Goal: Task Accomplishment & Management: Manage account settings

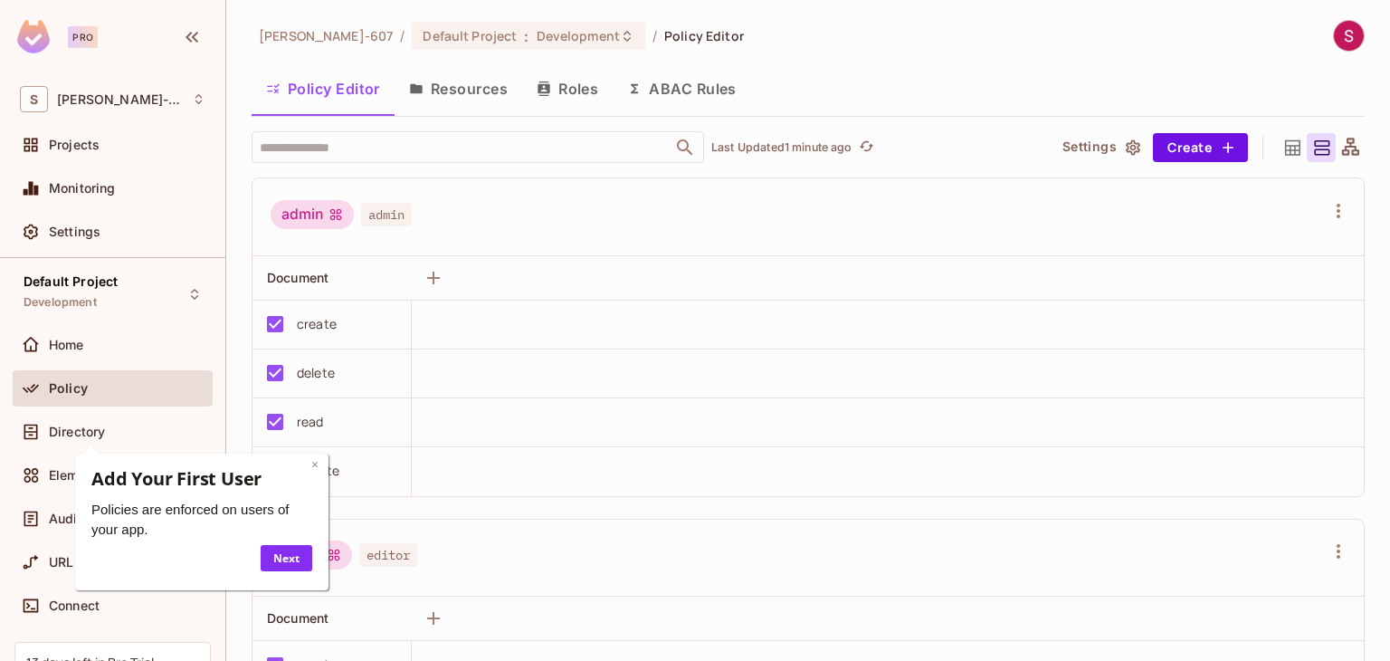
click at [317, 468] on link "×" at bounding box center [313, 463] width 7 height 17
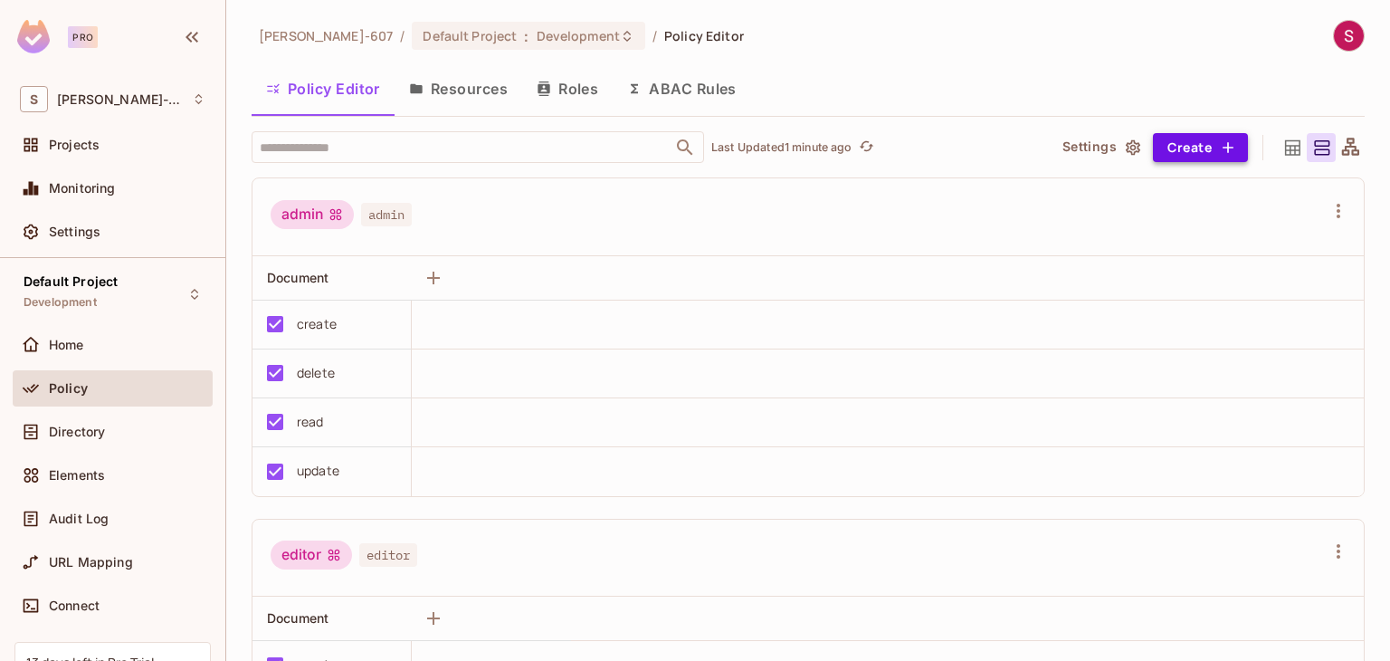
click at [1189, 153] on button "Create" at bounding box center [1200, 147] width 95 height 29
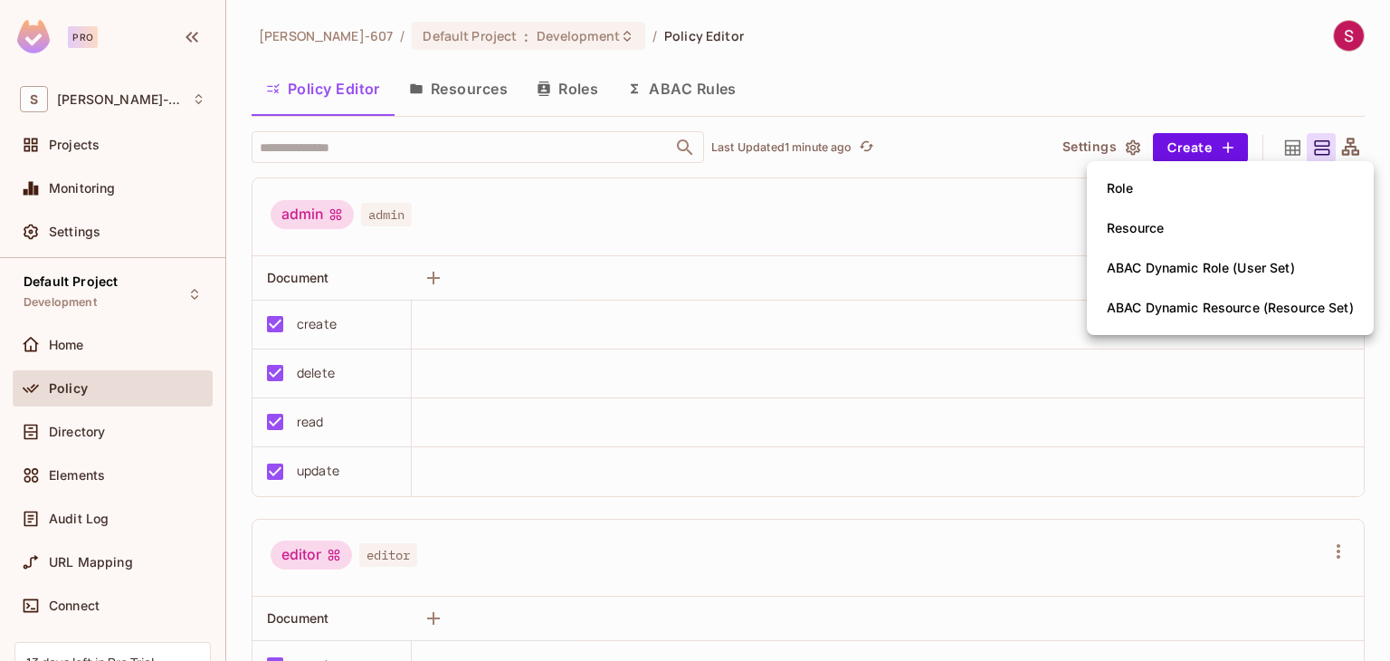
click at [451, 91] on div at bounding box center [695, 330] width 1390 height 661
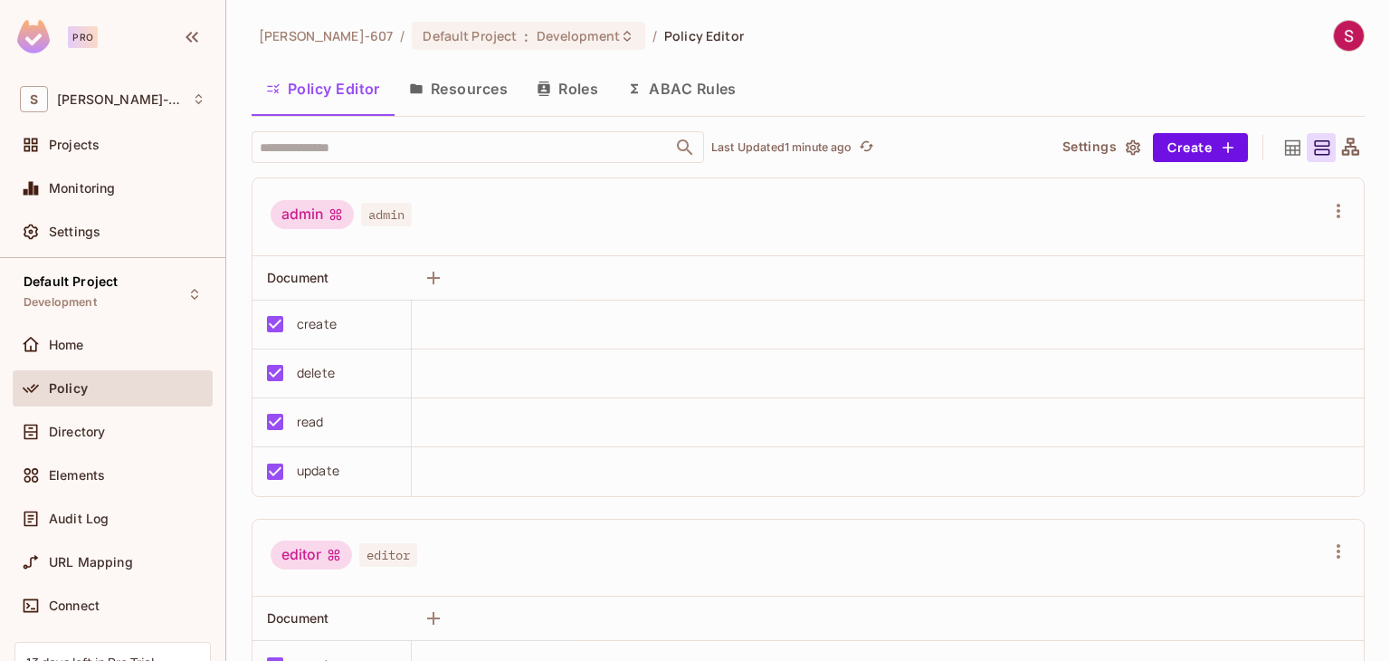
click at [696, 87] on button "ABAC Rules" at bounding box center [682, 88] width 138 height 45
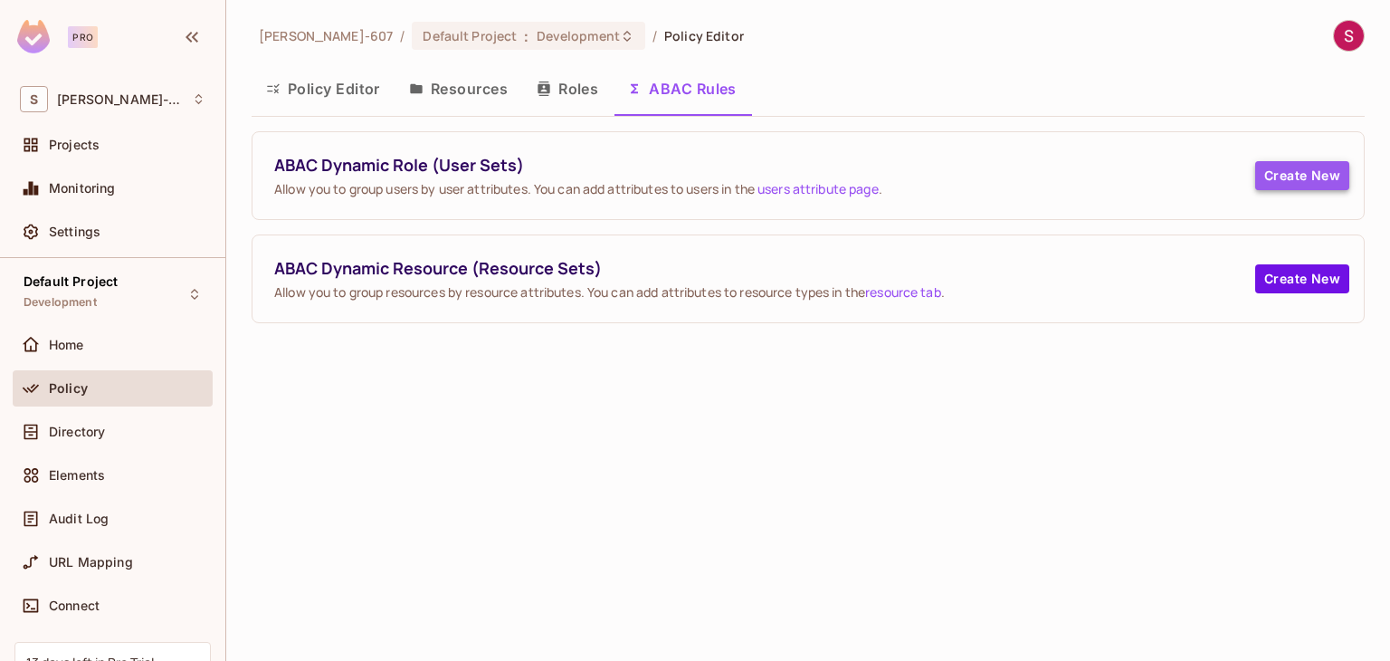
click at [1290, 175] on button "Create New" at bounding box center [1302, 175] width 94 height 29
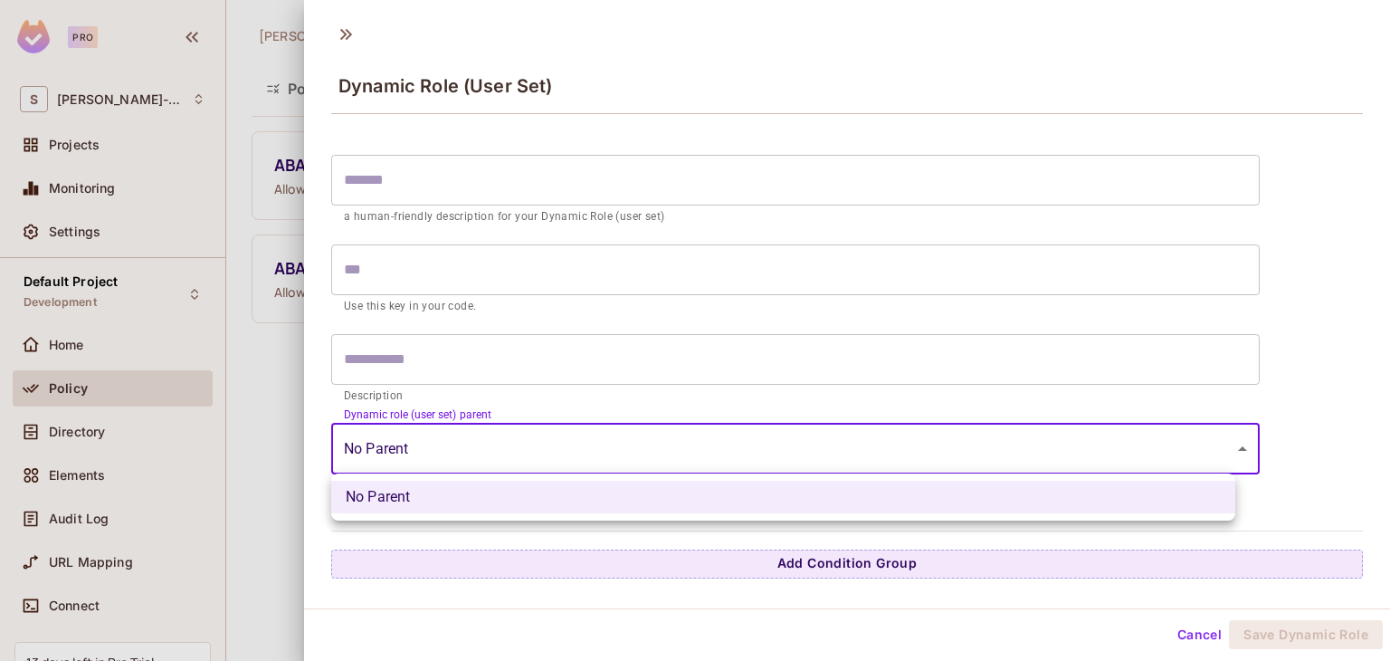
click at [395, 452] on body "Pro S Sonam-607 Projects Monitoring Settings Default Project Development Home P…" at bounding box center [695, 330] width 1390 height 661
click at [395, 452] on div at bounding box center [695, 330] width 1390 height 661
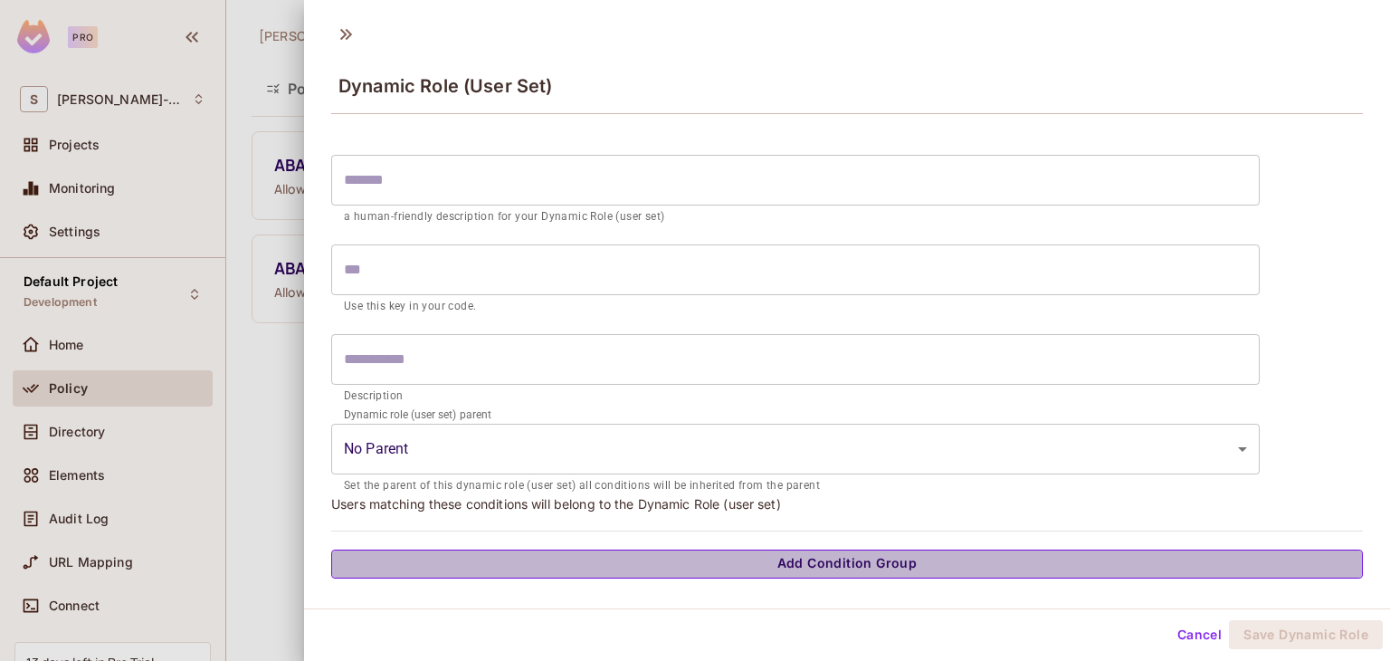
click at [863, 555] on button "Add Condition Group" at bounding box center [846, 563] width 1031 height 29
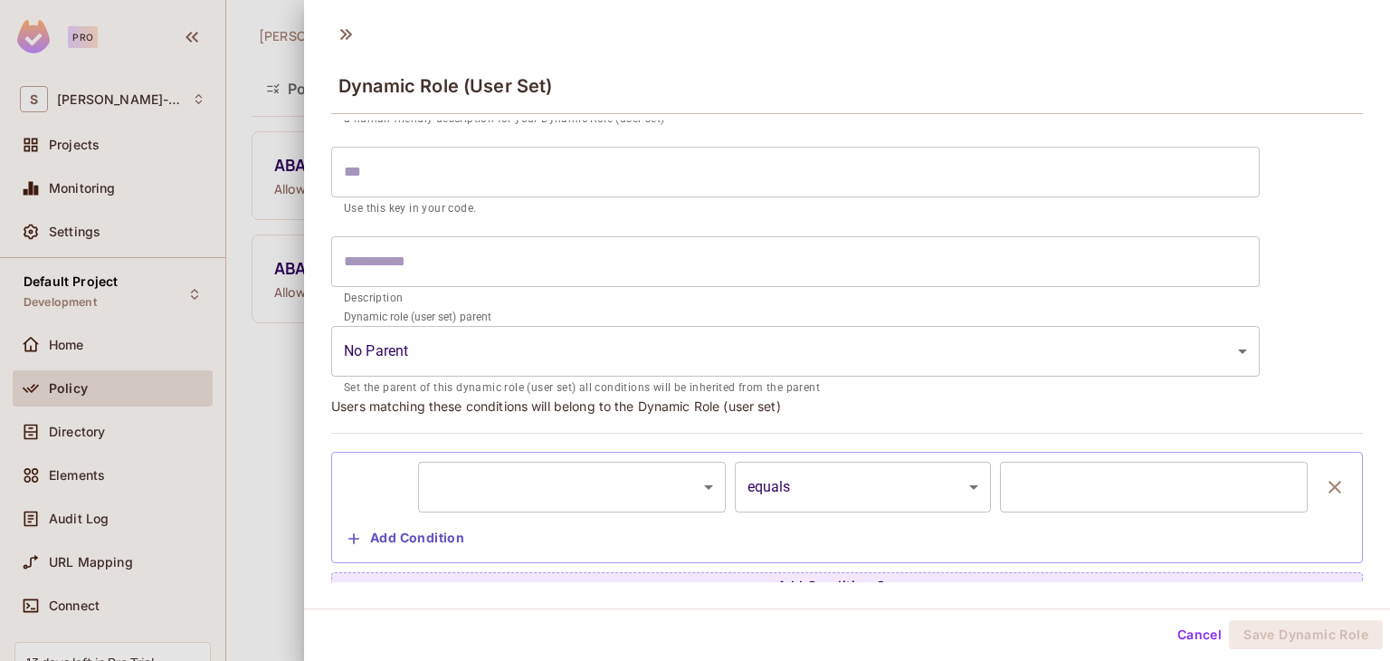
scroll to position [116, 0]
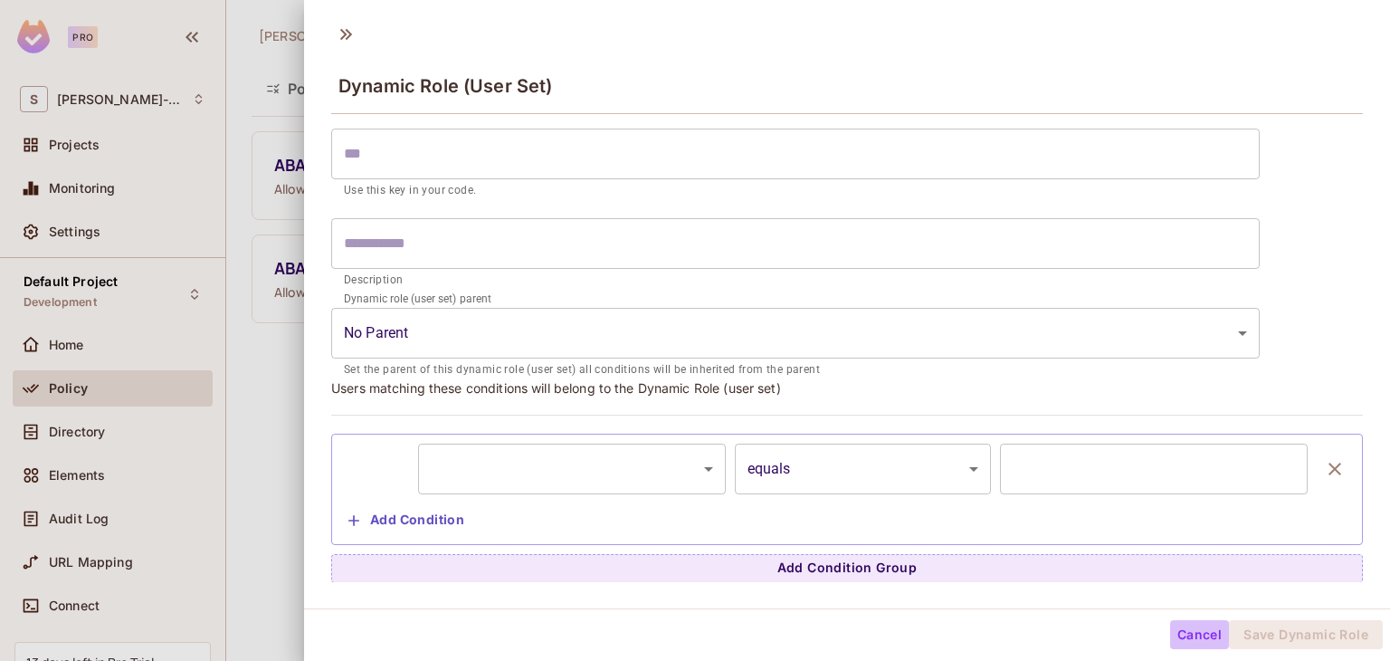
click at [1191, 630] on button "Cancel" at bounding box center [1199, 634] width 59 height 29
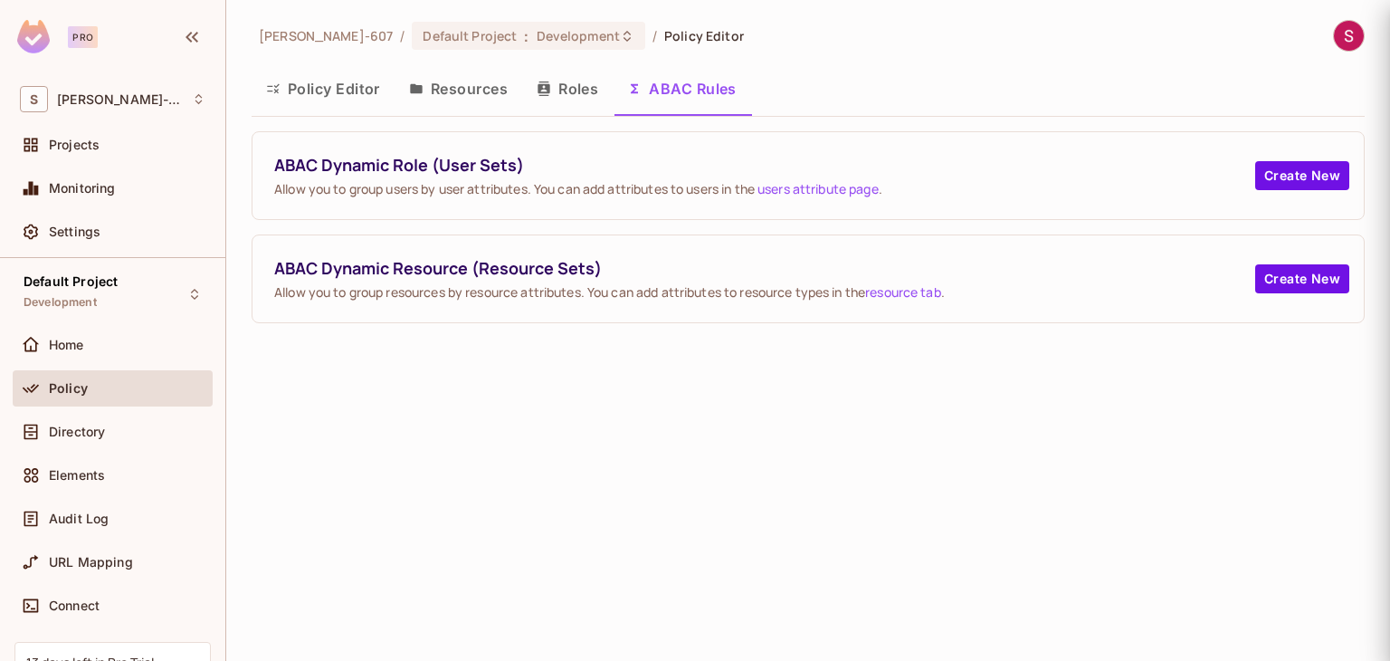
scroll to position [0, 0]
click at [1305, 270] on button "Create New" at bounding box center [1302, 278] width 94 height 29
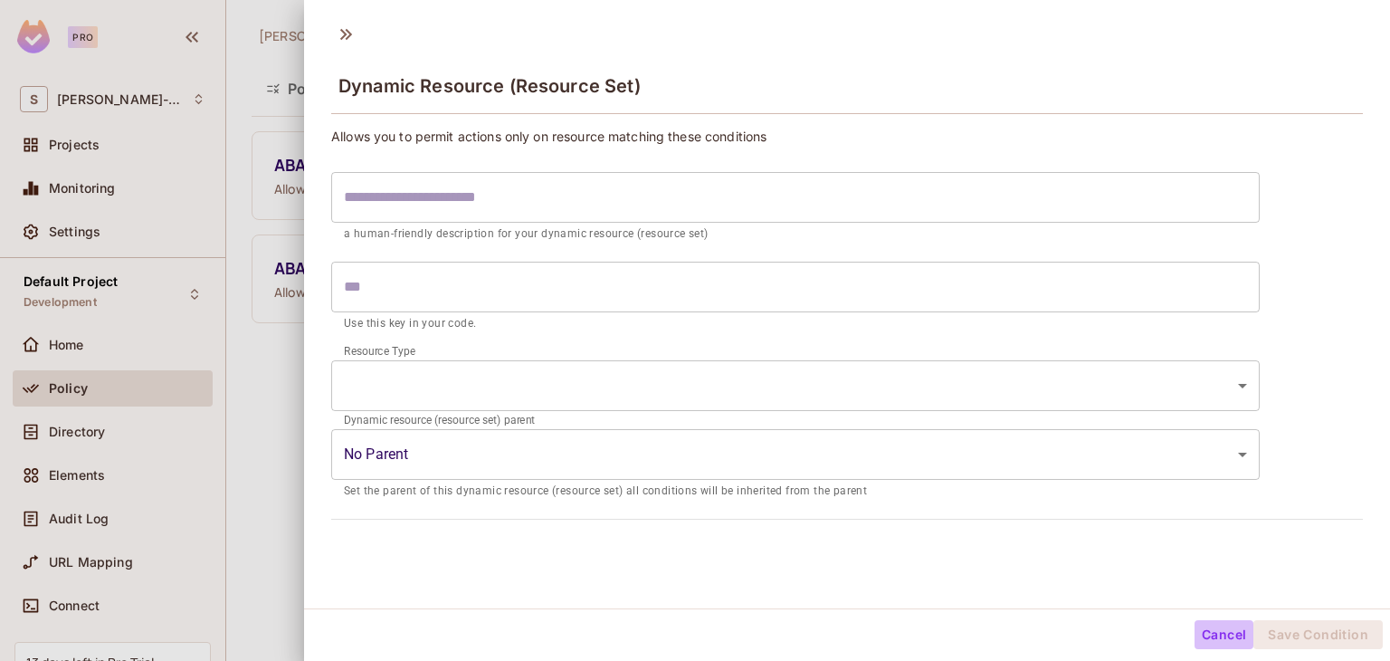
click at [1203, 623] on button "Cancel" at bounding box center [1223, 634] width 59 height 29
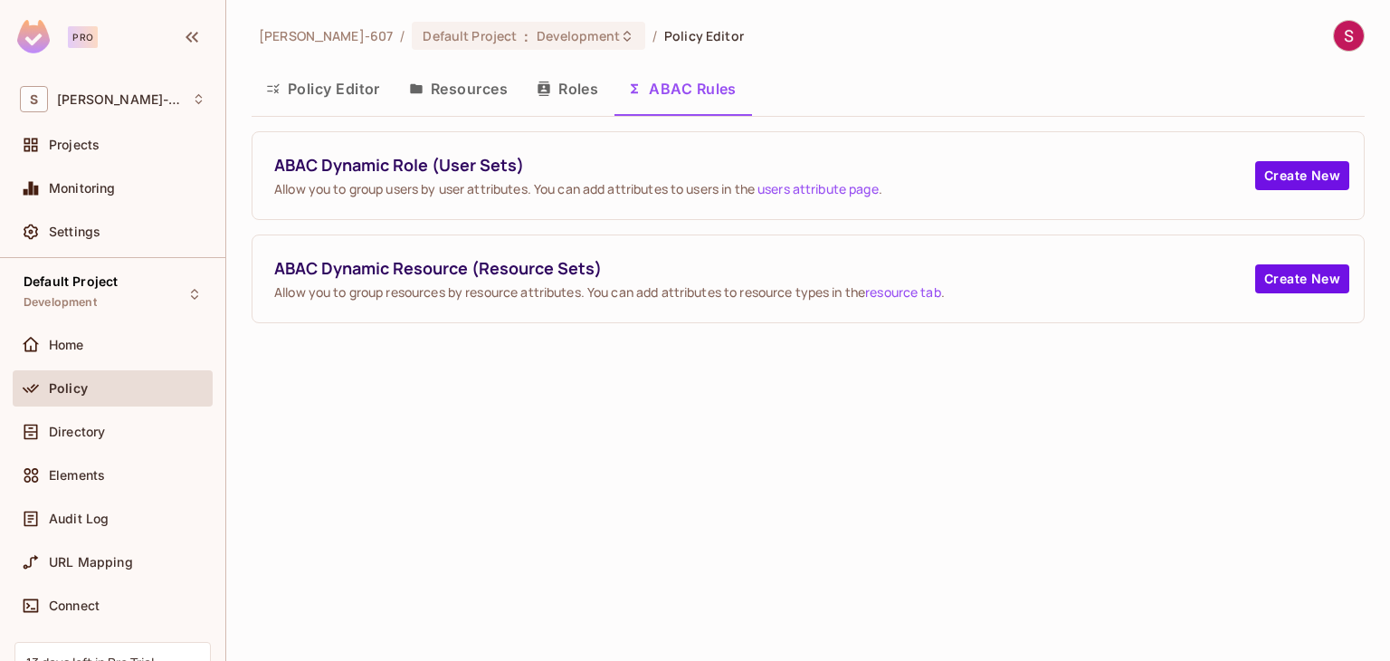
click at [580, 86] on button "Roles" at bounding box center [567, 88] width 90 height 45
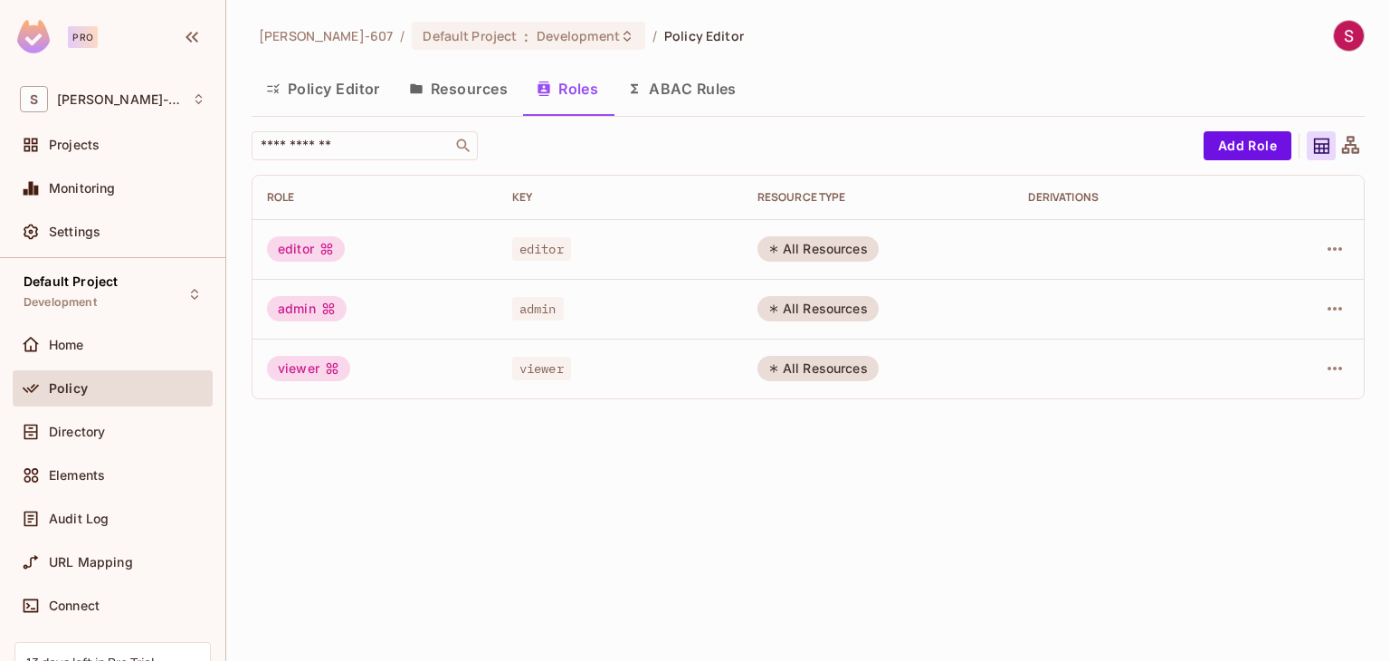
click at [442, 93] on button "Resources" at bounding box center [459, 88] width 128 height 45
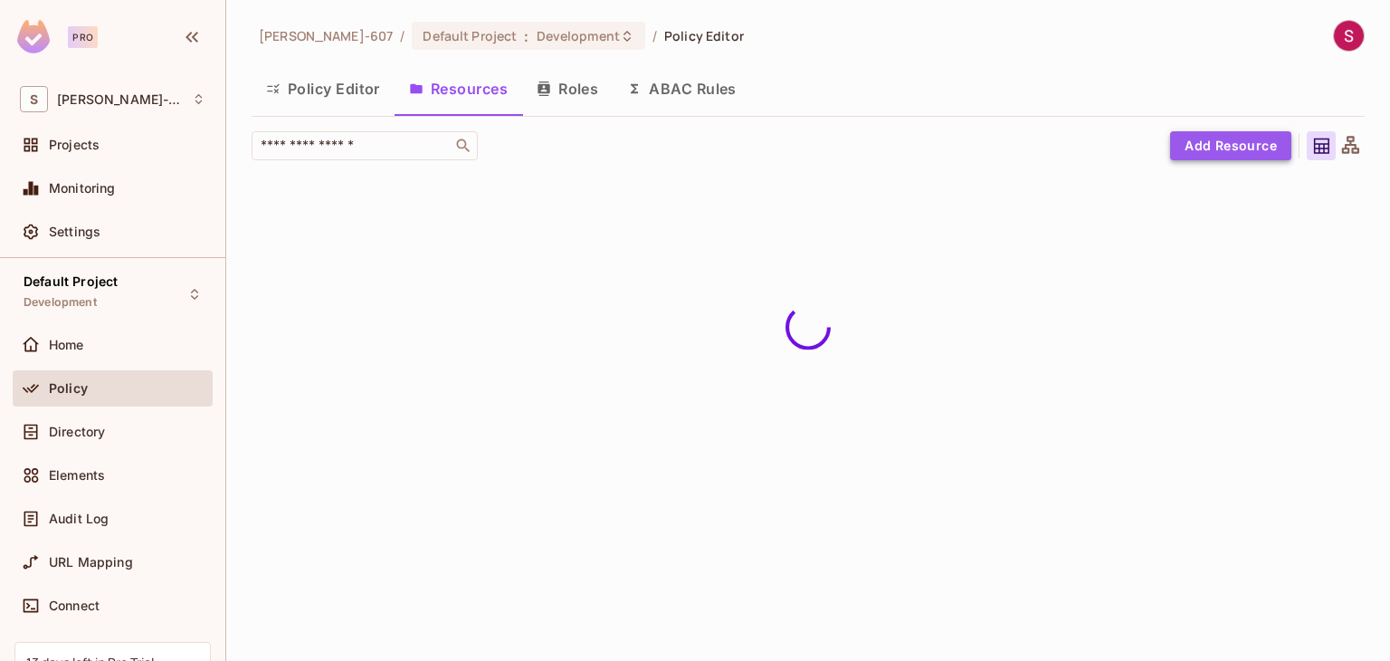
click at [1233, 146] on button "Add Resource" at bounding box center [1230, 145] width 121 height 29
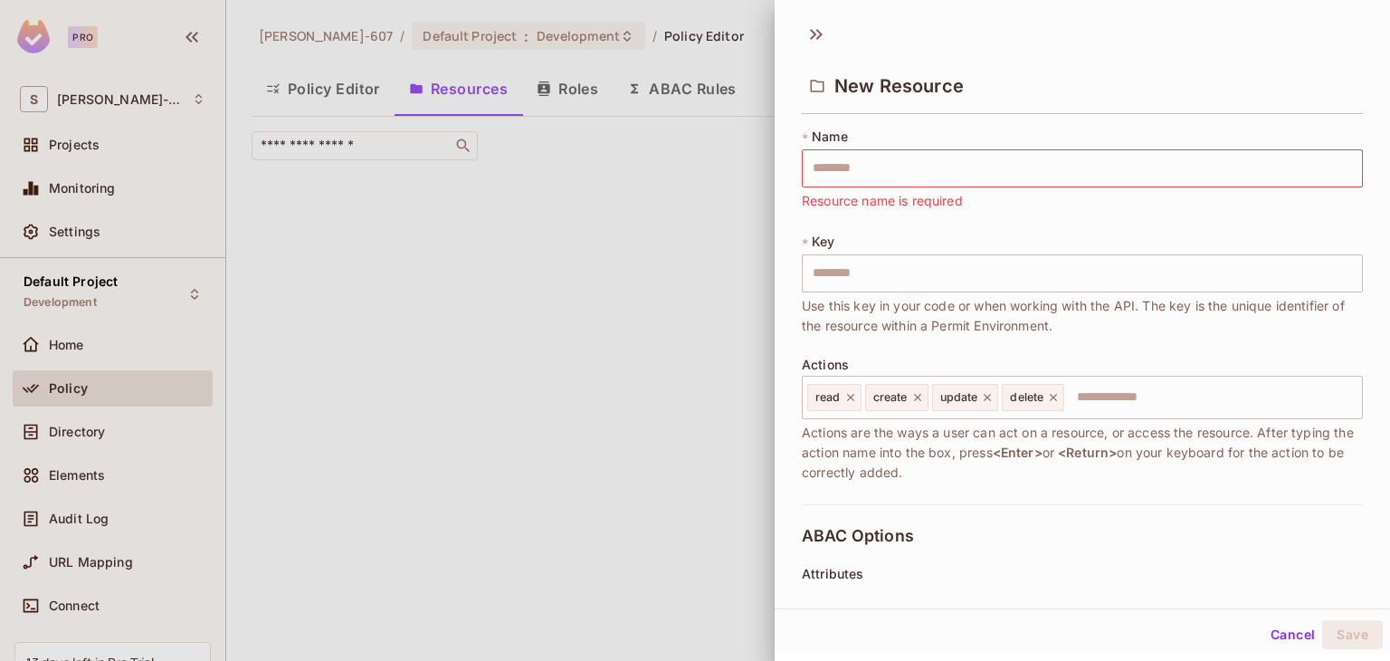
click at [669, 287] on div at bounding box center [695, 330] width 1390 height 661
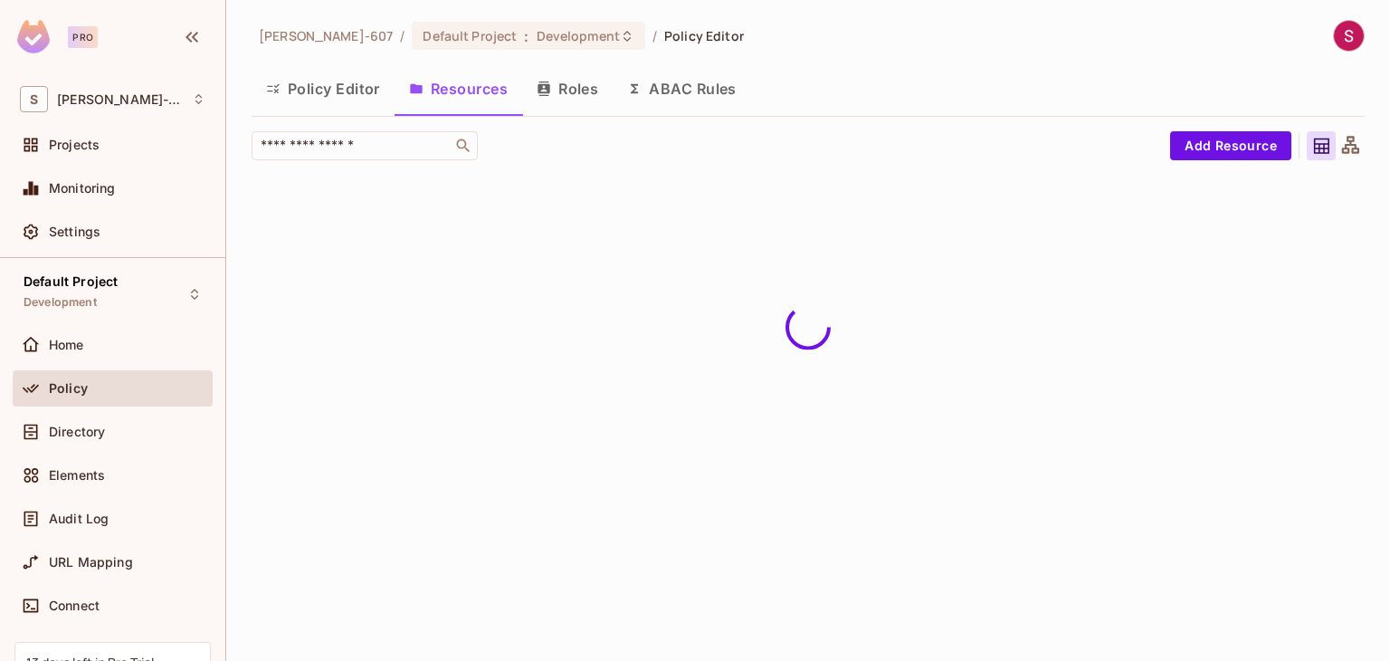
click at [1351, 135] on icon at bounding box center [1350, 146] width 23 height 23
click at [1321, 147] on icon at bounding box center [1321, 146] width 23 height 23
click at [1357, 150] on icon at bounding box center [1350, 144] width 17 height 17
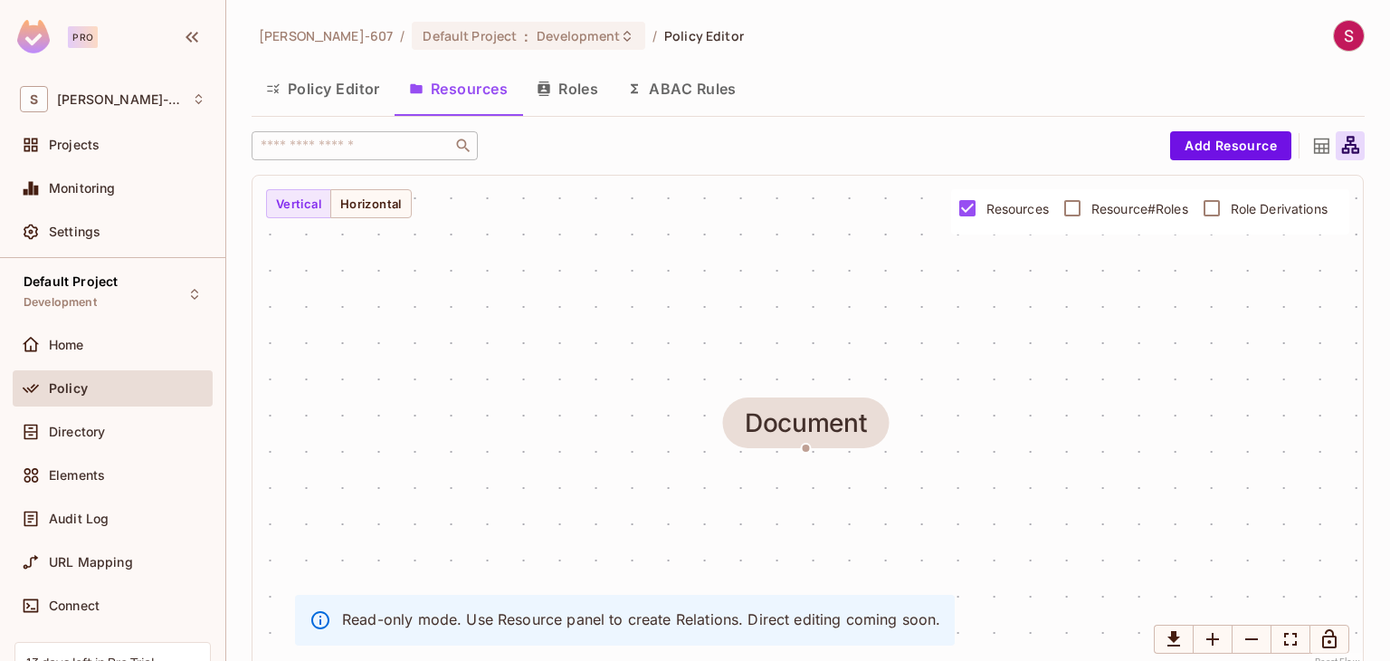
click at [1314, 147] on icon at bounding box center [1321, 145] width 15 height 15
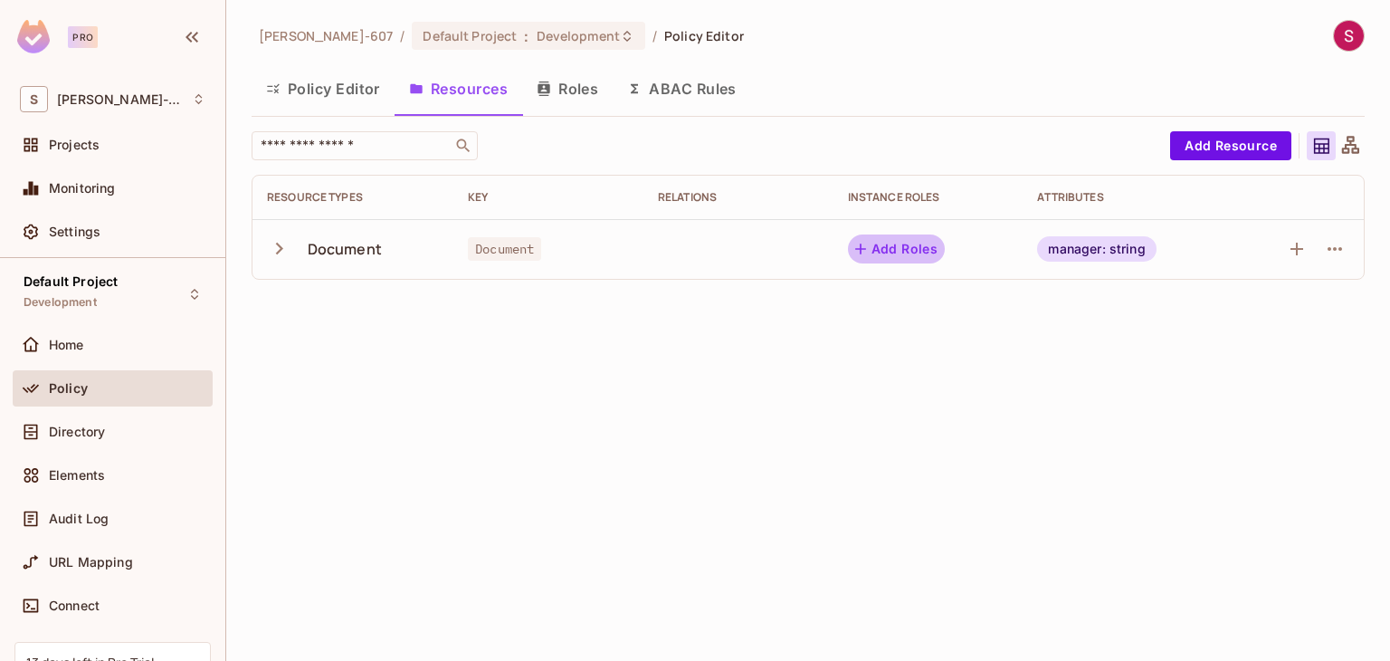
click at [904, 254] on button "Add Roles" at bounding box center [897, 248] width 98 height 29
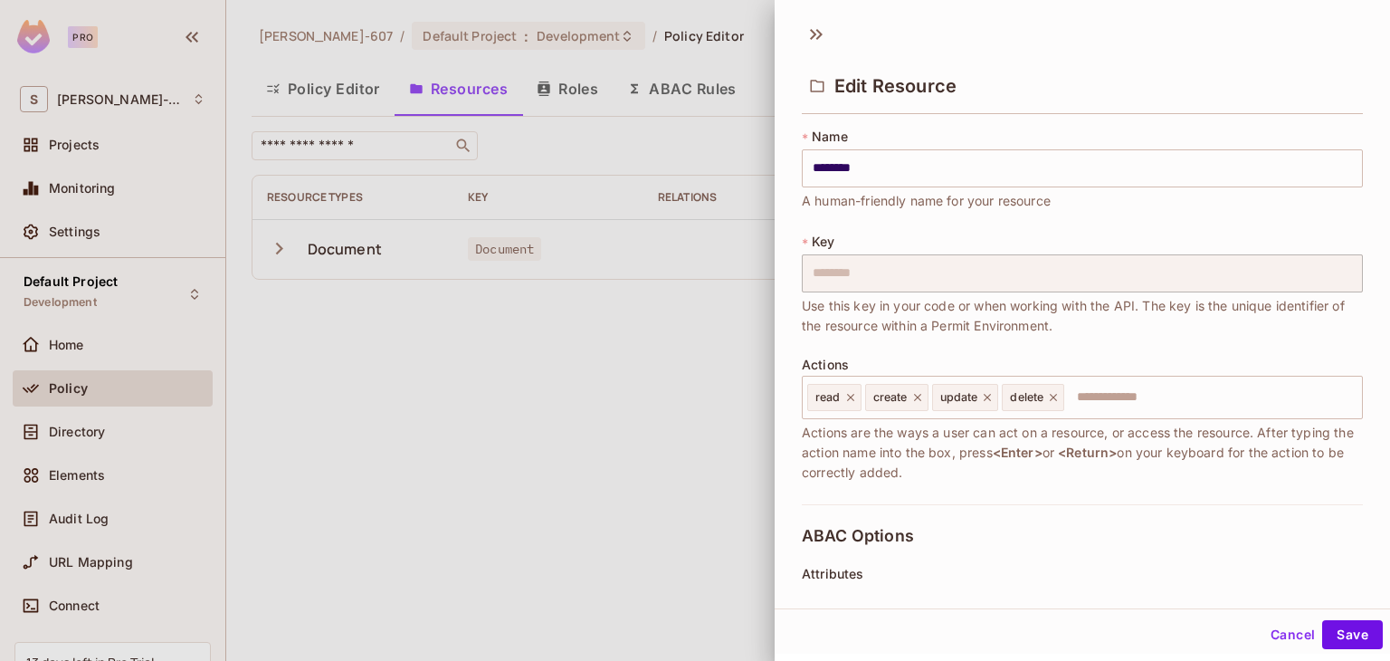
click at [541, 378] on div at bounding box center [695, 330] width 1390 height 661
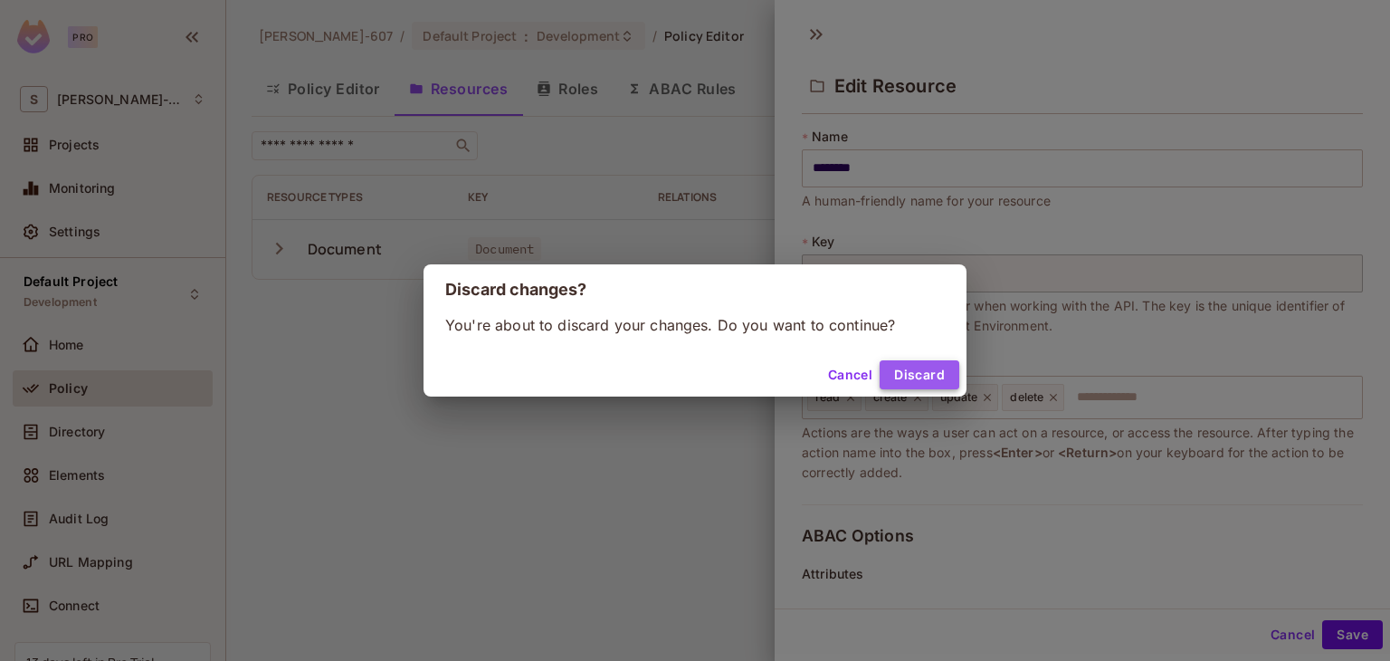
click at [912, 369] on button "Discard" at bounding box center [919, 374] width 80 height 29
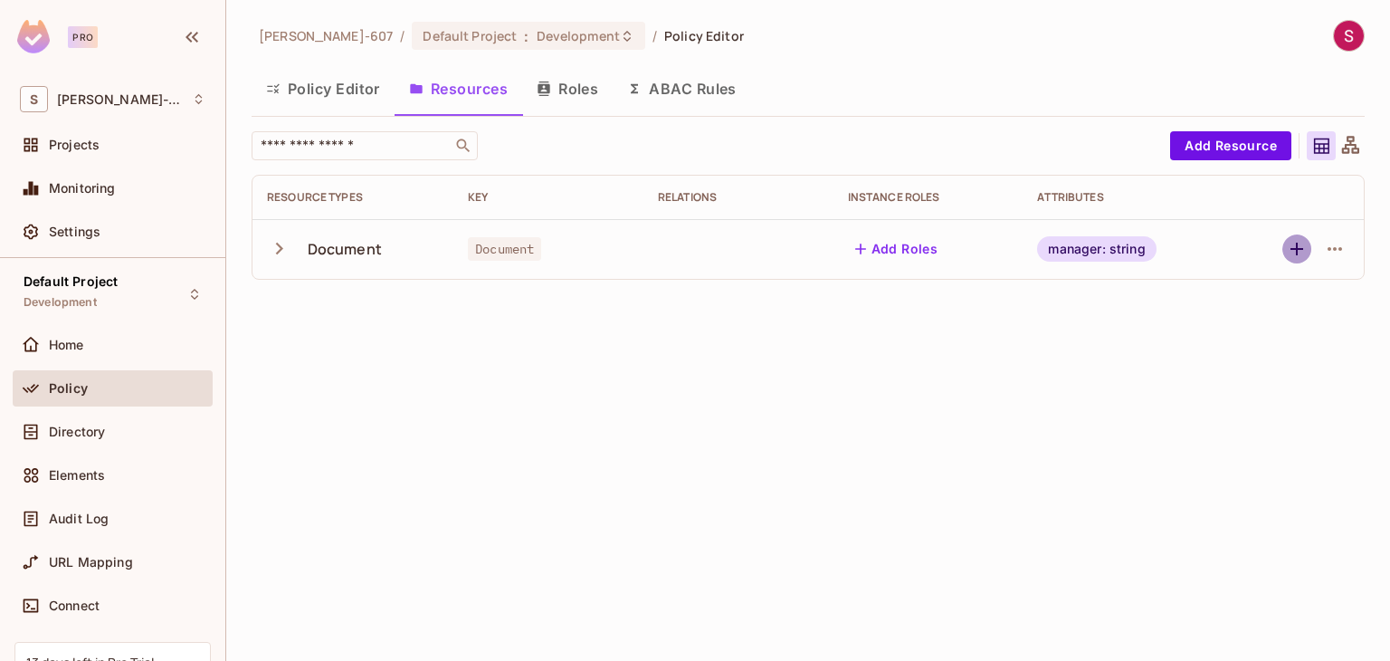
click at [1299, 245] on icon "button" at bounding box center [1297, 249] width 22 height 22
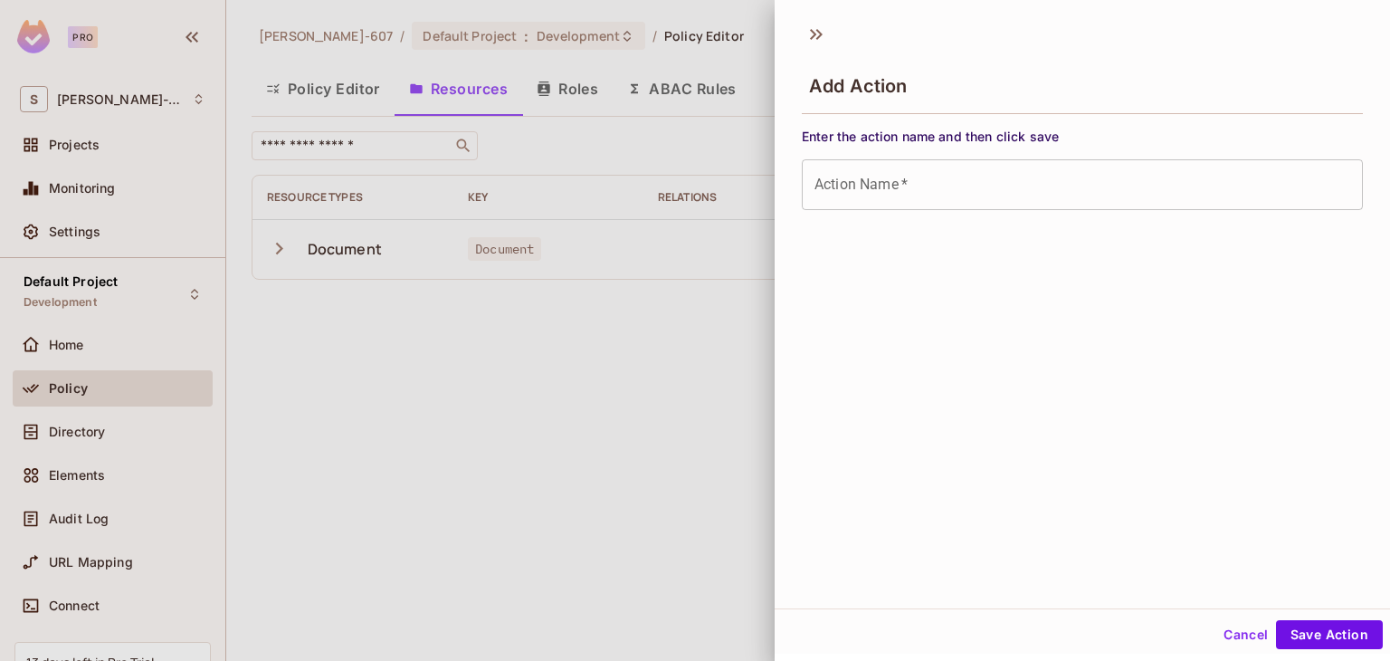
click at [569, 414] on div at bounding box center [695, 330] width 1390 height 661
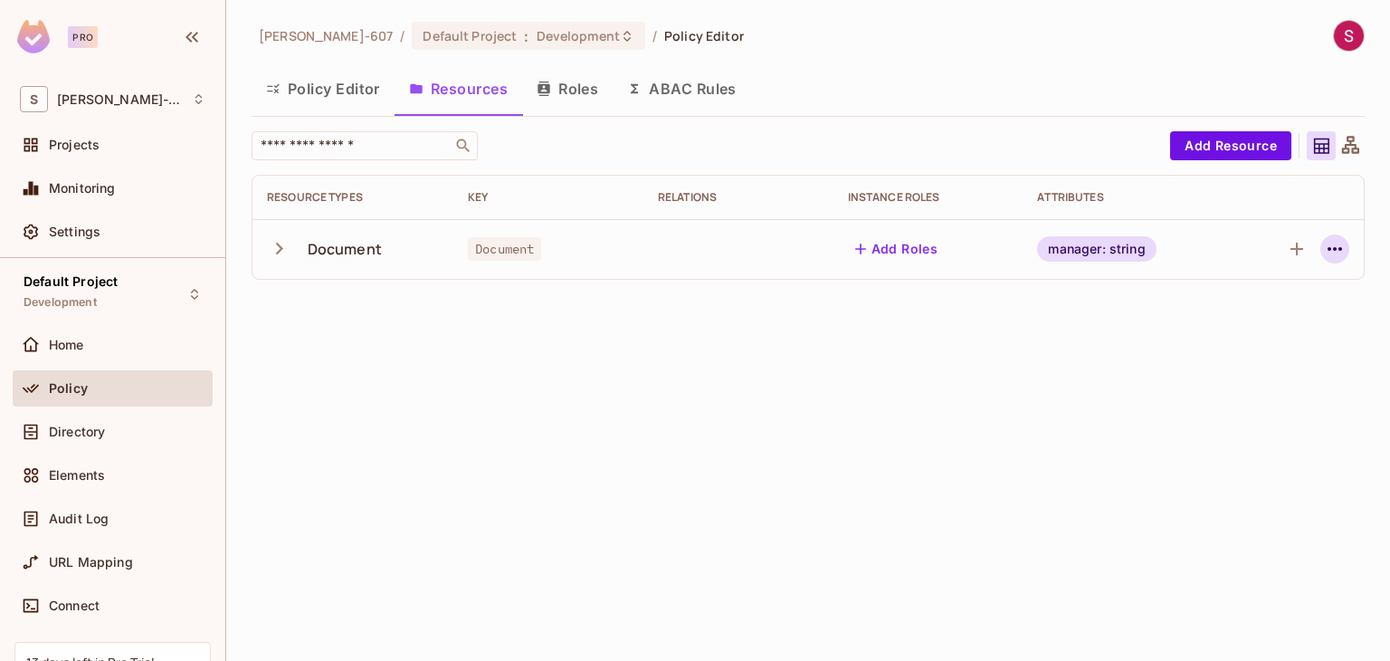
click at [1333, 251] on icon "button" at bounding box center [1335, 249] width 22 height 22
click at [717, 360] on div at bounding box center [695, 330] width 1390 height 661
click at [360, 91] on button "Policy Editor" at bounding box center [323, 88] width 143 height 45
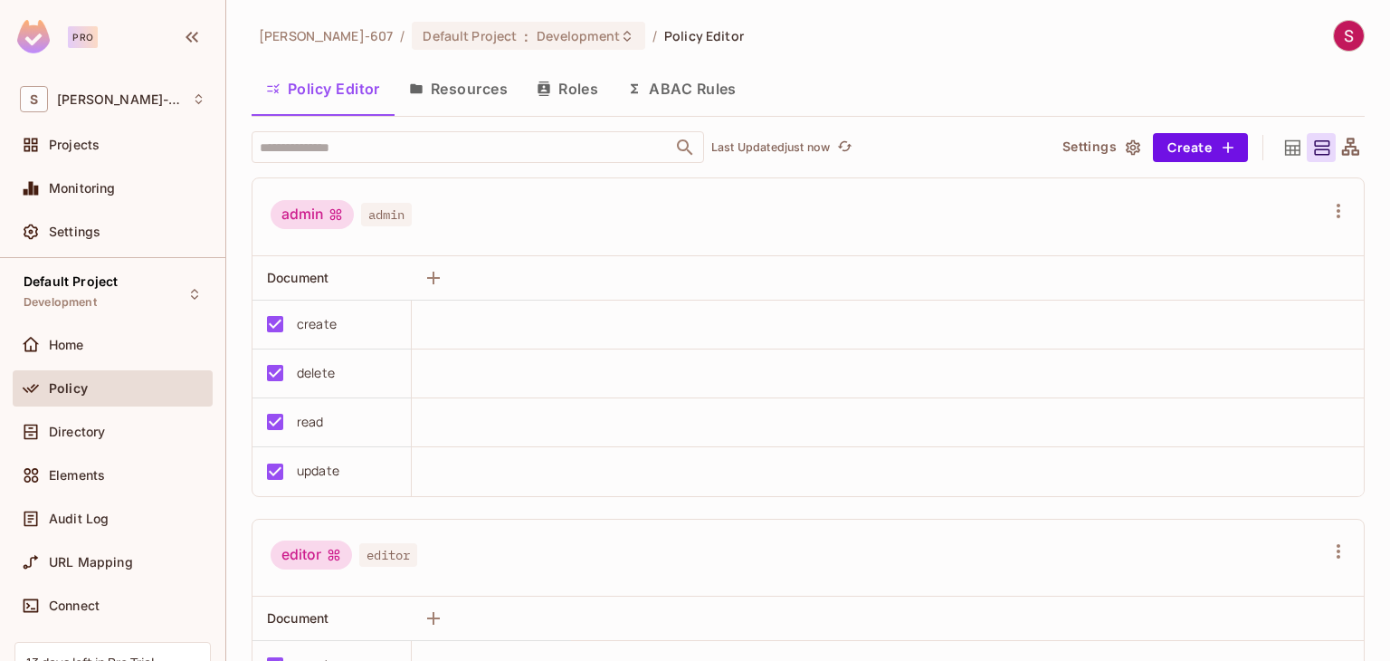
drag, startPoint x: 1372, startPoint y: 327, endPoint x: 1389, endPoint y: 456, distance: 130.5
click at [1389, 456] on div "Sonam-607 / Default Project : Development / Policy Editor Policy Editor Resourc…" at bounding box center [808, 330] width 1164 height 661
click at [1105, 143] on button "Settings" at bounding box center [1100, 147] width 90 height 29
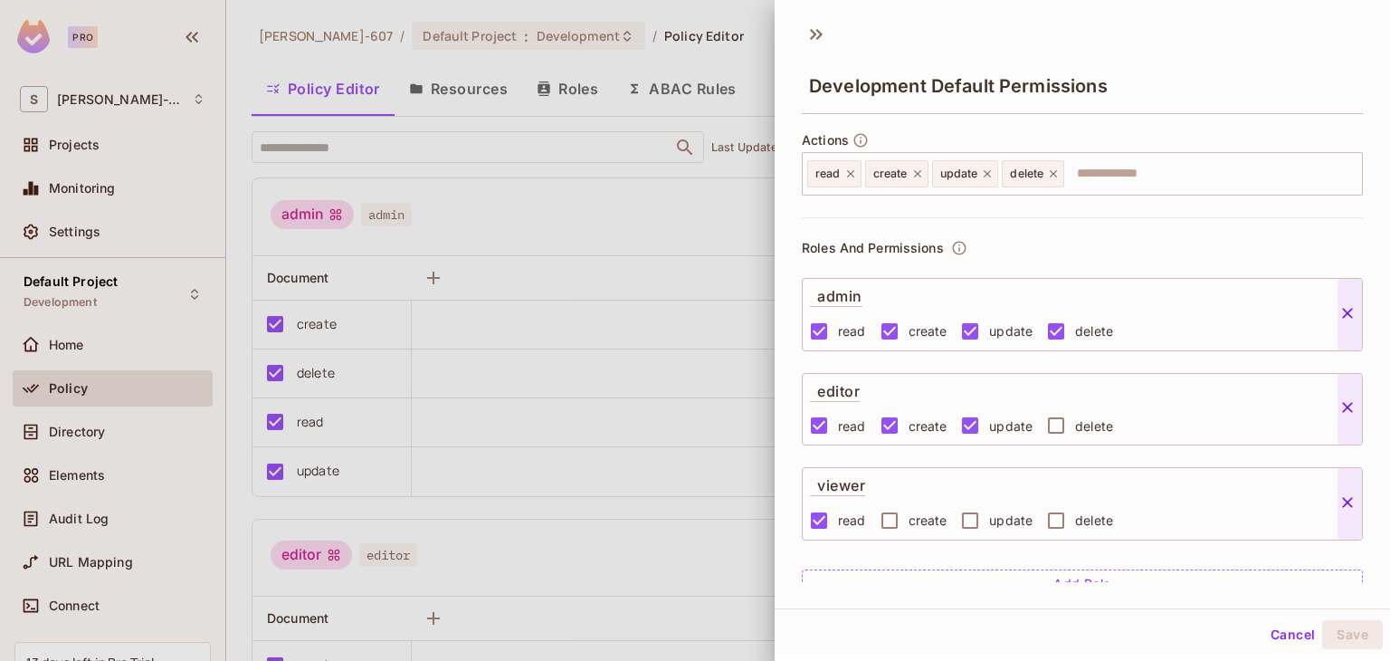
click at [632, 205] on div at bounding box center [695, 330] width 1390 height 661
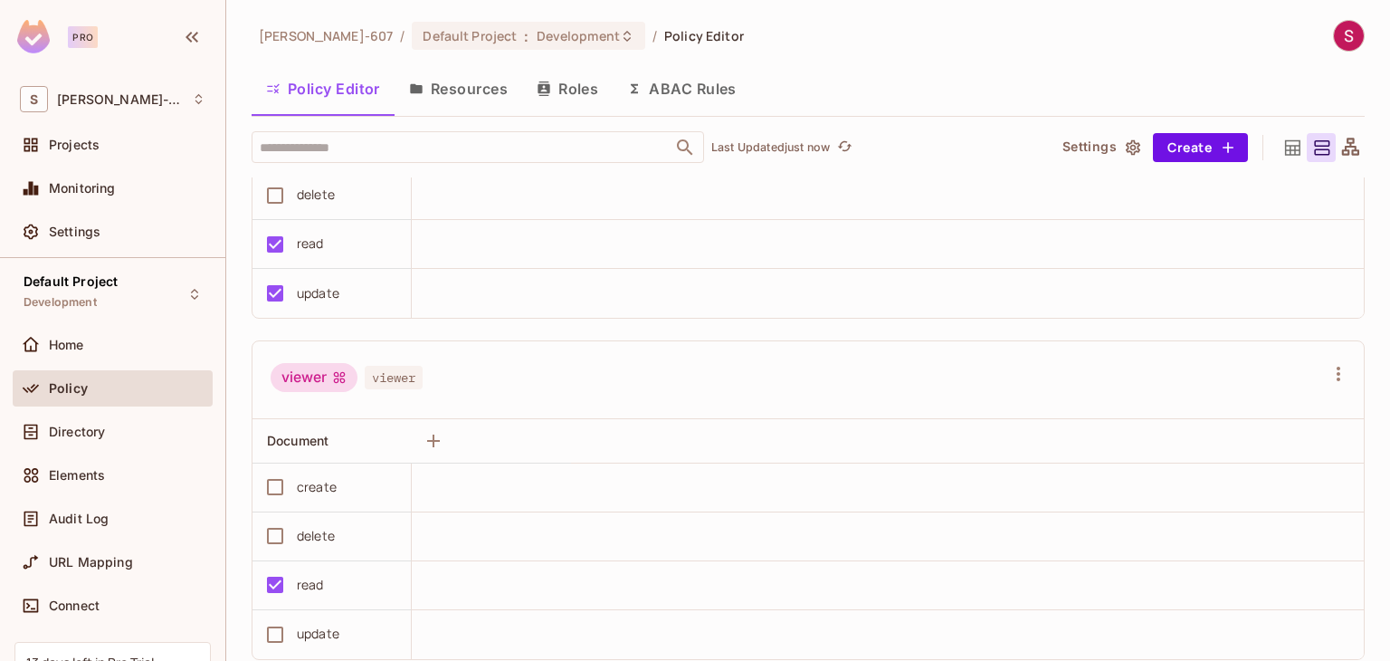
scroll to position [559, 0]
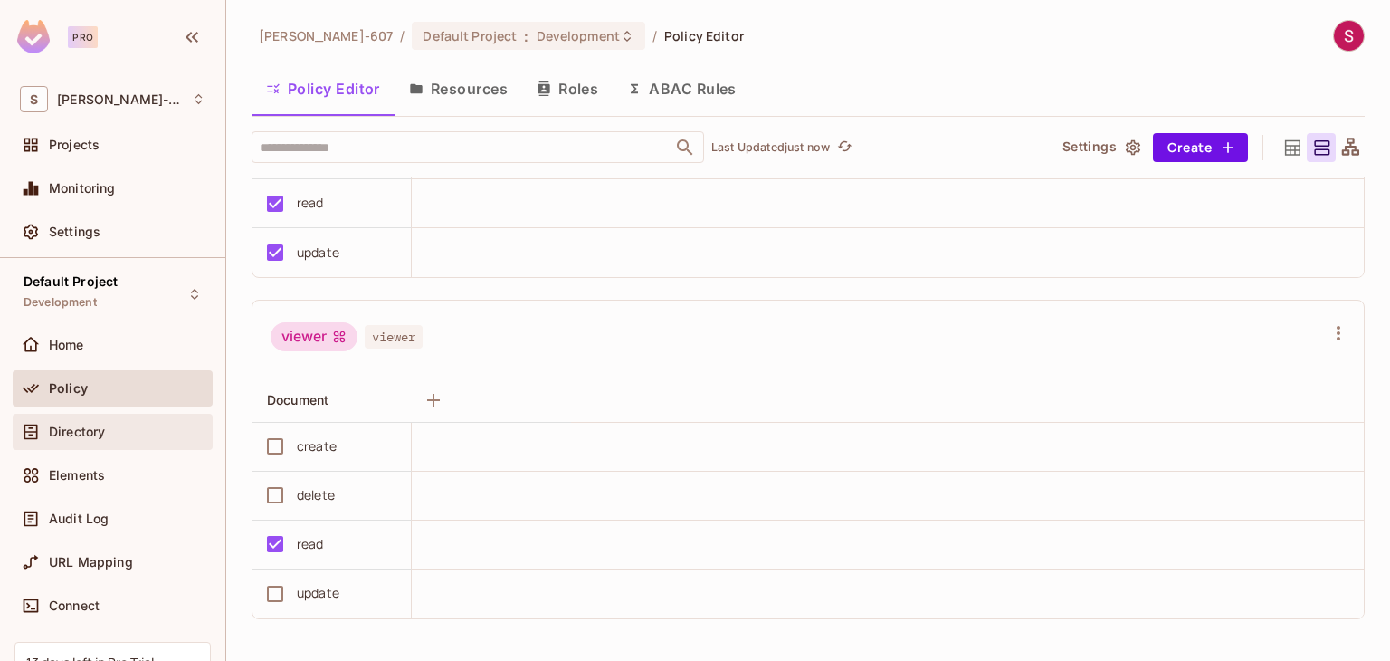
click at [70, 428] on span "Directory" at bounding box center [77, 431] width 56 height 14
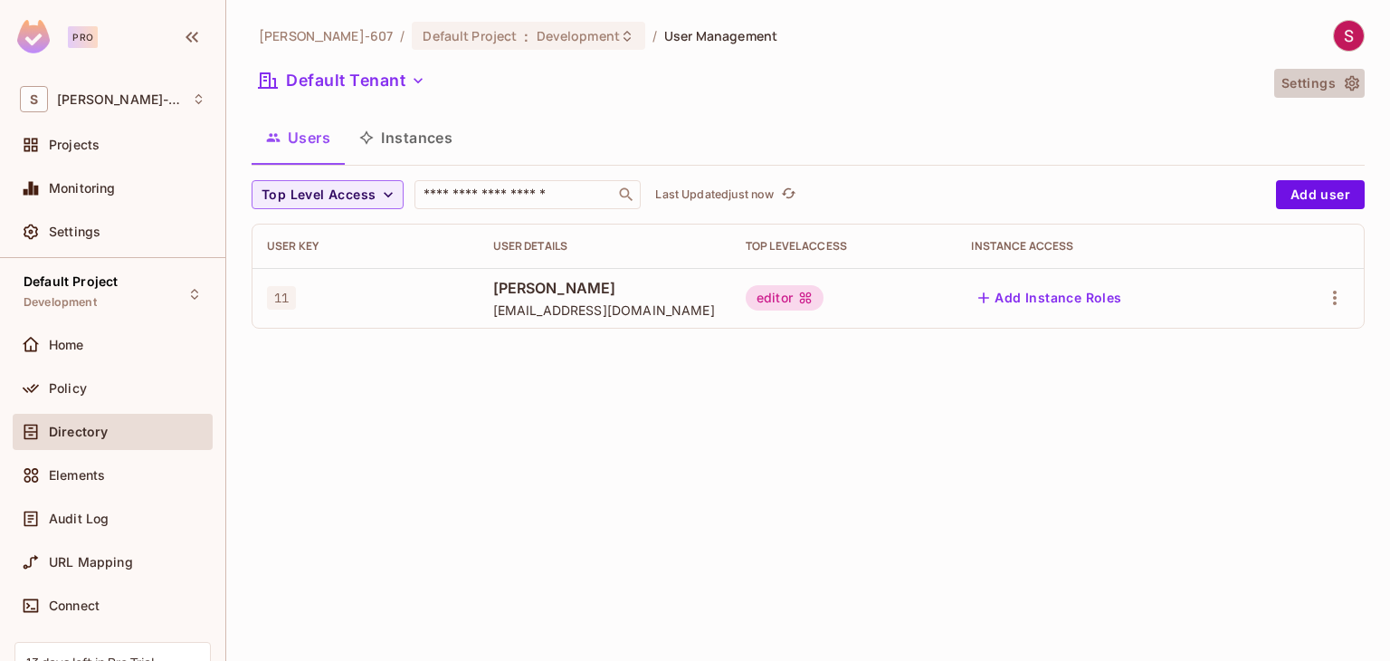
click at [1329, 86] on button "Settings" at bounding box center [1319, 83] width 90 height 29
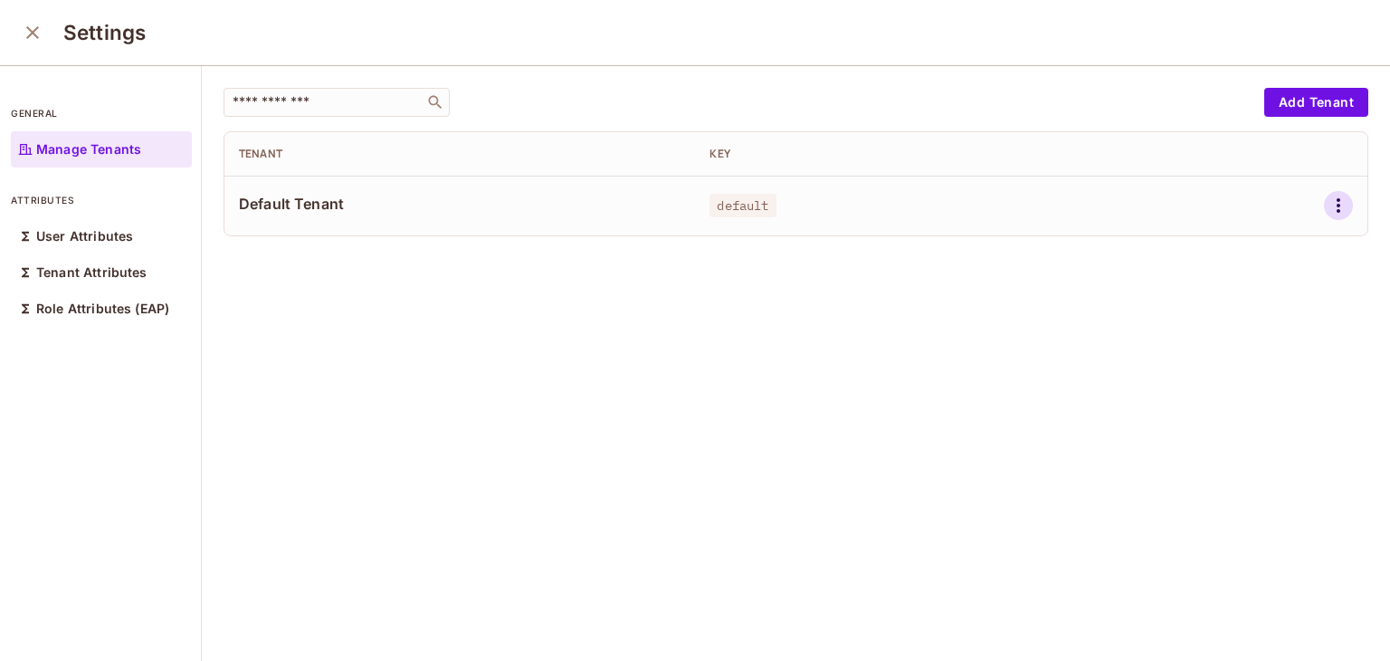
click at [1327, 213] on icon "button" at bounding box center [1338, 206] width 22 height 22
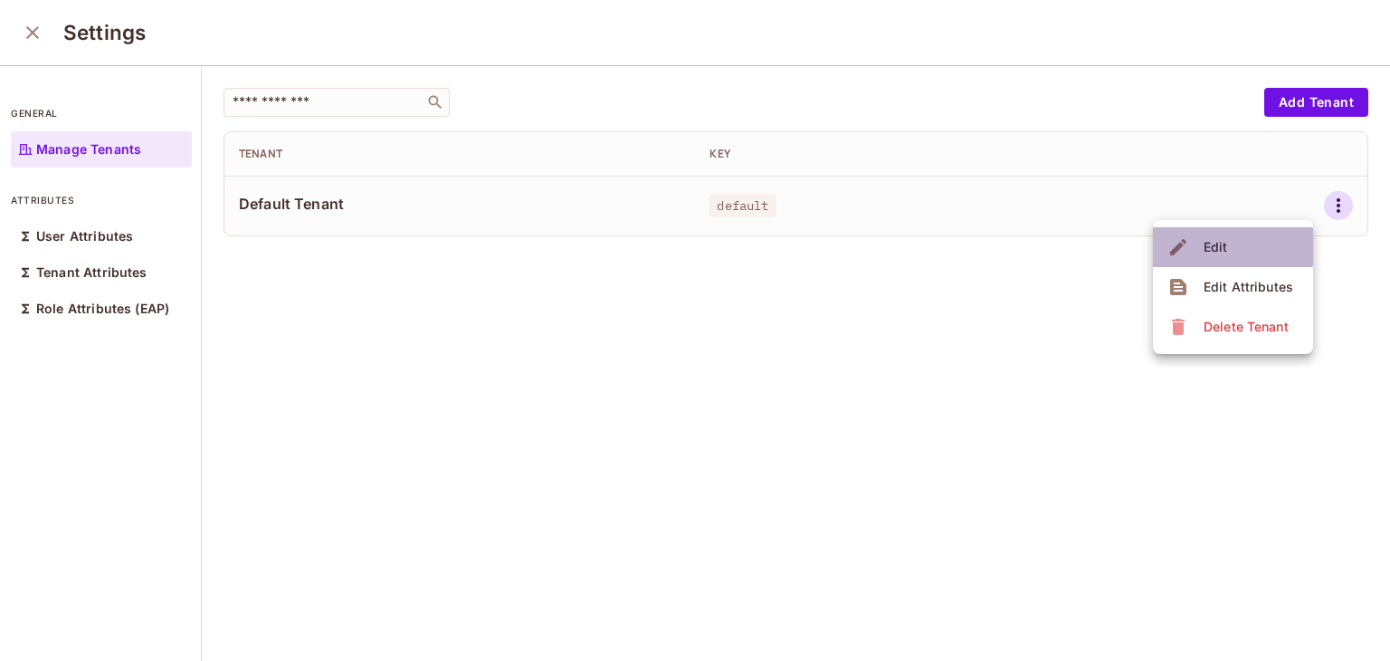
click at [1225, 246] on div "Edit" at bounding box center [1215, 247] width 24 height 18
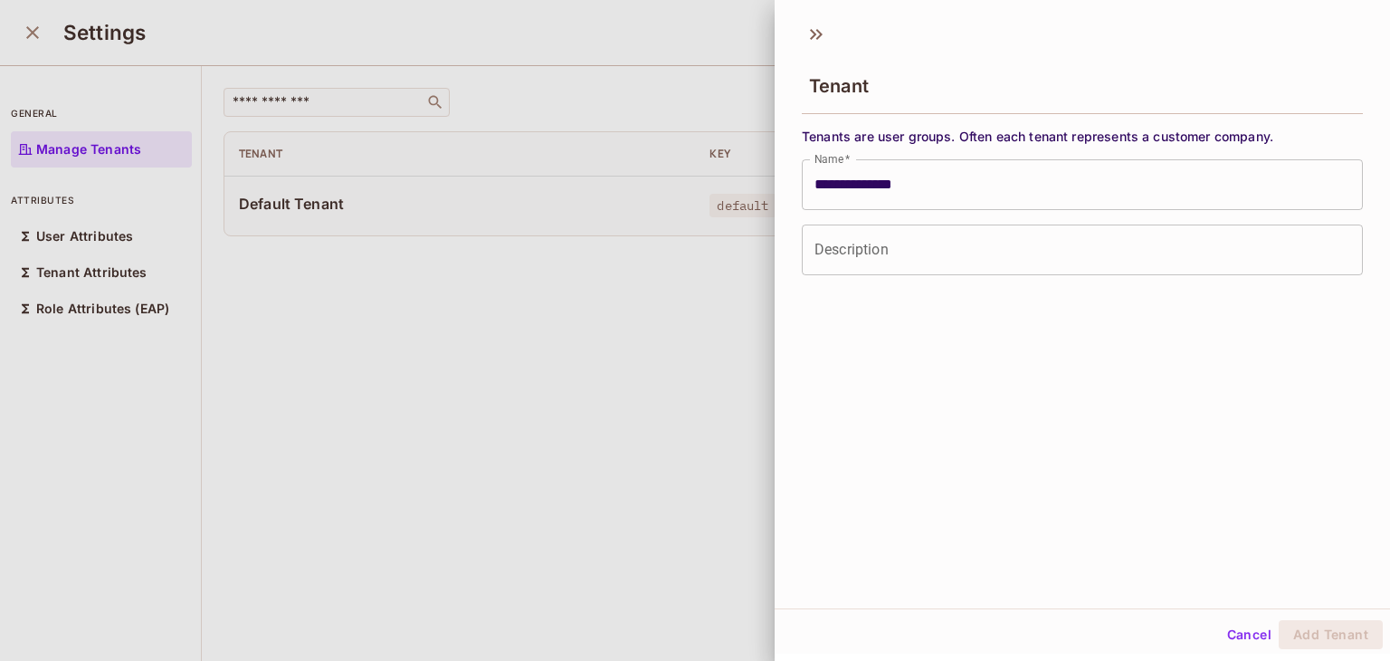
click at [712, 349] on div at bounding box center [695, 330] width 1390 height 661
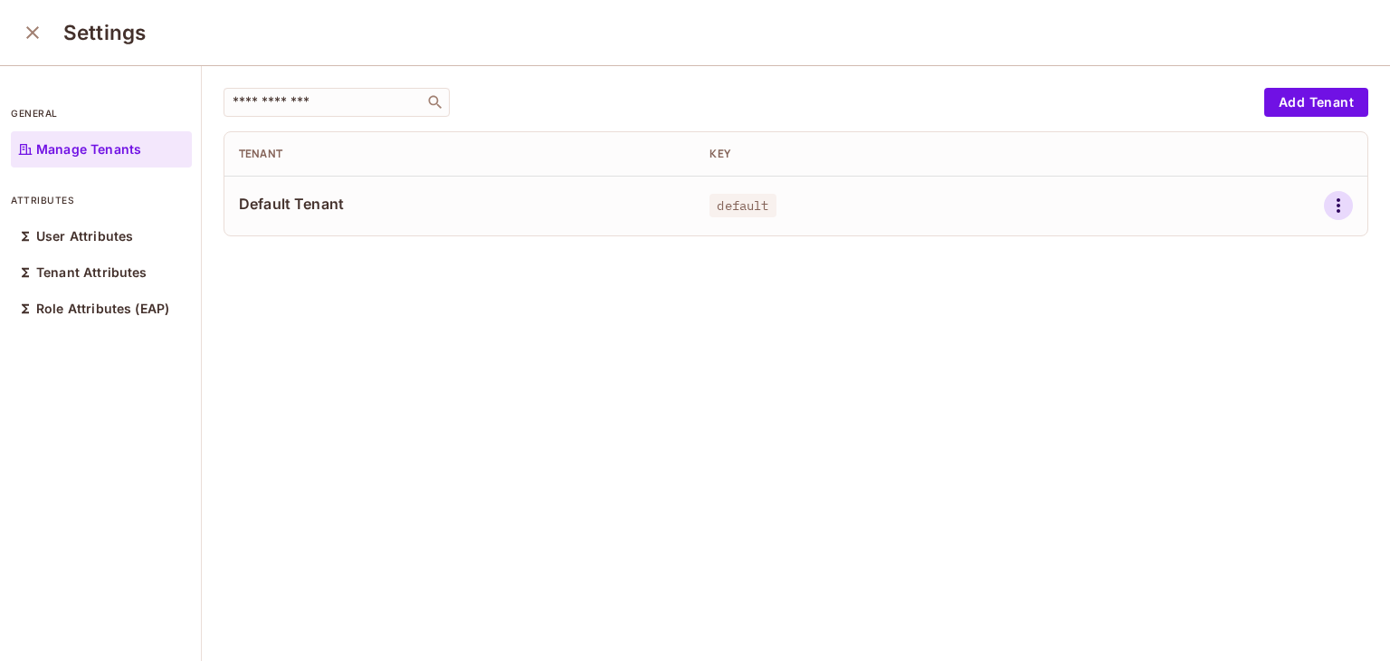
click at [1327, 196] on icon "button" at bounding box center [1338, 206] width 22 height 22
click at [79, 264] on div at bounding box center [695, 330] width 1390 height 661
click at [79, 278] on p "Tenant Attributes" at bounding box center [91, 272] width 111 height 14
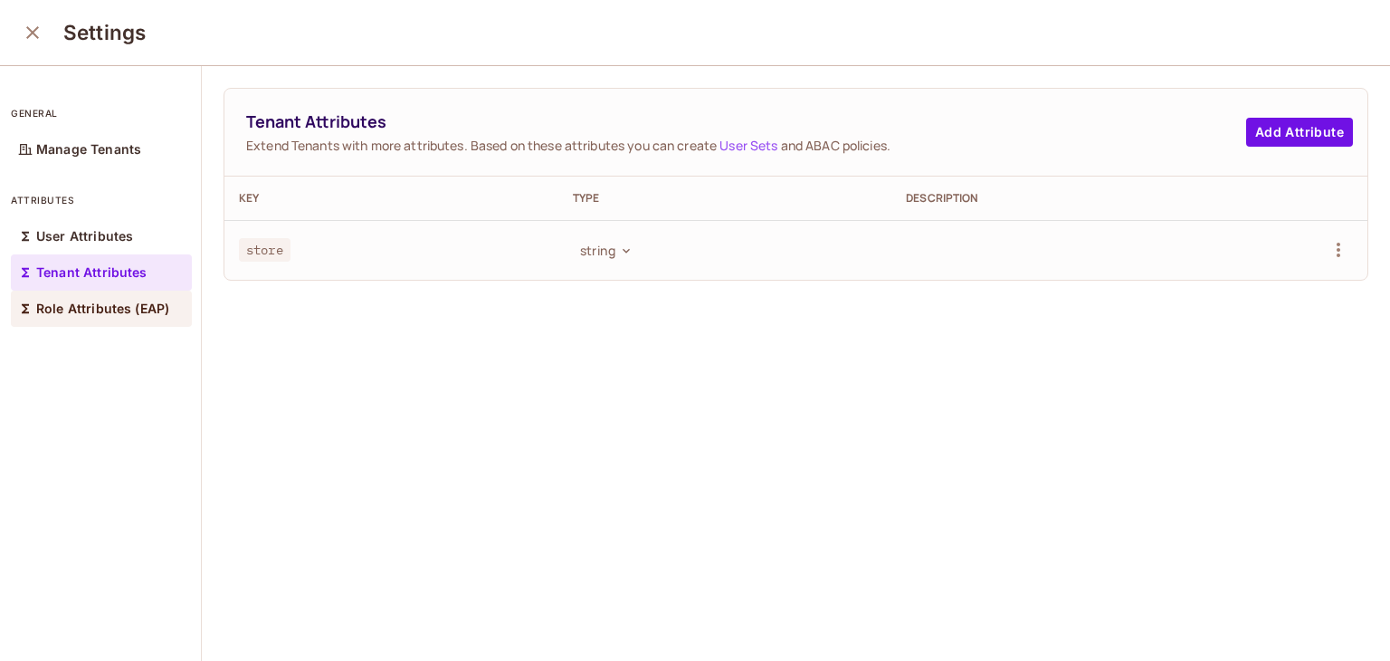
click at [101, 303] on p "Role Attributes (EAP)" at bounding box center [102, 308] width 133 height 14
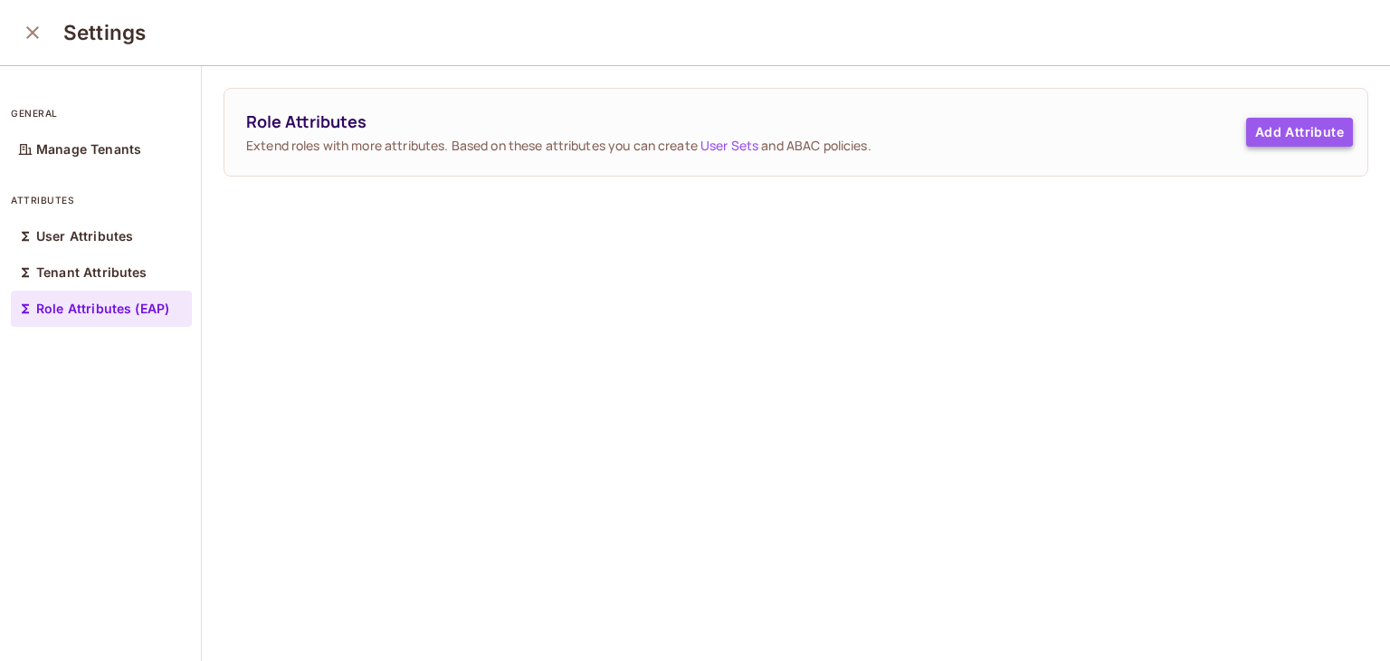
click at [1267, 132] on button "Add Attribute" at bounding box center [1299, 132] width 107 height 29
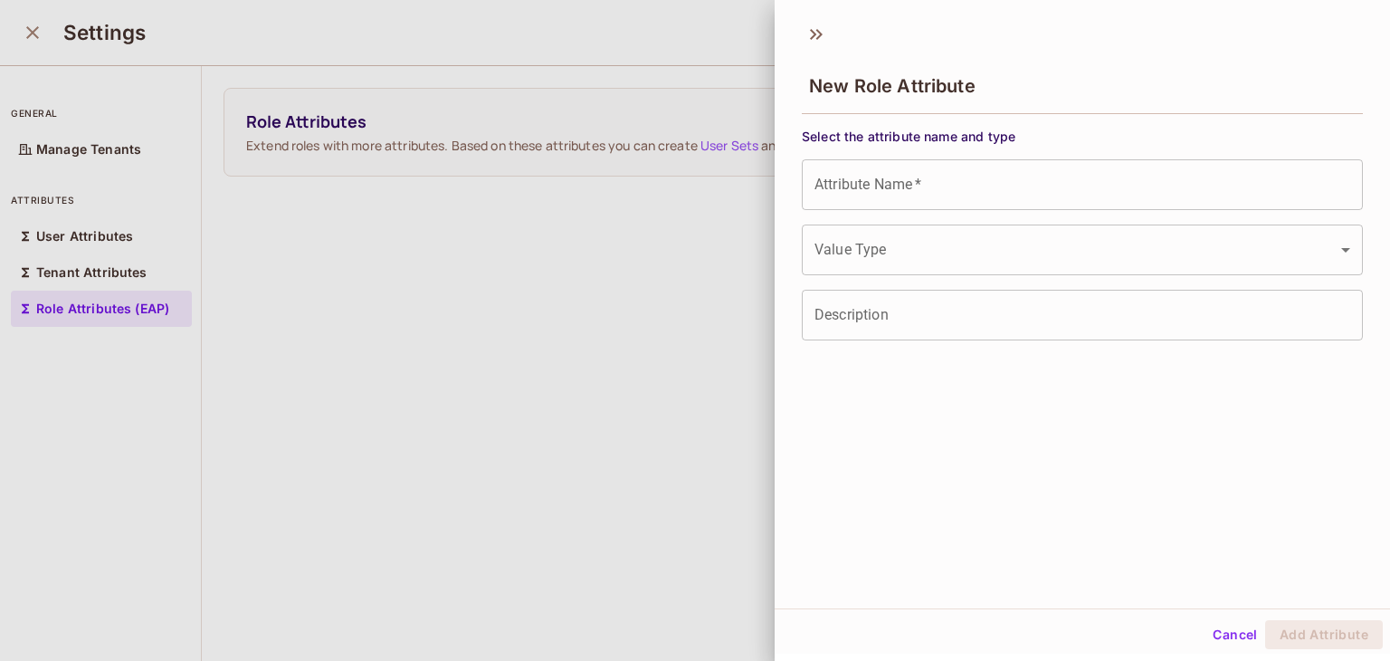
drag, startPoint x: 632, startPoint y: 392, endPoint x: 214, endPoint y: 126, distance: 496.3
click at [214, 126] on div at bounding box center [695, 330] width 1390 height 661
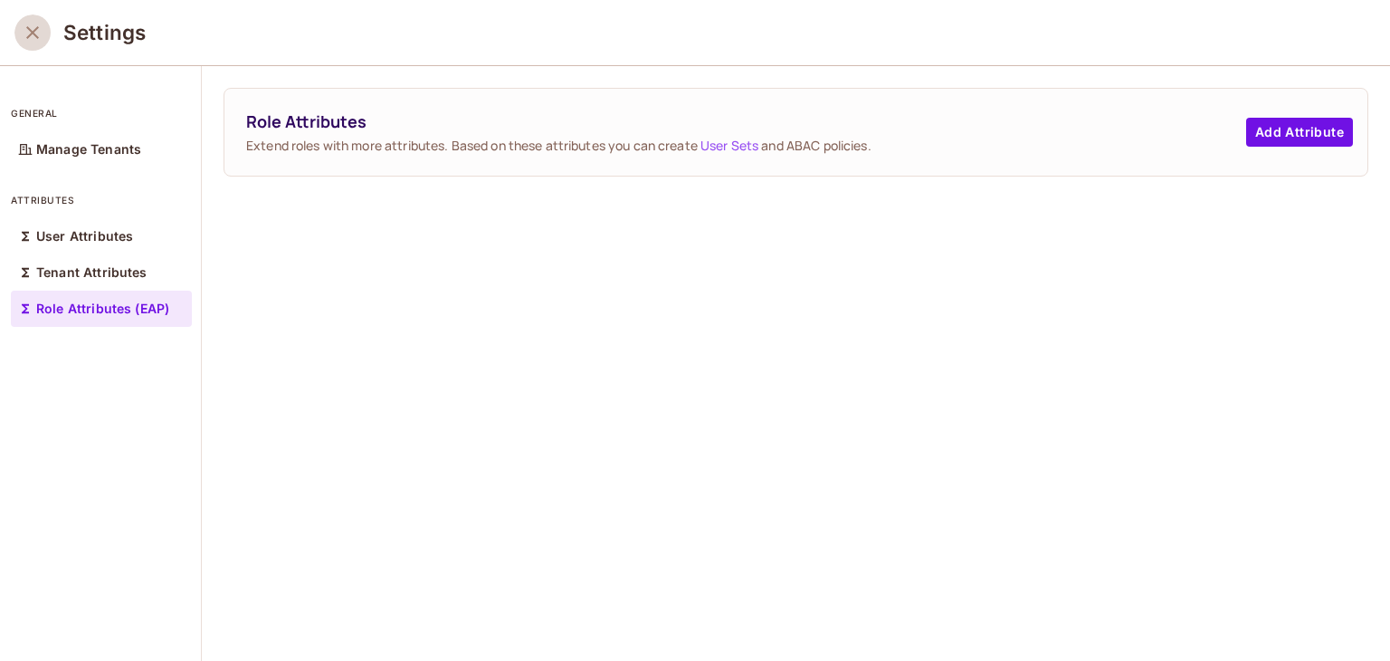
click at [37, 31] on icon "close" at bounding box center [33, 33] width 22 height 22
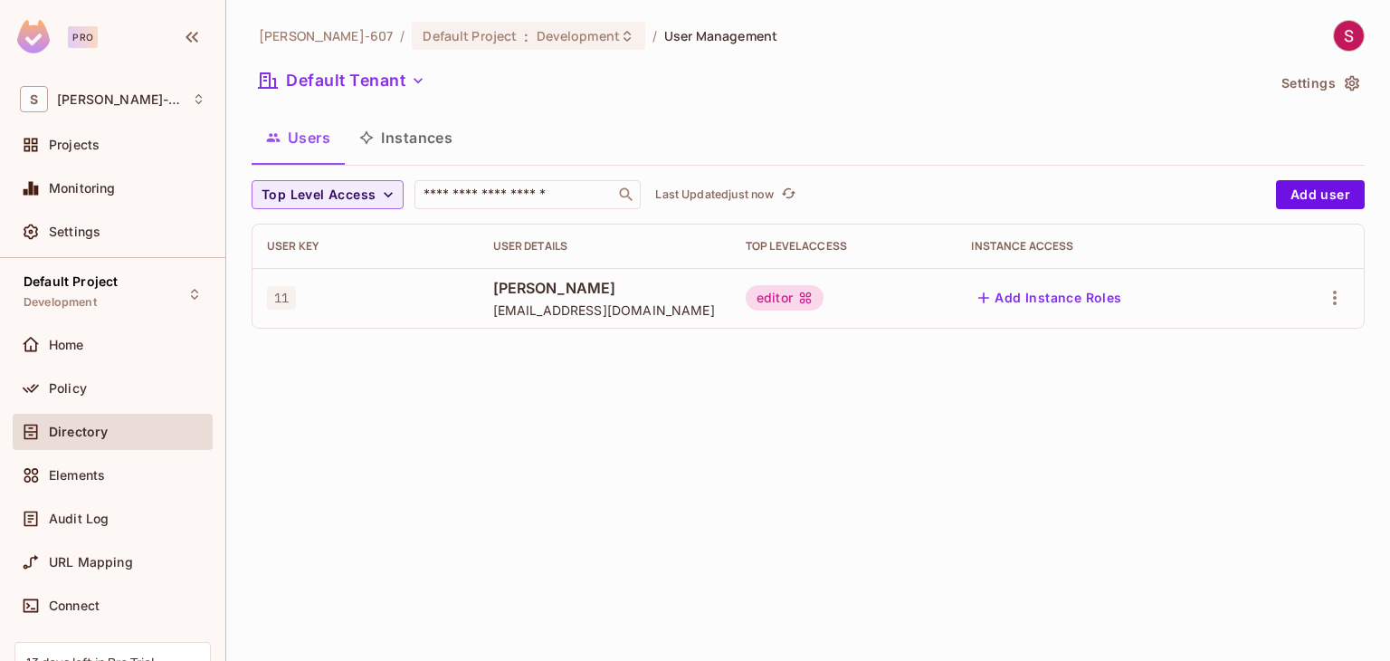
click at [418, 138] on button "Instances" at bounding box center [406, 137] width 122 height 45
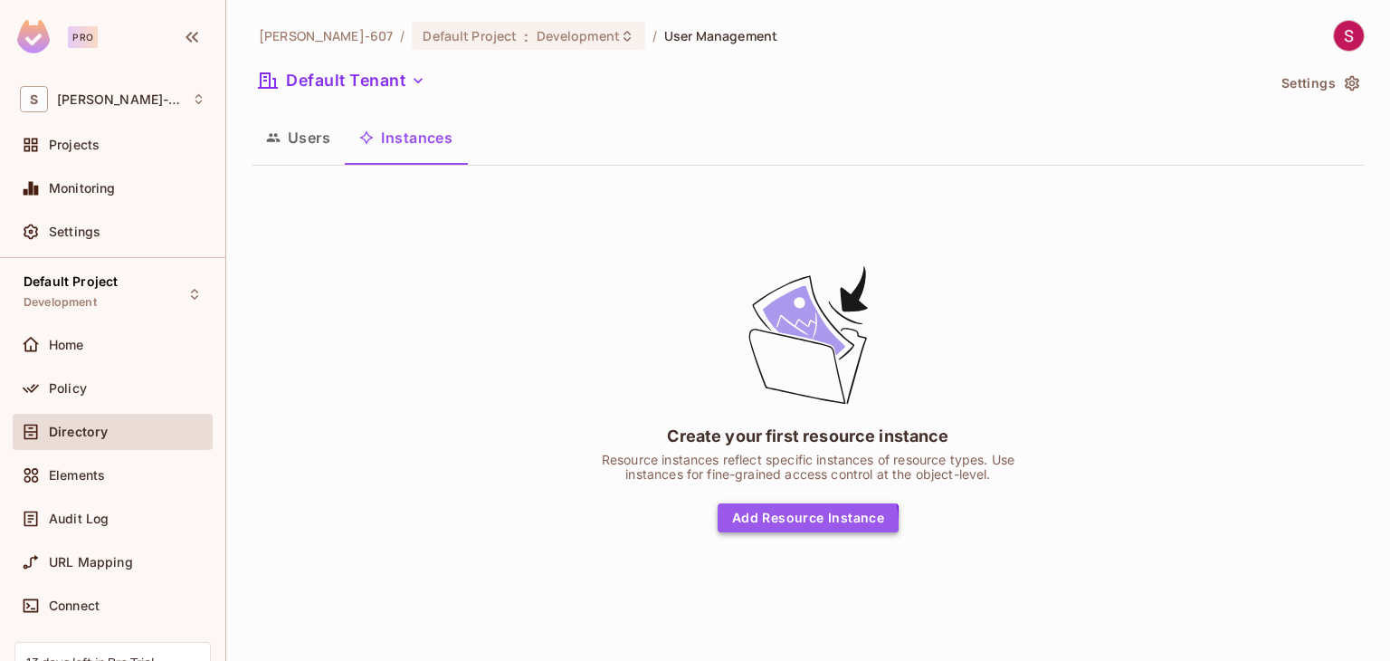
click at [785, 523] on button "Add Resource Instance" at bounding box center [808, 517] width 181 height 29
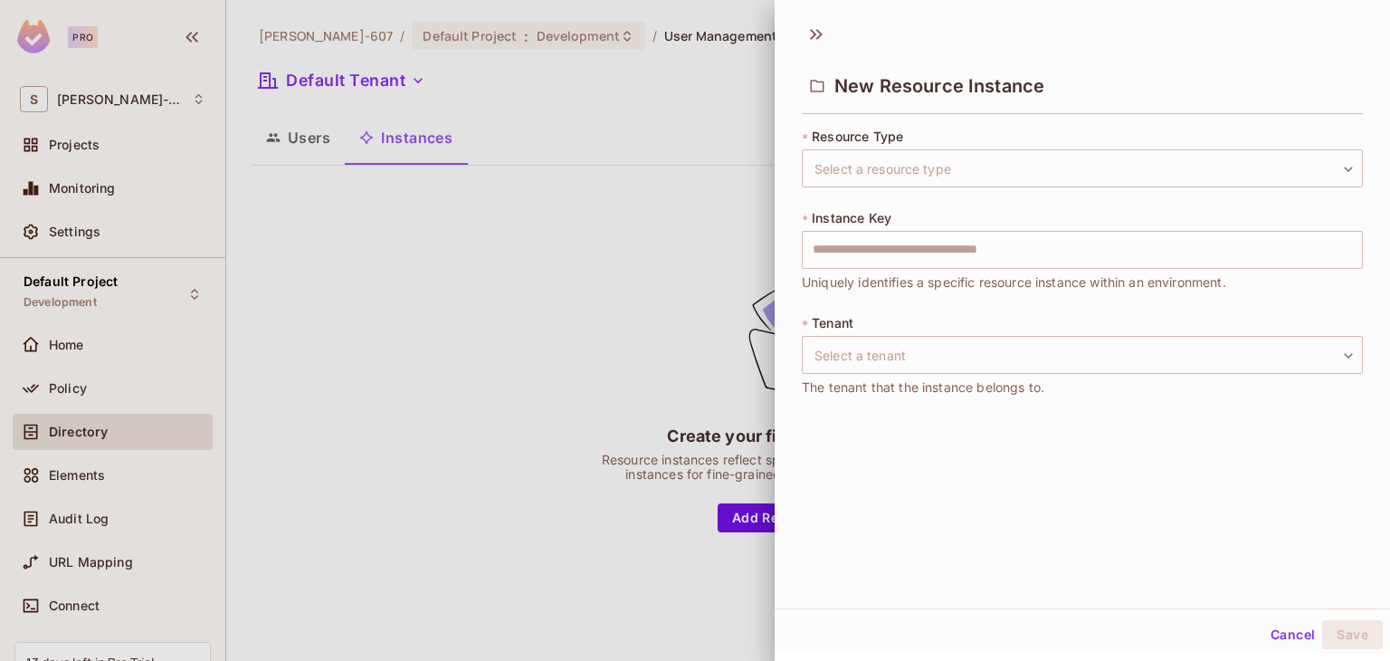
click at [503, 320] on div at bounding box center [695, 330] width 1390 height 661
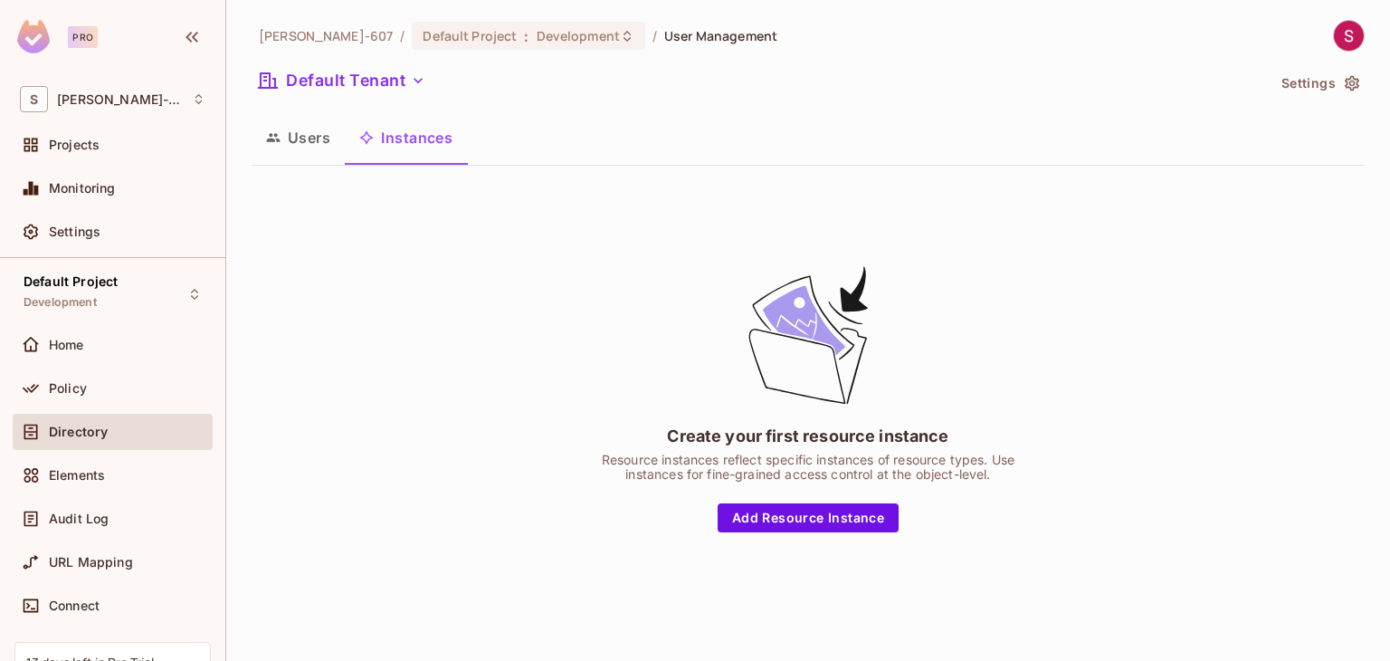
click at [311, 147] on button "Users" at bounding box center [298, 137] width 93 height 45
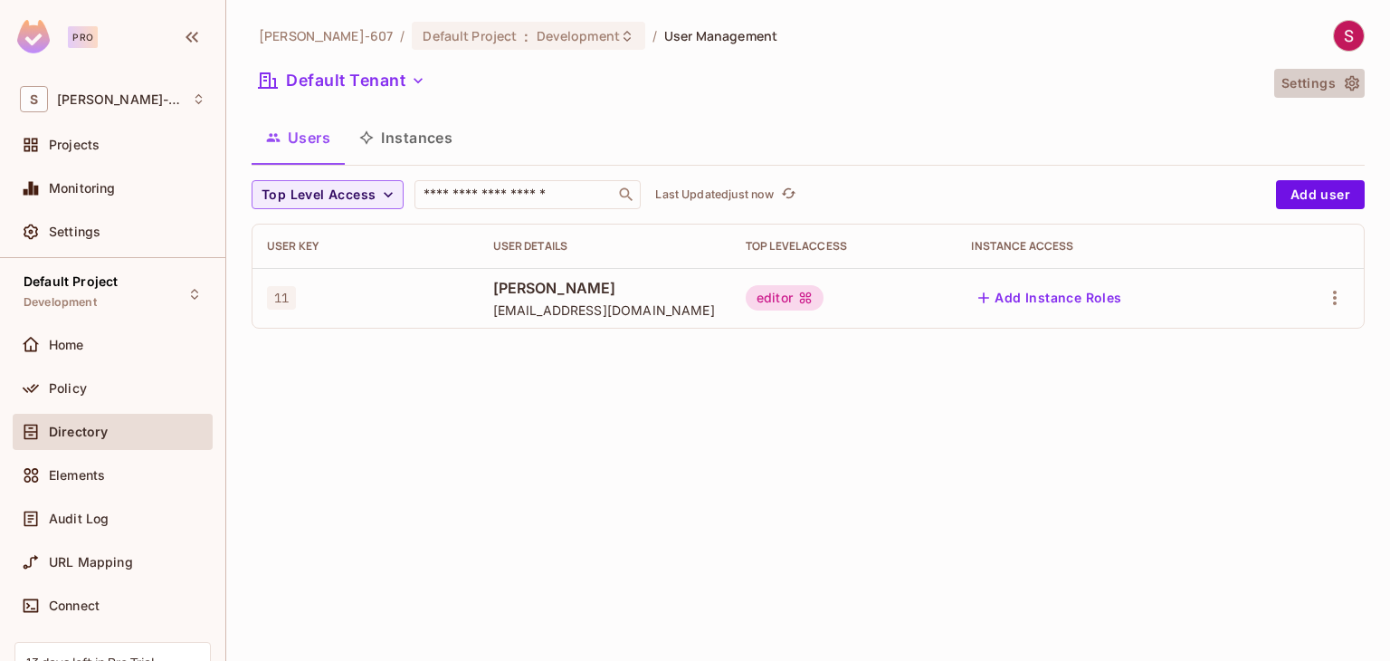
click at [1346, 88] on icon "button" at bounding box center [1352, 83] width 14 height 15
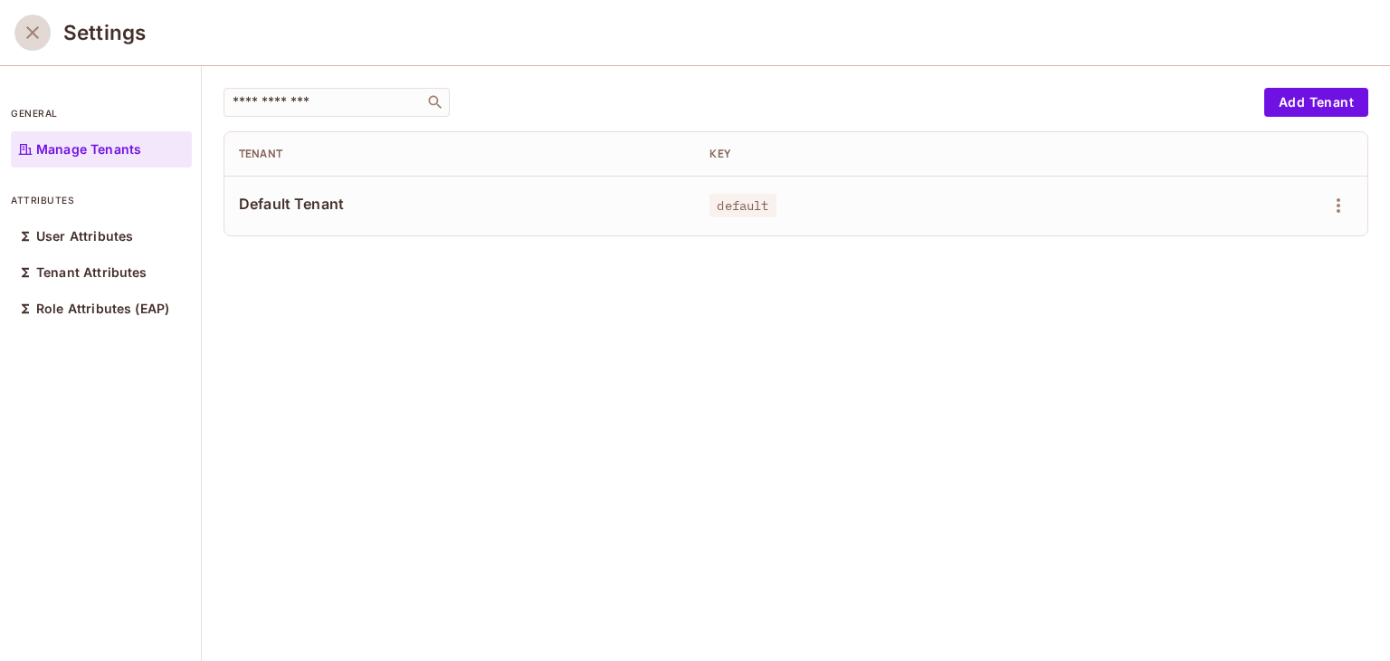
click at [28, 26] on icon "close" at bounding box center [33, 33] width 22 height 22
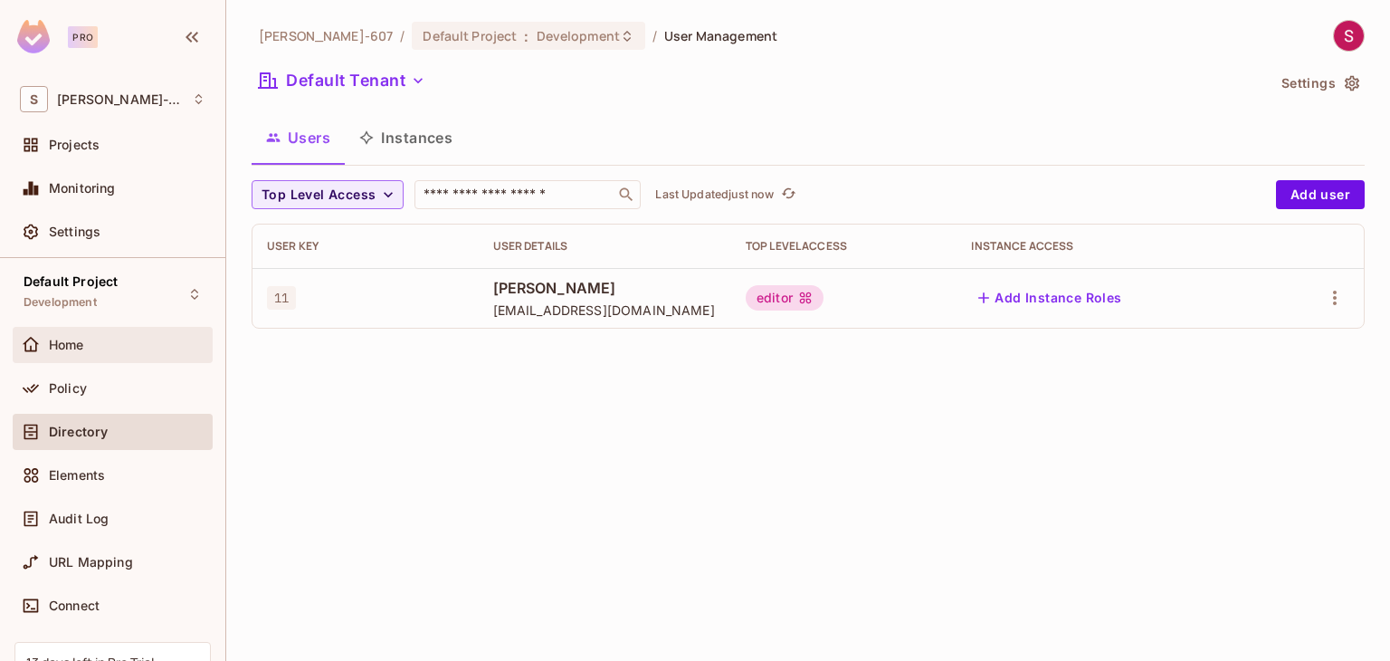
click at [109, 340] on div "Home" at bounding box center [127, 344] width 157 height 14
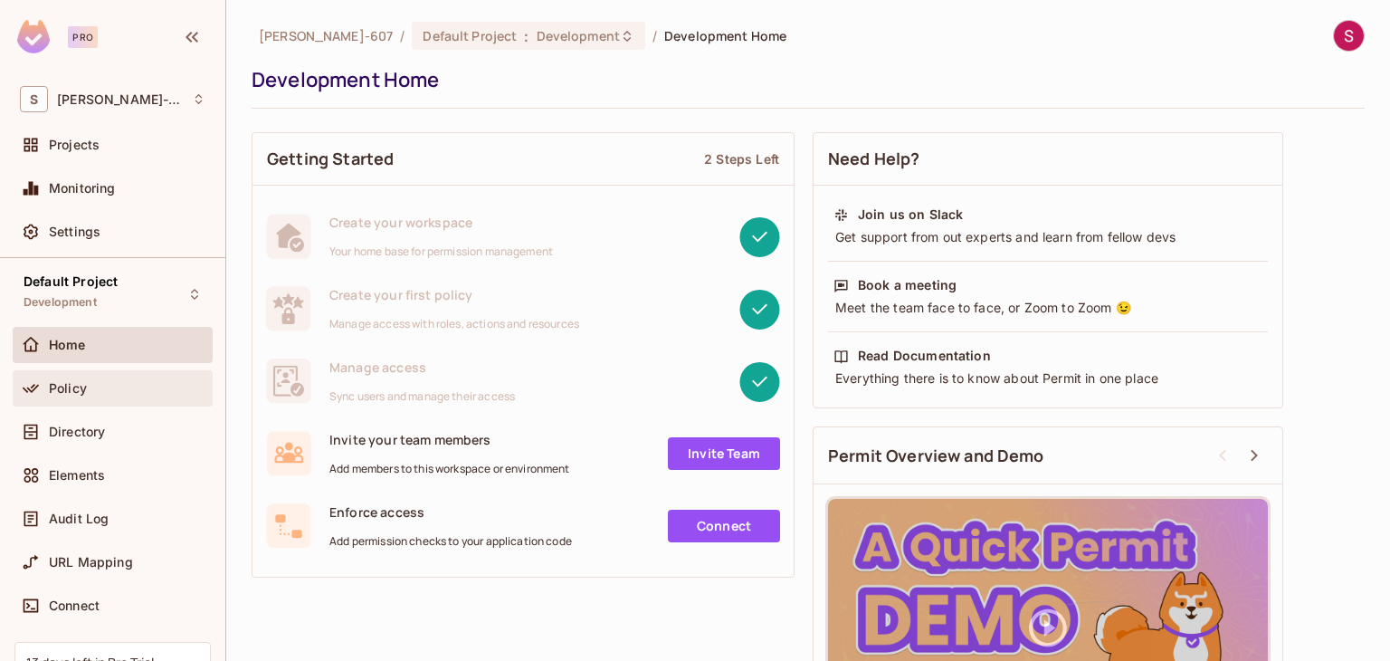
click at [75, 385] on span "Policy" at bounding box center [68, 388] width 38 height 14
click at [718, 522] on link "Connect" at bounding box center [724, 525] width 112 height 33
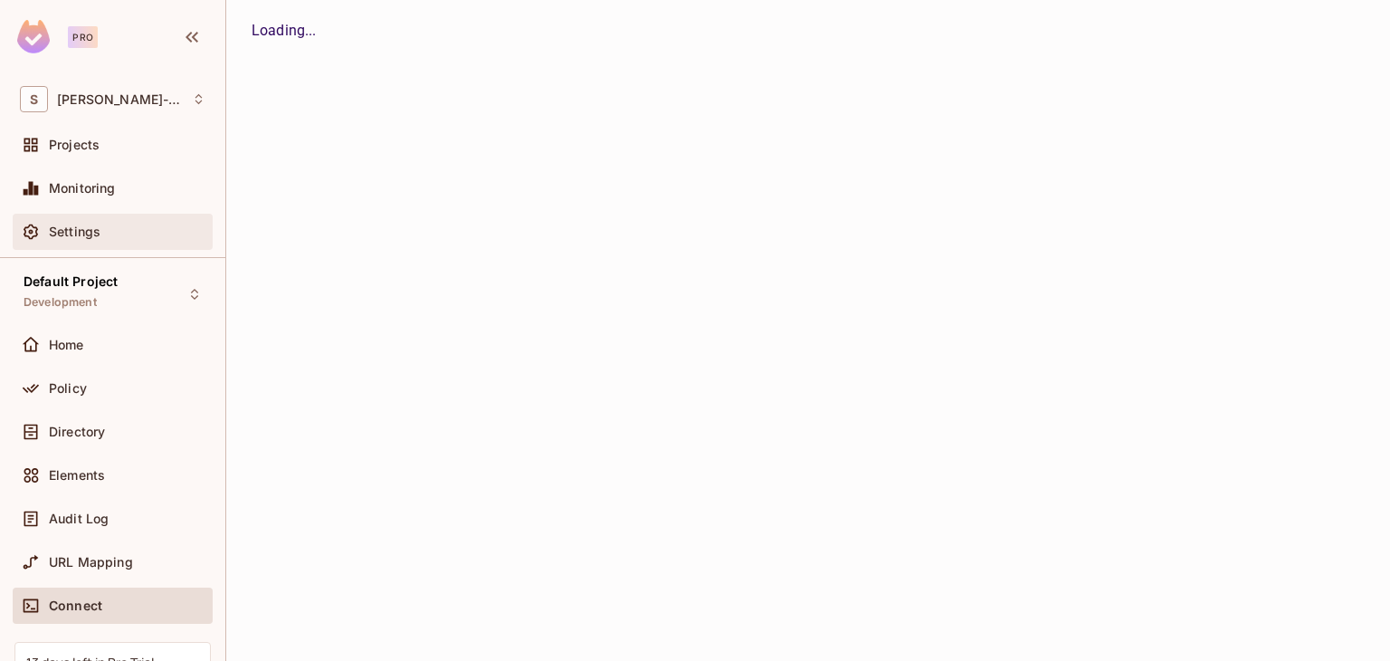
click at [80, 236] on span "Settings" at bounding box center [75, 231] width 52 height 14
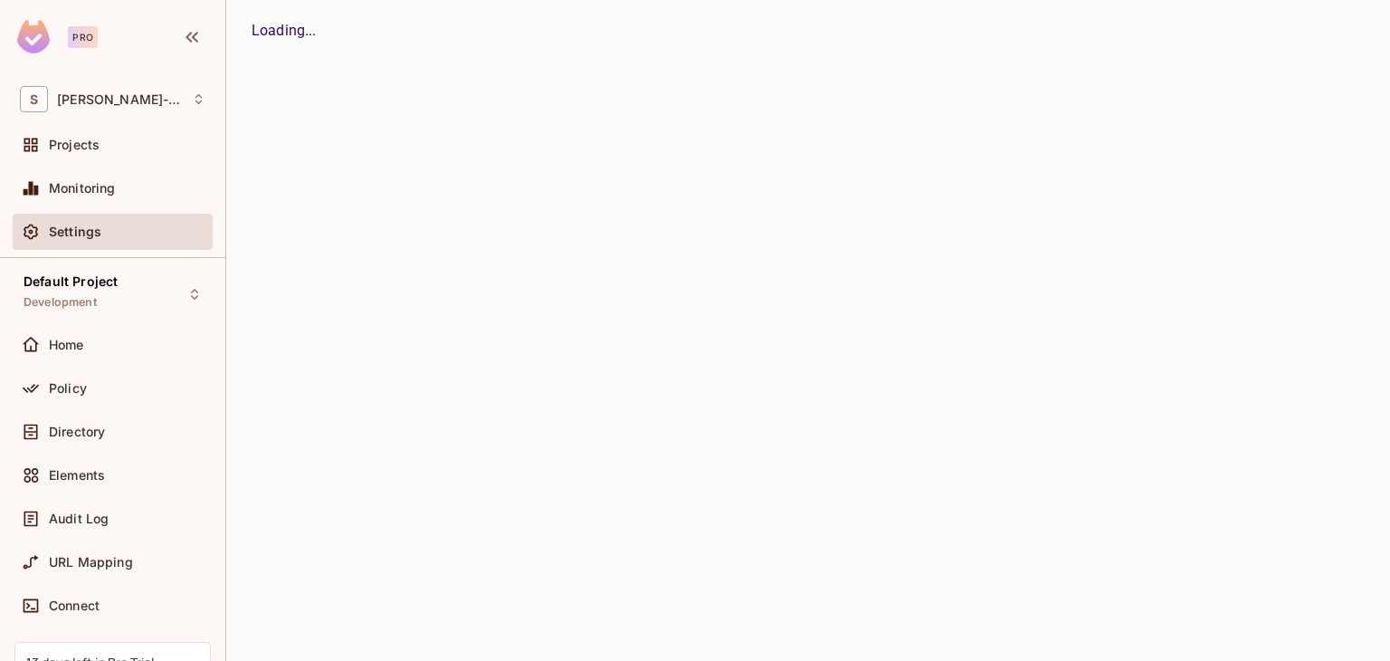
scroll to position [157, 0]
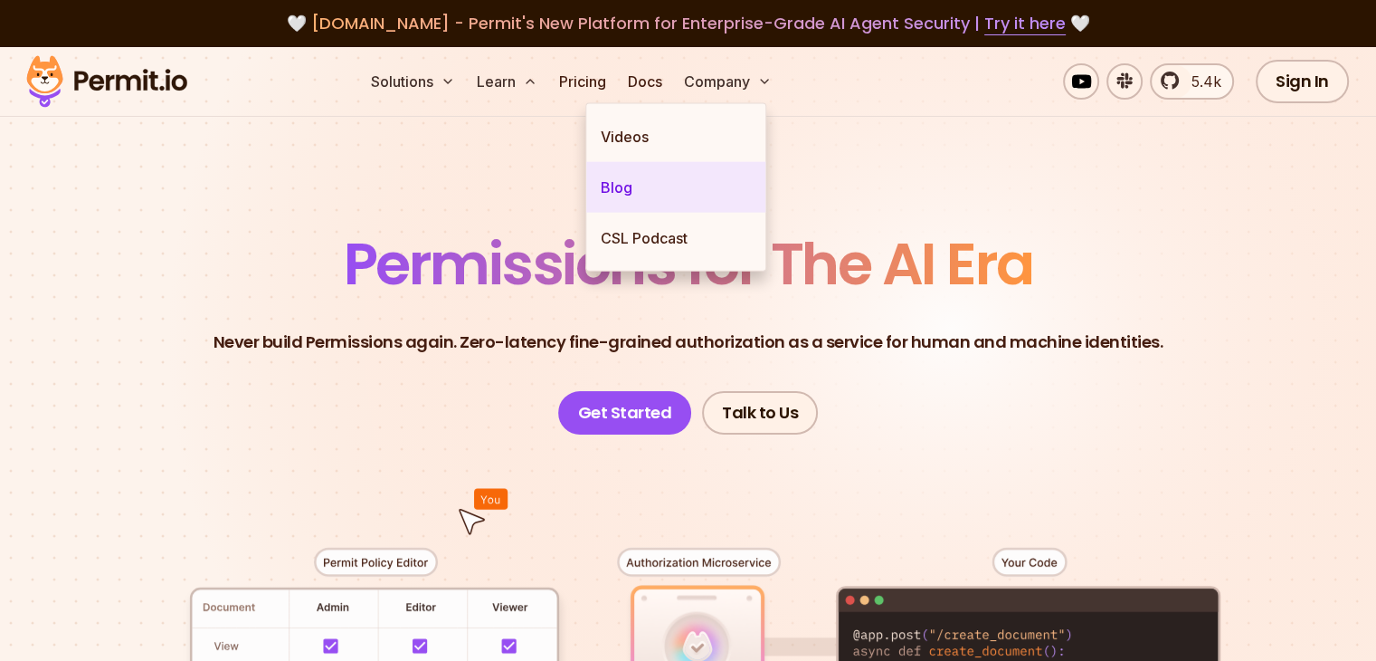
click at [637, 189] on link "Blog" at bounding box center [675, 187] width 179 height 51
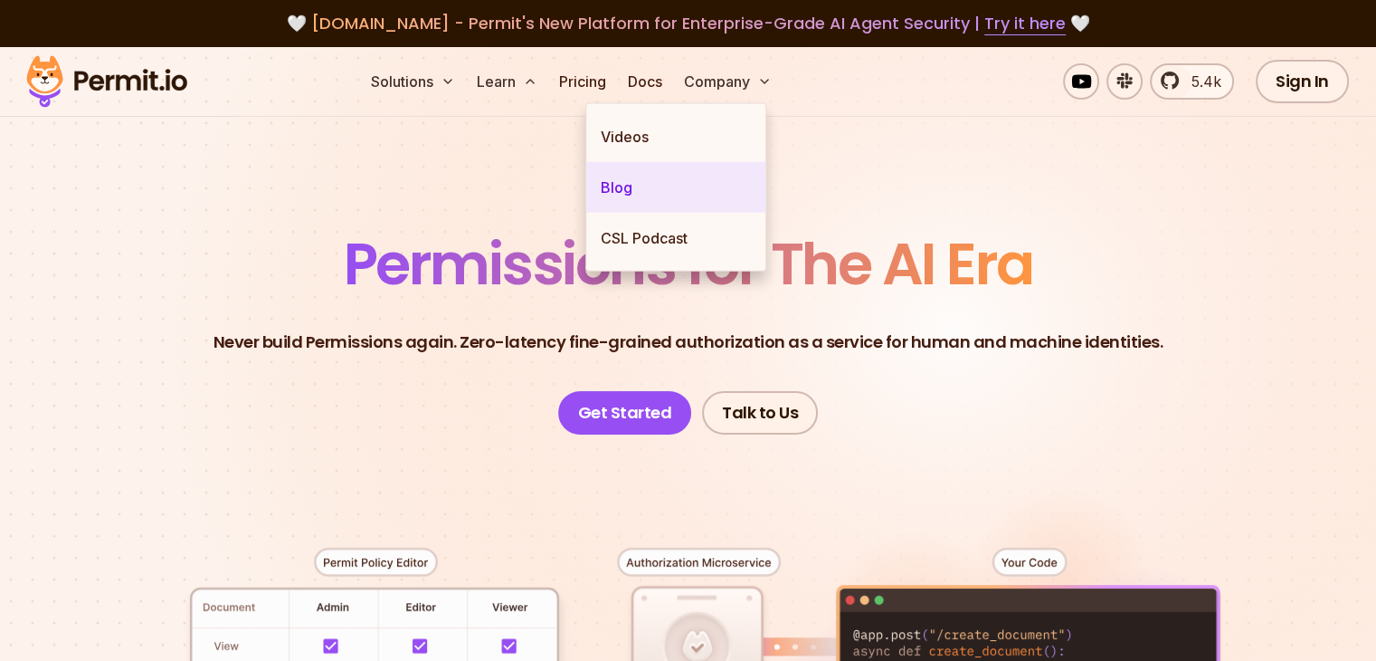
click at [637, 189] on link "Blog" at bounding box center [675, 187] width 179 height 51
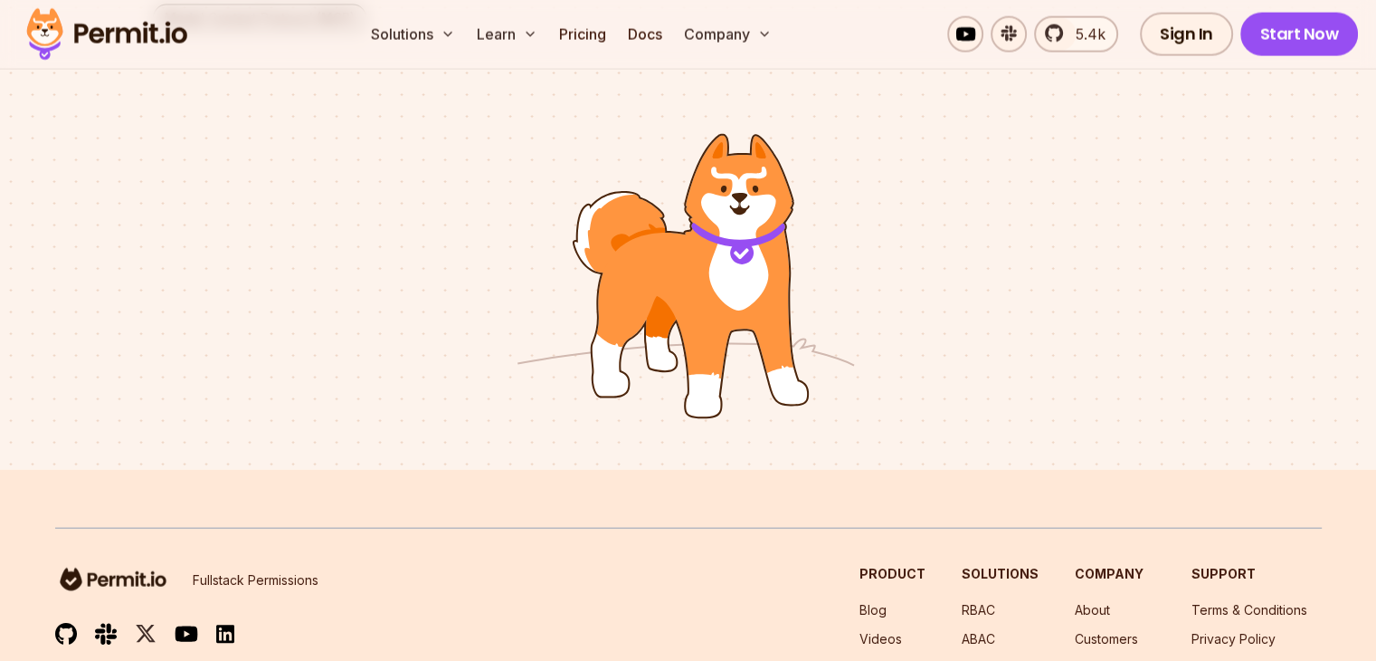
scroll to position [4311, 0]
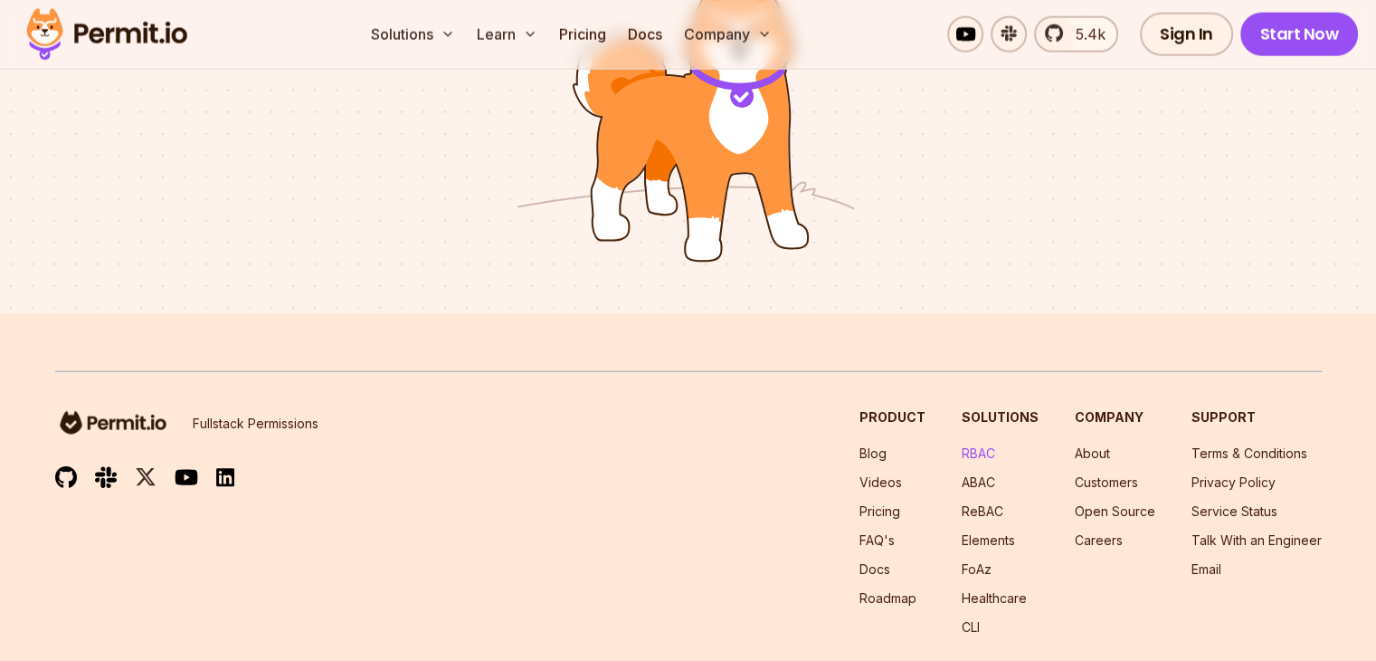
click at [962, 445] on link "RBAC" at bounding box center [978, 452] width 33 height 15
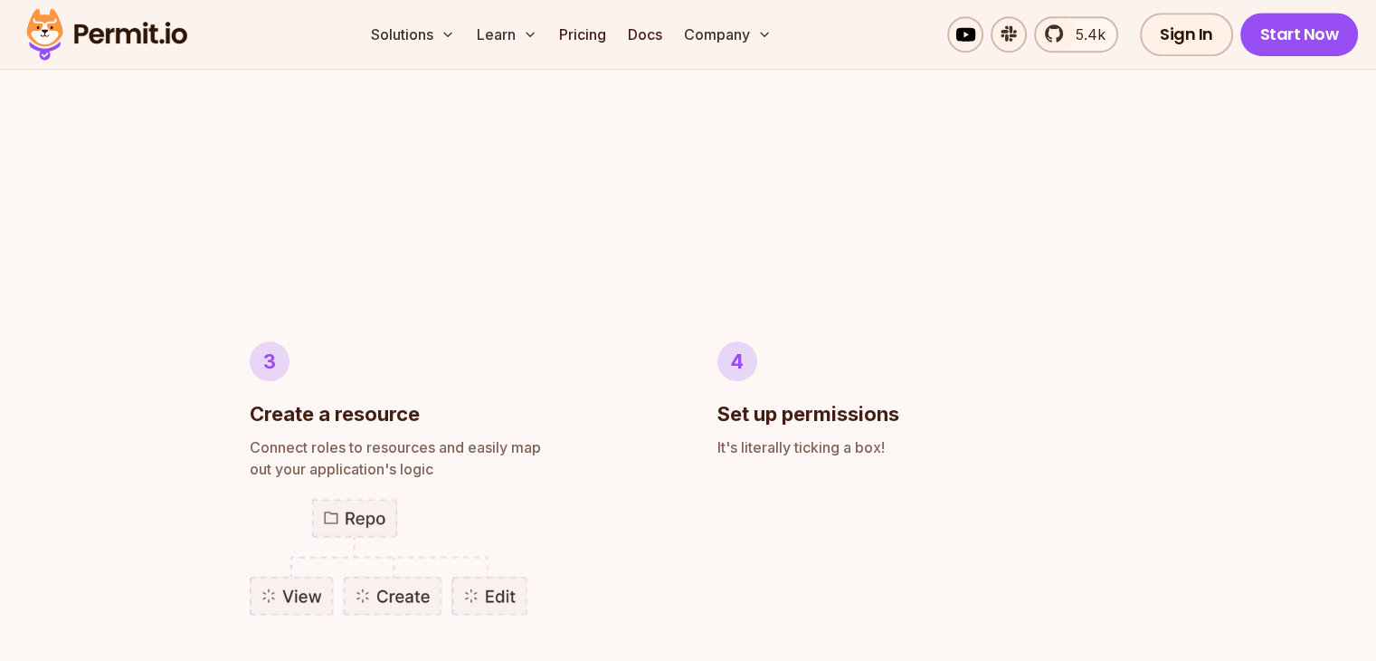
scroll to position [1018, 0]
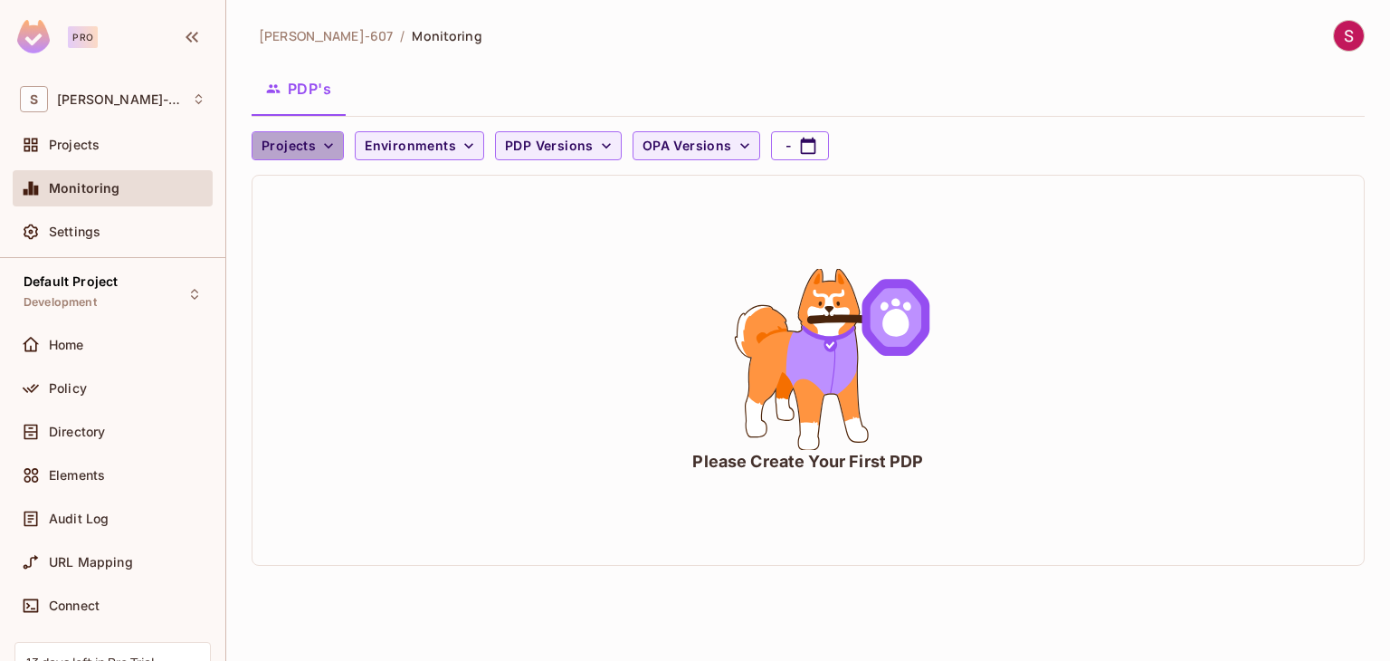
click at [319, 150] on icon "button" at bounding box center [328, 146] width 18 height 18
click at [431, 159] on div at bounding box center [695, 330] width 1390 height 661
click at [461, 151] on icon "button" at bounding box center [469, 146] width 18 height 18
click at [568, 153] on div at bounding box center [695, 330] width 1390 height 661
click at [67, 382] on span "Policy" at bounding box center [68, 388] width 38 height 14
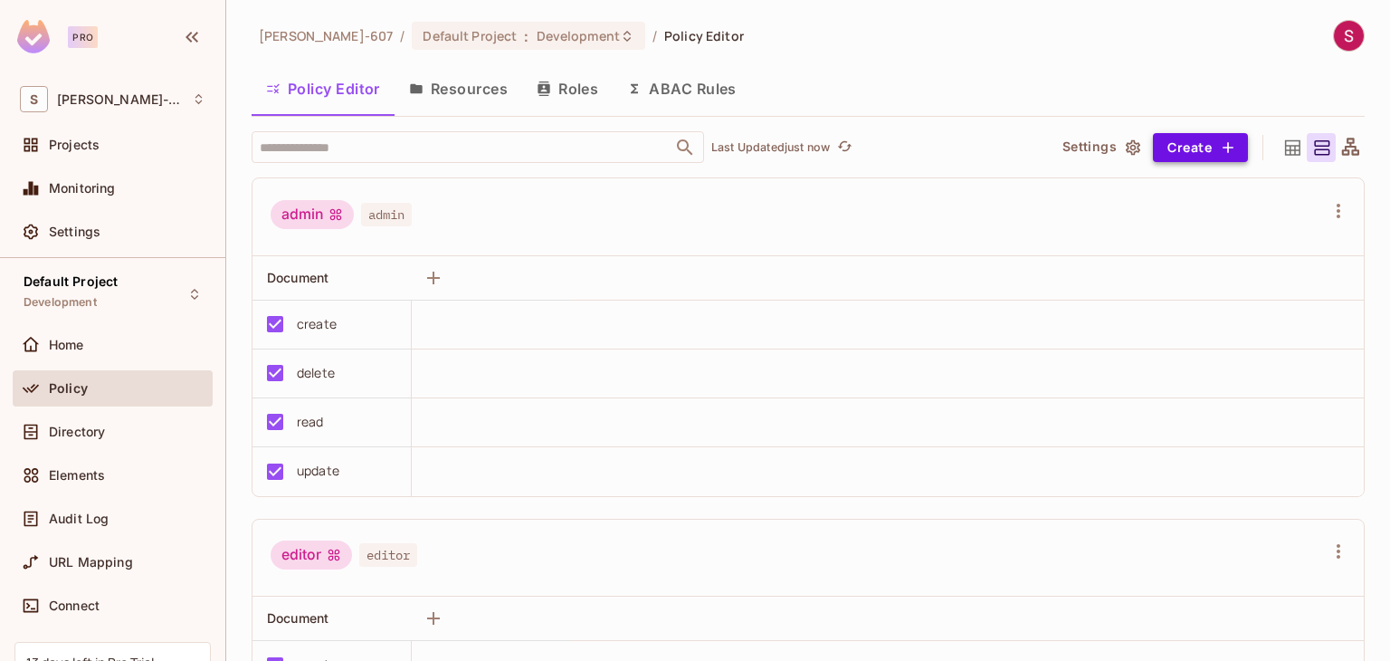
click at [1203, 142] on button "Create" at bounding box center [1200, 147] width 95 height 29
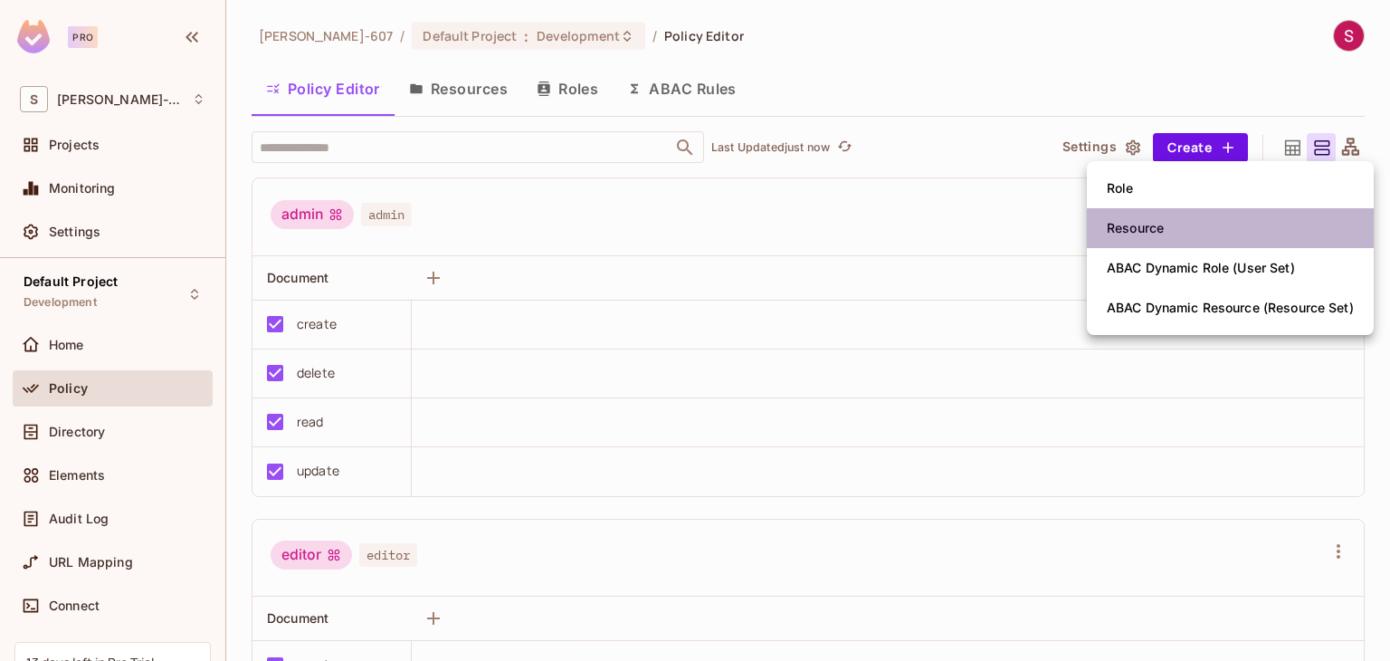
click at [1129, 229] on div "Resource" at bounding box center [1135, 228] width 57 height 18
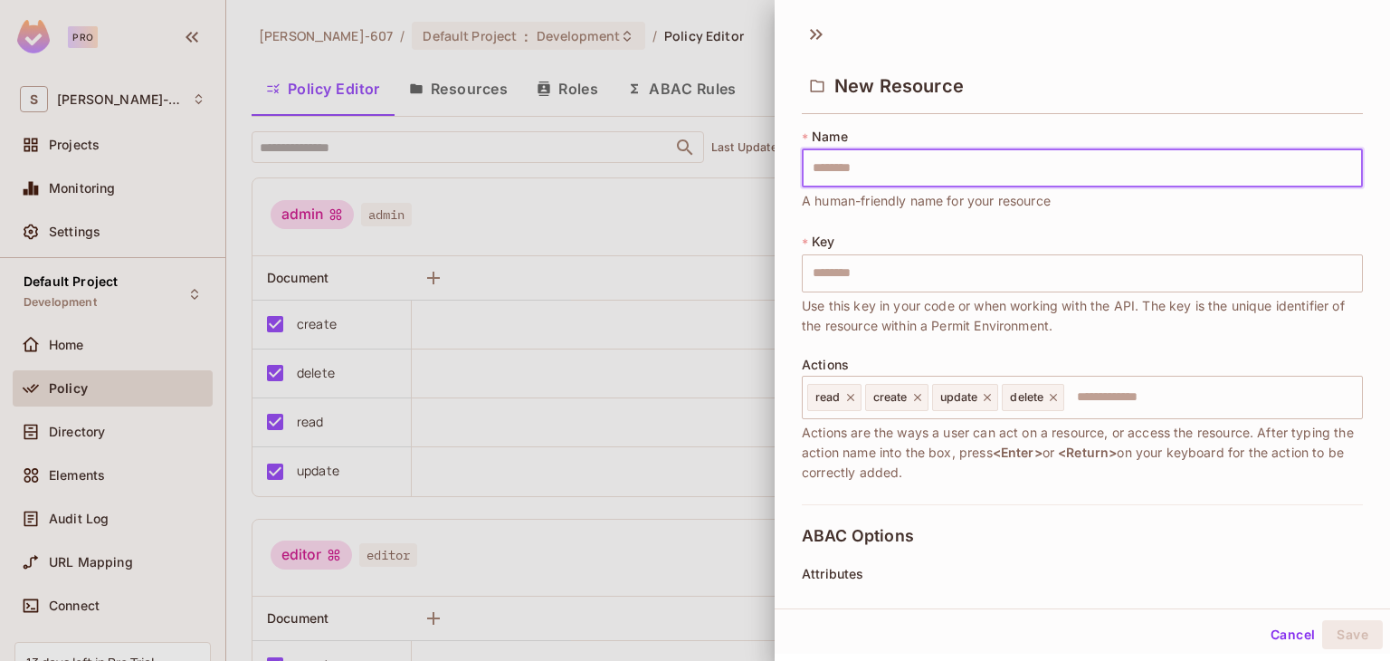
type input "*"
type input "**"
type input "***"
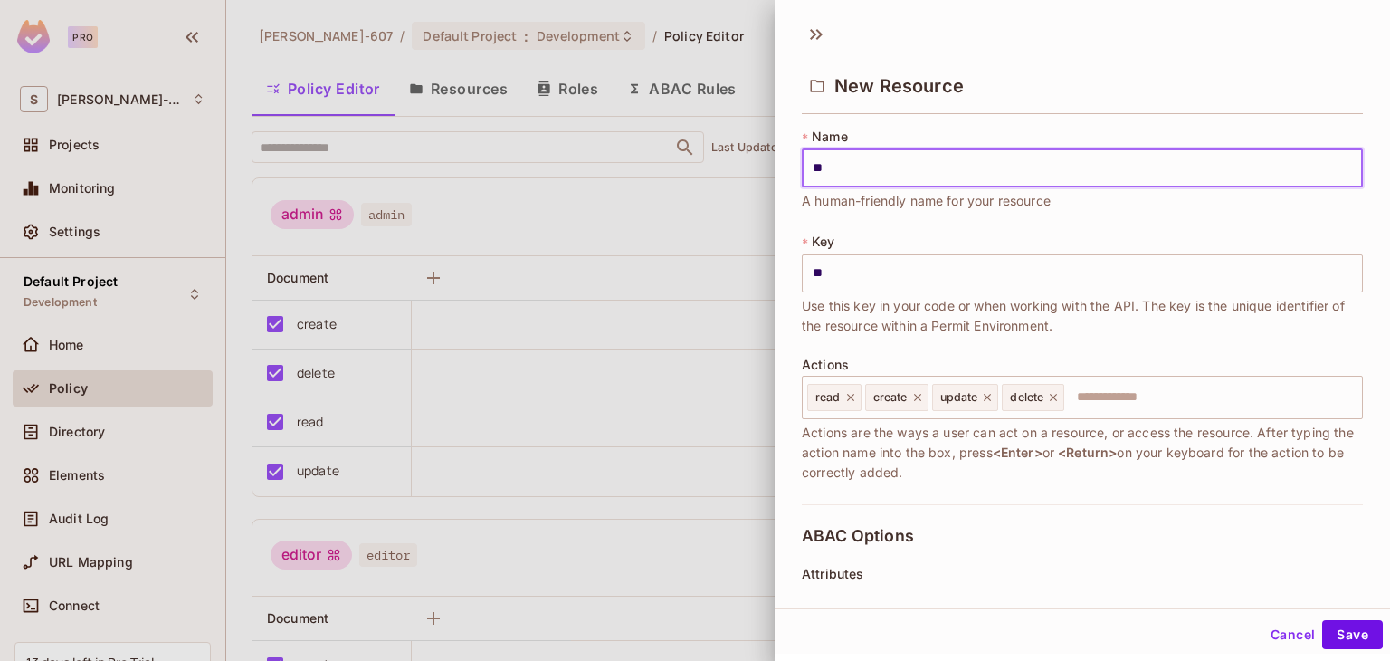
type input "***"
type input "****"
click at [992, 395] on icon at bounding box center [987, 397] width 13 height 13
type input "****"
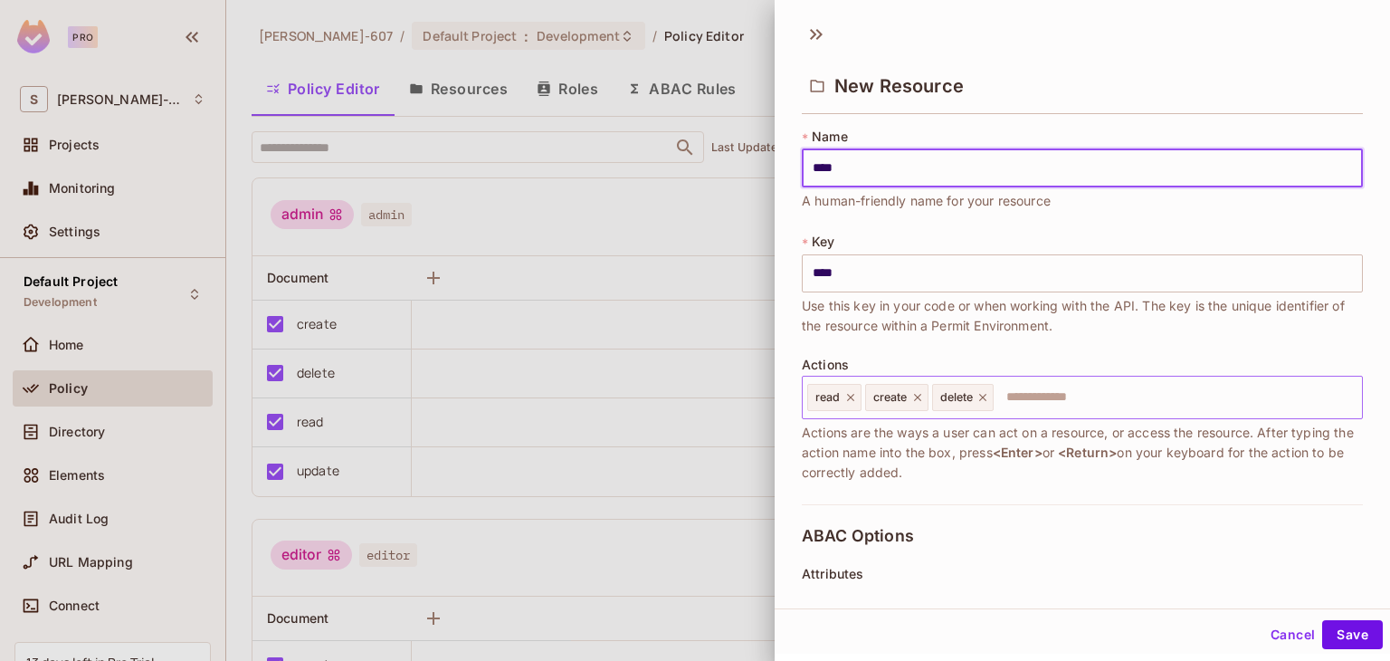
click at [999, 397] on input "text" at bounding box center [1174, 397] width 359 height 36
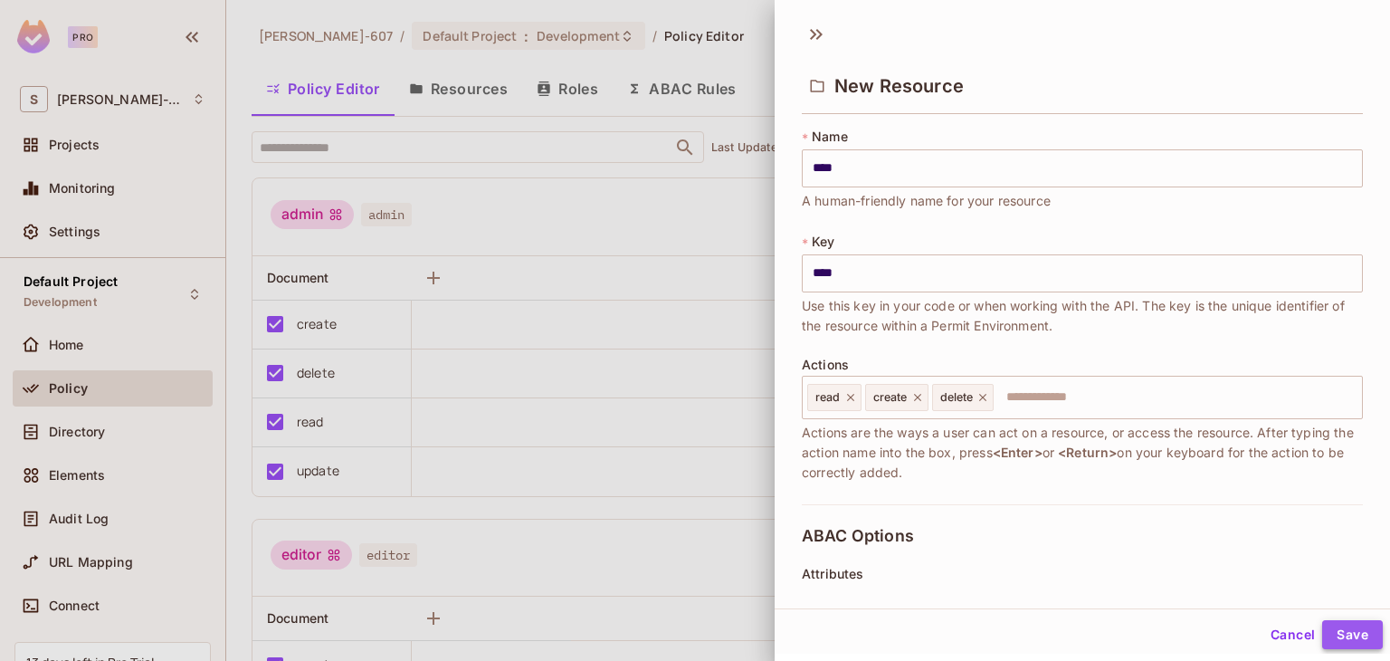
click at [1339, 640] on button "Save" at bounding box center [1352, 634] width 61 height 29
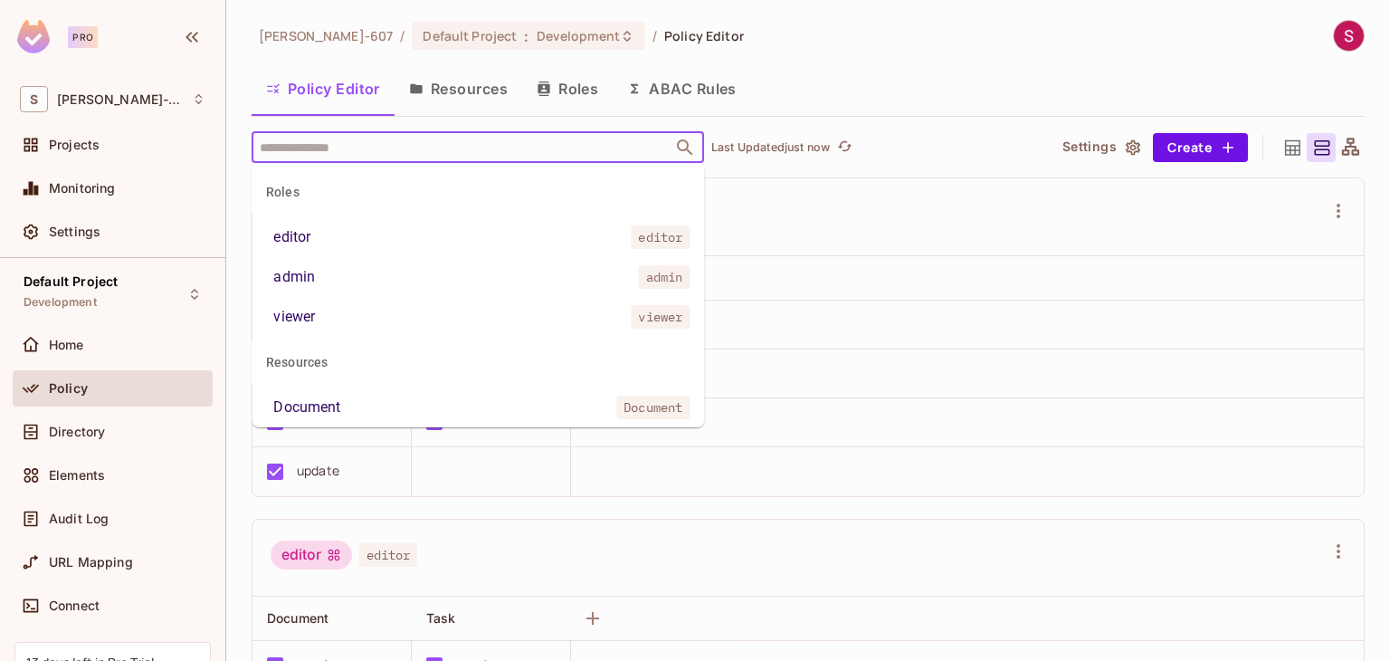
click at [484, 148] on input "text" at bounding box center [462, 147] width 414 height 32
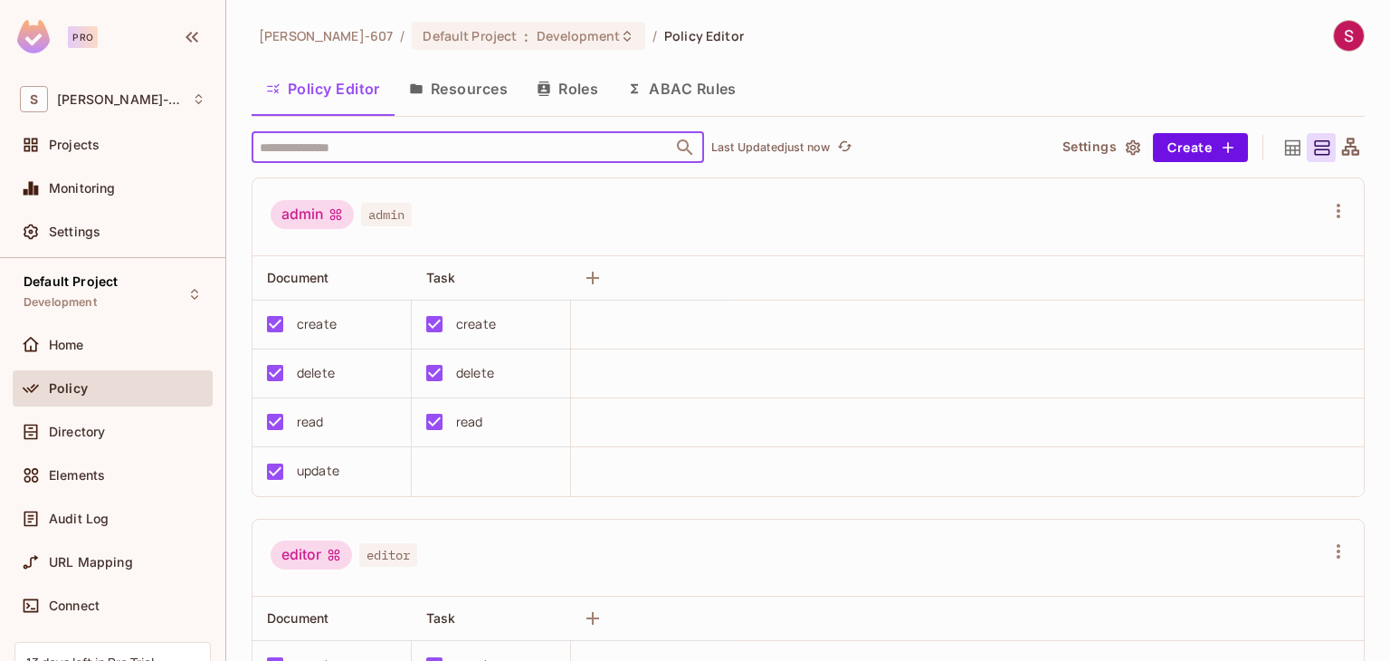
click at [484, 148] on input "text" at bounding box center [462, 147] width 414 height 32
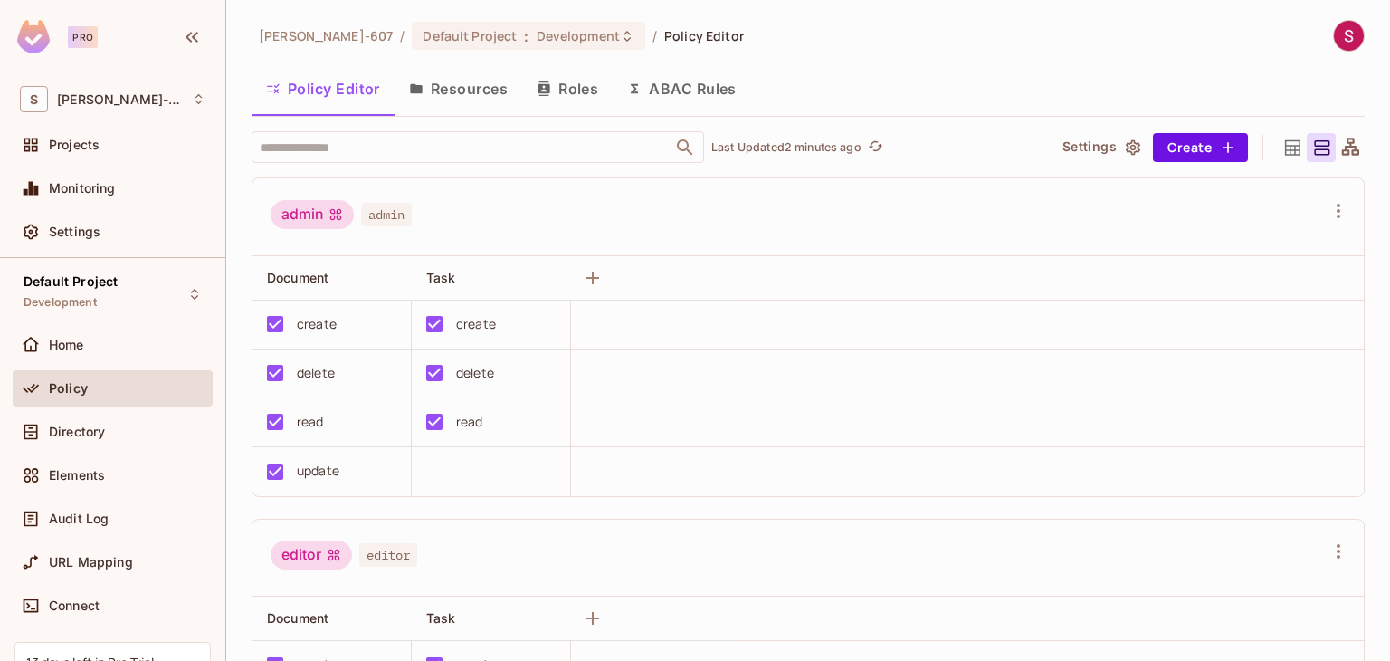
click at [456, 85] on button "Resources" at bounding box center [459, 88] width 128 height 45
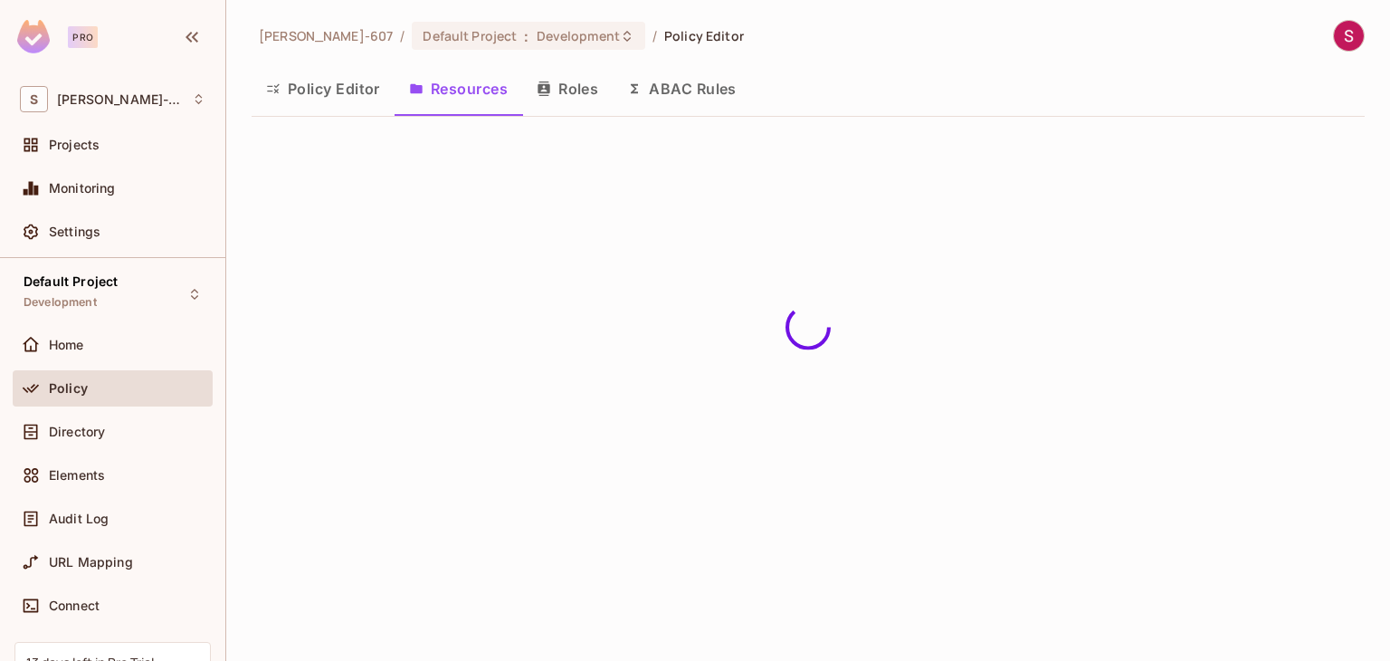
click at [339, 88] on button "Policy Editor" at bounding box center [323, 88] width 143 height 45
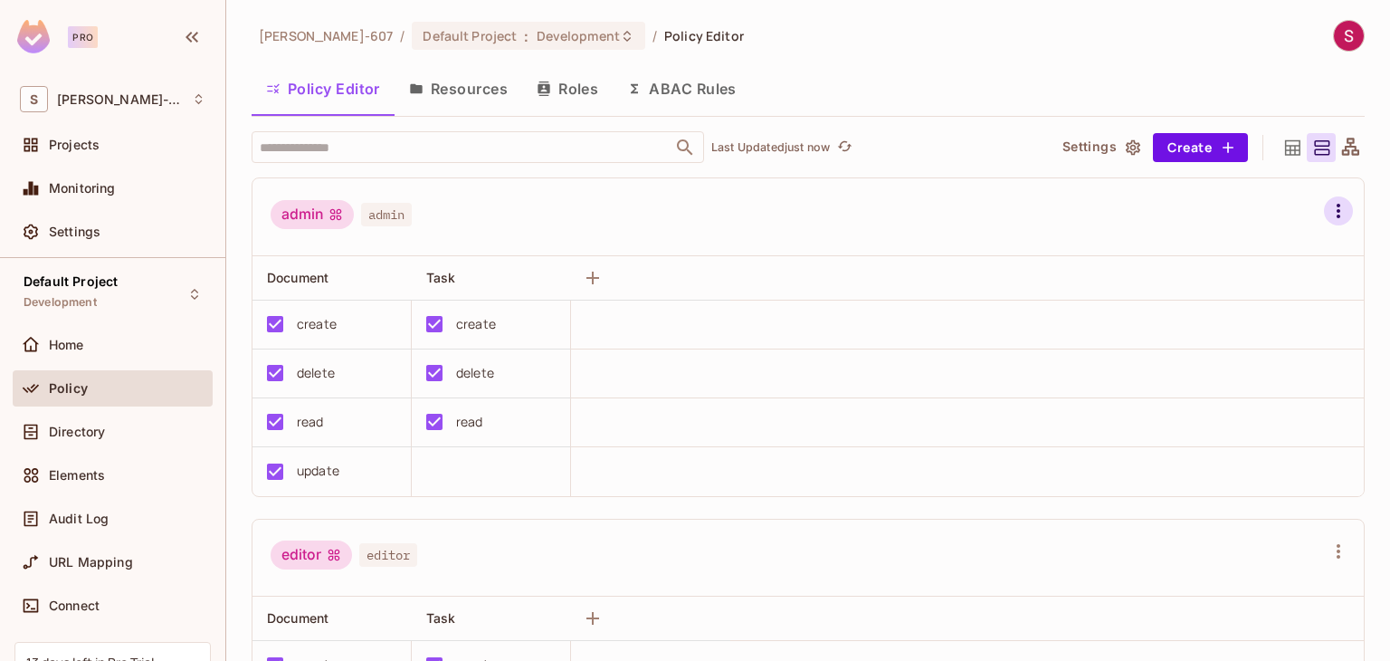
click at [1327, 209] on icon "button" at bounding box center [1338, 211] width 22 height 22
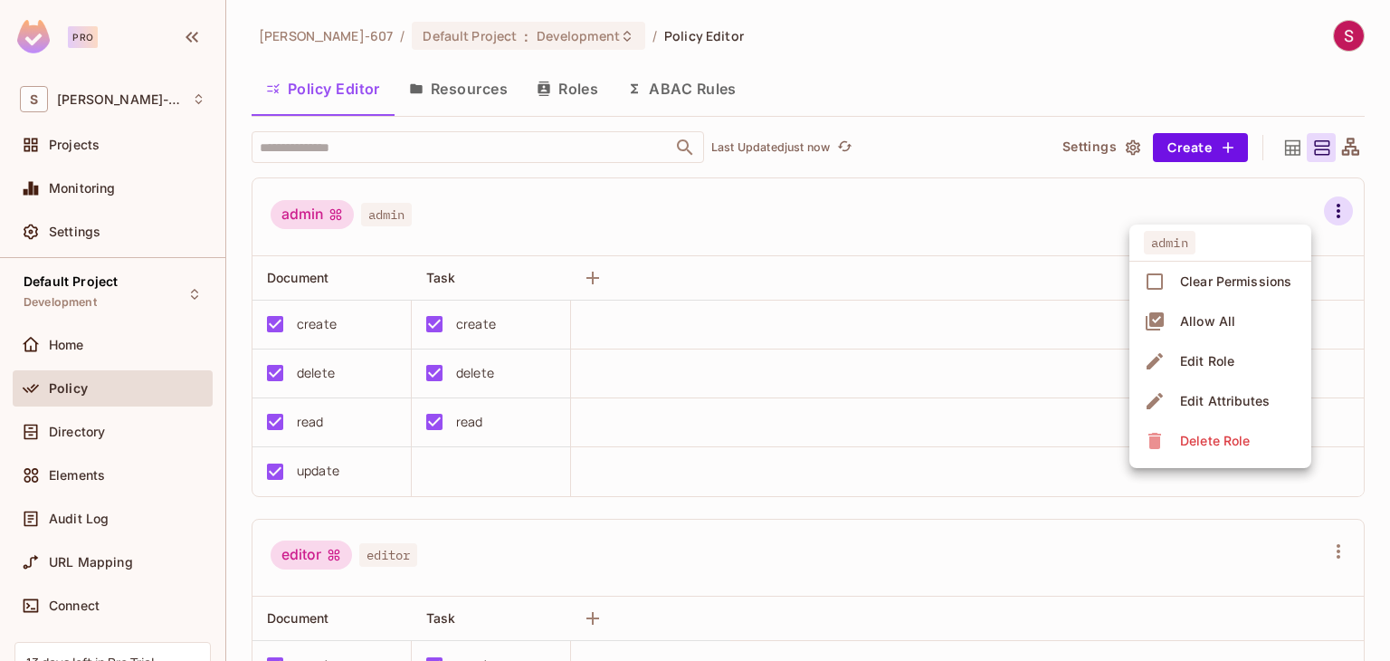
click at [1234, 399] on div "Edit Attributes" at bounding box center [1225, 401] width 90 height 18
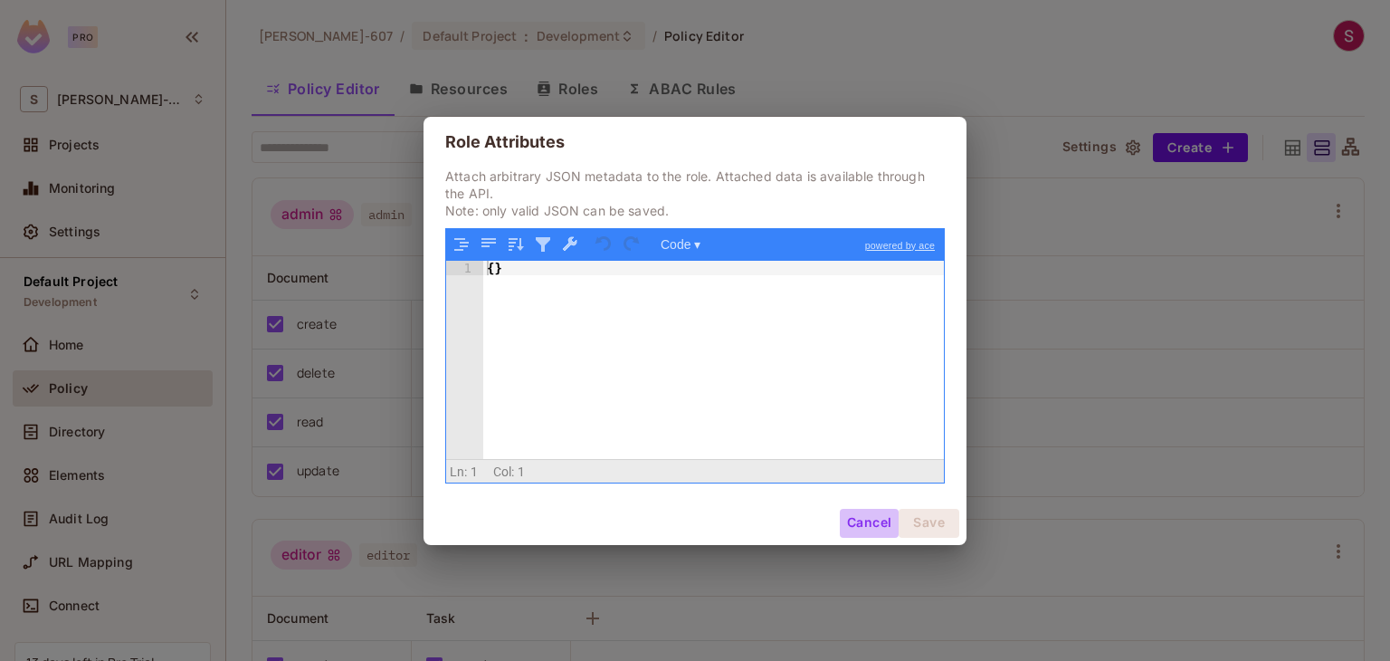
click at [857, 522] on button "Cancel" at bounding box center [869, 523] width 59 height 29
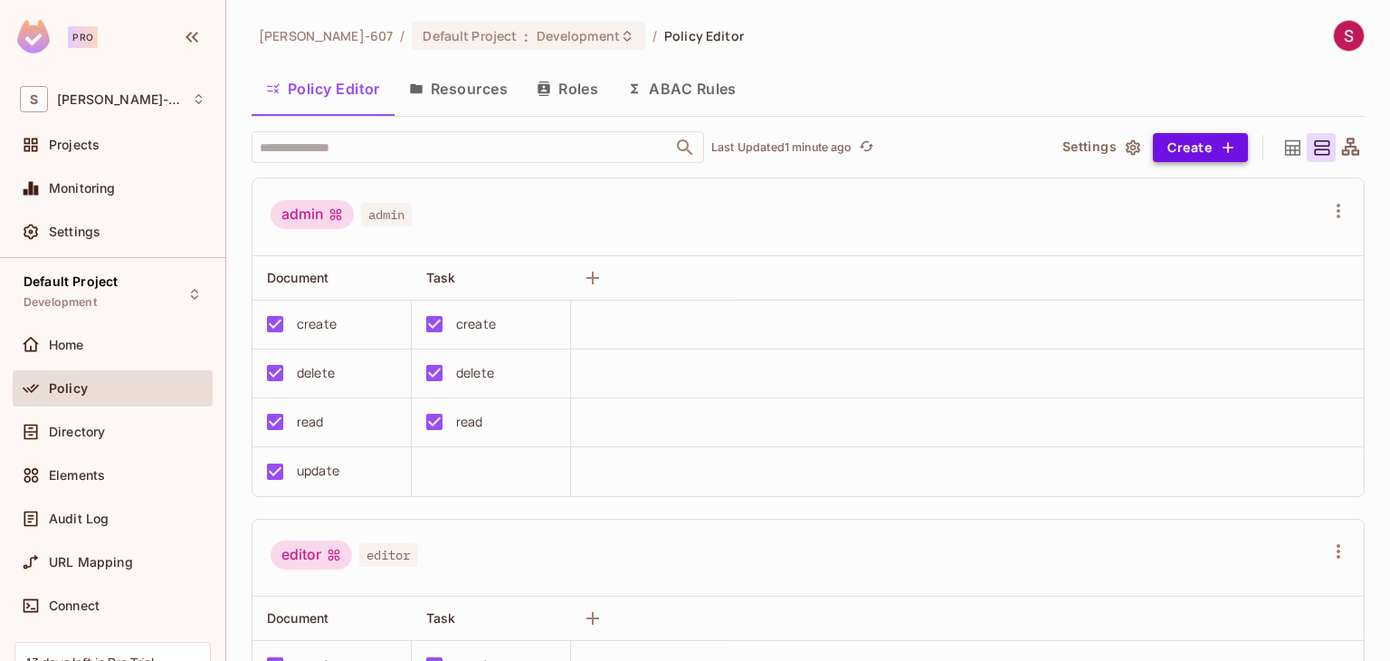
click at [1219, 146] on icon "button" at bounding box center [1228, 147] width 18 height 18
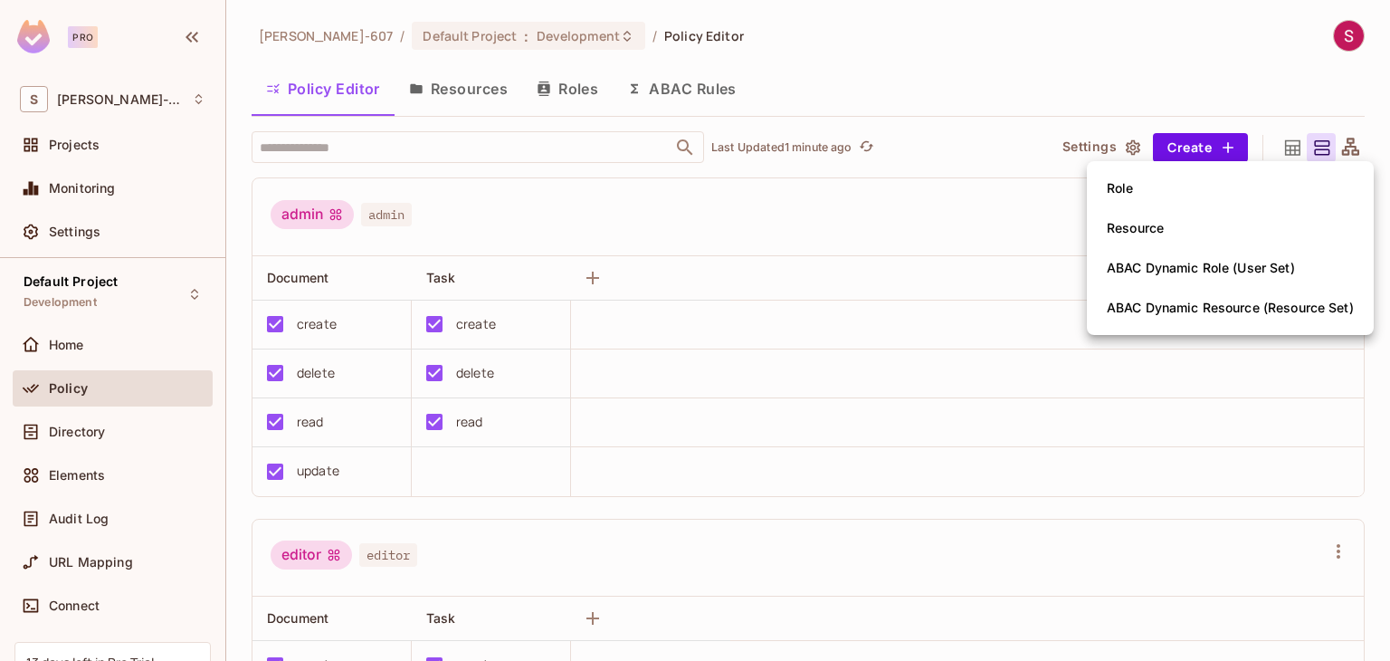
click at [1050, 222] on div at bounding box center [695, 330] width 1390 height 661
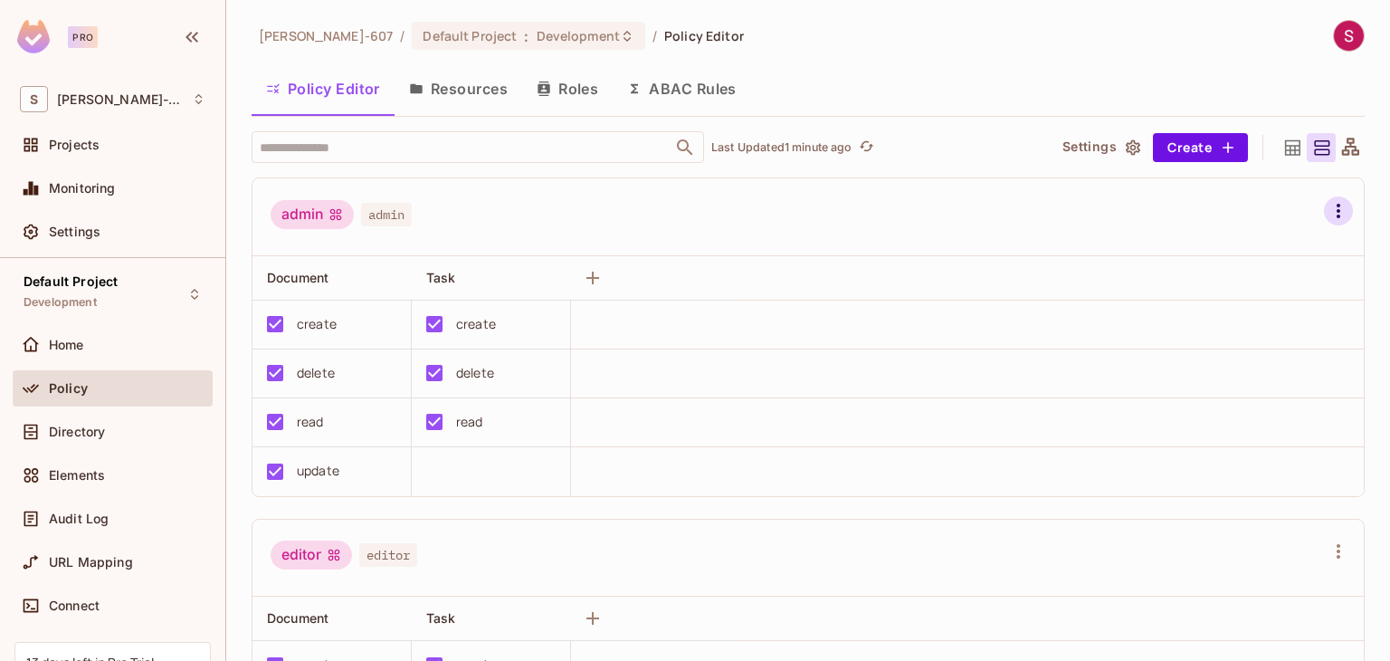
click at [1327, 204] on icon "button" at bounding box center [1338, 211] width 22 height 22
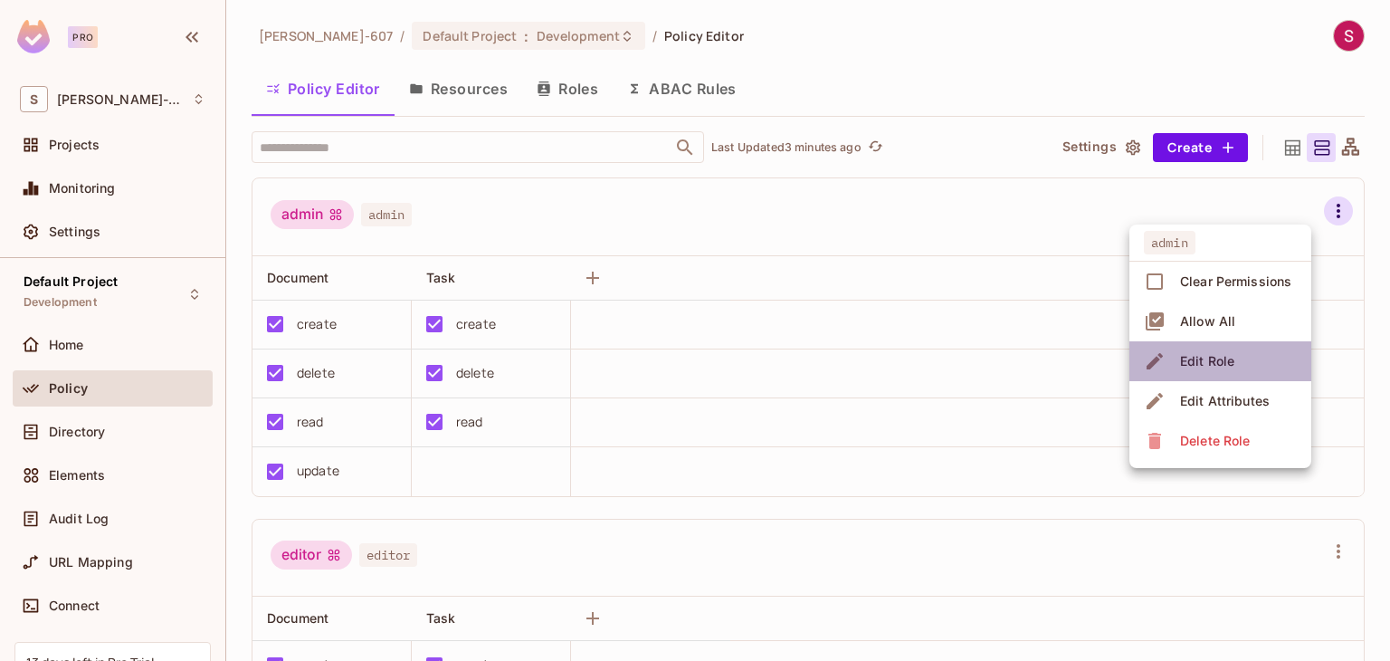
click at [1196, 361] on div "Edit Role" at bounding box center [1207, 361] width 54 height 18
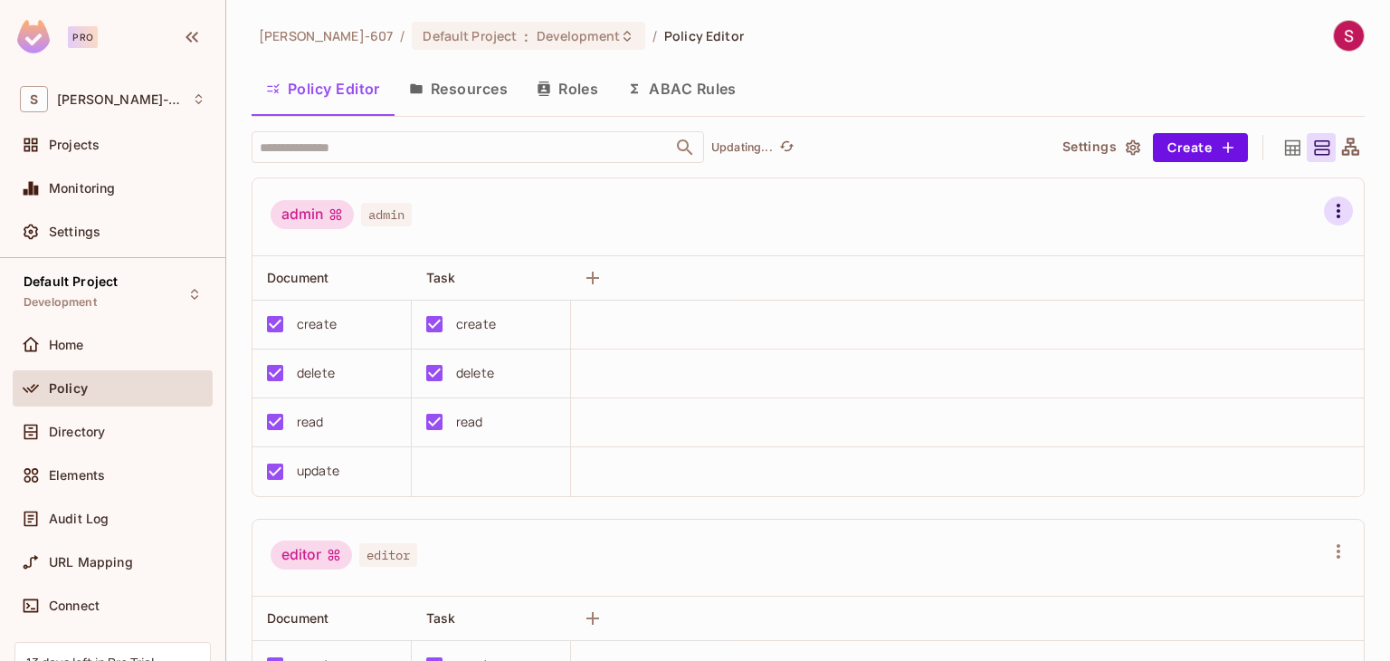
click at [1327, 210] on icon "button" at bounding box center [1338, 211] width 22 height 22
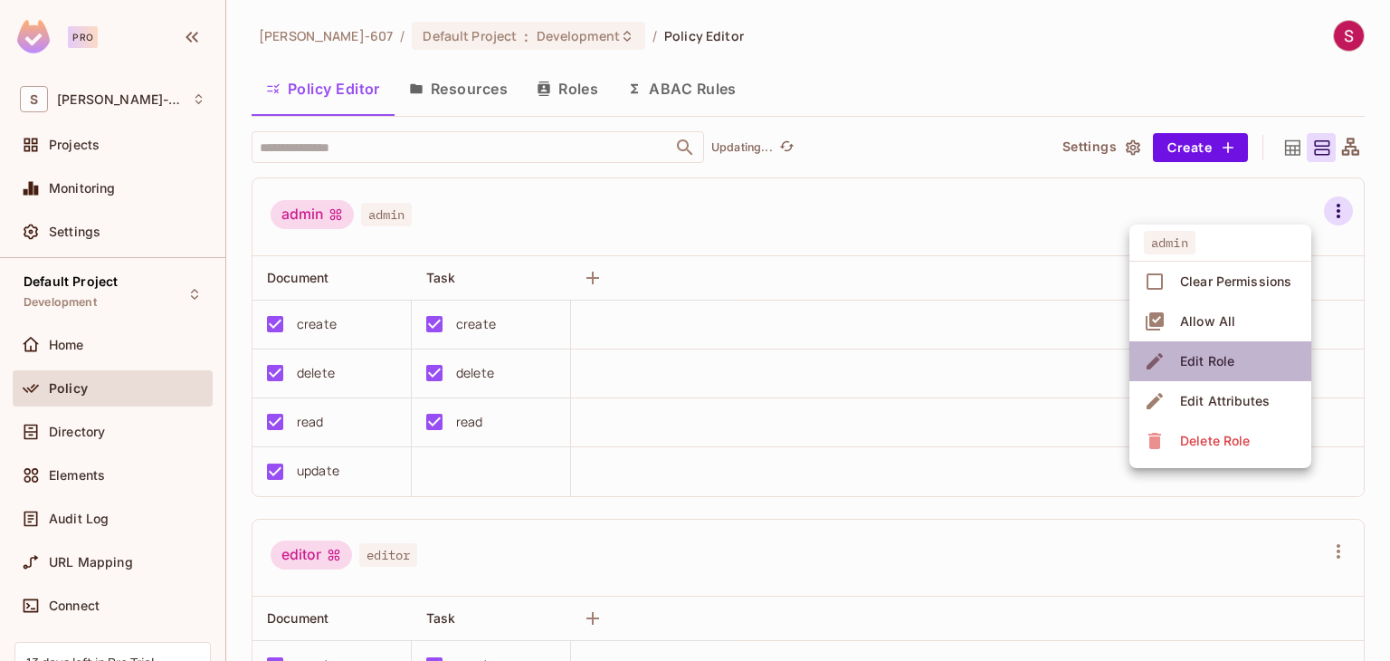
click at [1235, 352] on span "Edit Role" at bounding box center [1206, 361] width 65 height 29
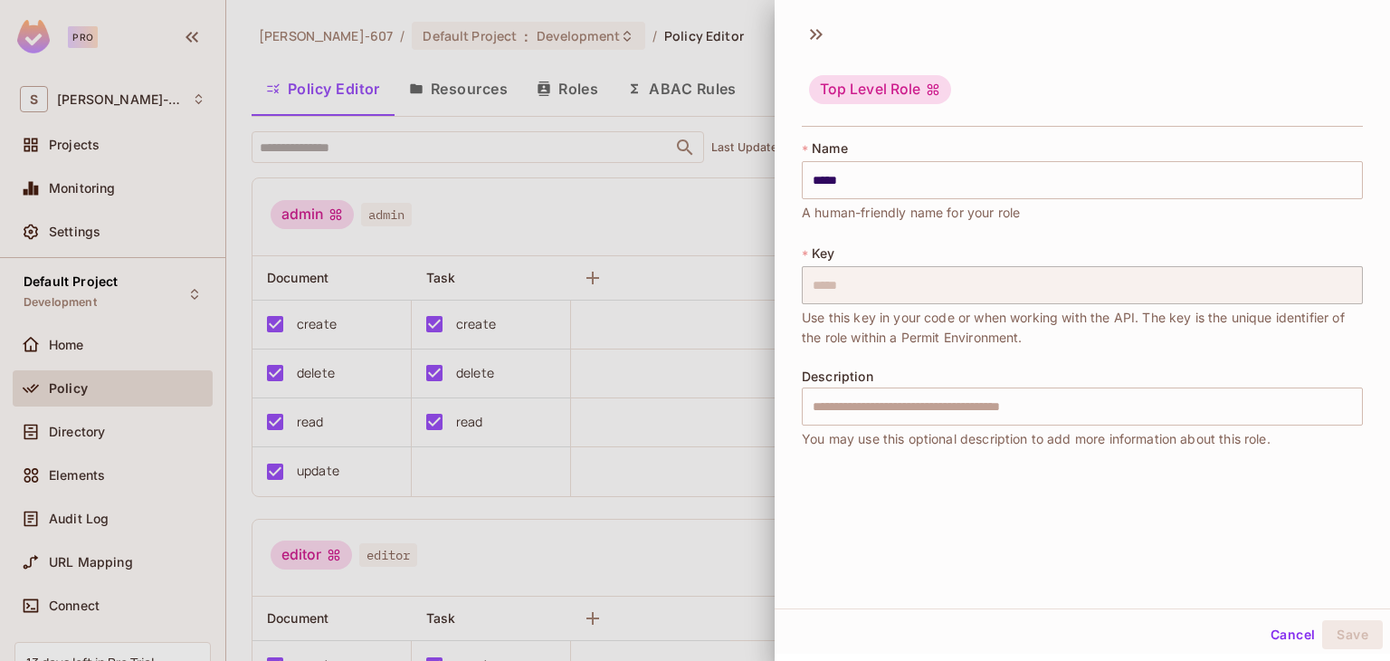
click at [677, 446] on div at bounding box center [695, 330] width 1390 height 661
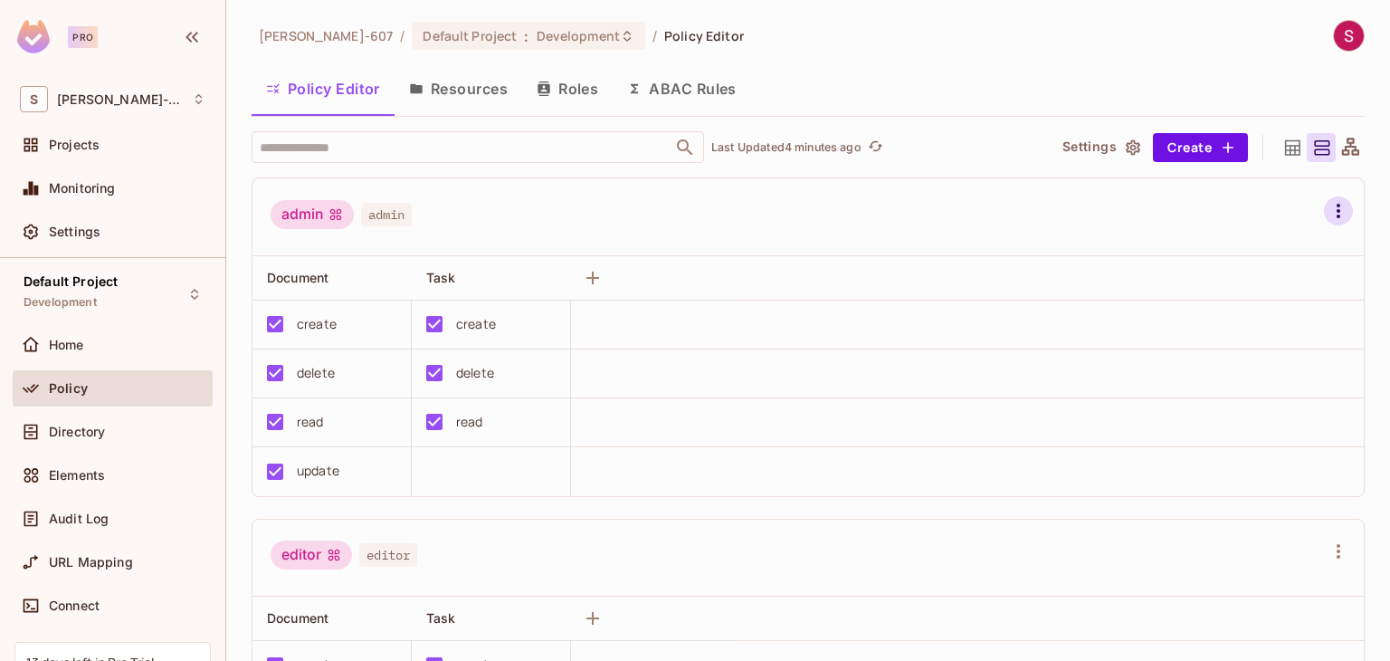
click at [1336, 204] on icon "button" at bounding box center [1338, 211] width 4 height 14
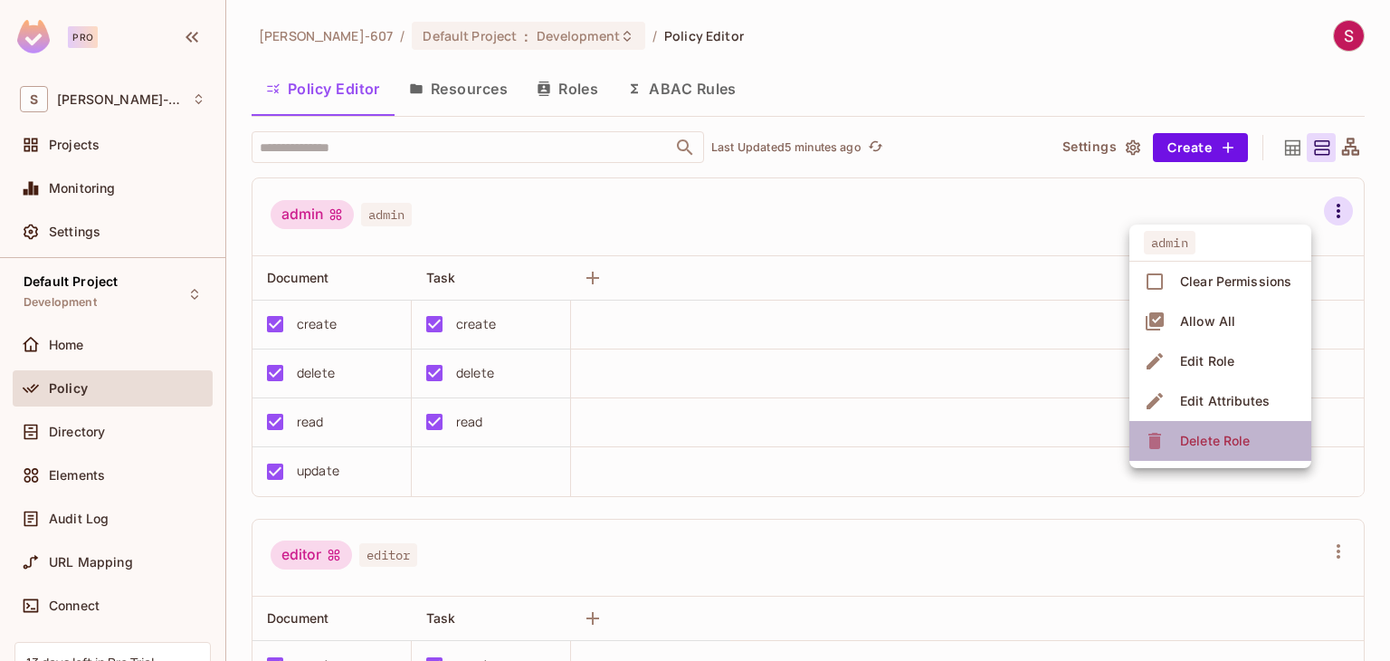
click at [1182, 442] on div "Delete Role" at bounding box center [1215, 441] width 70 height 18
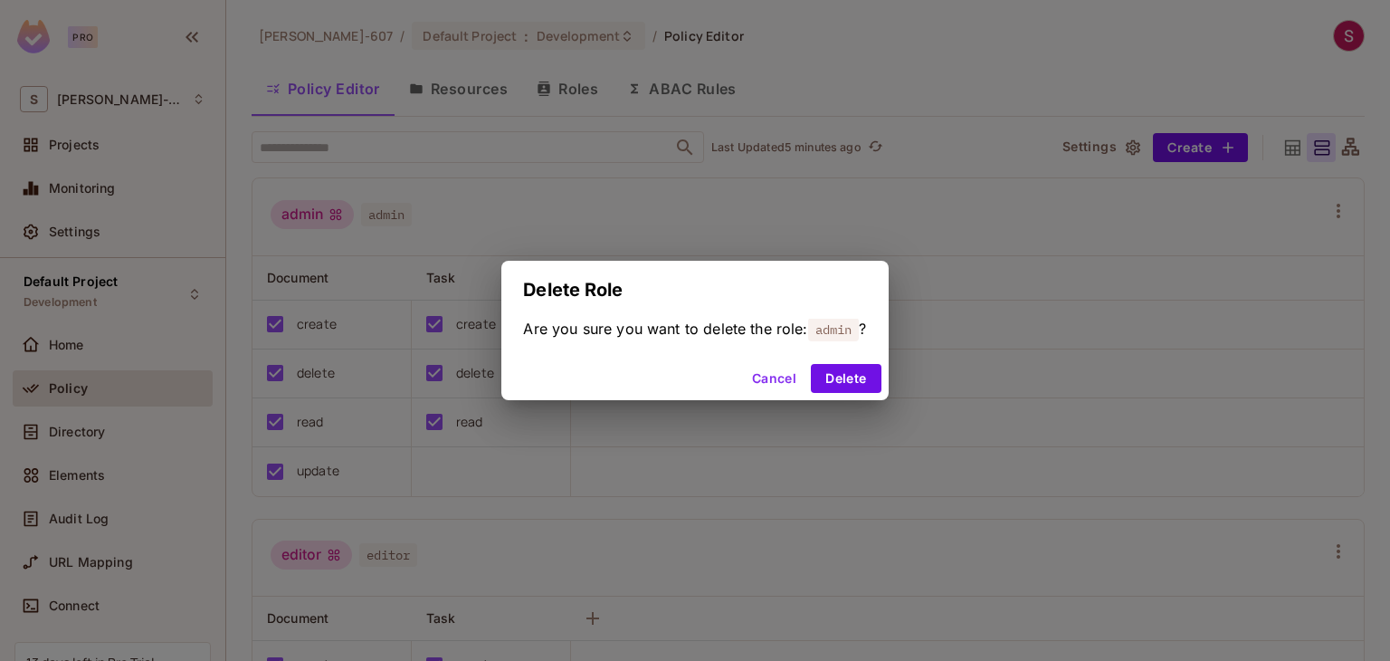
click at [1043, 410] on div "Delete Role Are you sure you want to delete the role: admin ? Cancel Delete" at bounding box center [695, 330] width 1390 height 661
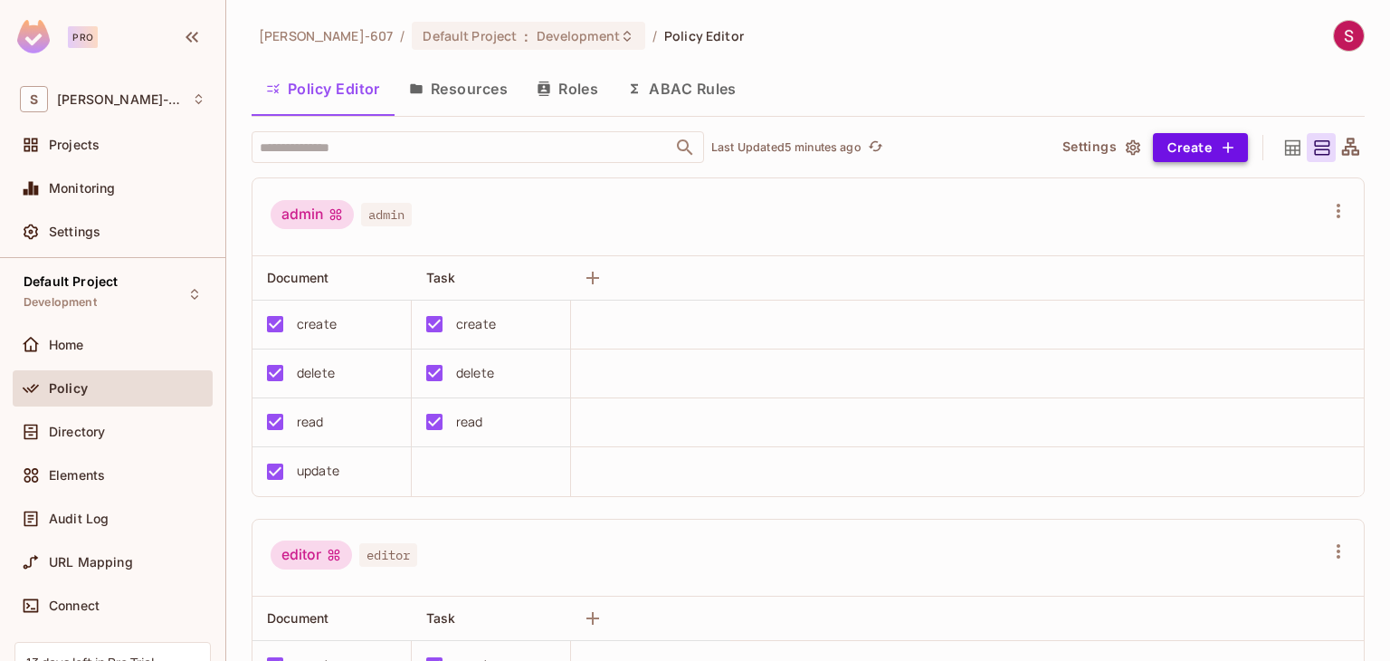
click at [1220, 146] on icon "button" at bounding box center [1228, 147] width 18 height 18
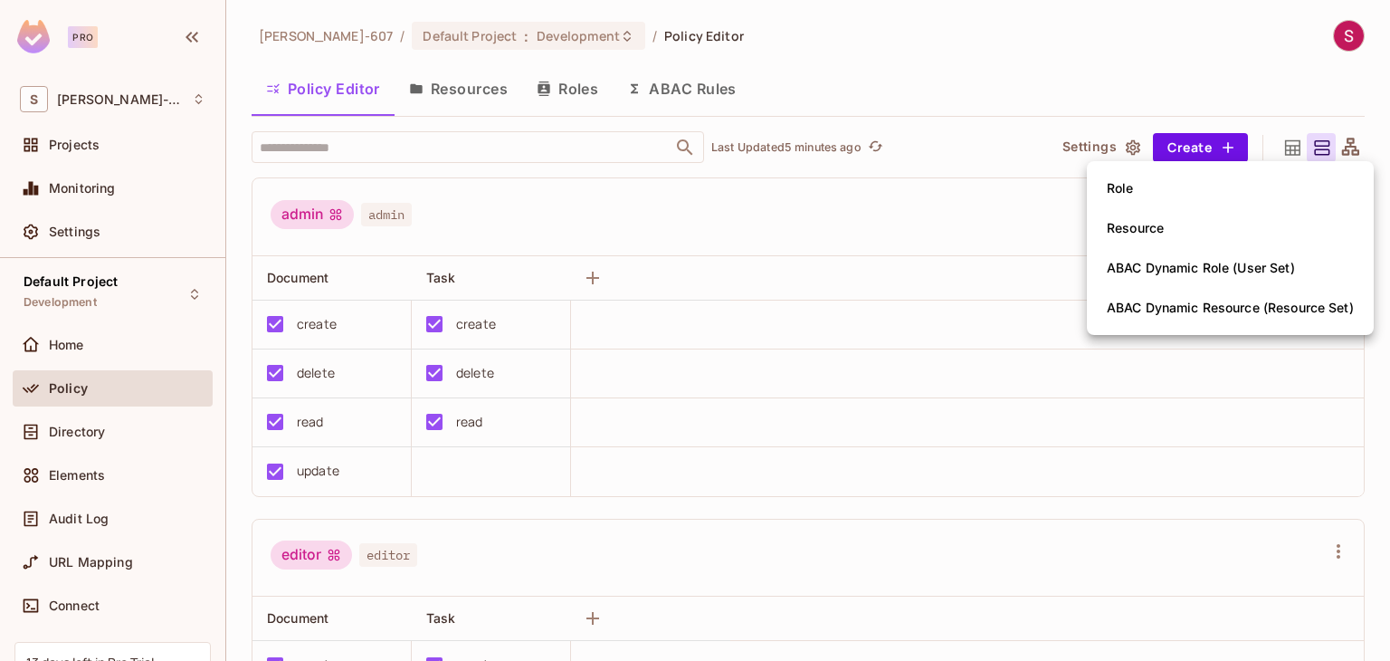
click at [1122, 191] on div "Role" at bounding box center [1120, 188] width 27 height 18
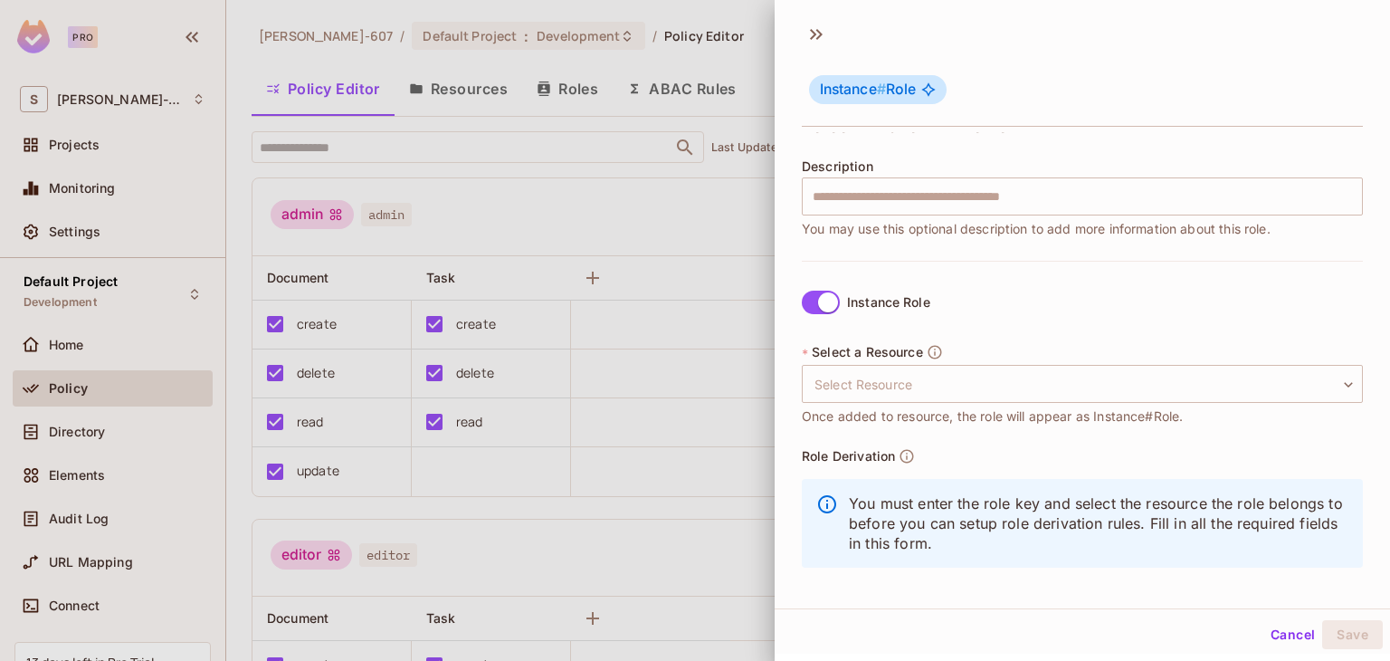
scroll to position [216, 0]
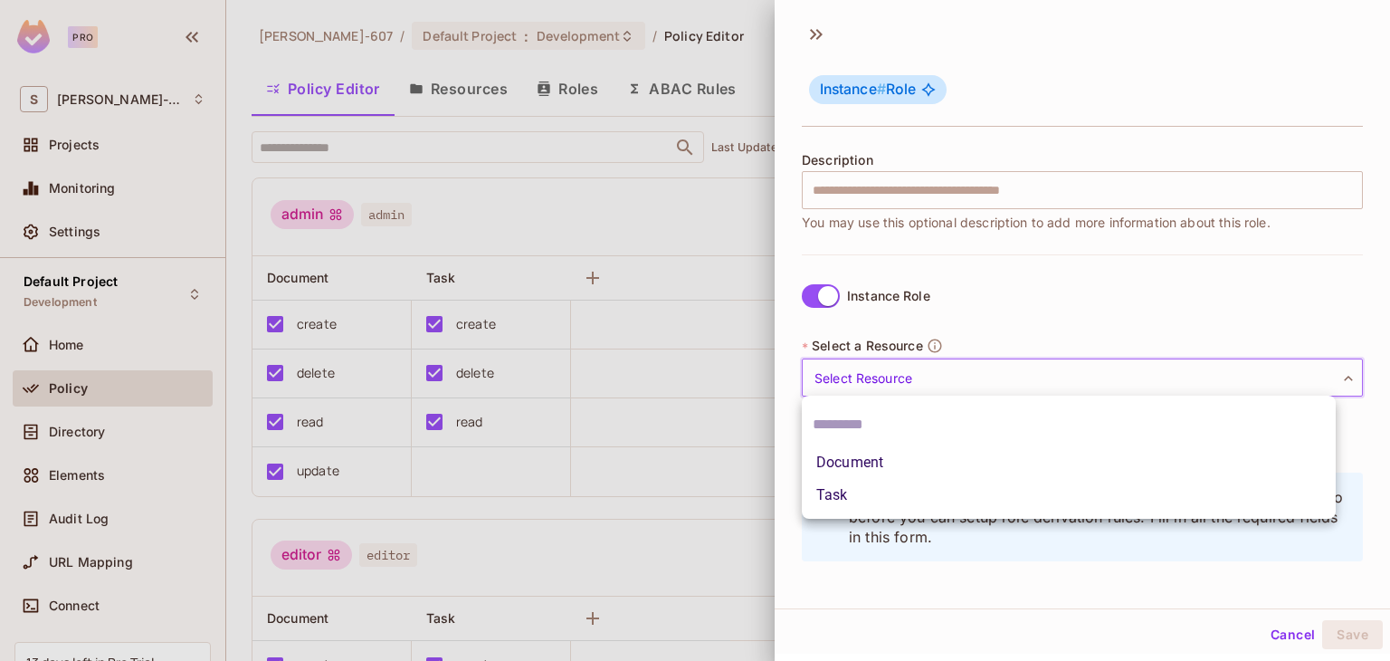
click at [1291, 377] on body "Pro S Sonam-607 Projects Monitoring Settings Default Project Development Home P…" at bounding box center [695, 330] width 1390 height 661
click at [1291, 377] on div at bounding box center [695, 330] width 1390 height 661
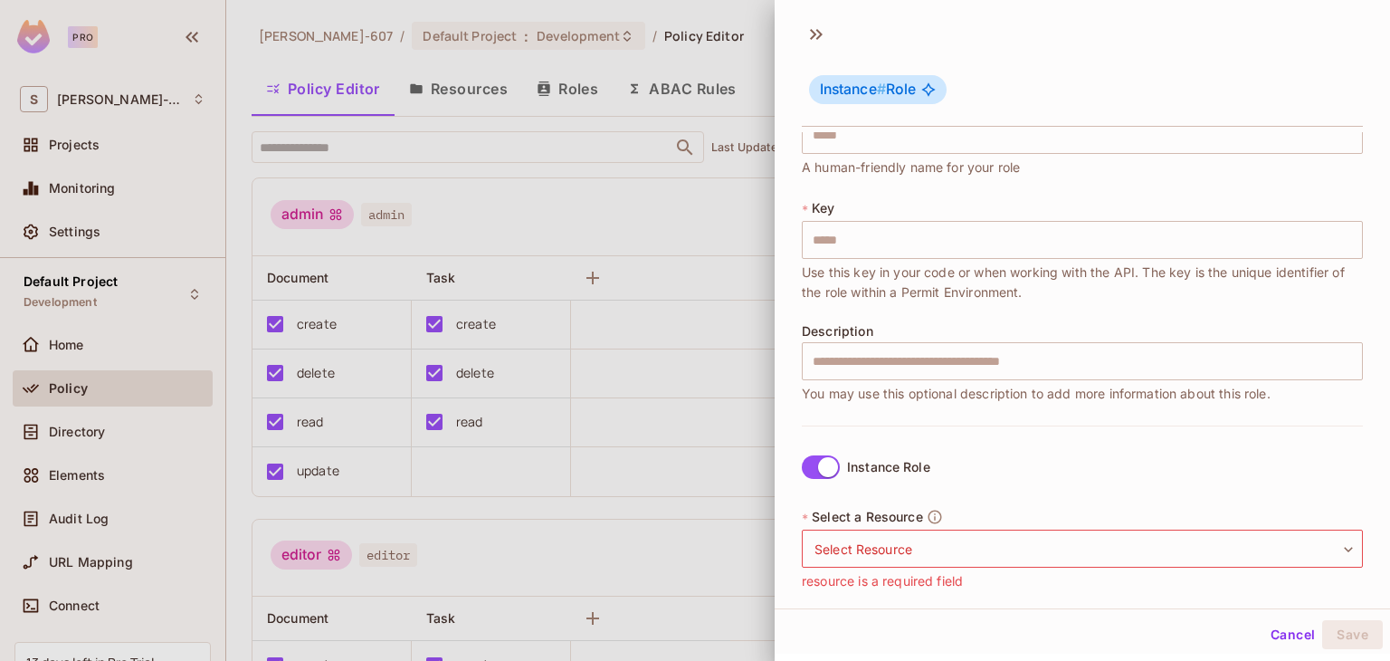
scroll to position [0, 0]
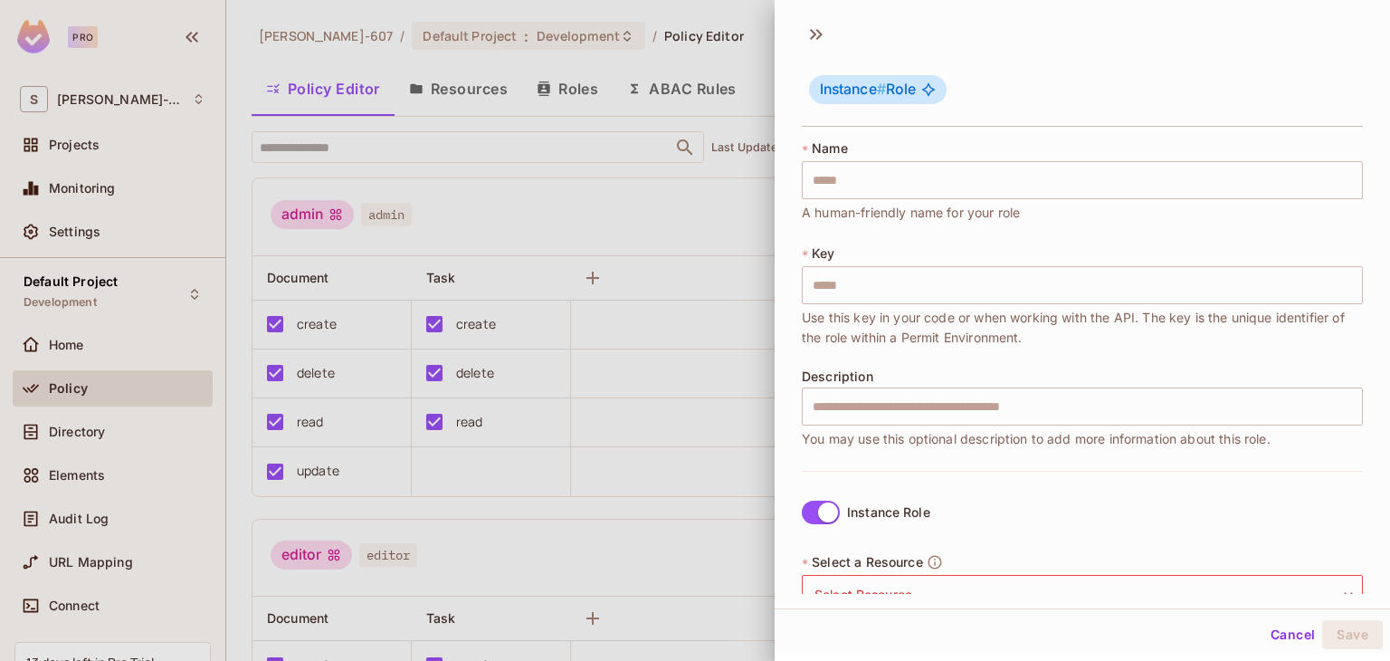
click at [917, 82] on div "Instance # Role" at bounding box center [878, 89] width 138 height 29
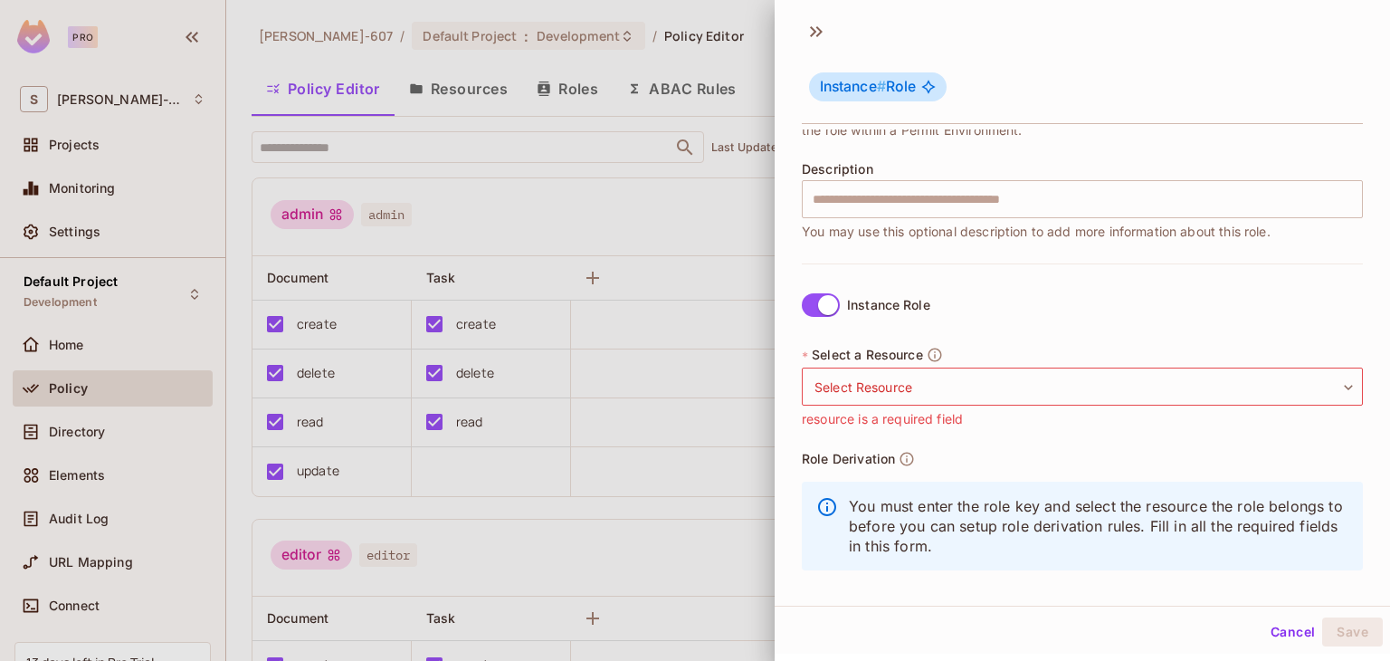
scroll to position [216, 0]
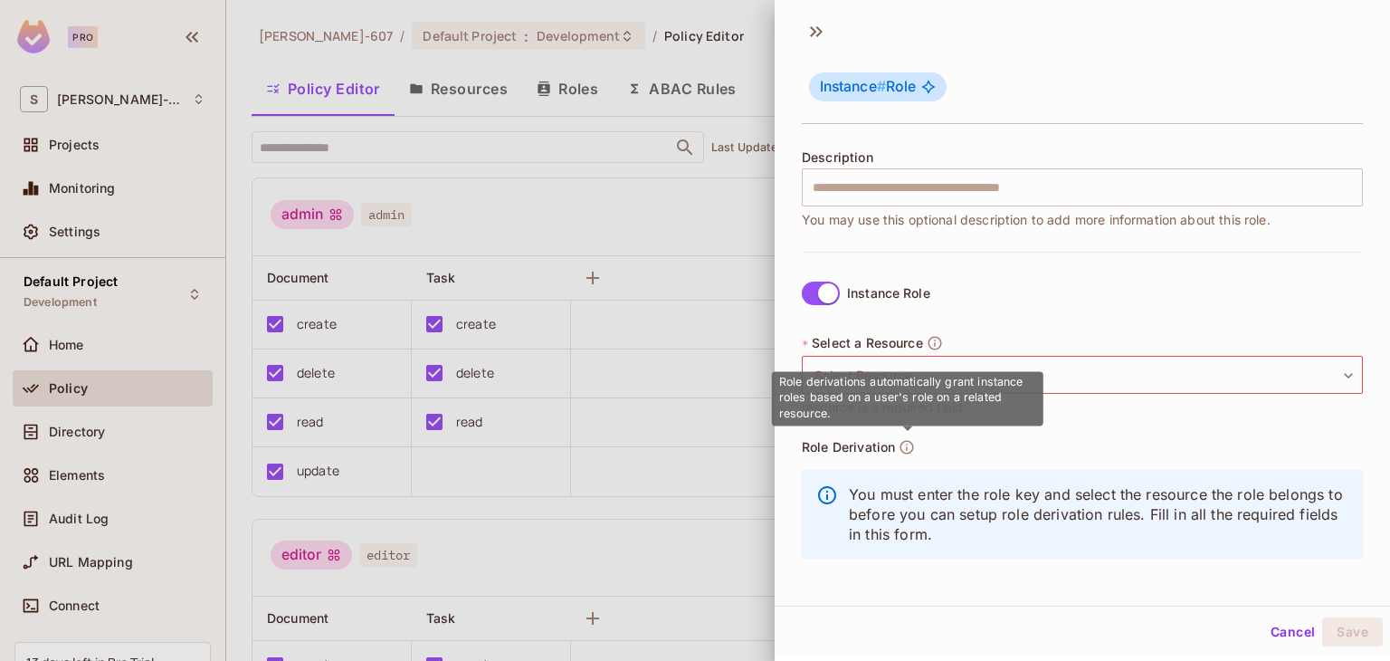
click at [905, 446] on icon "button" at bounding box center [906, 447] width 16 height 16
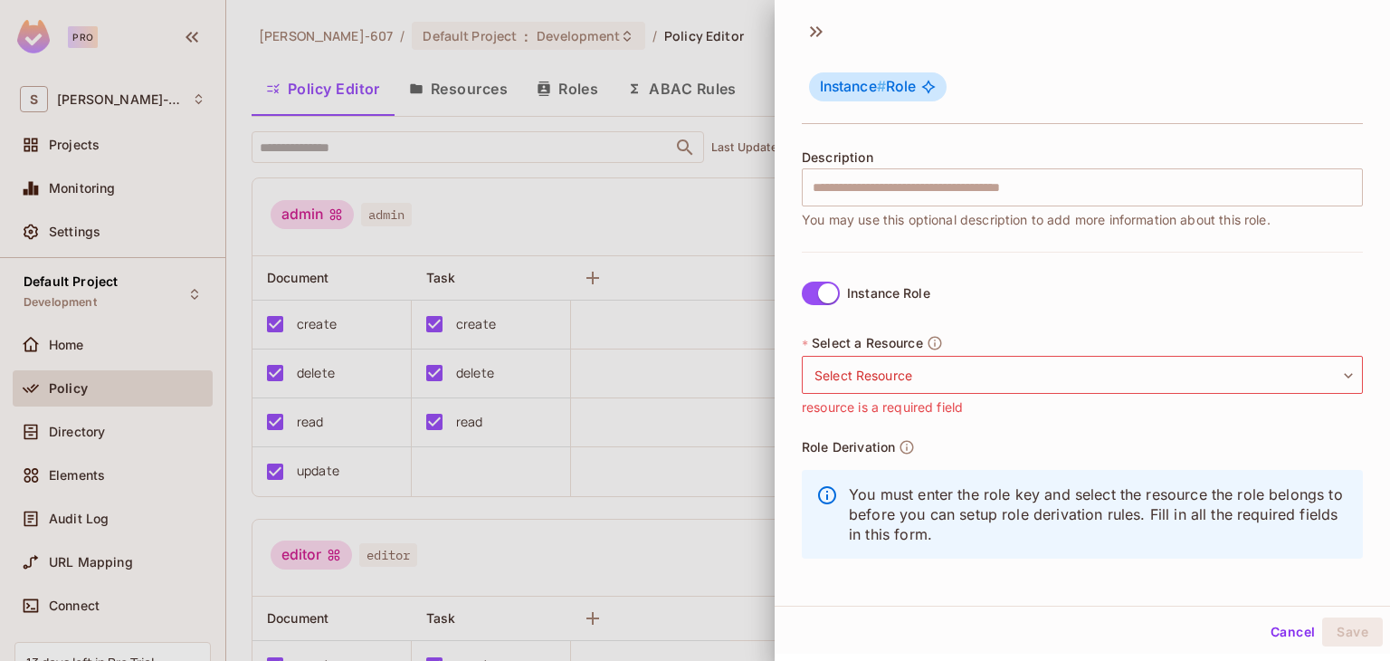
click at [1162, 442] on div "Role Derivation You must enter the role key and select the resource the role be…" at bounding box center [1082, 504] width 561 height 130
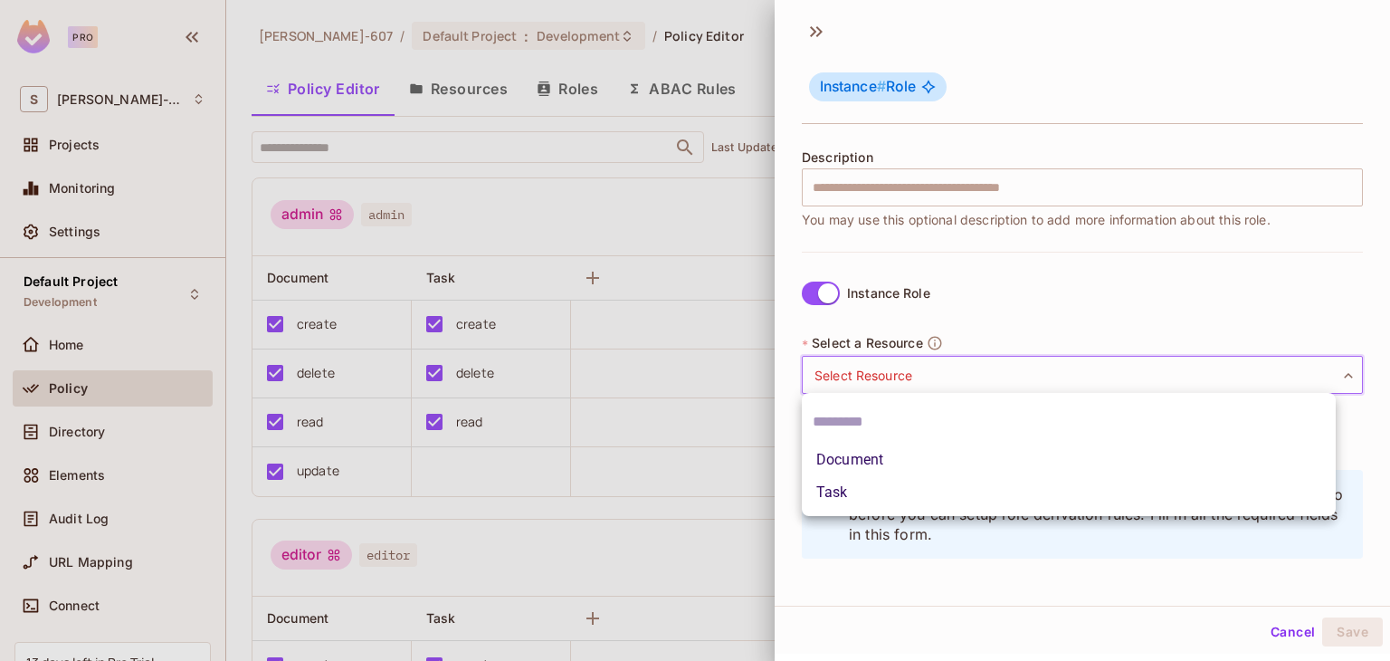
click at [1086, 372] on body "Pro S Sonam-607 Projects Monitoring Settings Default Project Development Home P…" at bounding box center [695, 330] width 1390 height 661
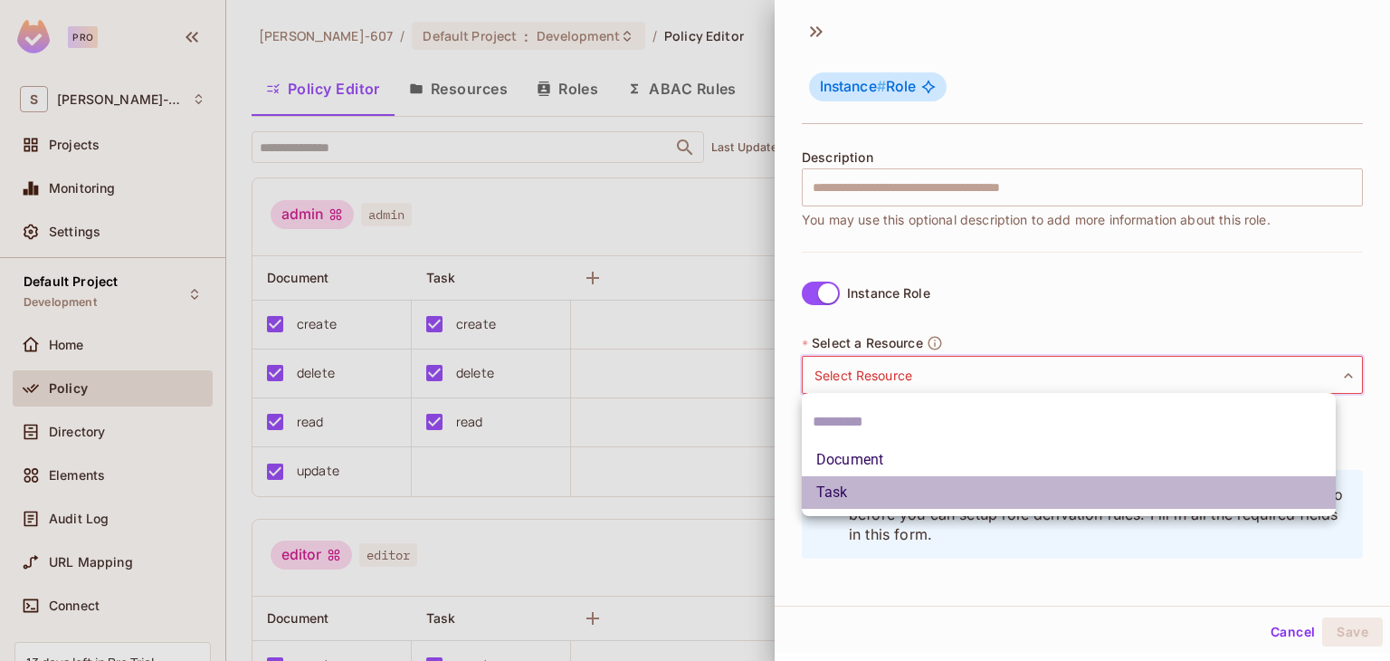
click at [851, 486] on li "Task" at bounding box center [1069, 492] width 534 height 33
type input "****"
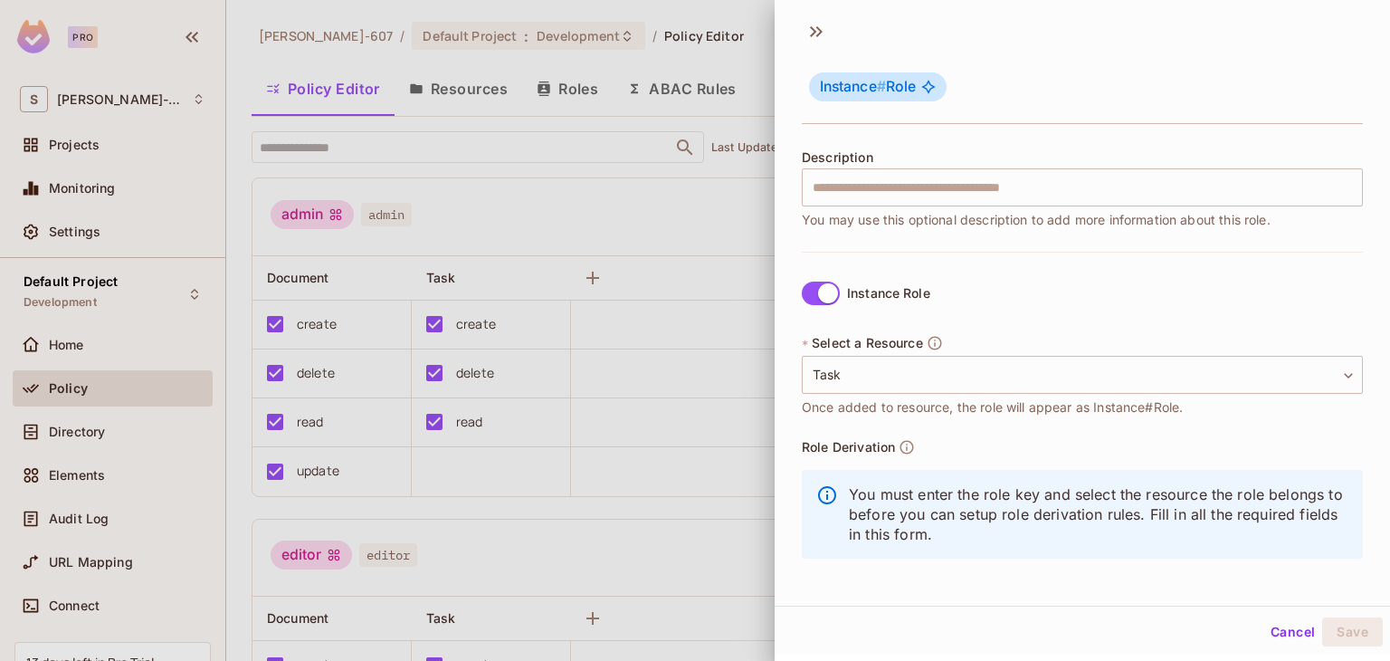
scroll to position [0, 0]
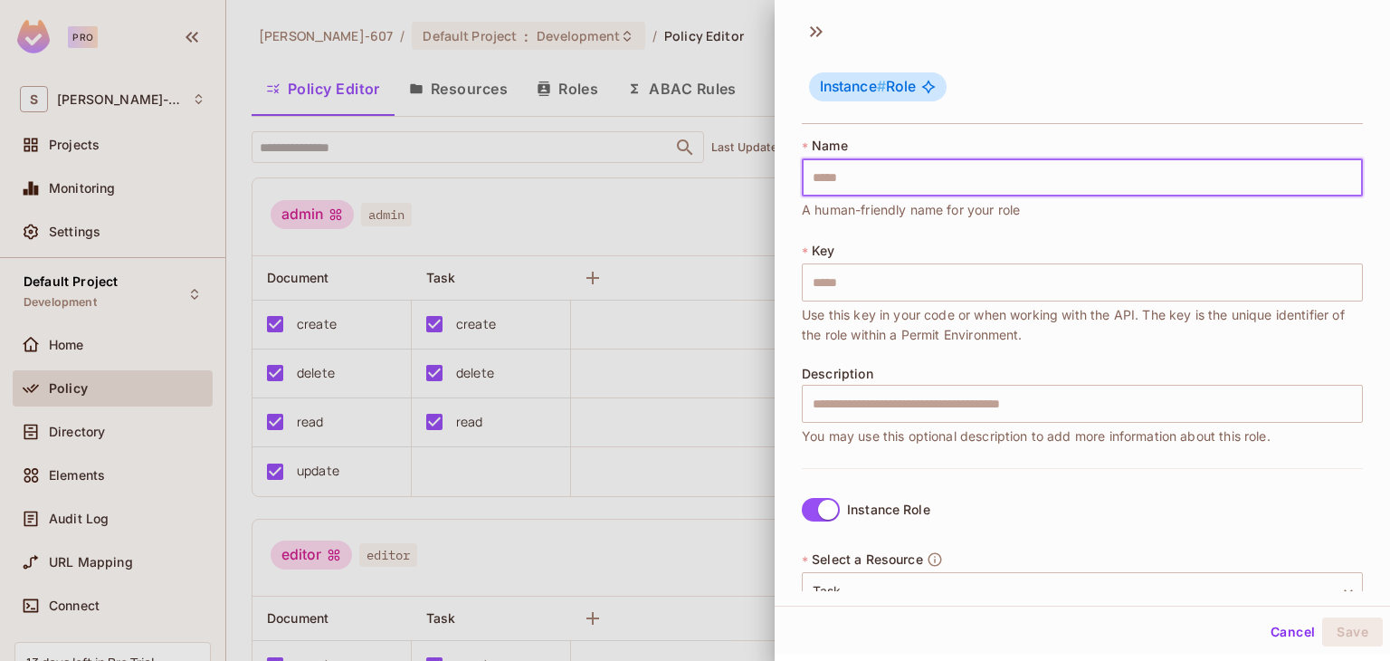
click at [923, 176] on input "text" at bounding box center [1082, 177] width 561 height 38
type input "*"
type input "**"
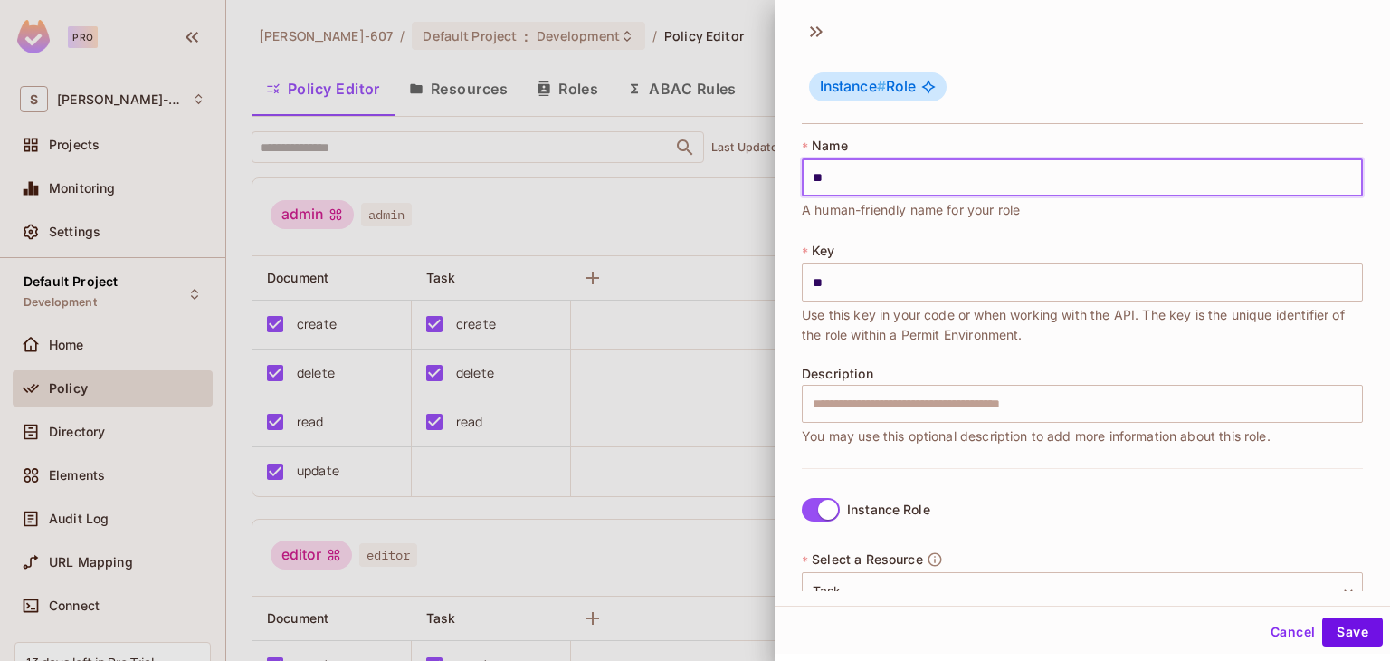
type input "***"
type input "****"
type input "*****"
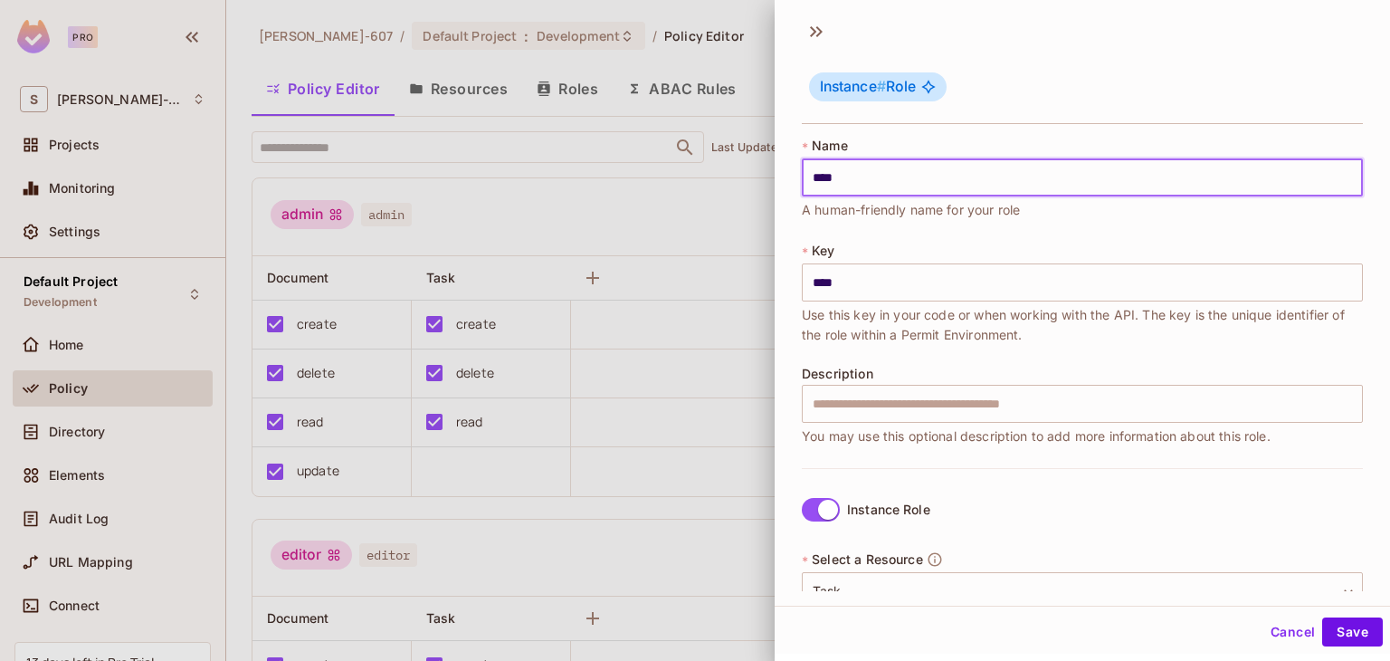
type input "*****"
type input "****"
type input "*****"
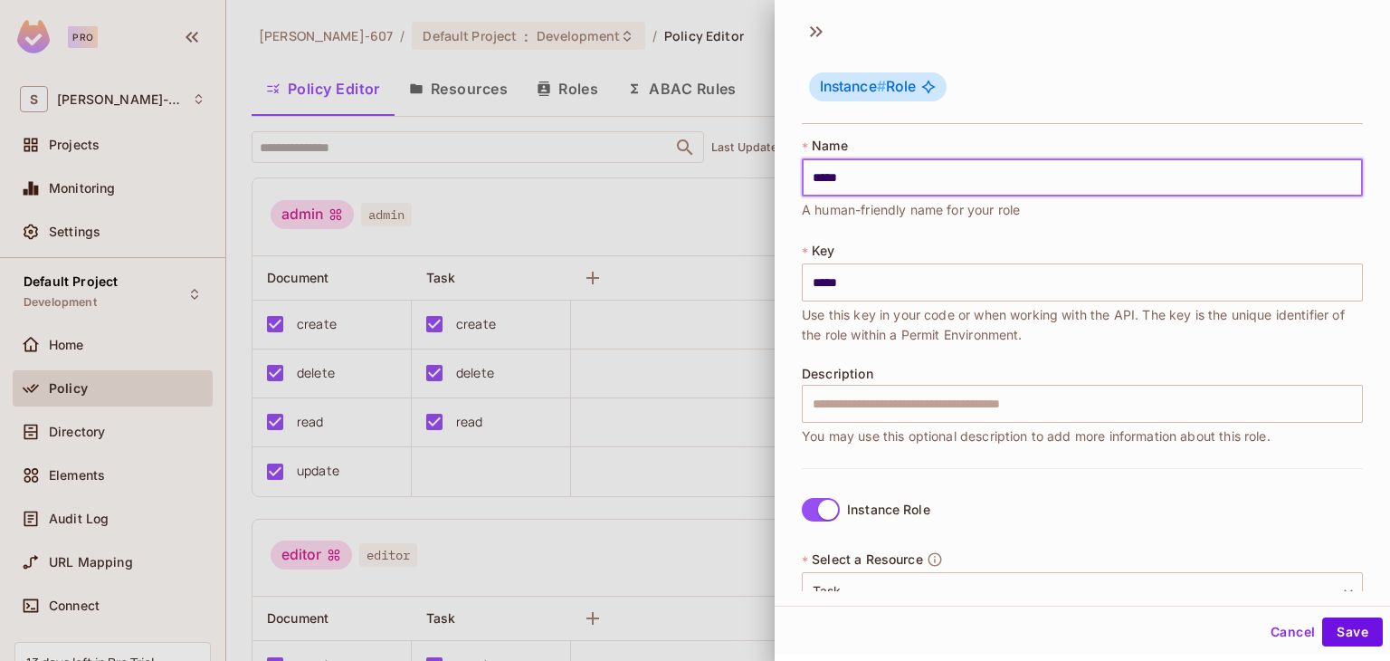
type input "******"
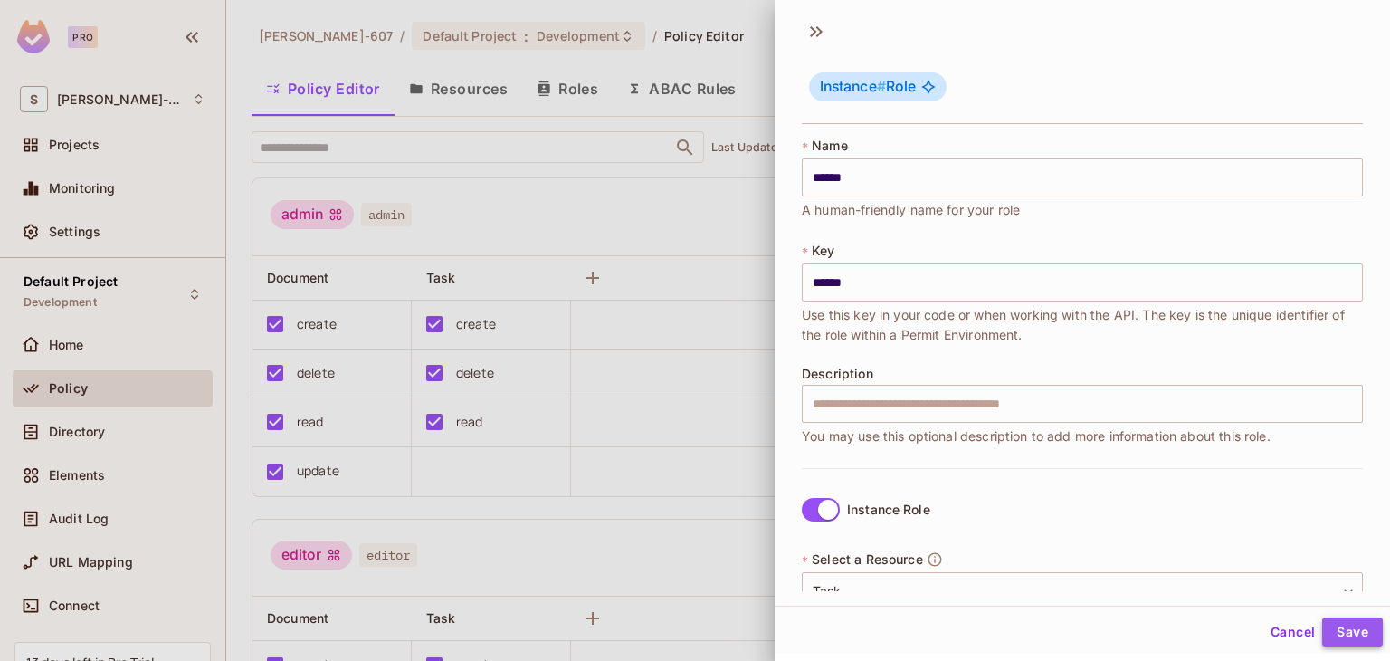
click at [1332, 629] on button "Save" at bounding box center [1352, 631] width 61 height 29
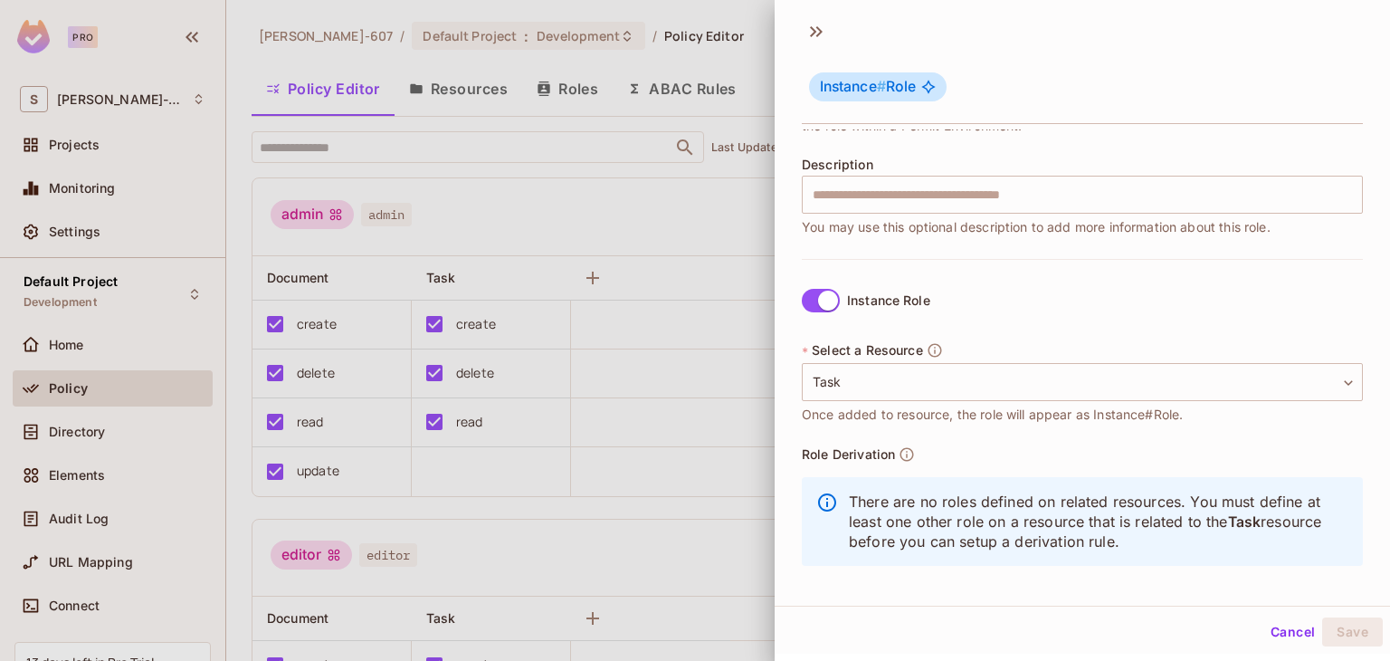
scroll to position [216, 0]
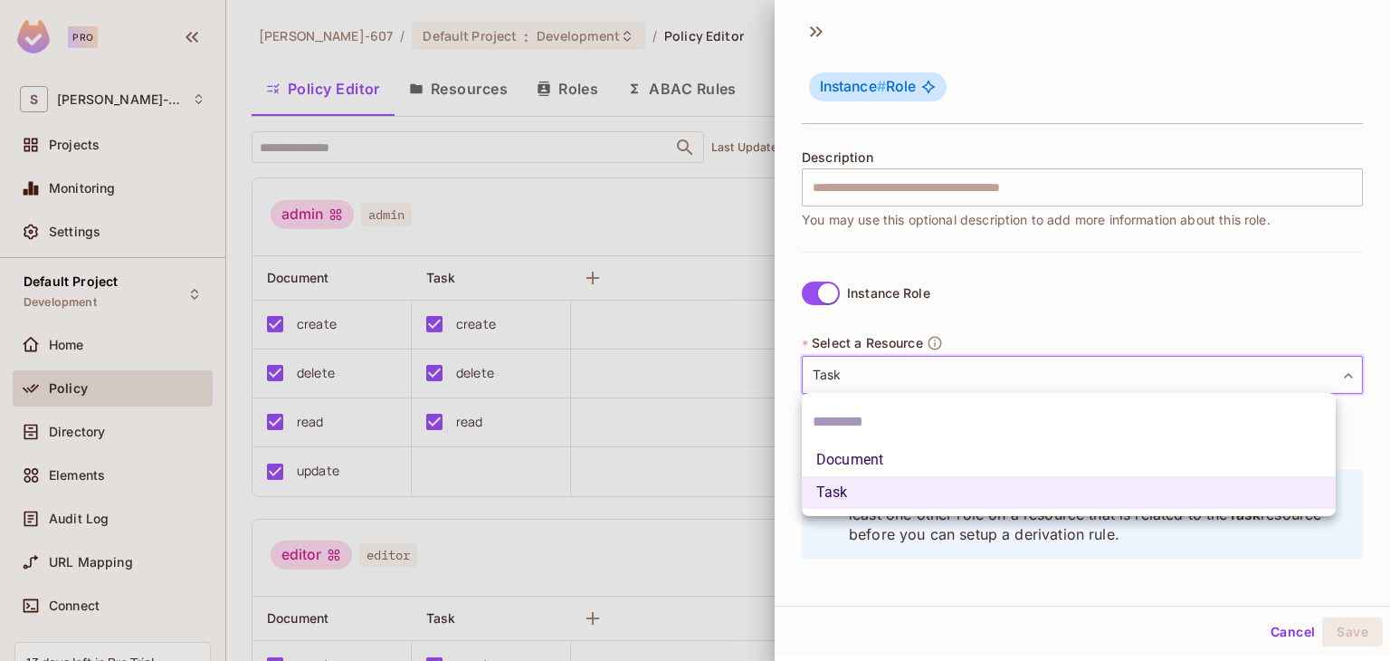
click at [993, 373] on body "Pro S Sonam-607 Projects Monitoring Settings Default Project Development Home P…" at bounding box center [695, 330] width 1390 height 661
click at [993, 373] on div at bounding box center [695, 330] width 1390 height 661
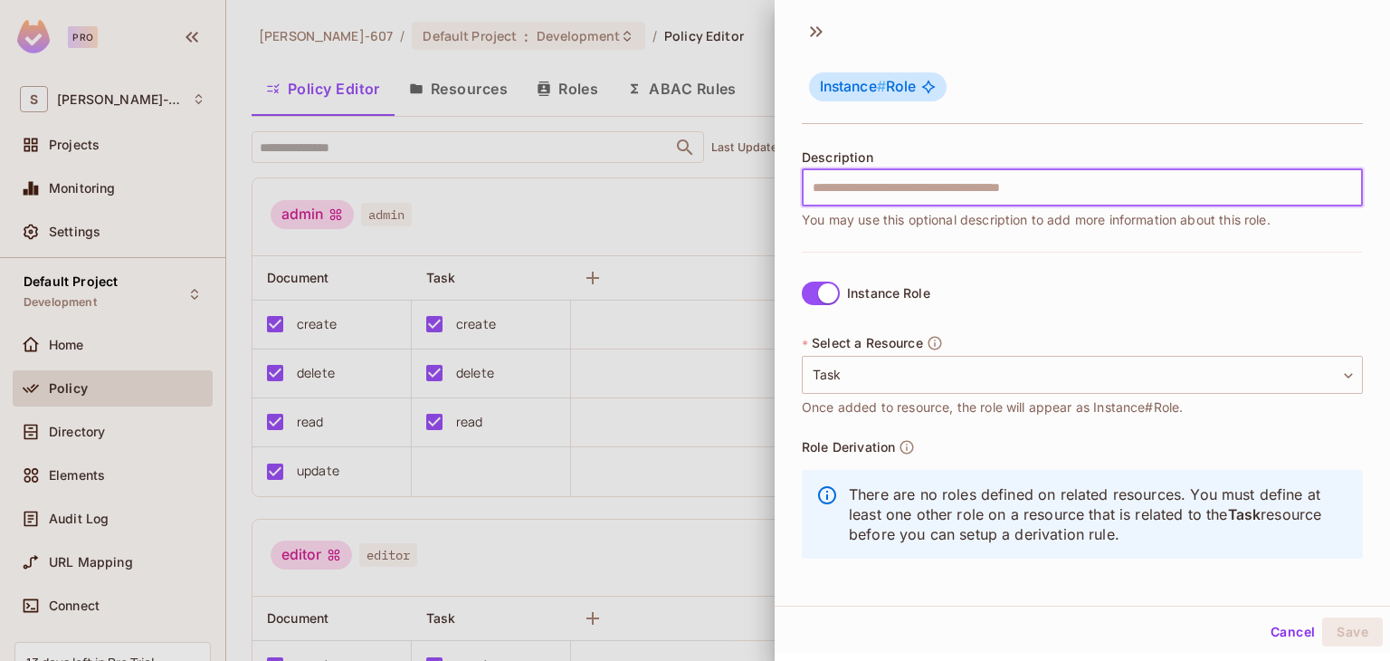
click at [887, 182] on input "text" at bounding box center [1082, 187] width 561 height 38
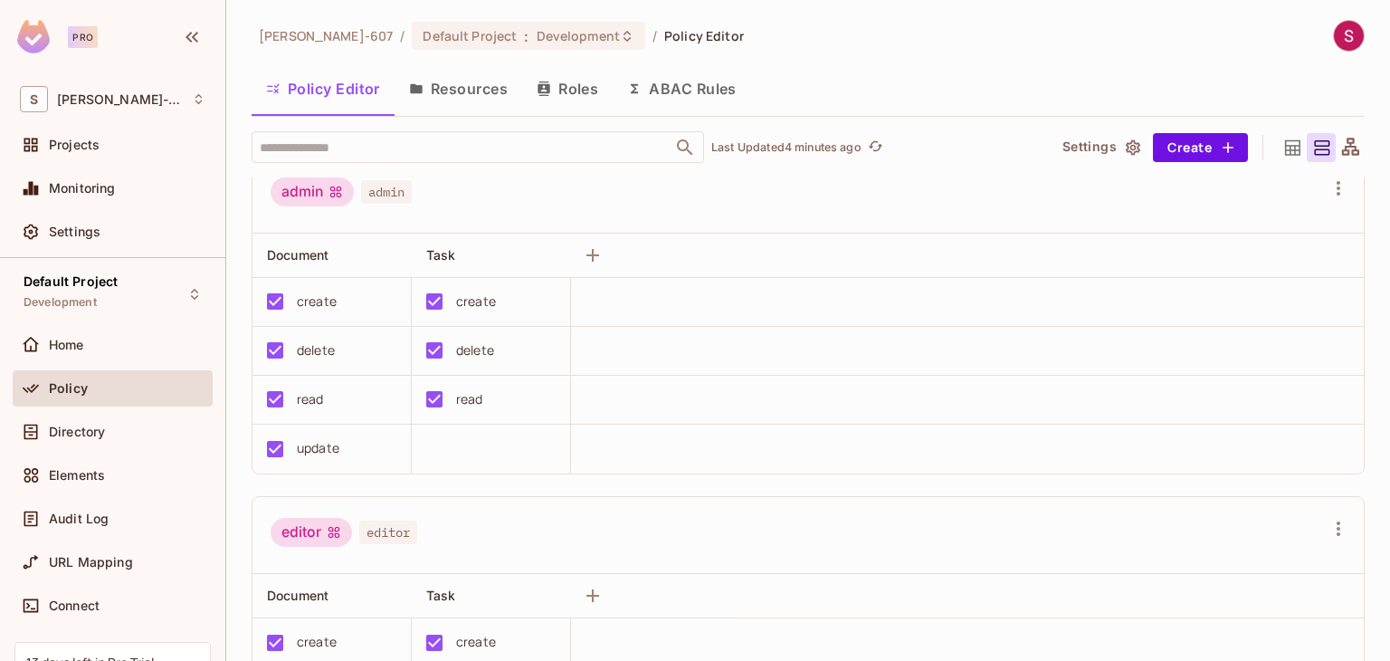
scroll to position [0, 0]
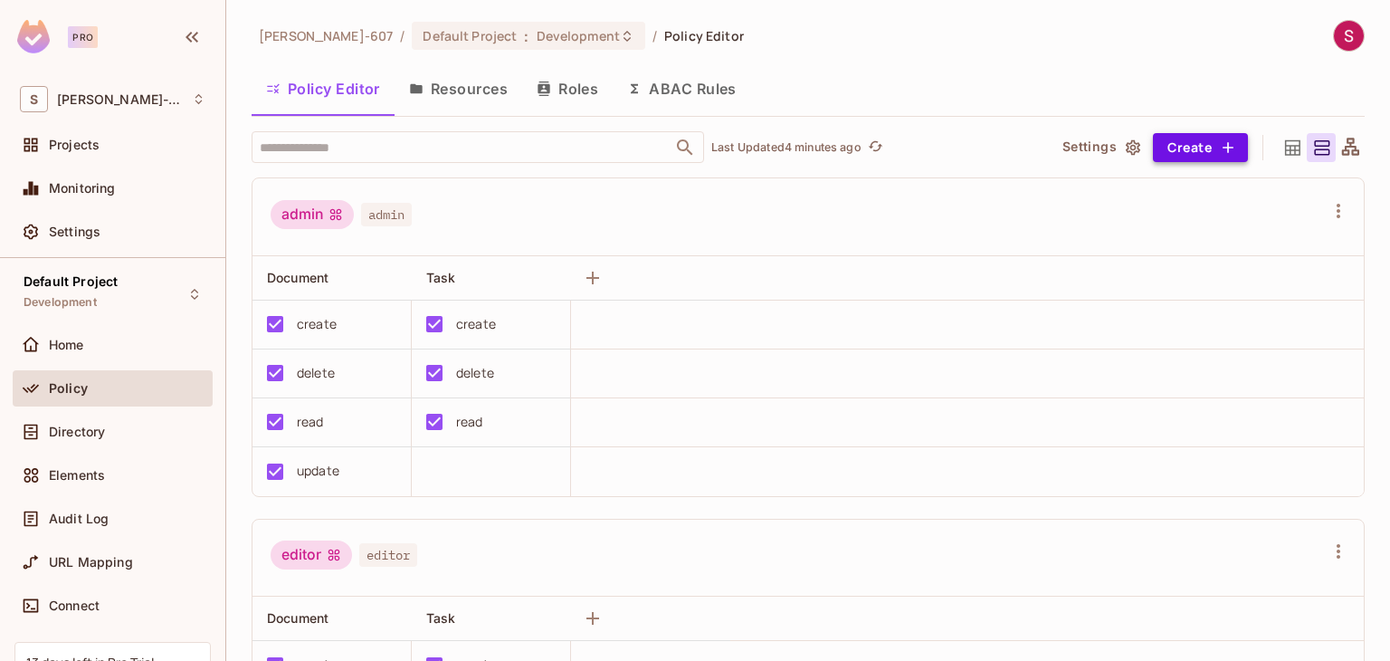
click at [1219, 146] on icon "button" at bounding box center [1228, 147] width 18 height 18
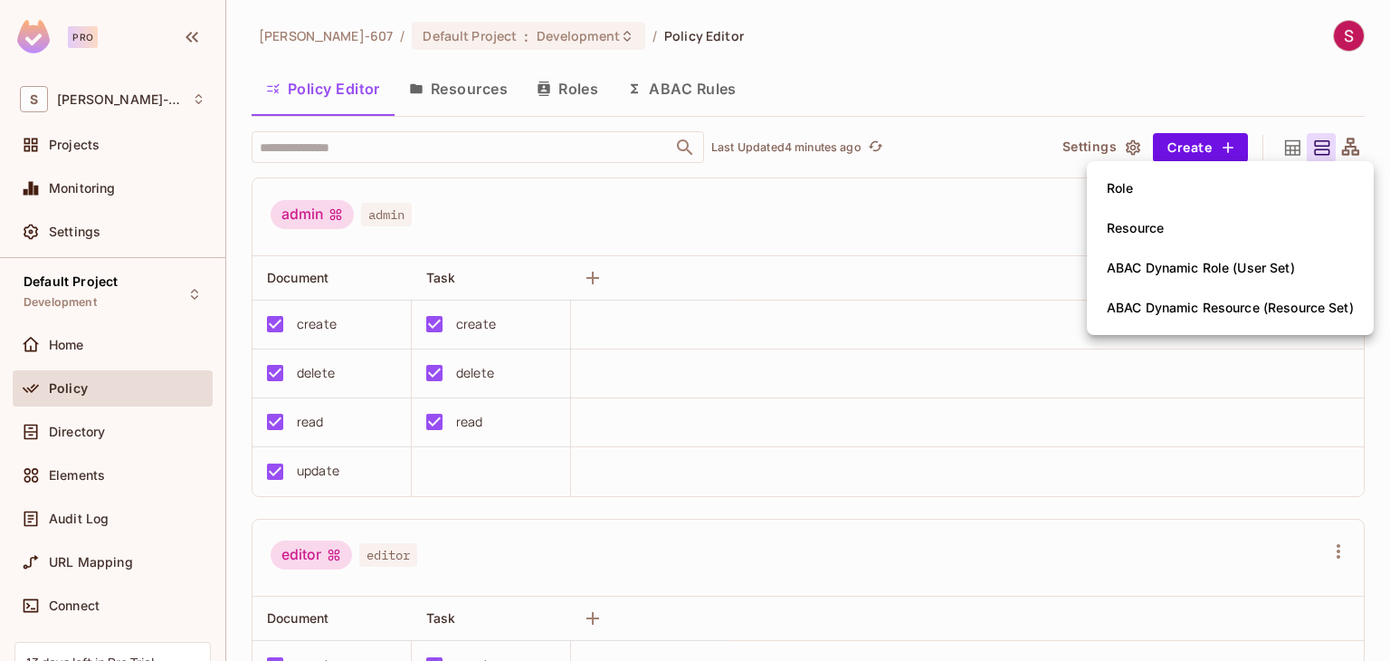
click at [1279, 147] on div at bounding box center [695, 330] width 1390 height 661
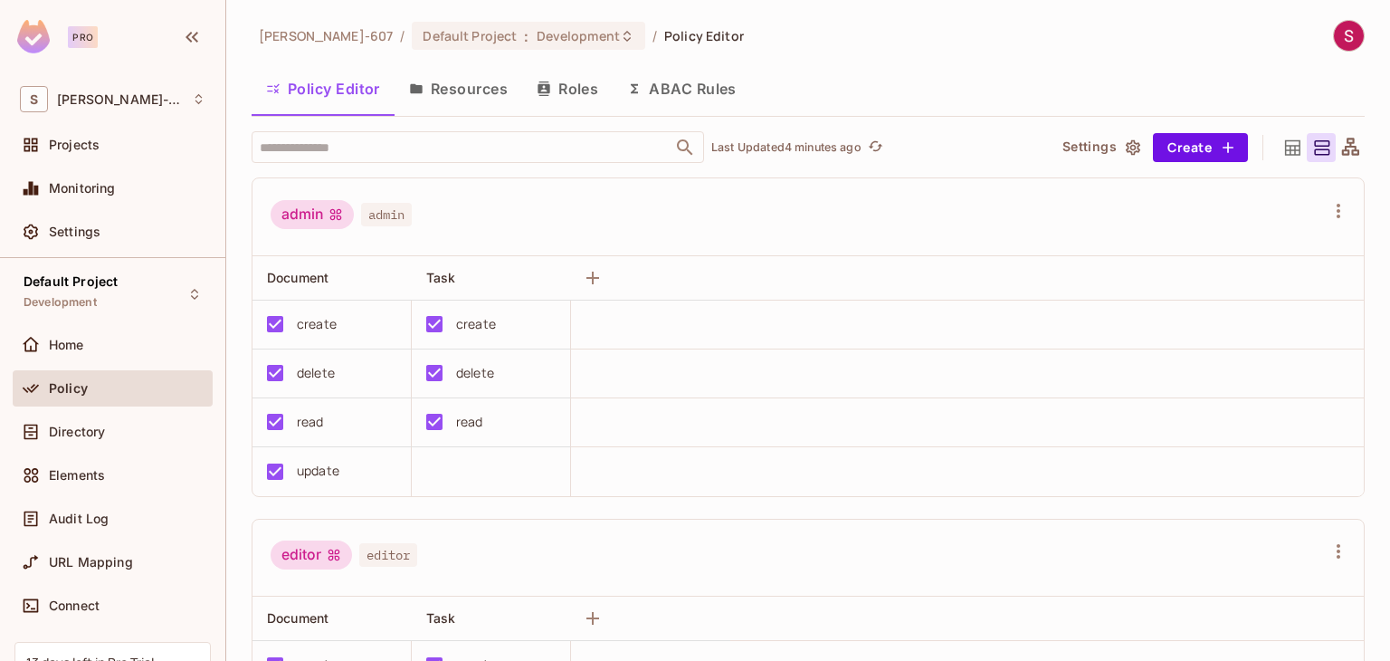
click at [1281, 147] on icon at bounding box center [1292, 148] width 23 height 23
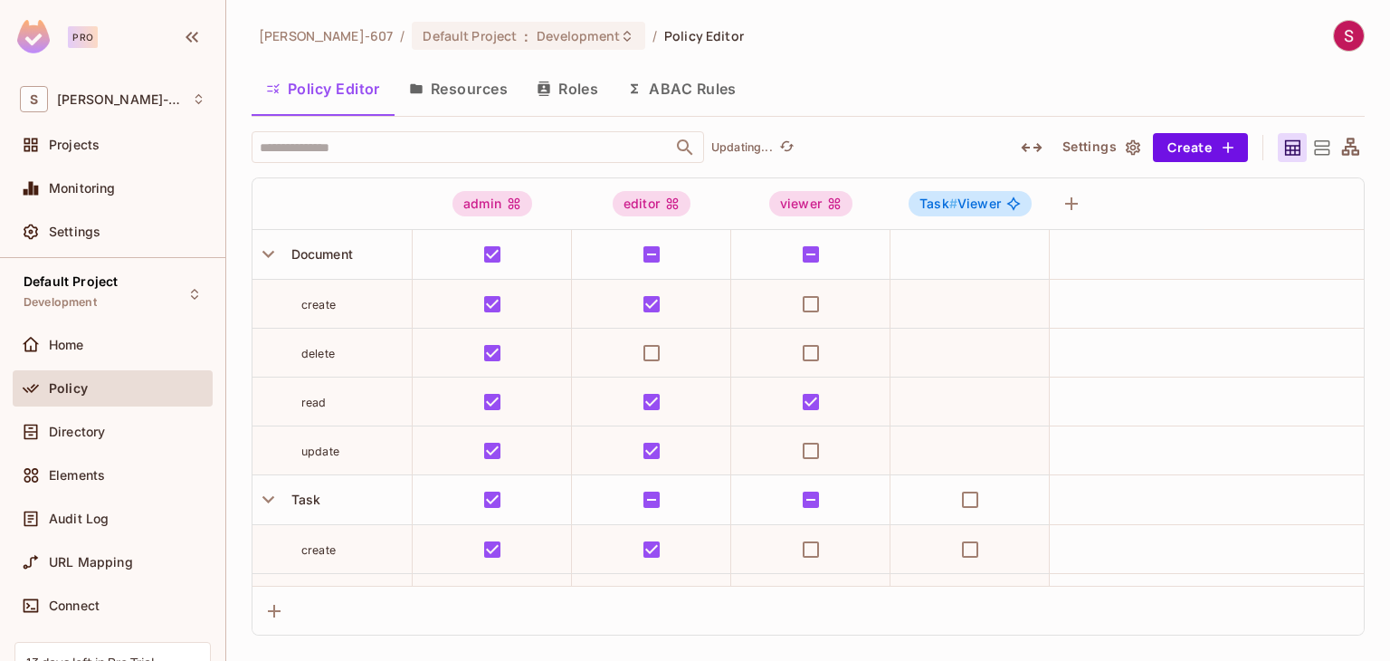
click at [1320, 147] on icon at bounding box center [1321, 148] width 23 height 23
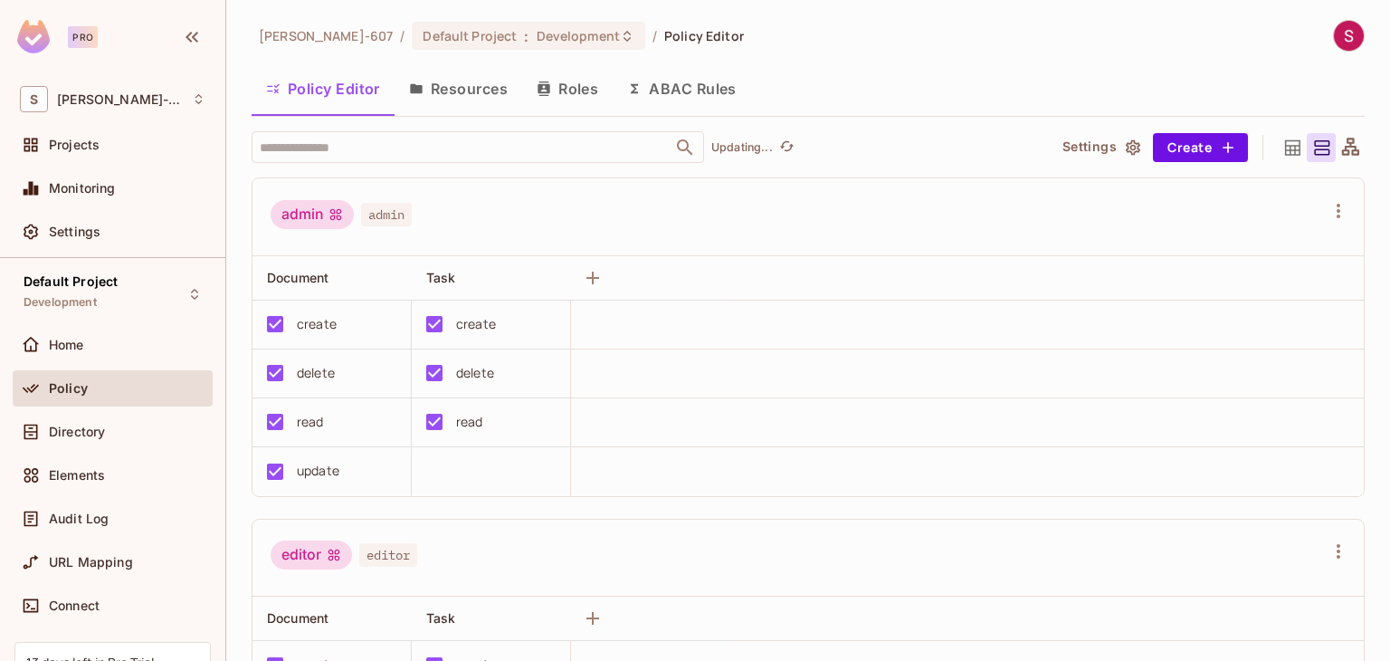
click at [1344, 147] on icon at bounding box center [1350, 148] width 23 height 23
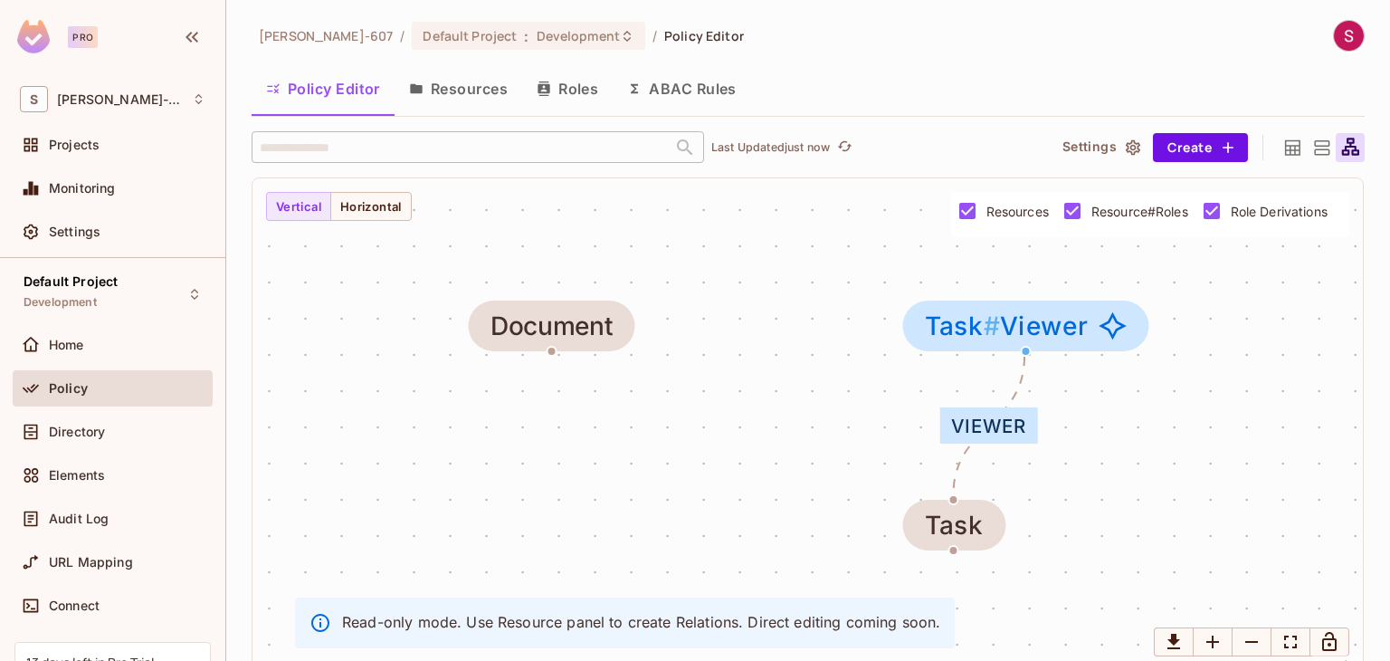
scroll to position [12, 0]
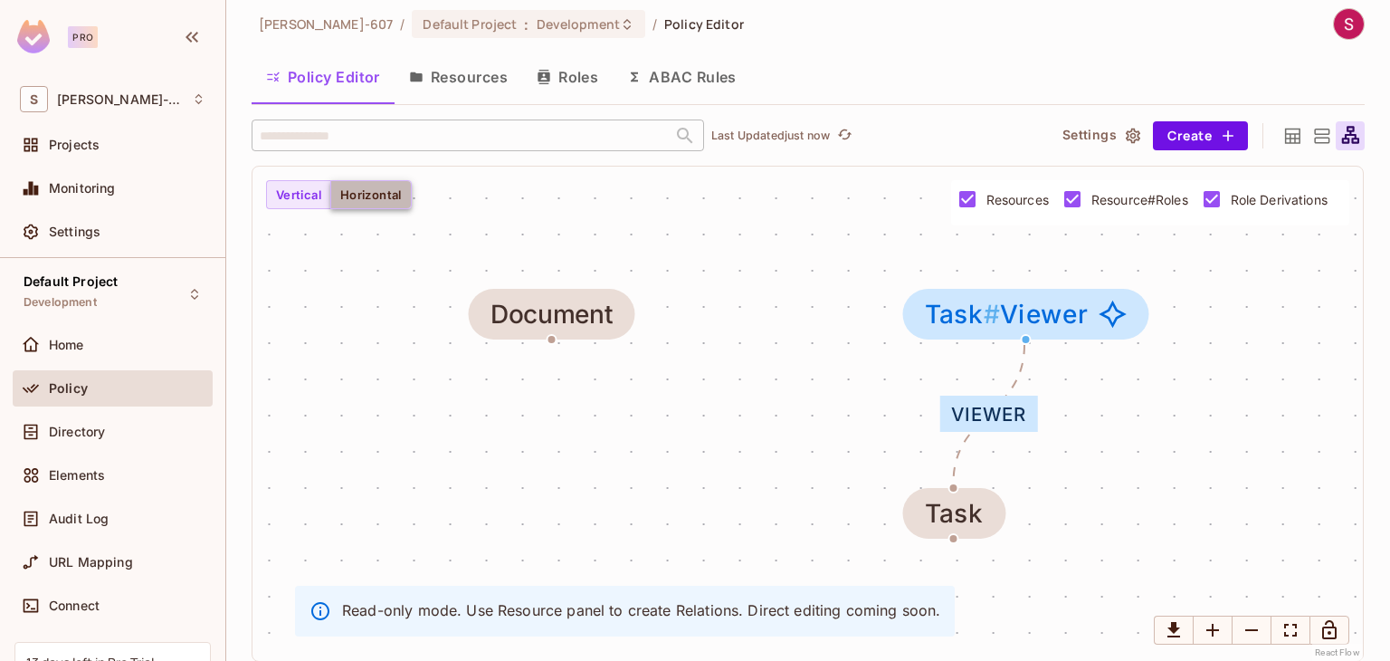
click at [365, 204] on button "Horizontal" at bounding box center [370, 194] width 81 height 29
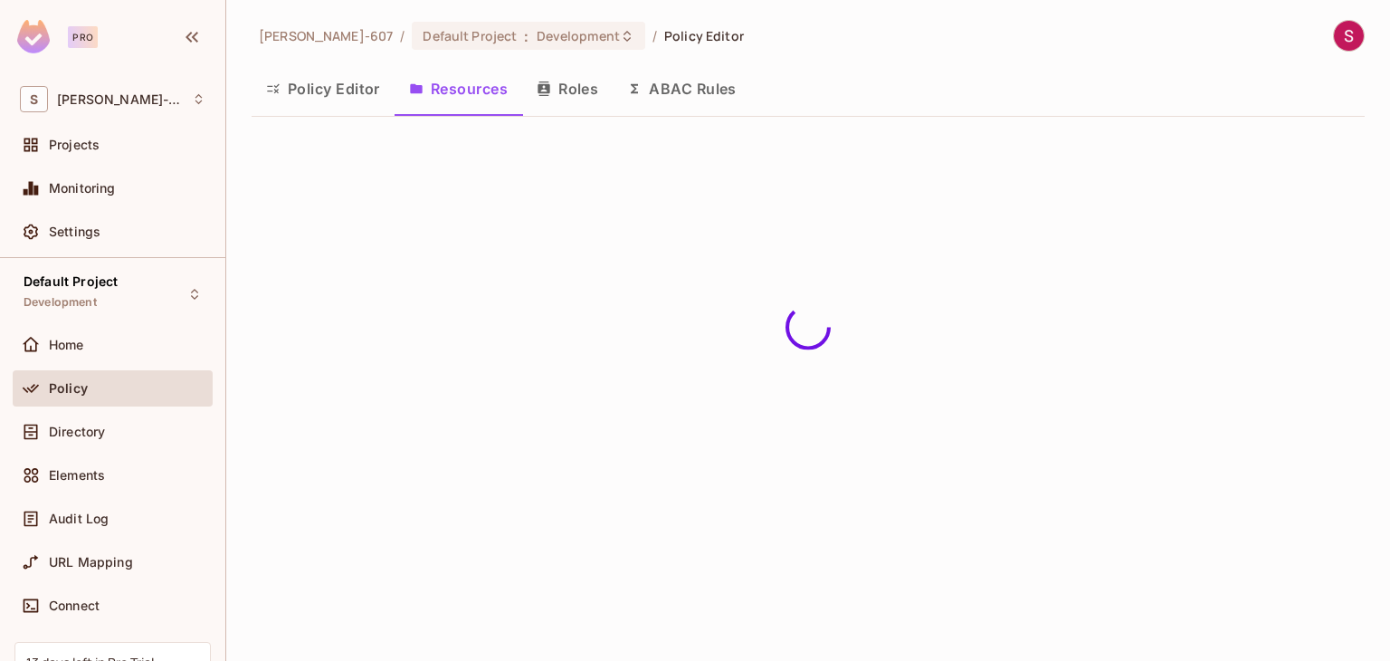
click at [326, 95] on button "Policy Editor" at bounding box center [323, 88] width 143 height 45
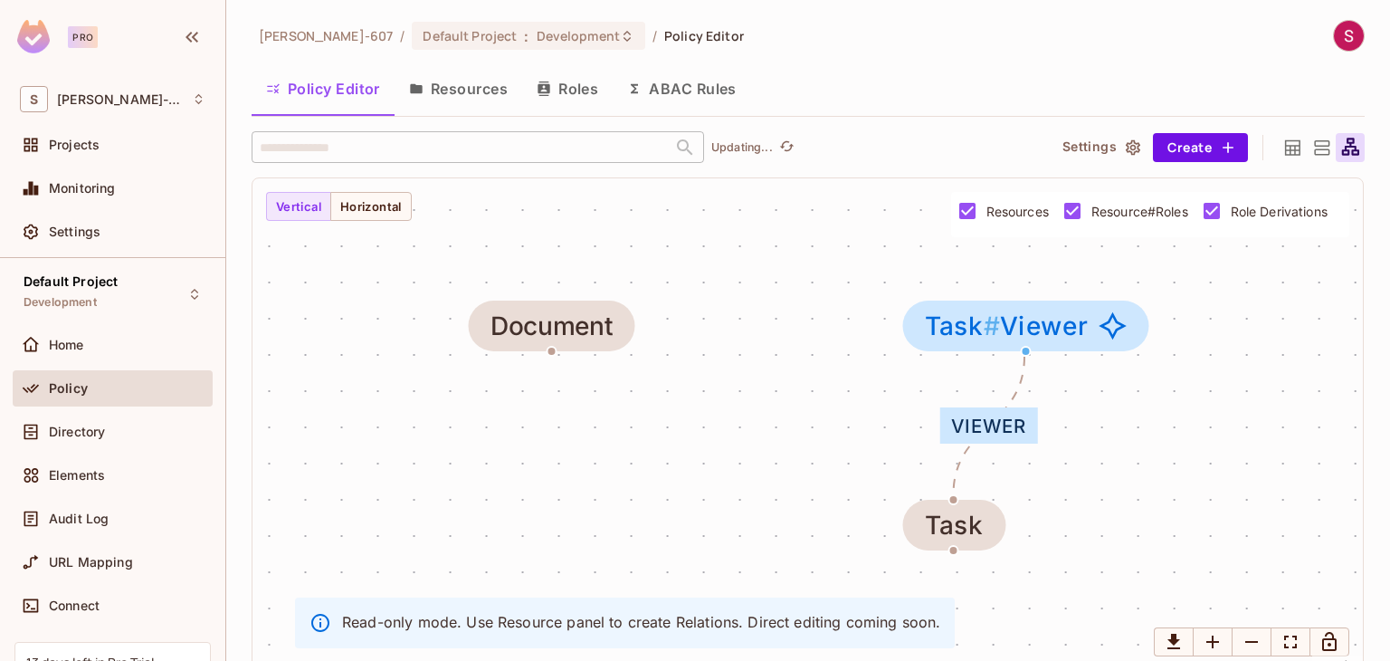
click at [1281, 146] on icon at bounding box center [1292, 148] width 23 height 23
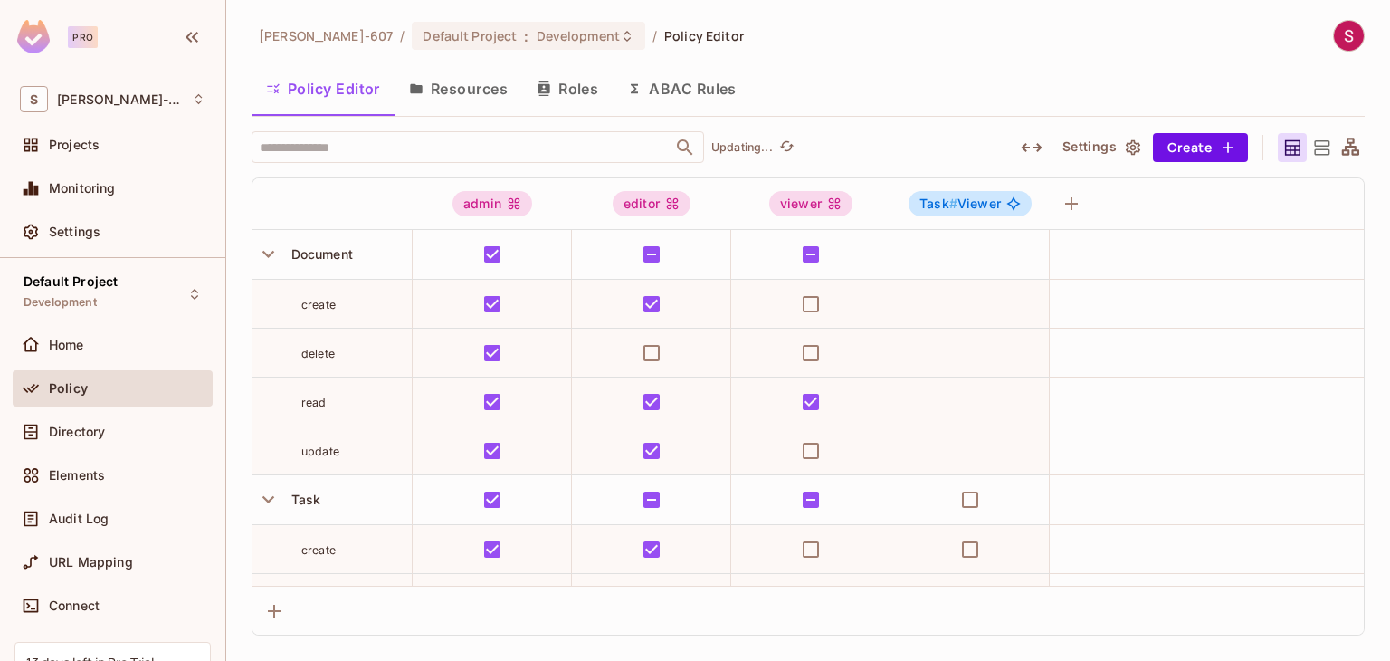
click at [1321, 141] on icon at bounding box center [1321, 148] width 23 height 23
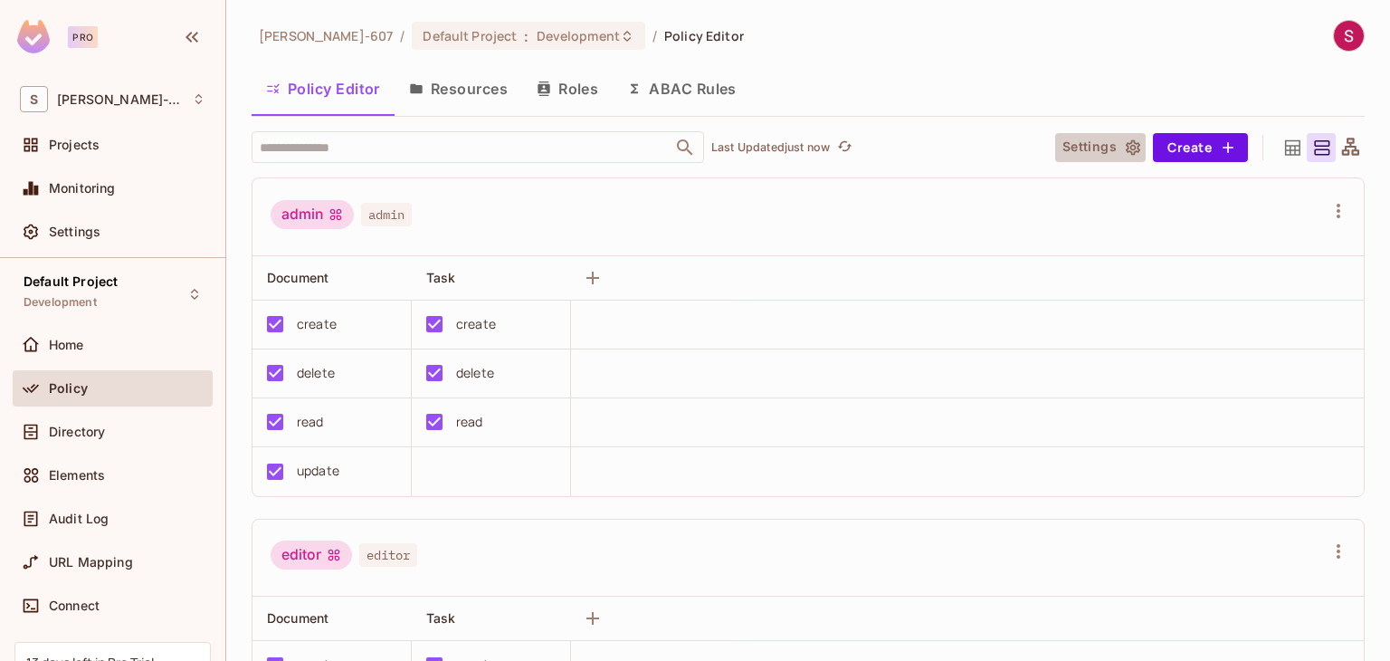
click at [1098, 157] on button "Settings" at bounding box center [1100, 147] width 90 height 29
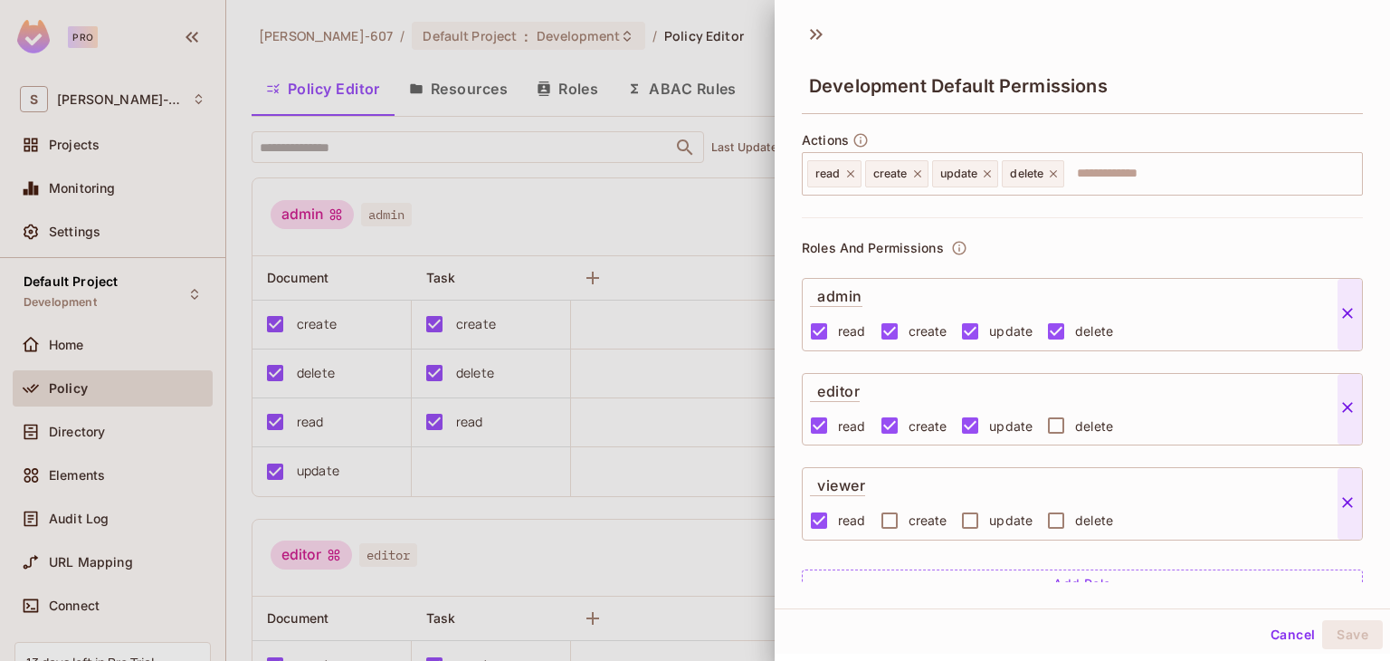
click at [685, 211] on div at bounding box center [695, 330] width 1390 height 661
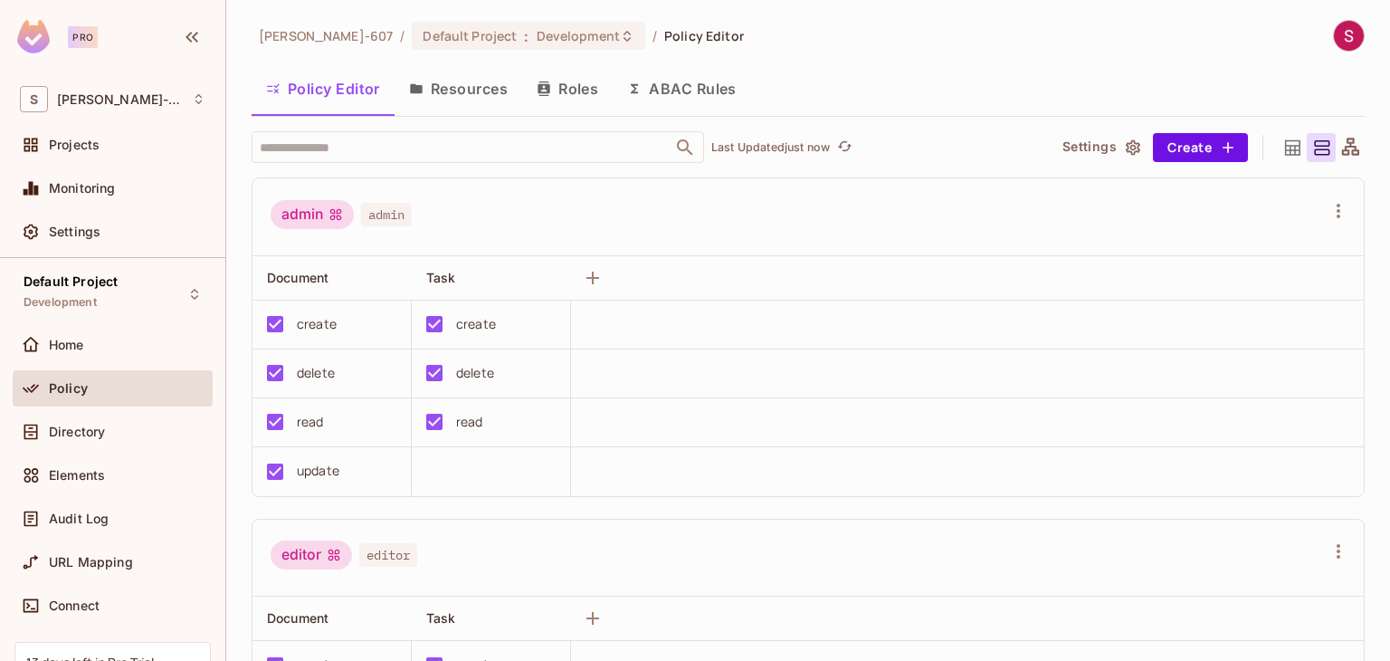
click at [465, 95] on button "Resources" at bounding box center [459, 88] width 128 height 45
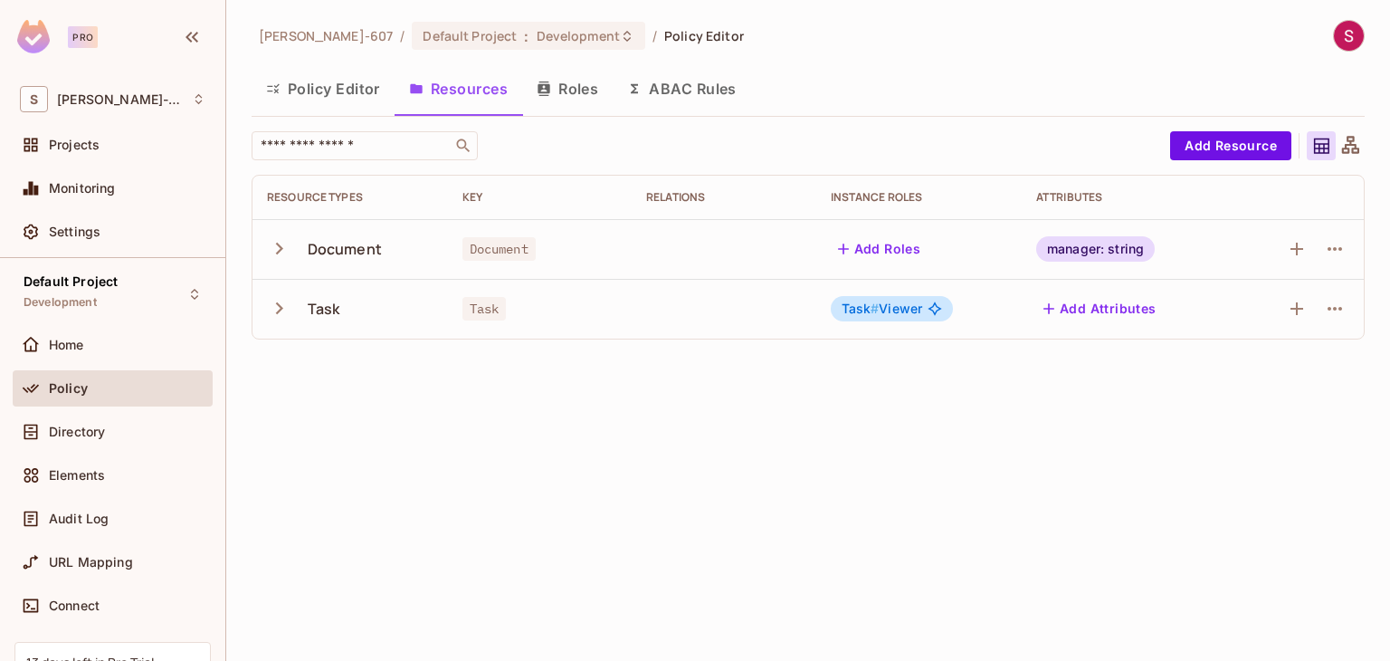
click at [282, 243] on icon "button" at bounding box center [279, 248] width 24 height 24
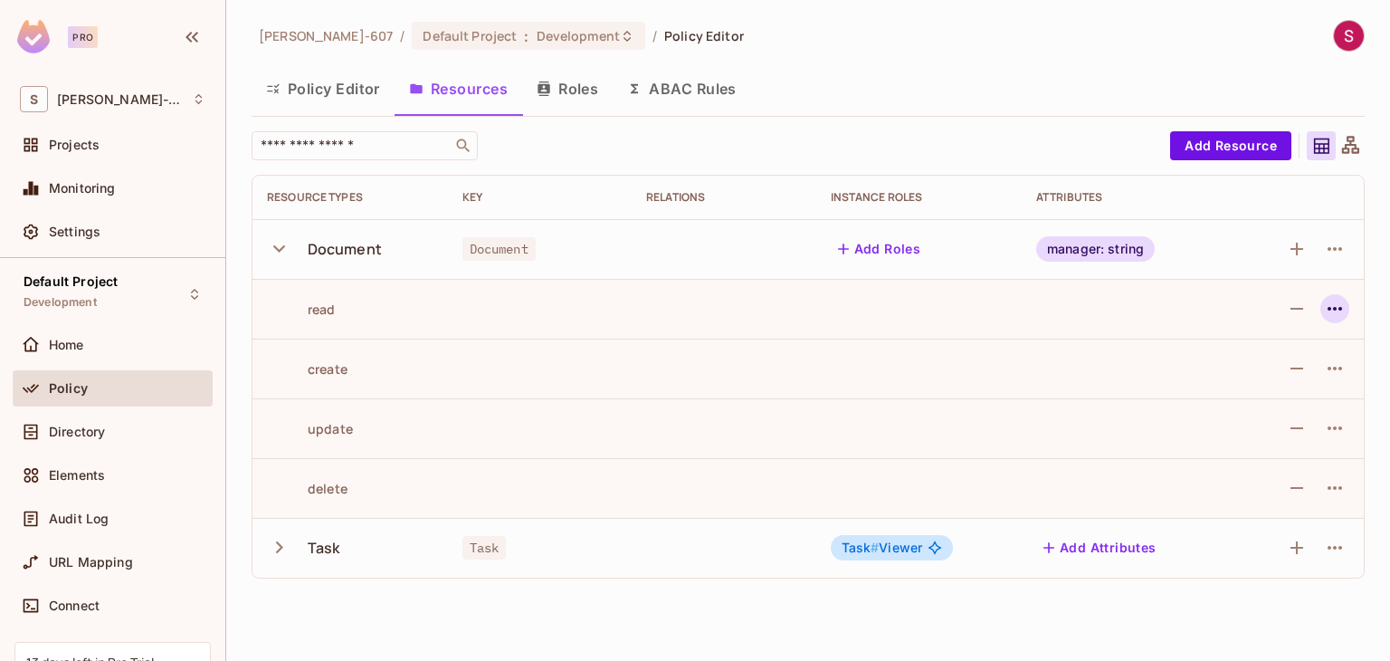
click at [1341, 307] on icon "button" at bounding box center [1334, 309] width 14 height 4
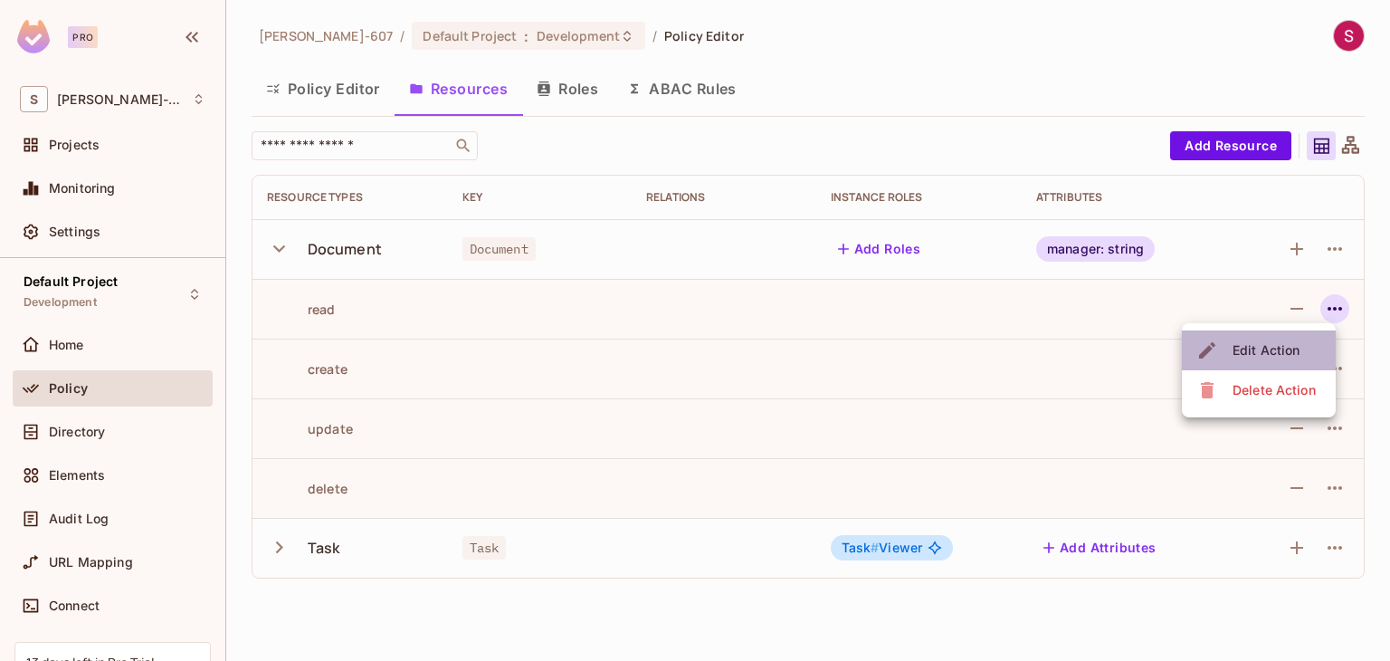
click at [1241, 340] on span "Edit Action" at bounding box center [1266, 350] width 78 height 29
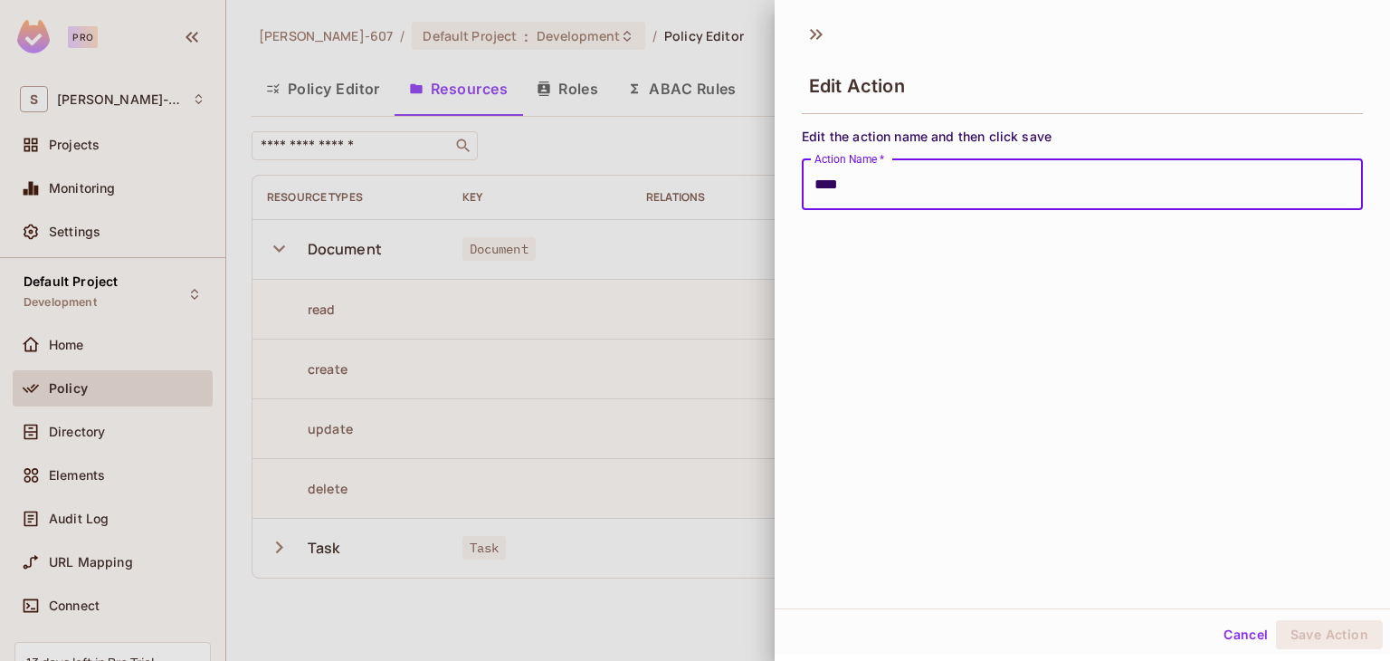
click at [757, 359] on div at bounding box center [695, 330] width 1390 height 661
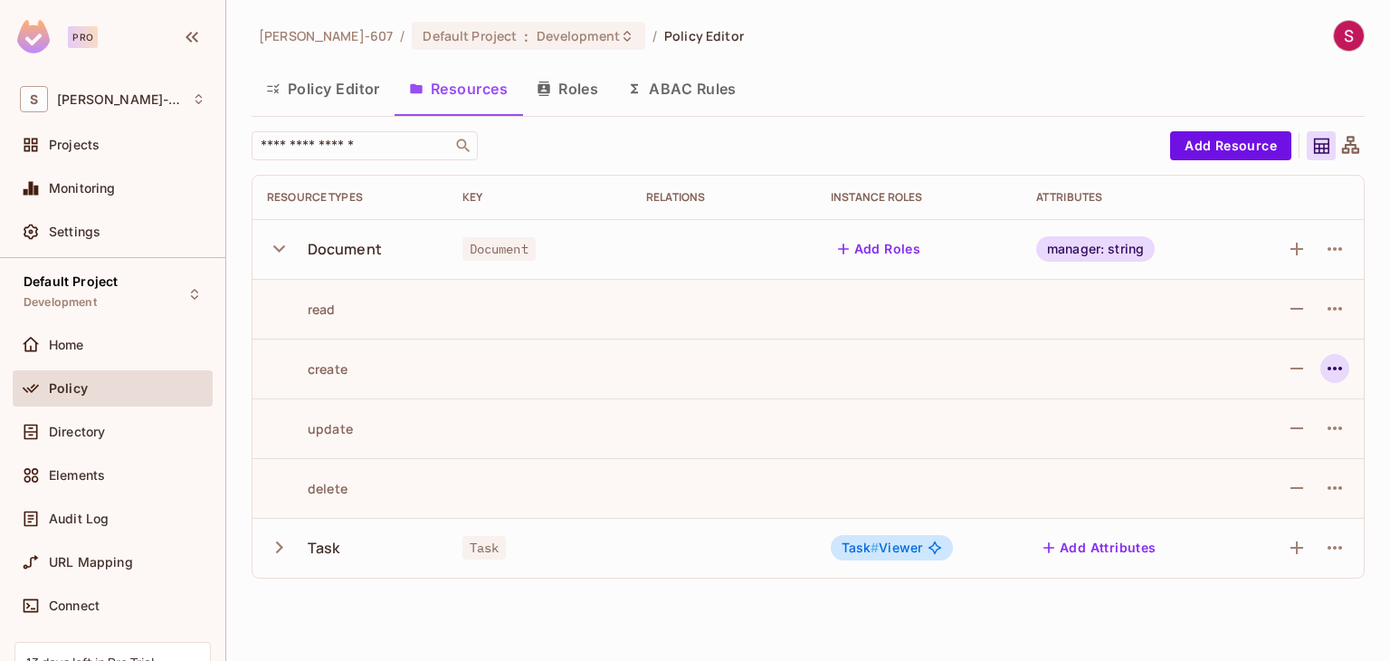
click at [1326, 371] on icon "button" at bounding box center [1335, 368] width 22 height 22
click at [278, 552] on div at bounding box center [695, 330] width 1390 height 661
click at [278, 552] on icon "button" at bounding box center [279, 547] width 24 height 24
click at [278, 250] on icon "button" at bounding box center [279, 248] width 12 height 7
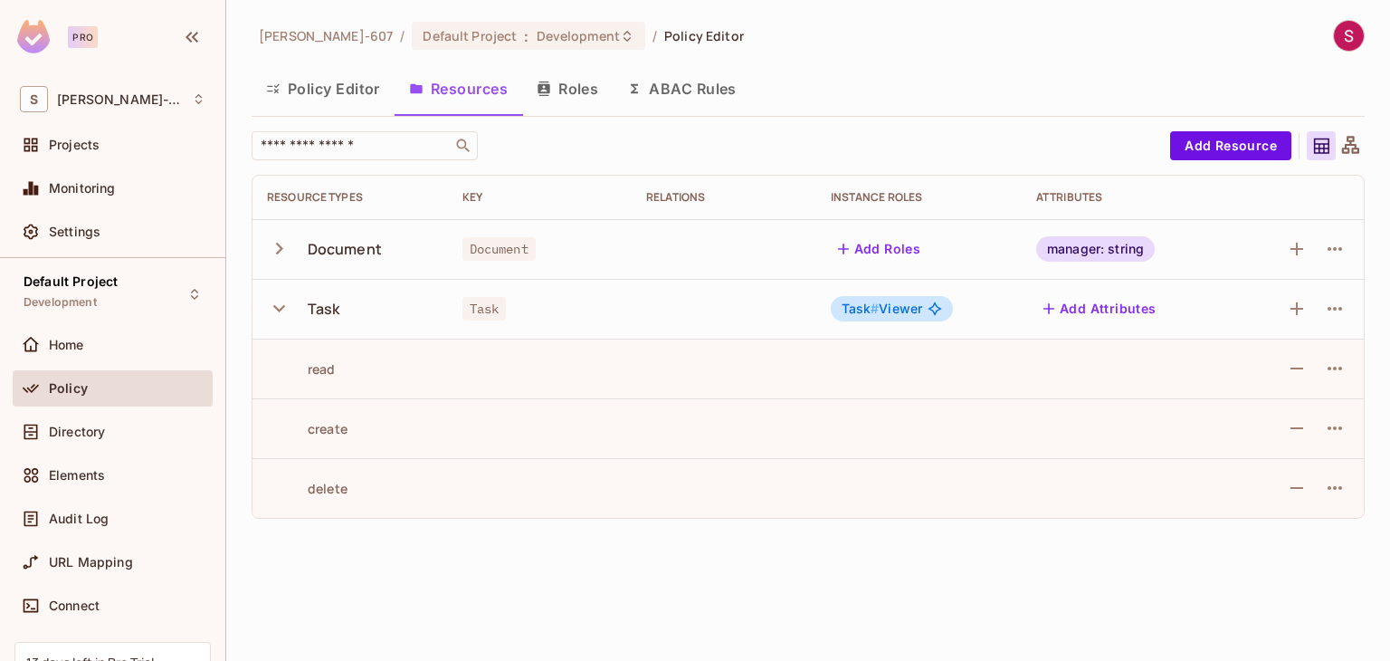
click at [272, 308] on icon "button" at bounding box center [279, 308] width 24 height 24
click at [583, 94] on button "Roles" at bounding box center [567, 88] width 90 height 45
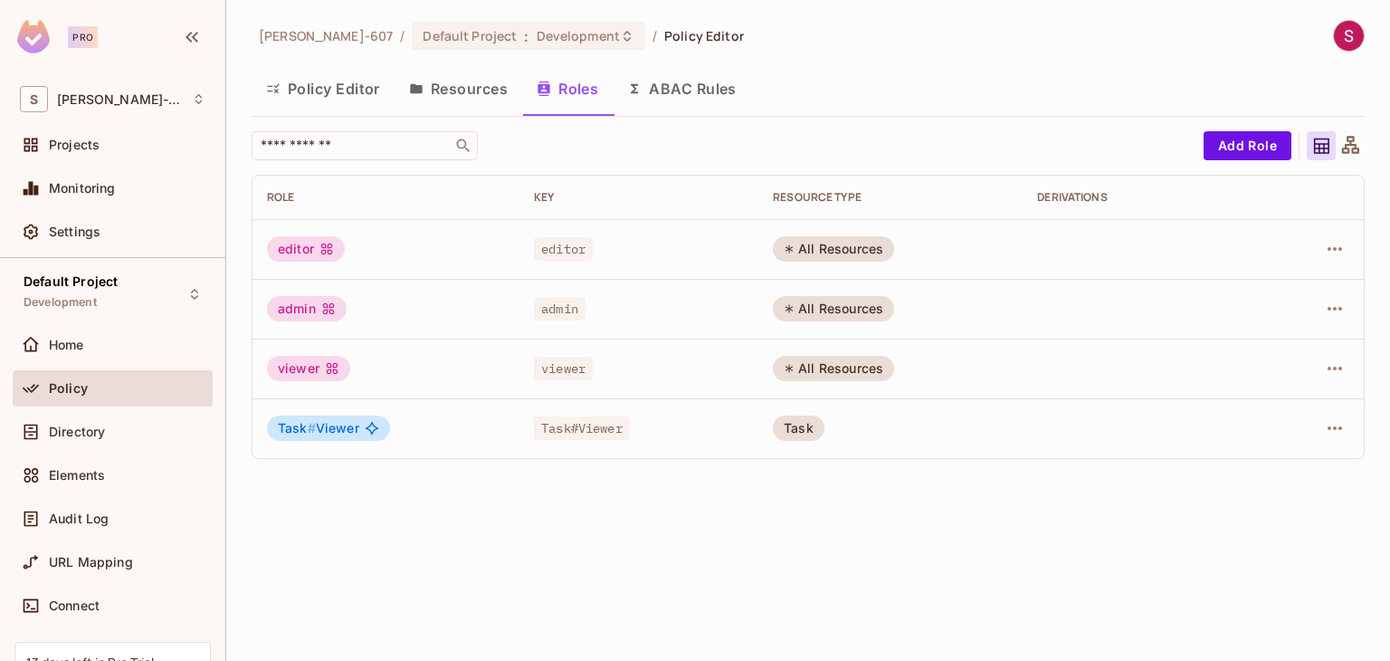
click at [1086, 190] on div "Derivations" at bounding box center [1142, 197] width 210 height 14
click at [1336, 242] on icon "button" at bounding box center [1335, 249] width 22 height 22
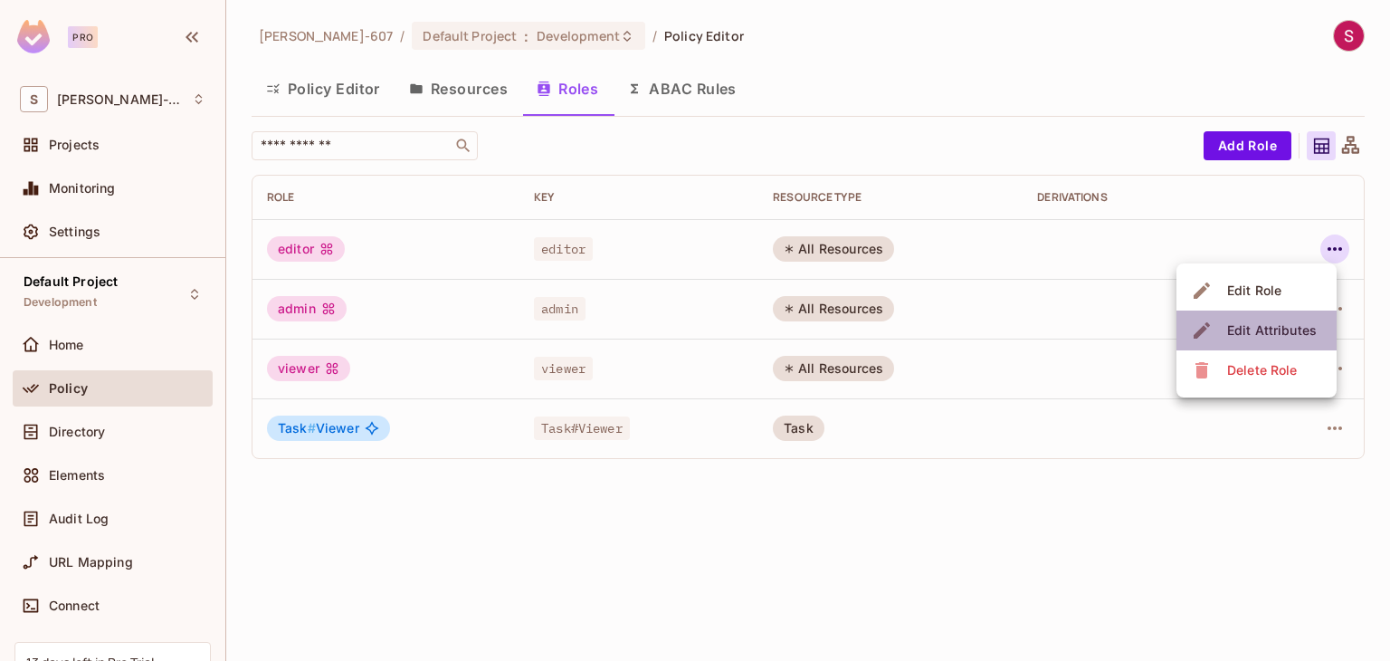
click at [1280, 327] on div "Edit Attributes" at bounding box center [1272, 330] width 90 height 18
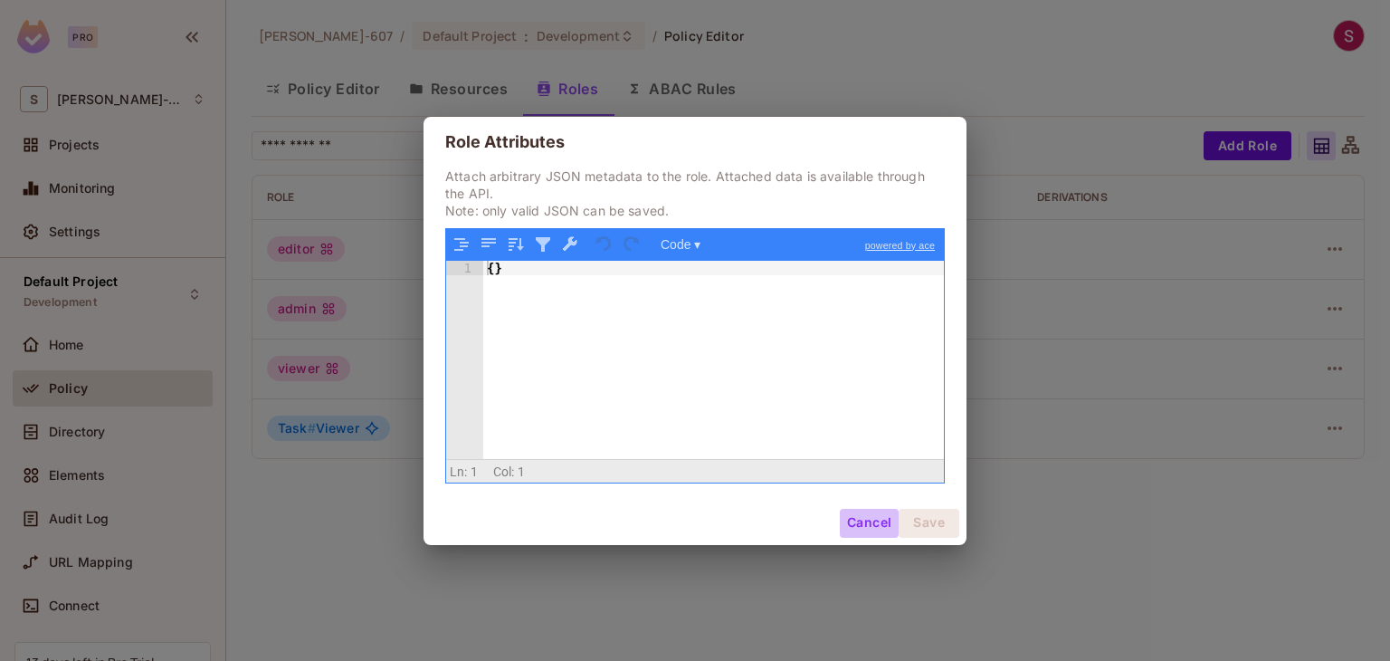
click at [870, 516] on button "Cancel" at bounding box center [869, 523] width 59 height 29
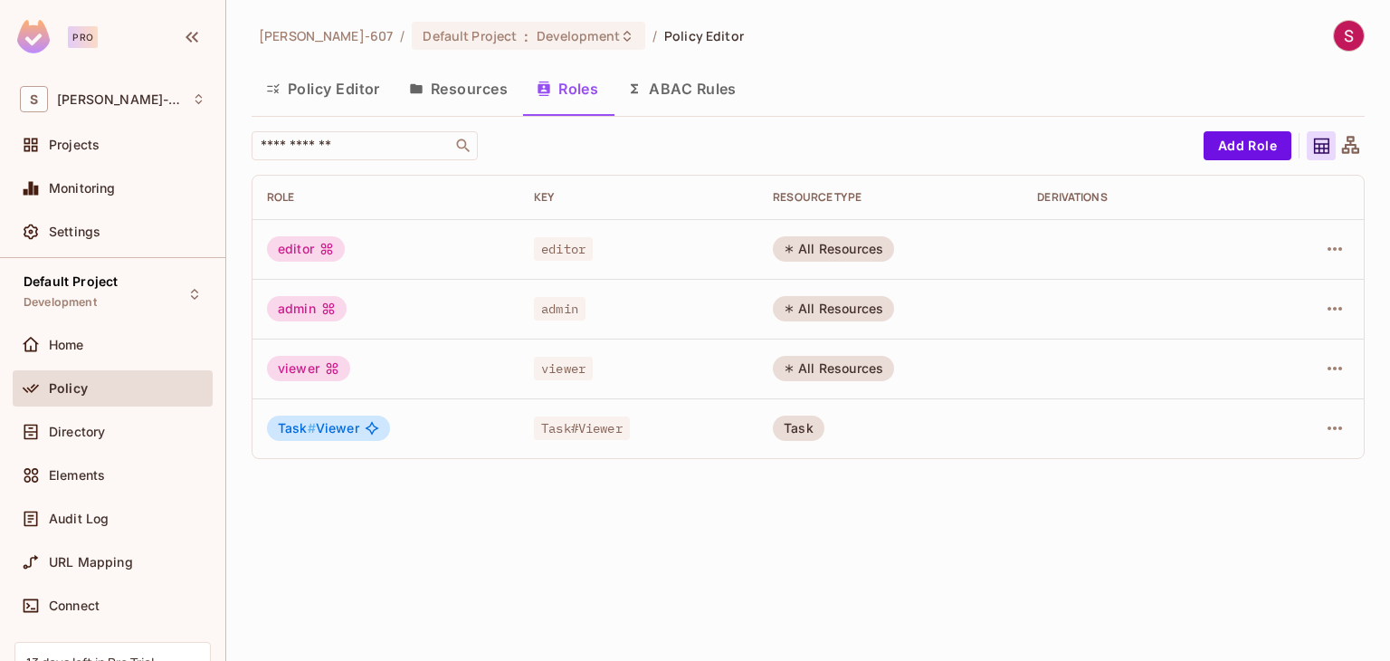
click at [680, 89] on button "ABAC Rules" at bounding box center [682, 88] width 138 height 45
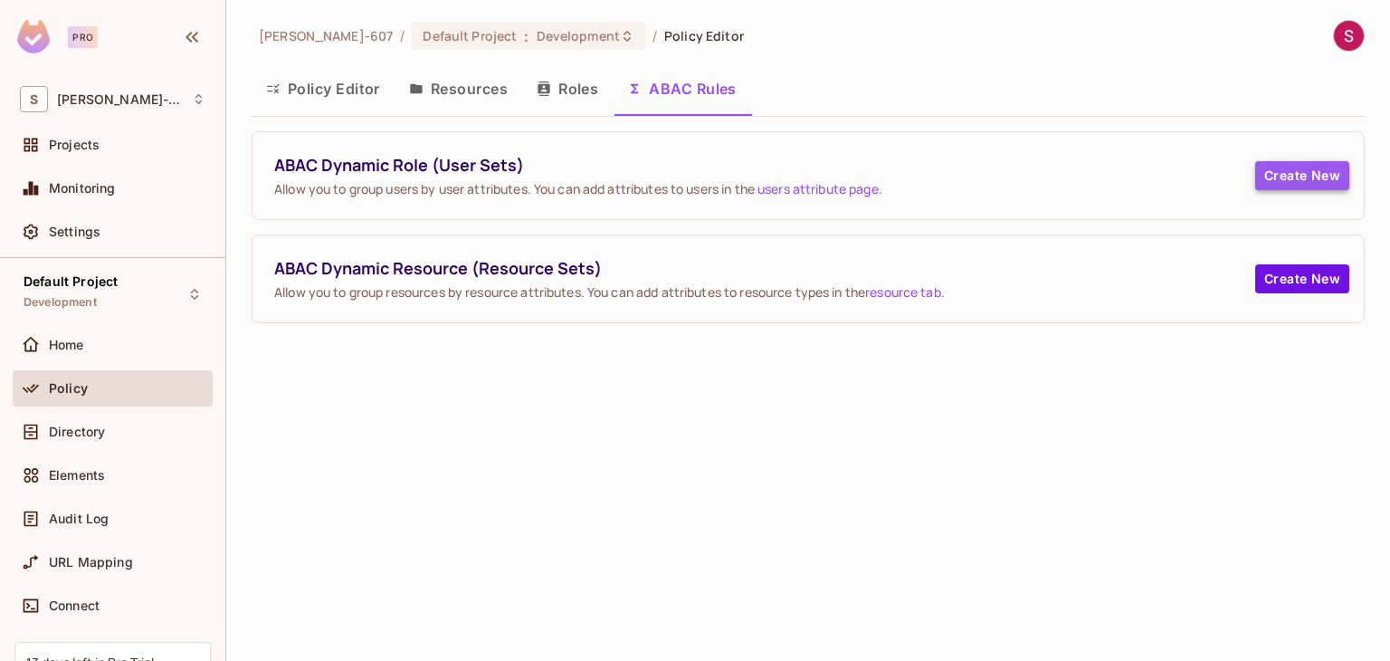
click at [1306, 170] on button "Create New" at bounding box center [1302, 175] width 94 height 29
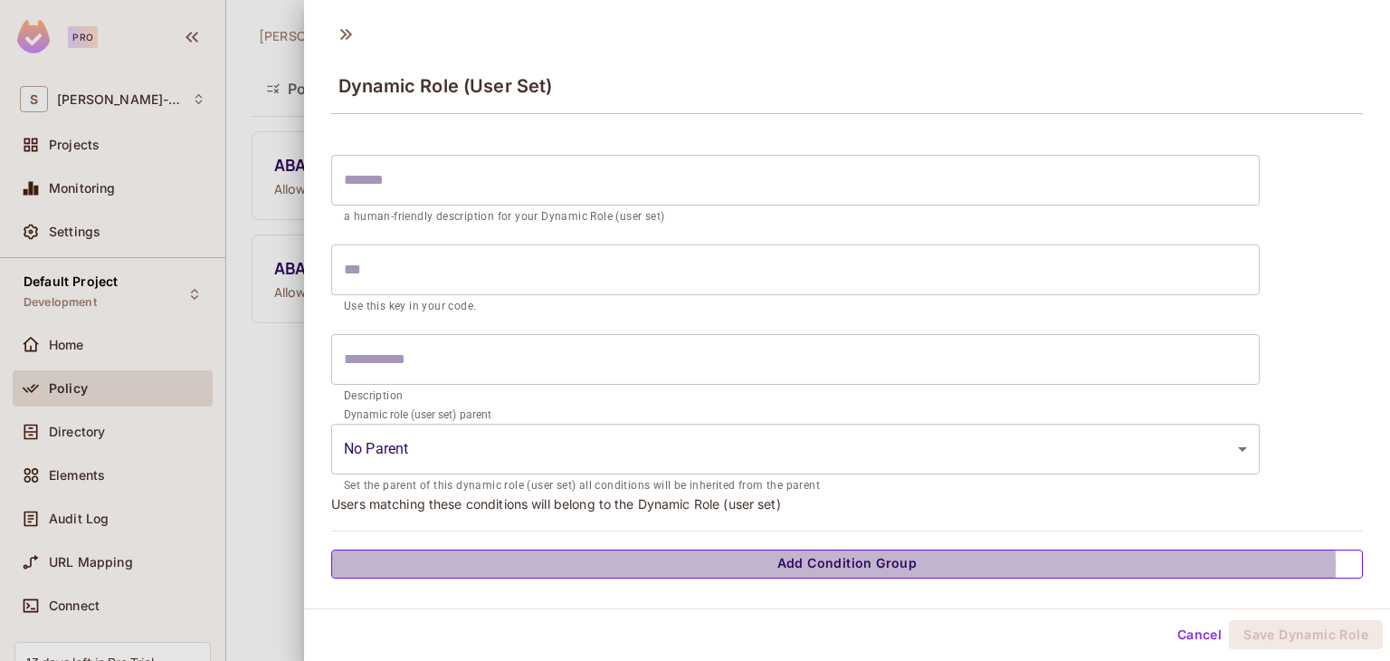
click at [805, 564] on button "Add Condition Group" at bounding box center [846, 563] width 1031 height 29
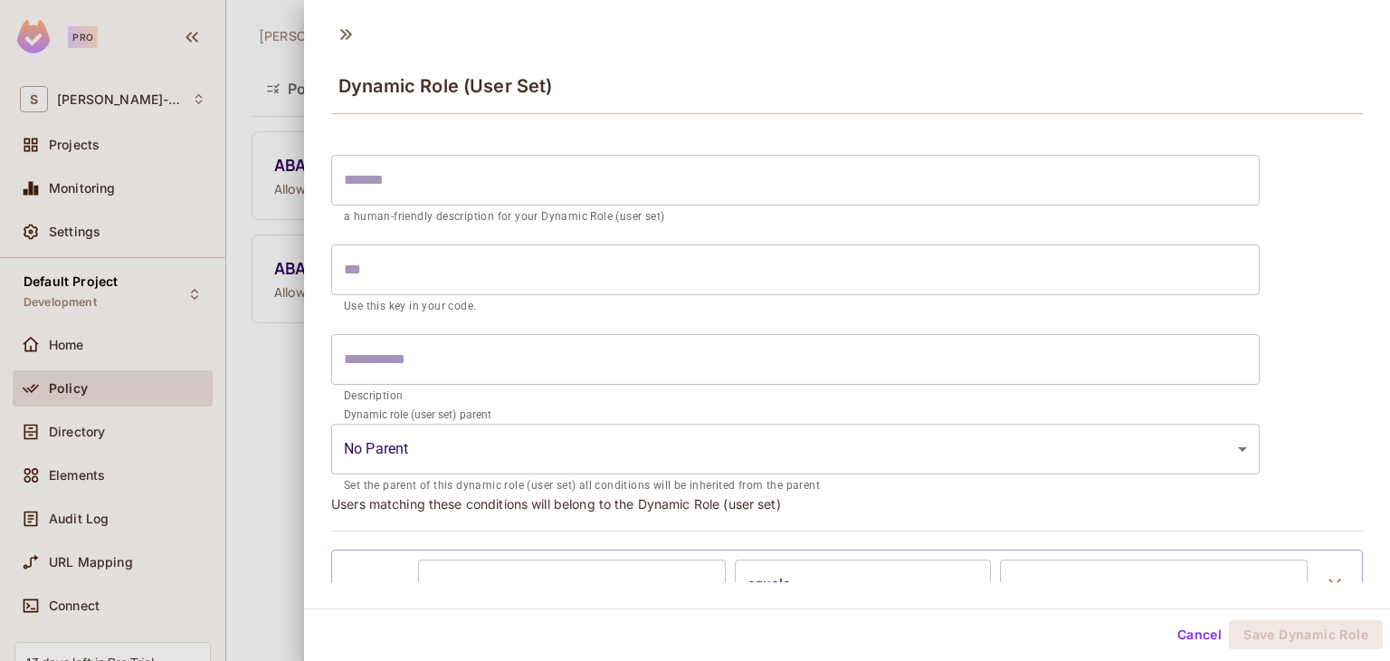
scroll to position [116, 0]
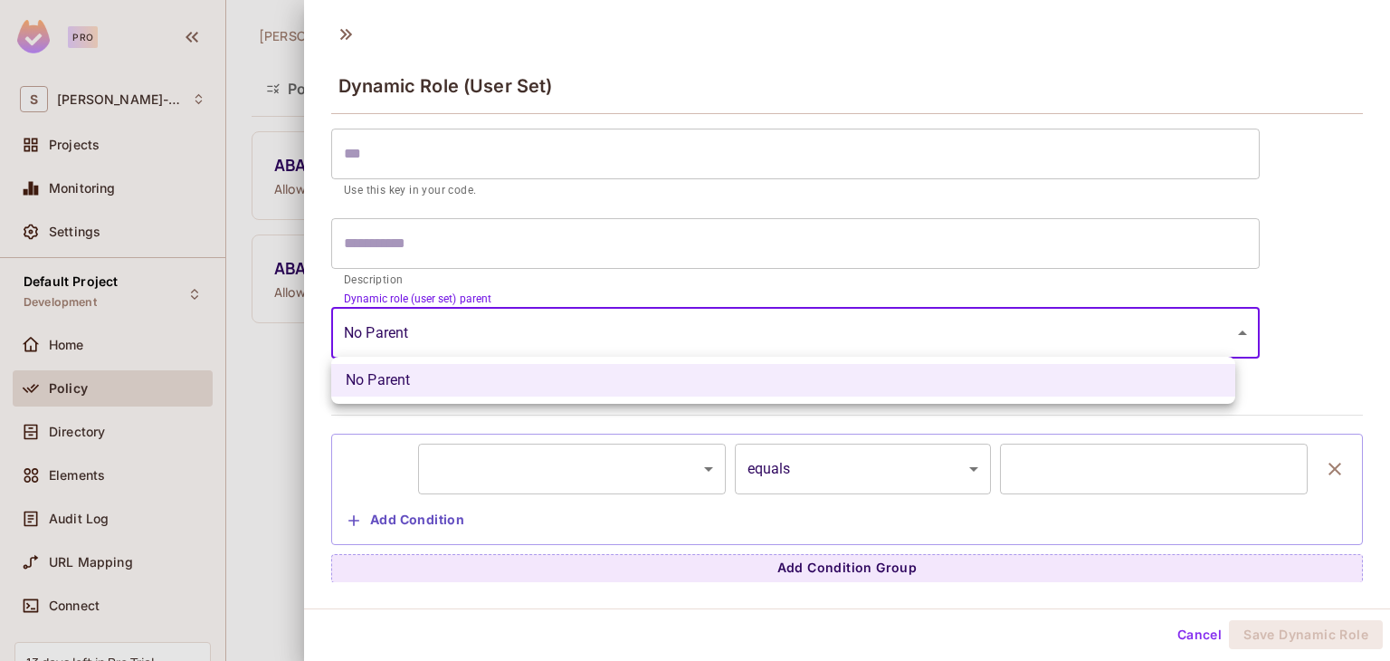
click at [1205, 324] on body "Pro S Sonam-607 Projects Monitoring Settings Default Project Development Home P…" at bounding box center [695, 330] width 1390 height 661
click at [1205, 324] on div at bounding box center [695, 330] width 1390 height 661
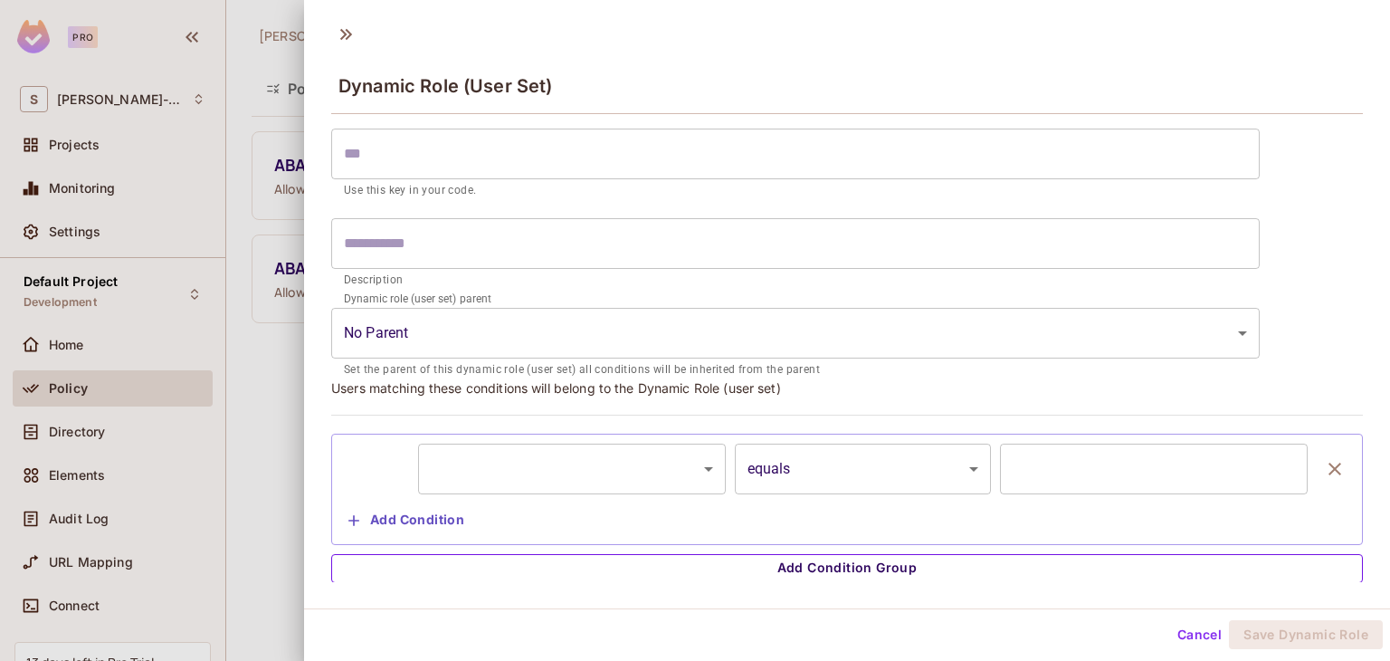
click at [854, 566] on button "Add Condition Group" at bounding box center [846, 568] width 1031 height 29
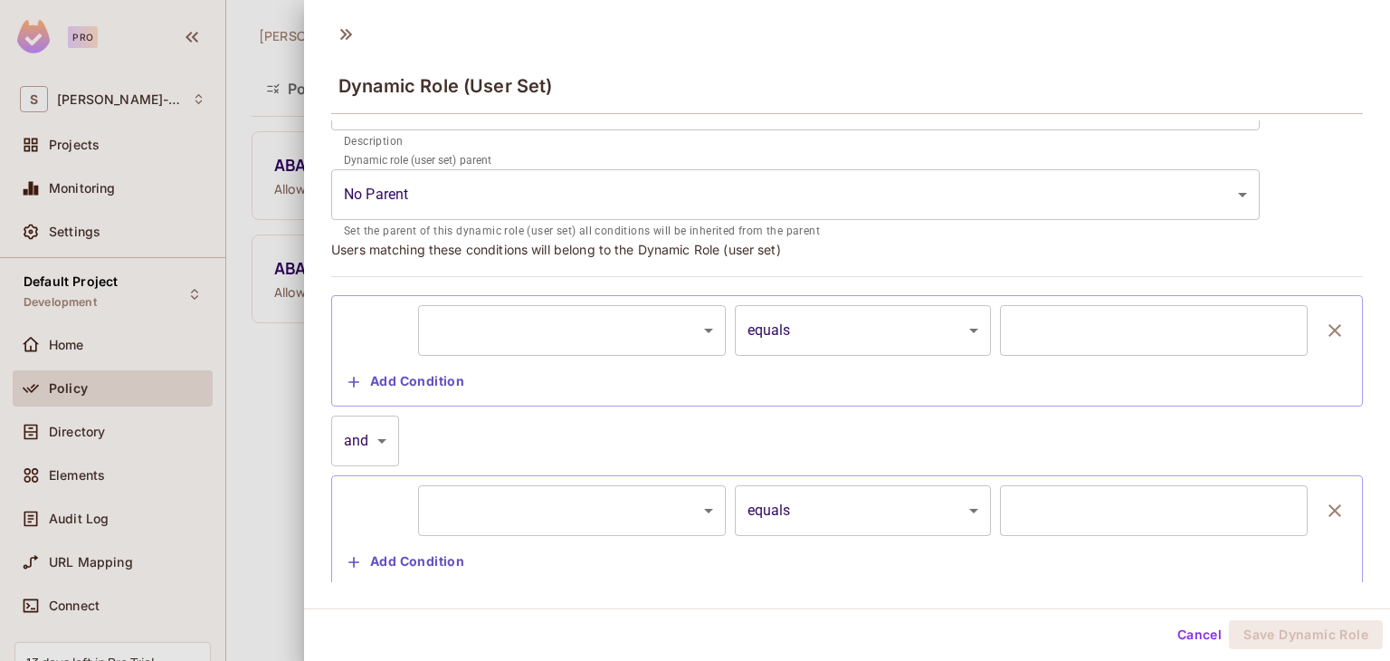
scroll to position [296, 0]
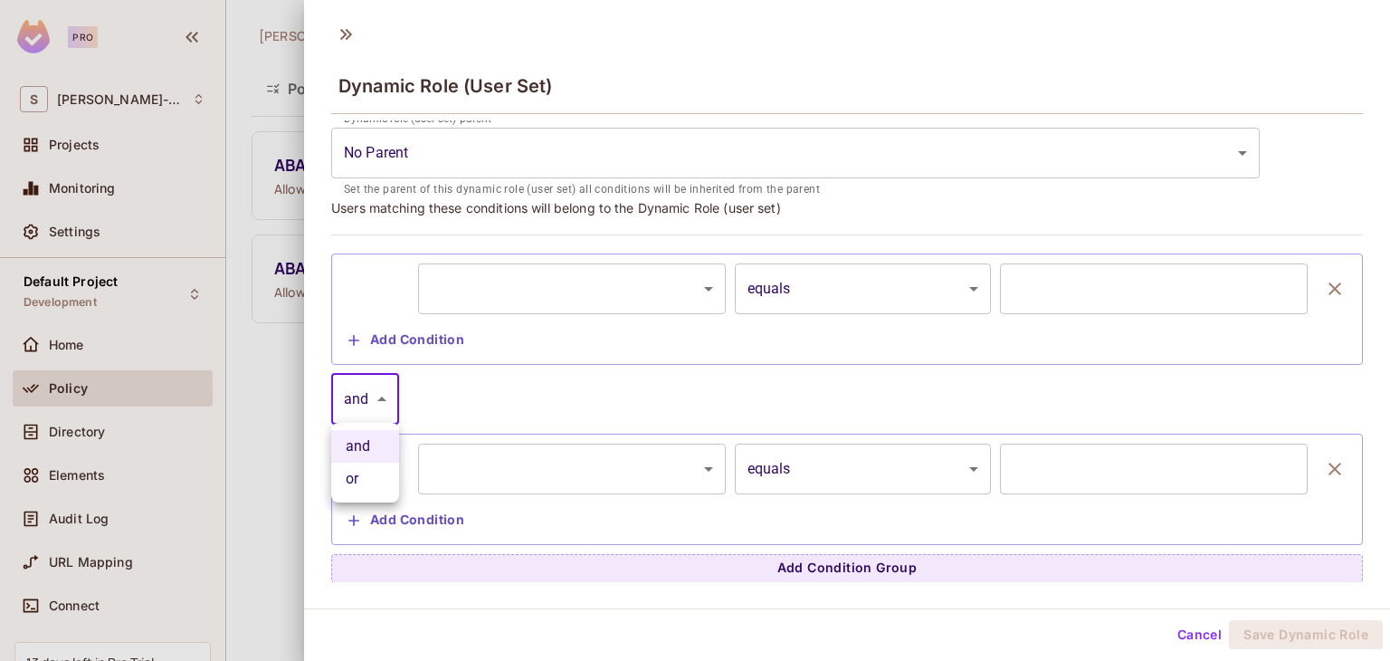
click at [377, 397] on body "Pro S Sonam-607 Projects Monitoring Settings Default Project Development Home P…" at bounding box center [695, 330] width 1390 height 661
click at [358, 475] on li "or" at bounding box center [365, 478] width 68 height 33
type input "*****"
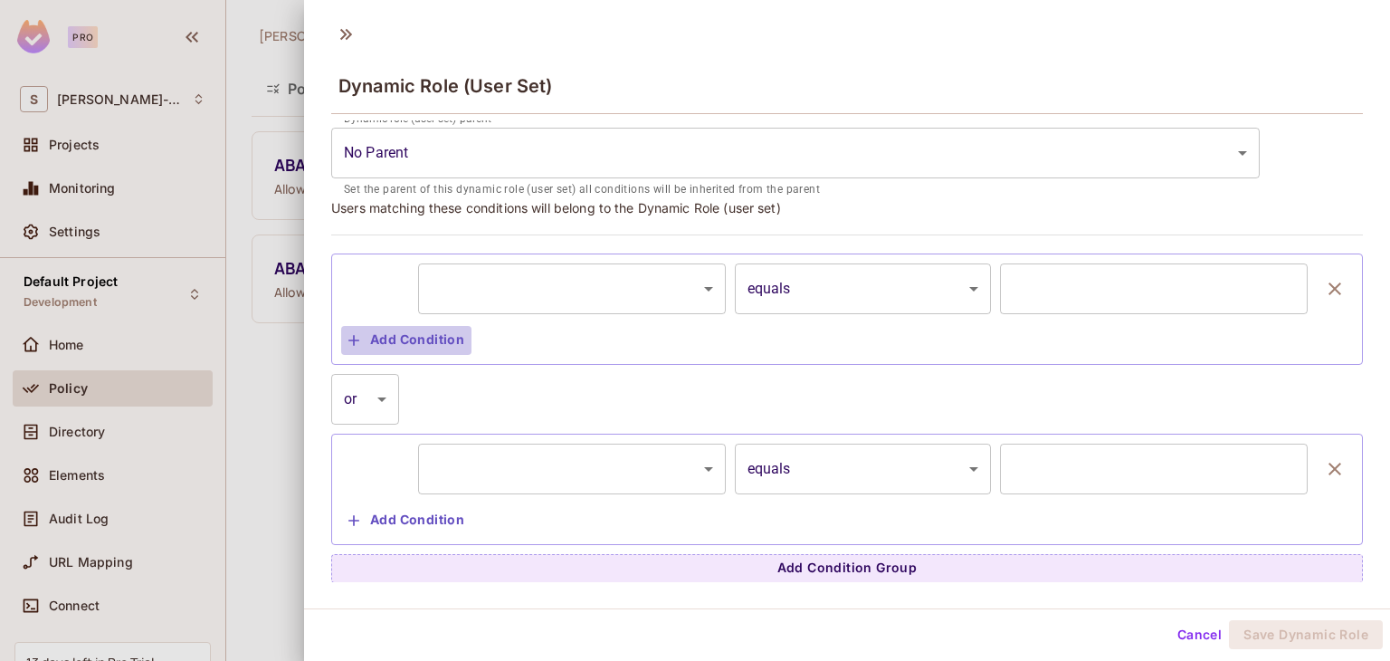
click at [420, 337] on button "Add Condition" at bounding box center [406, 340] width 130 height 29
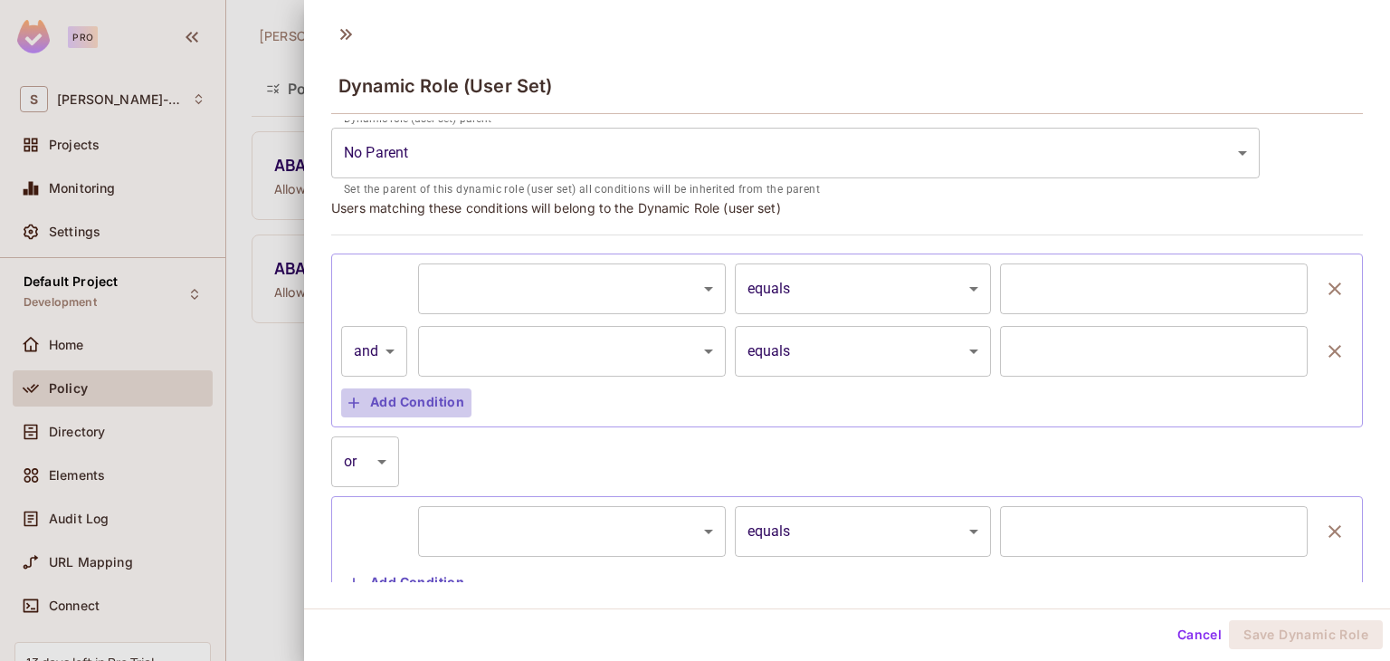
click at [394, 391] on button "Add Condition" at bounding box center [406, 402] width 130 height 29
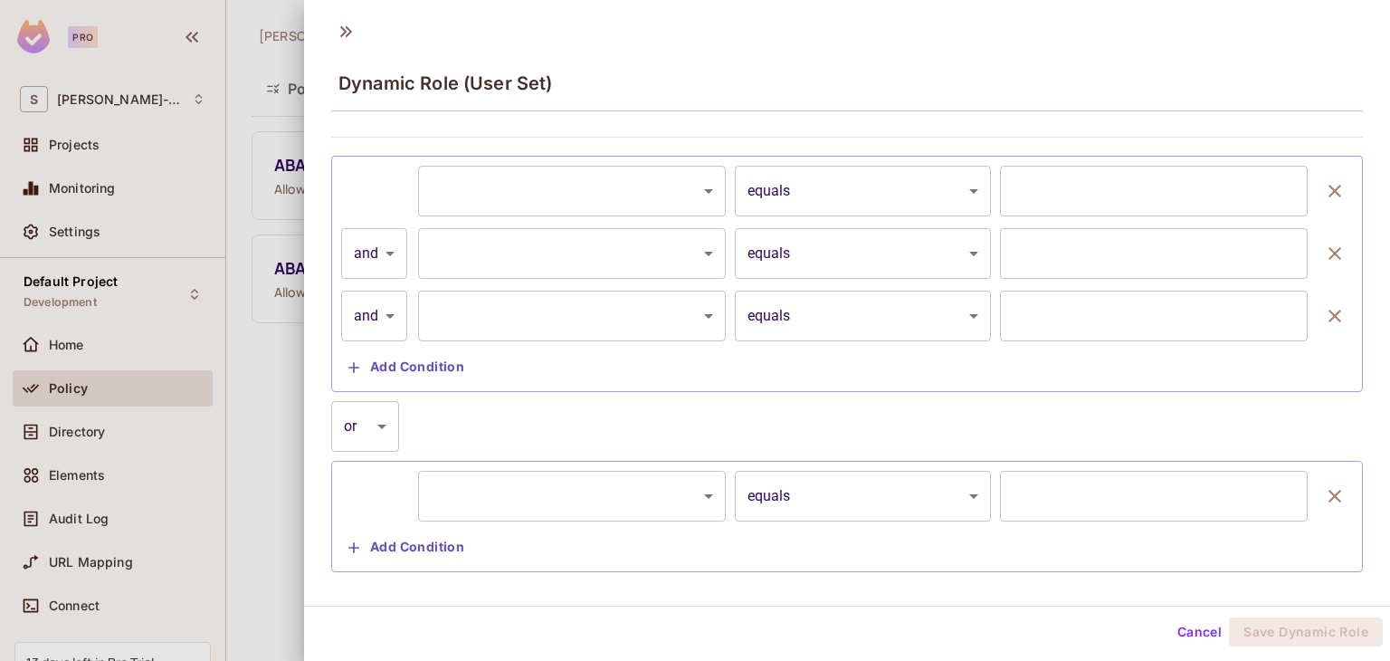
scroll to position [420, 0]
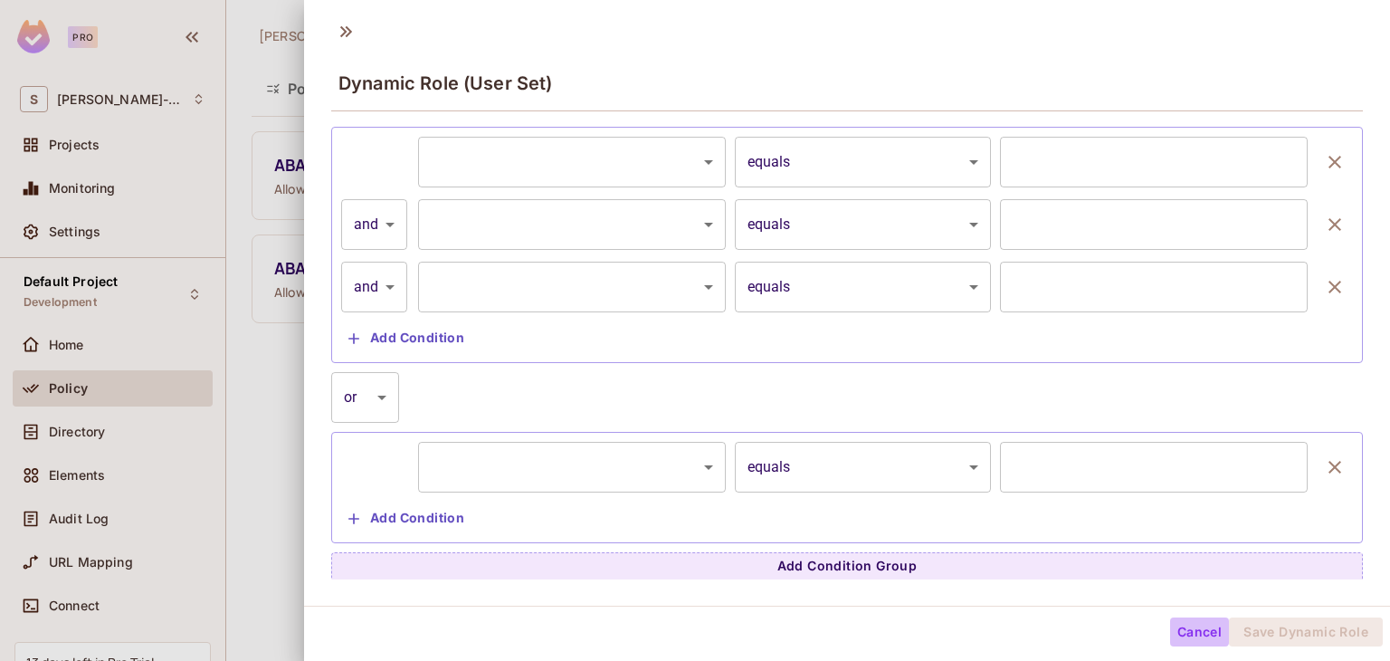
click at [1182, 634] on button "Cancel" at bounding box center [1199, 631] width 59 height 29
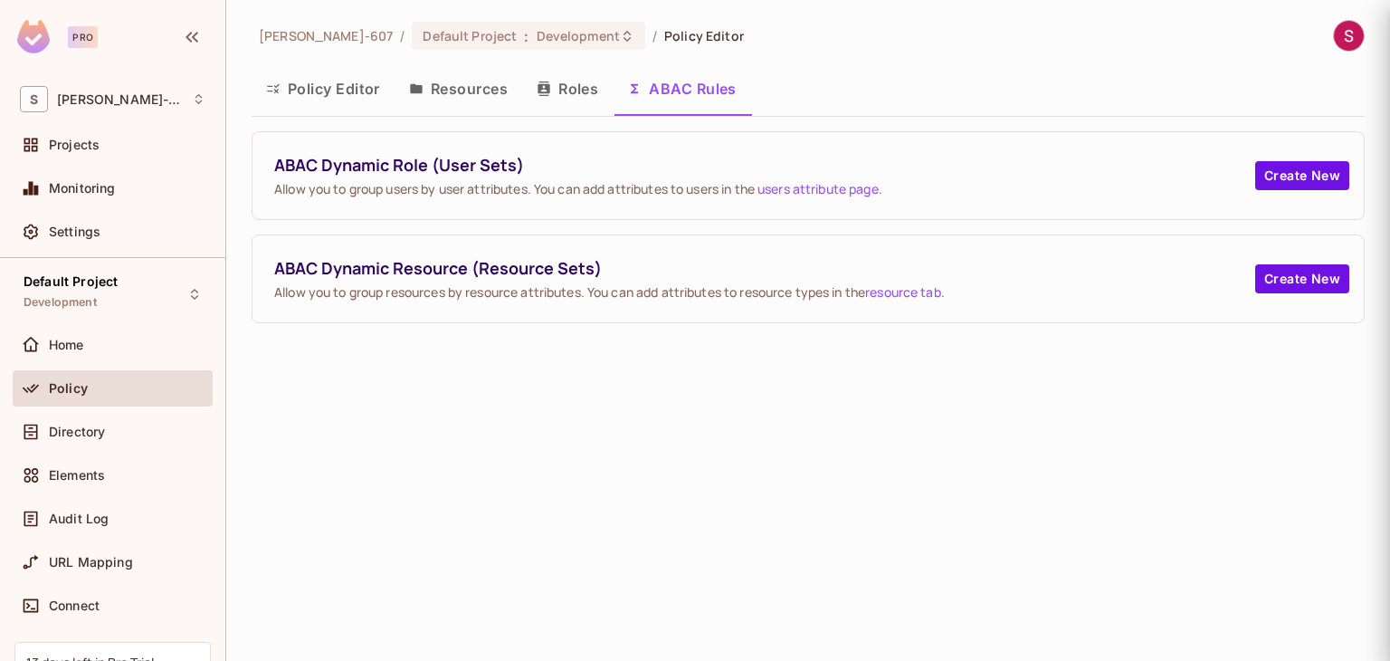
scroll to position [0, 0]
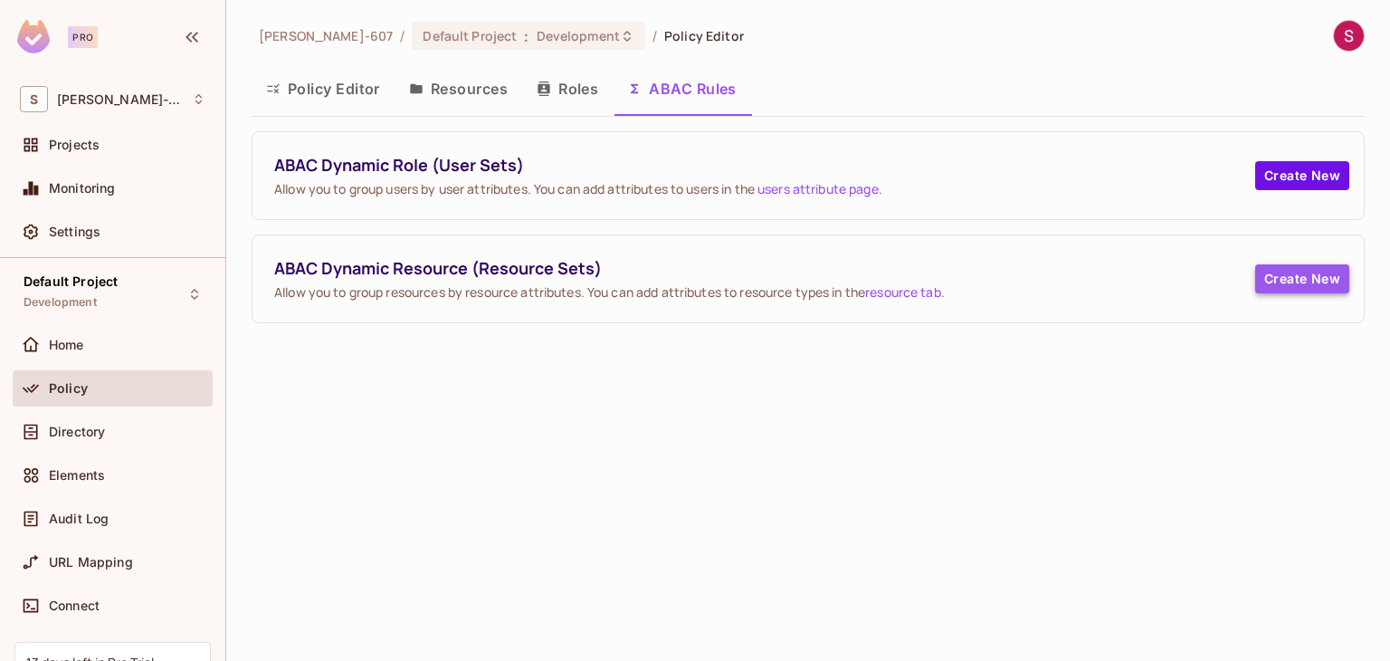
click at [1296, 287] on button "Create New" at bounding box center [1302, 278] width 94 height 29
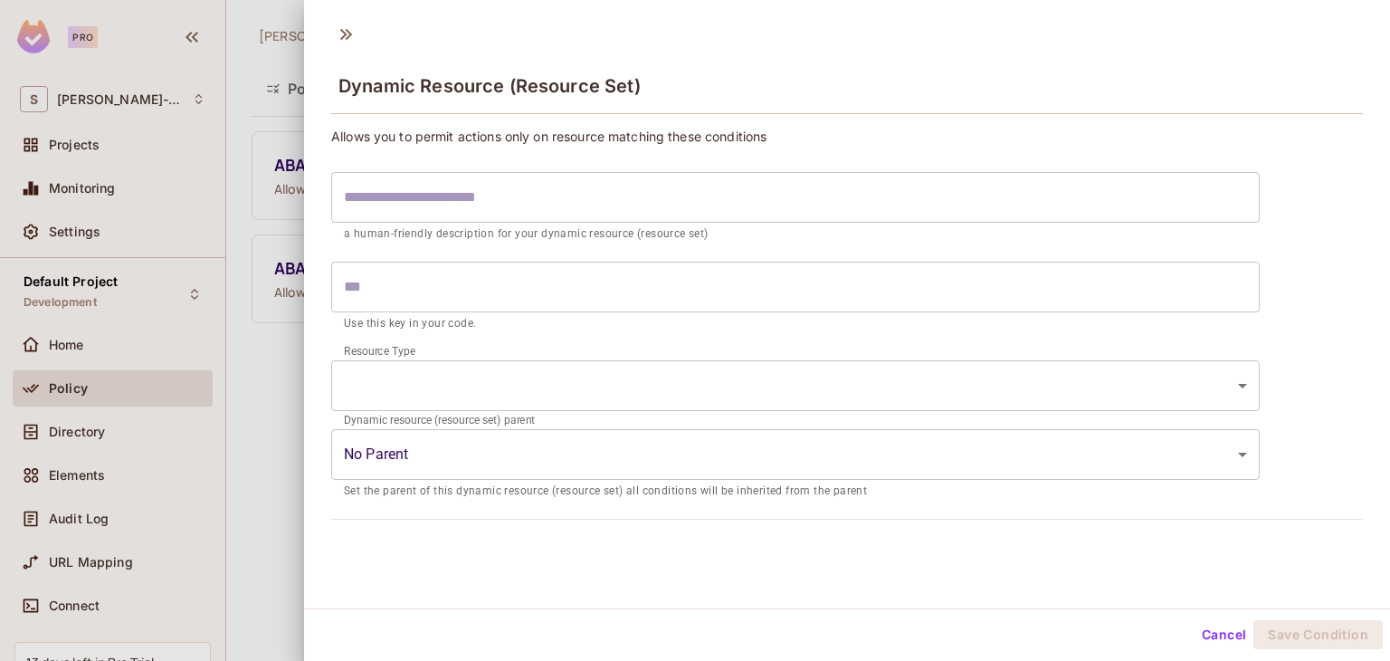
scroll to position [3, 0]
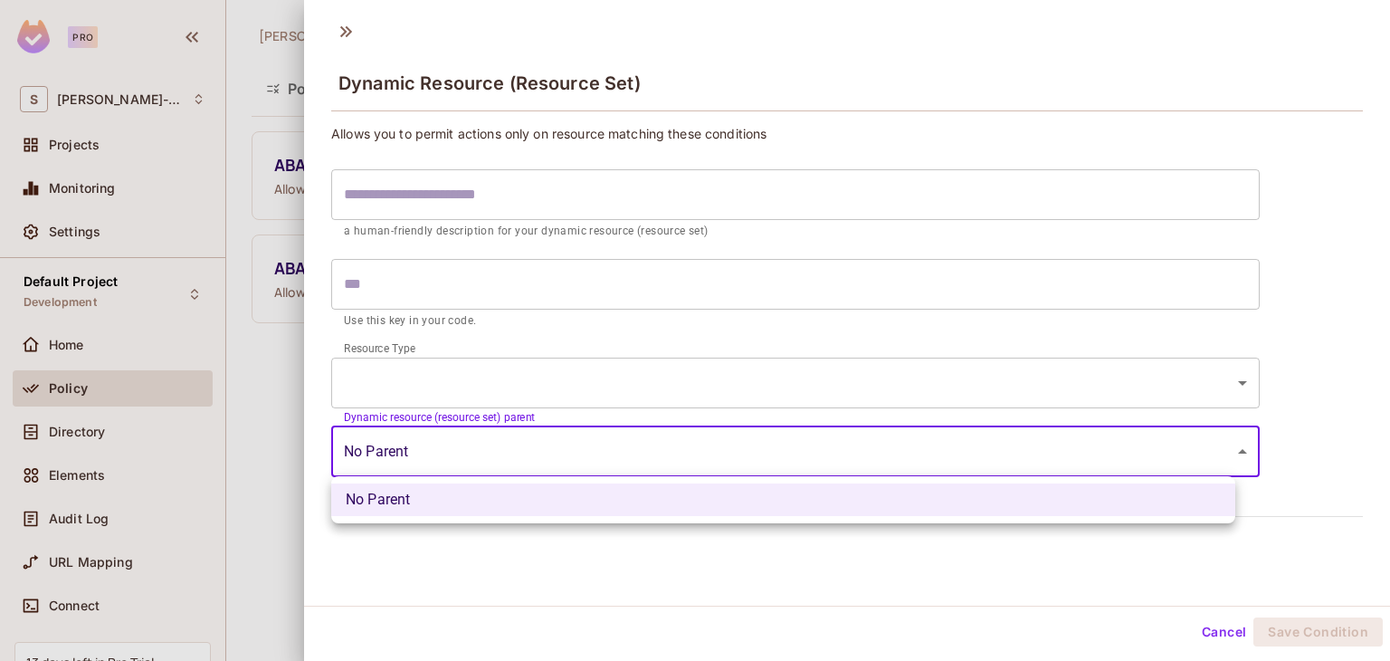
click at [480, 461] on body "Pro S Sonam-607 Projects Monitoring Settings Default Project Development Home P…" at bounding box center [695, 330] width 1390 height 661
click at [440, 374] on div at bounding box center [695, 330] width 1390 height 661
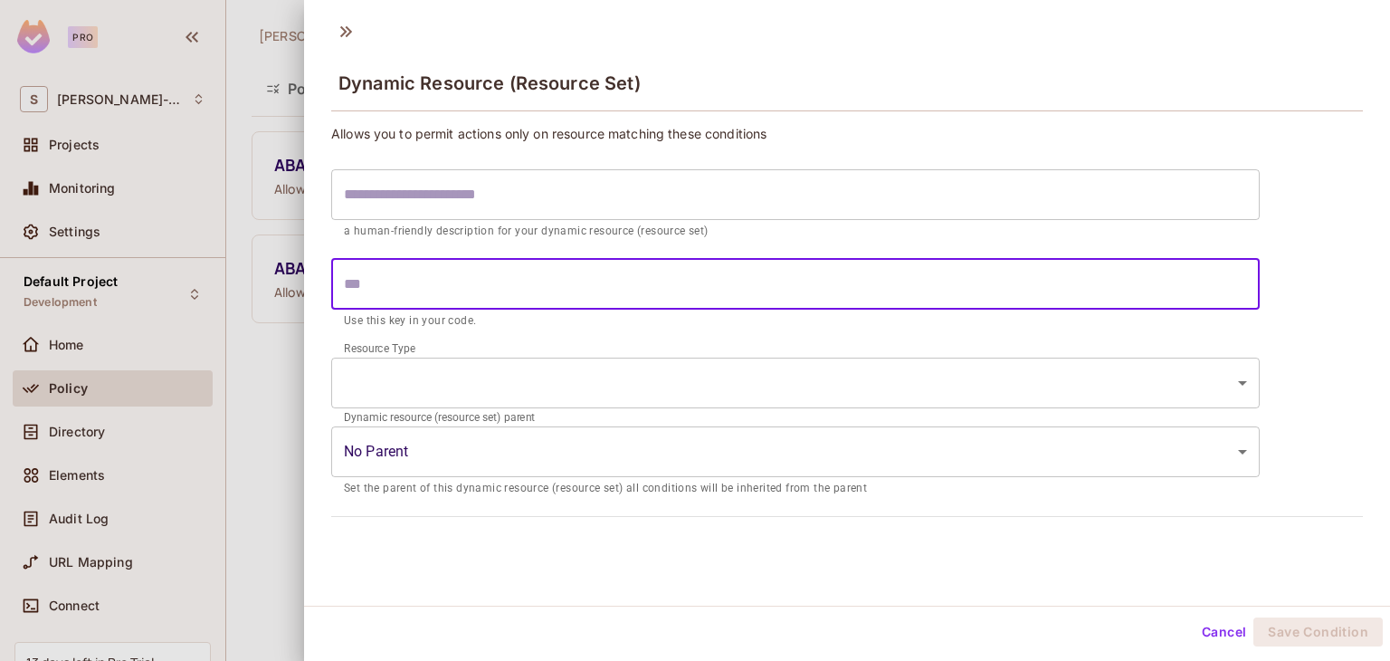
click at [414, 272] on input "text" at bounding box center [795, 284] width 928 height 51
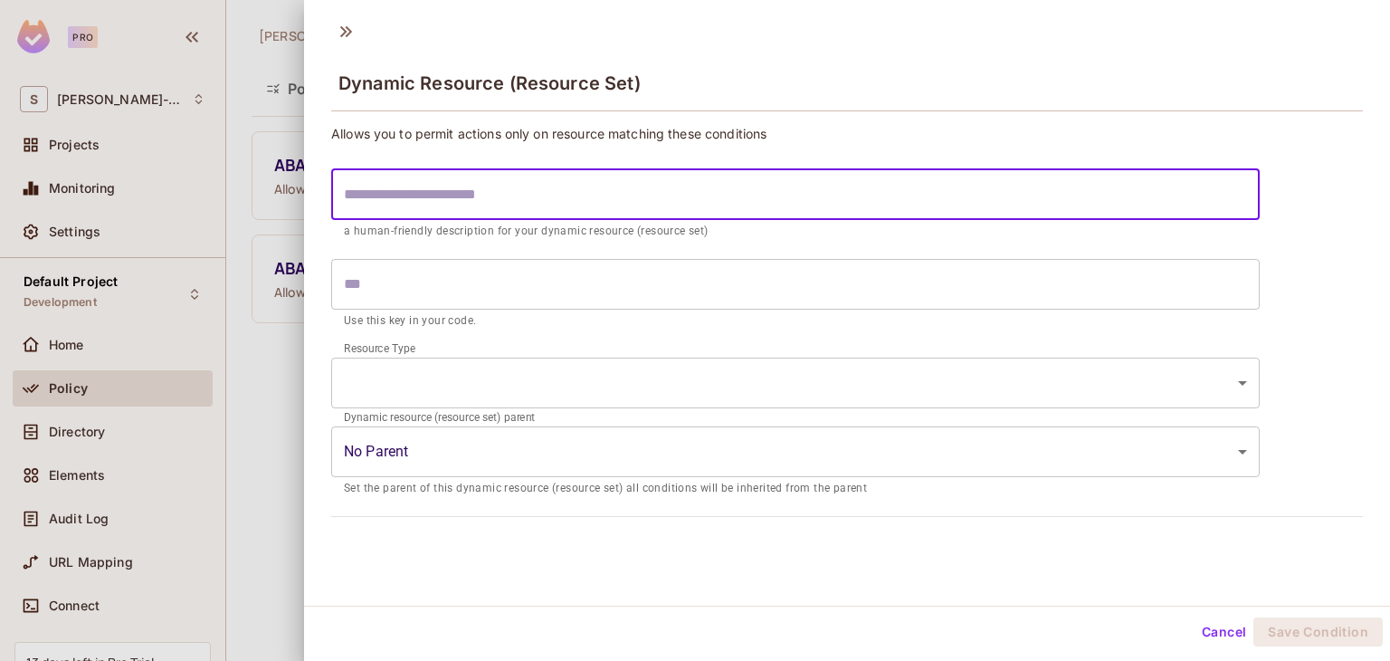
click at [428, 205] on input "text" at bounding box center [795, 194] width 928 height 51
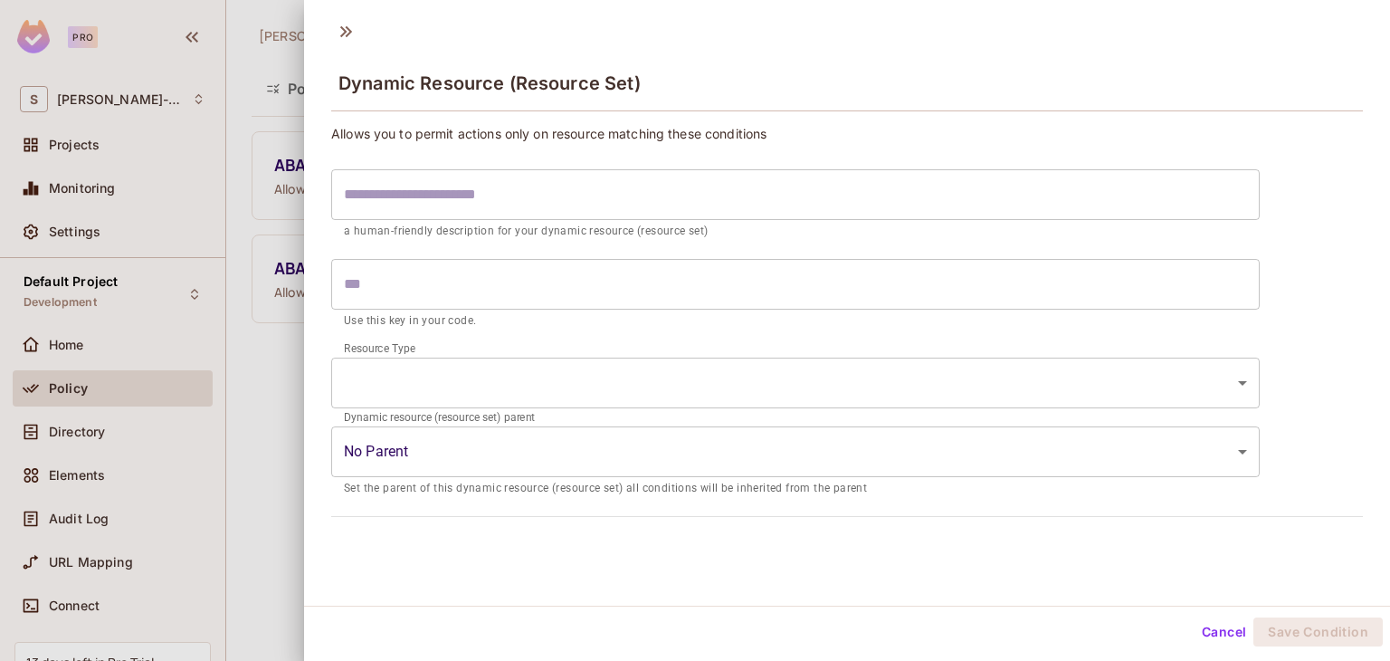
click at [265, 403] on div at bounding box center [695, 330] width 1390 height 661
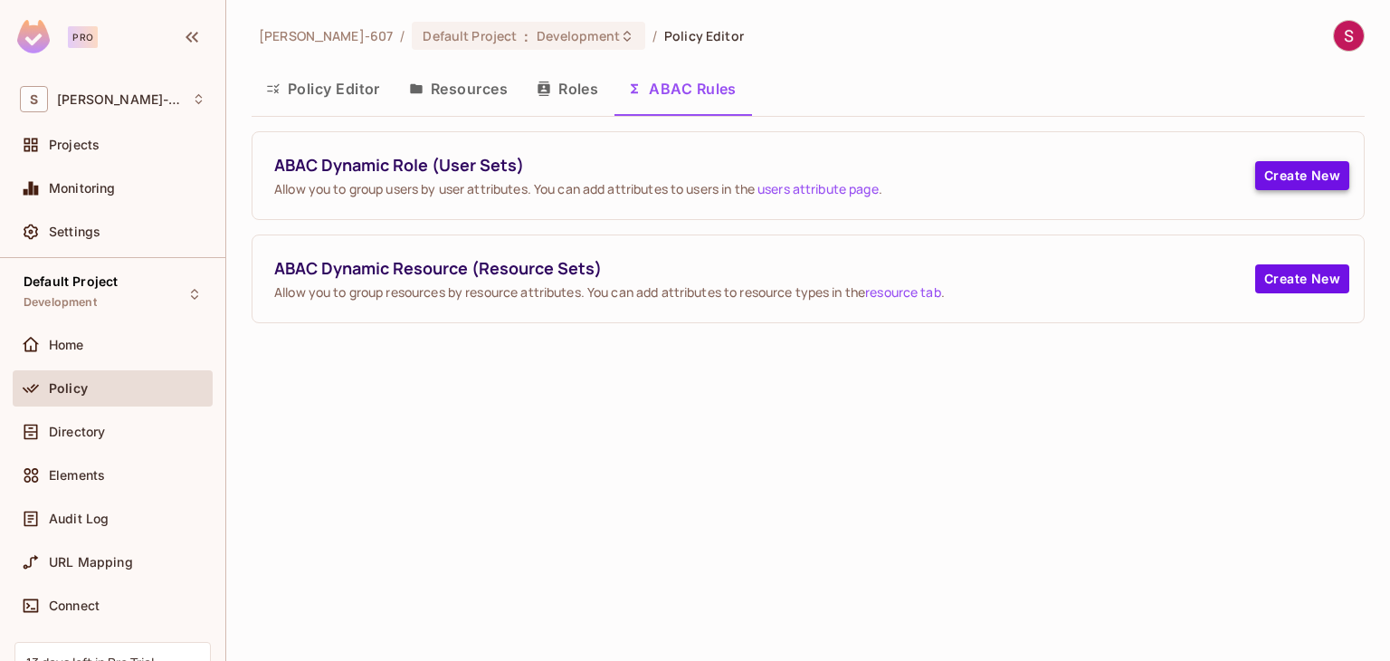
click at [1275, 175] on button "Create New" at bounding box center [1302, 175] width 94 height 29
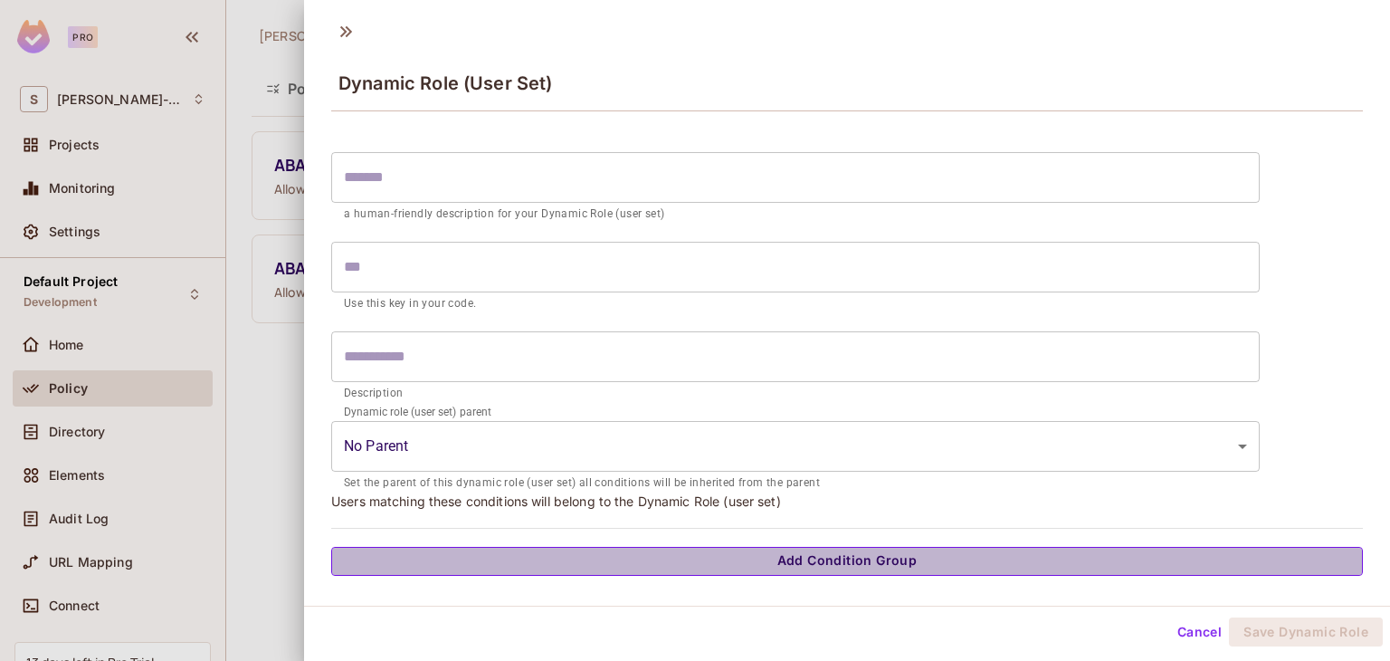
click at [882, 566] on button "Add Condition Group" at bounding box center [846, 561] width 1031 height 29
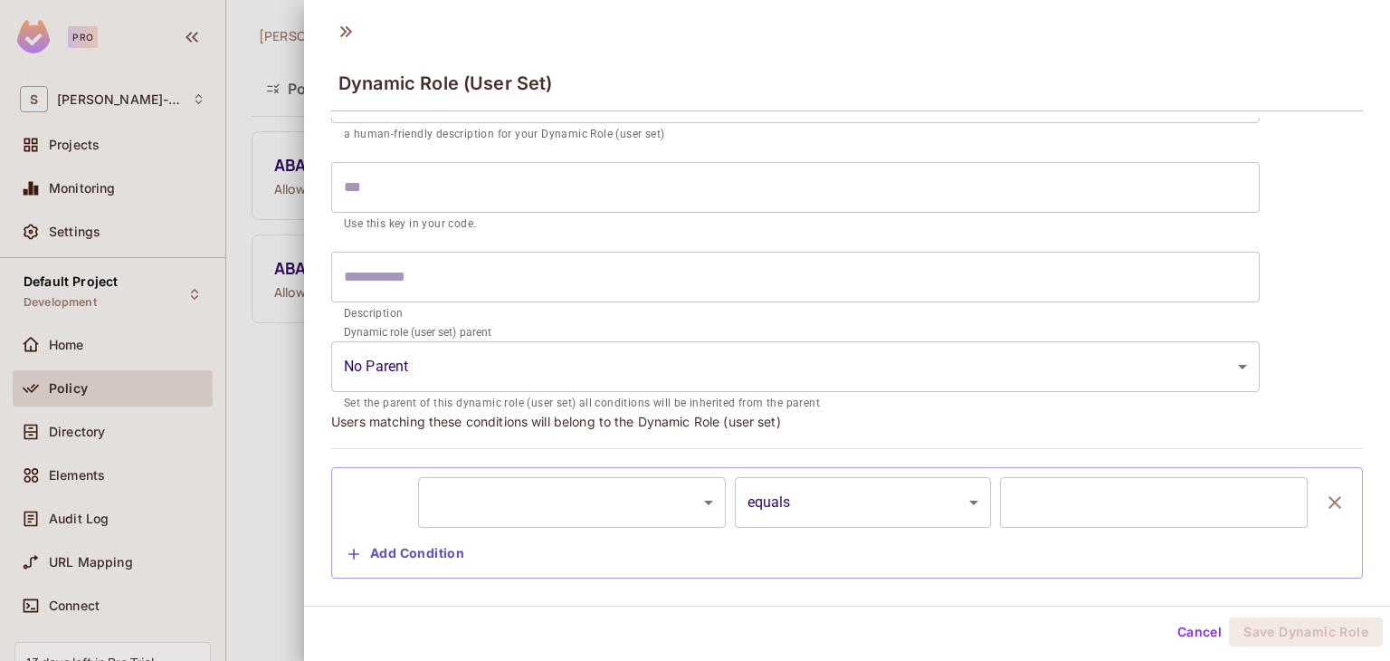
scroll to position [79, 0]
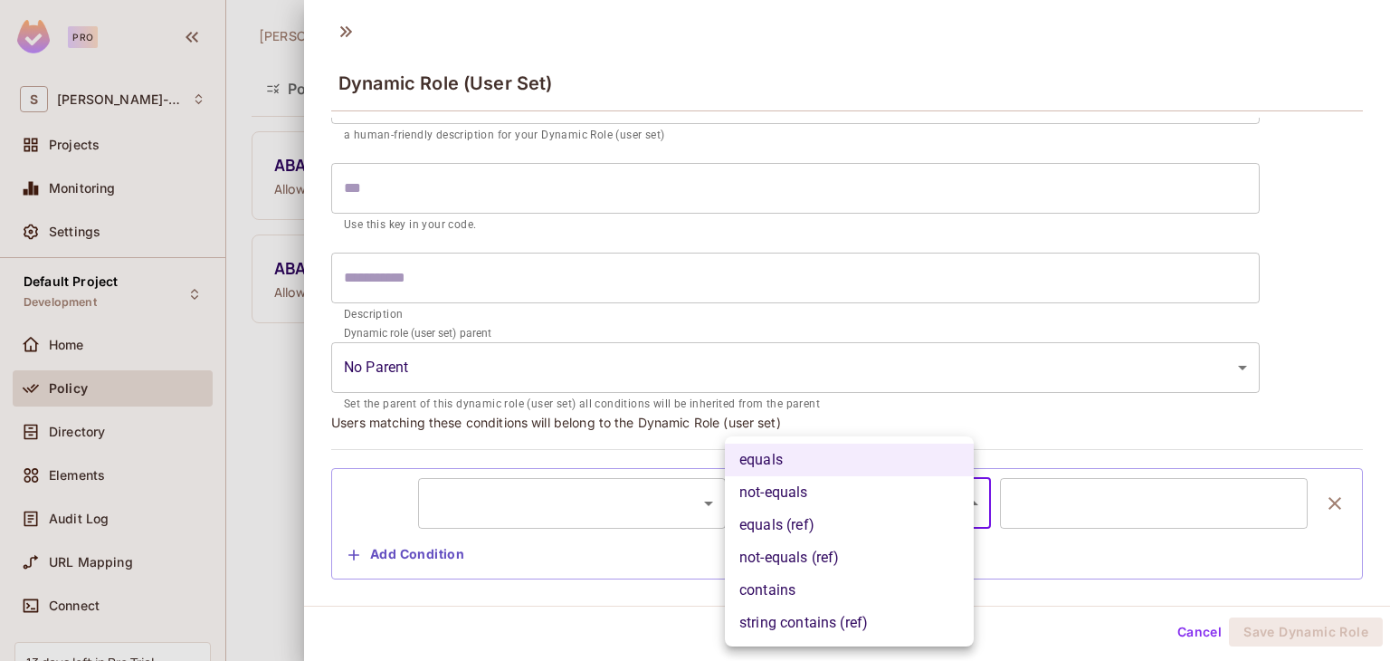
click at [950, 509] on body "Pro S Sonam-607 Projects Monitoring Settings Default Project Development Home P…" at bounding box center [695, 330] width 1390 height 661
click at [1084, 505] on div at bounding box center [695, 330] width 1390 height 661
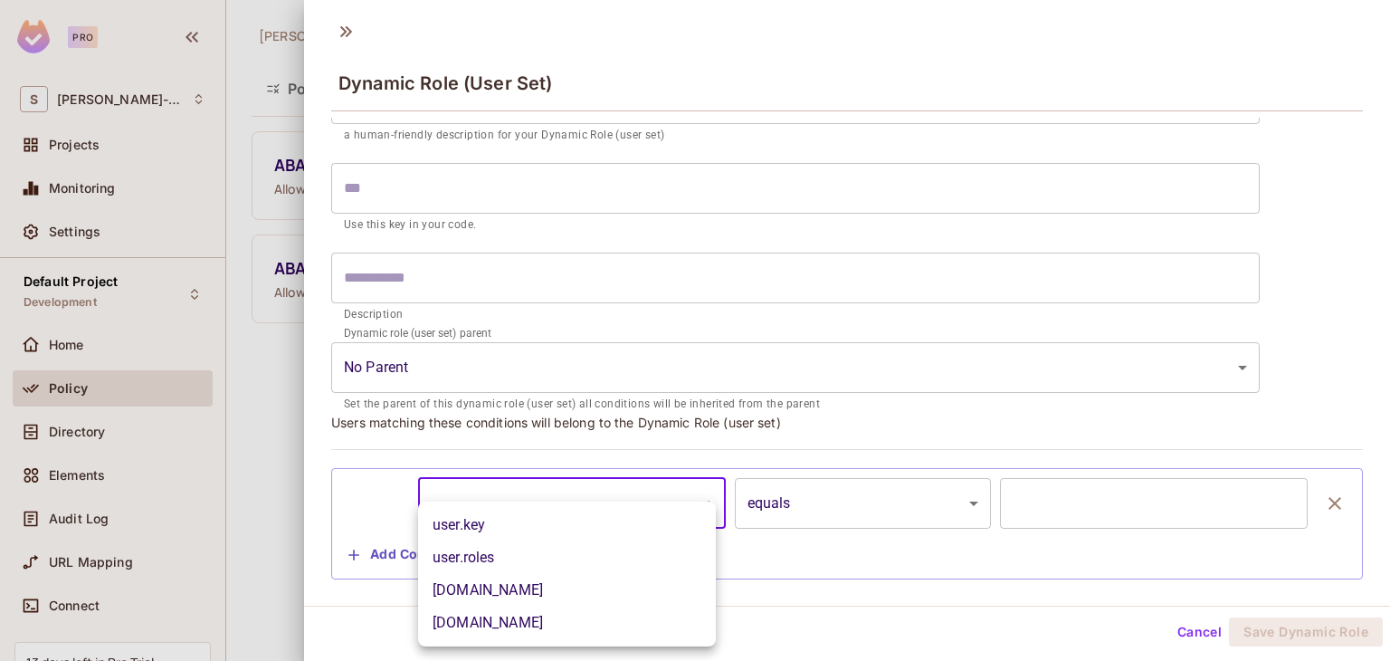
click at [700, 490] on body "Pro S Sonam-607 Projects Monitoring Settings Default Project Development Home P…" at bounding box center [695, 330] width 1390 height 661
click at [700, 490] on div at bounding box center [695, 330] width 1390 height 661
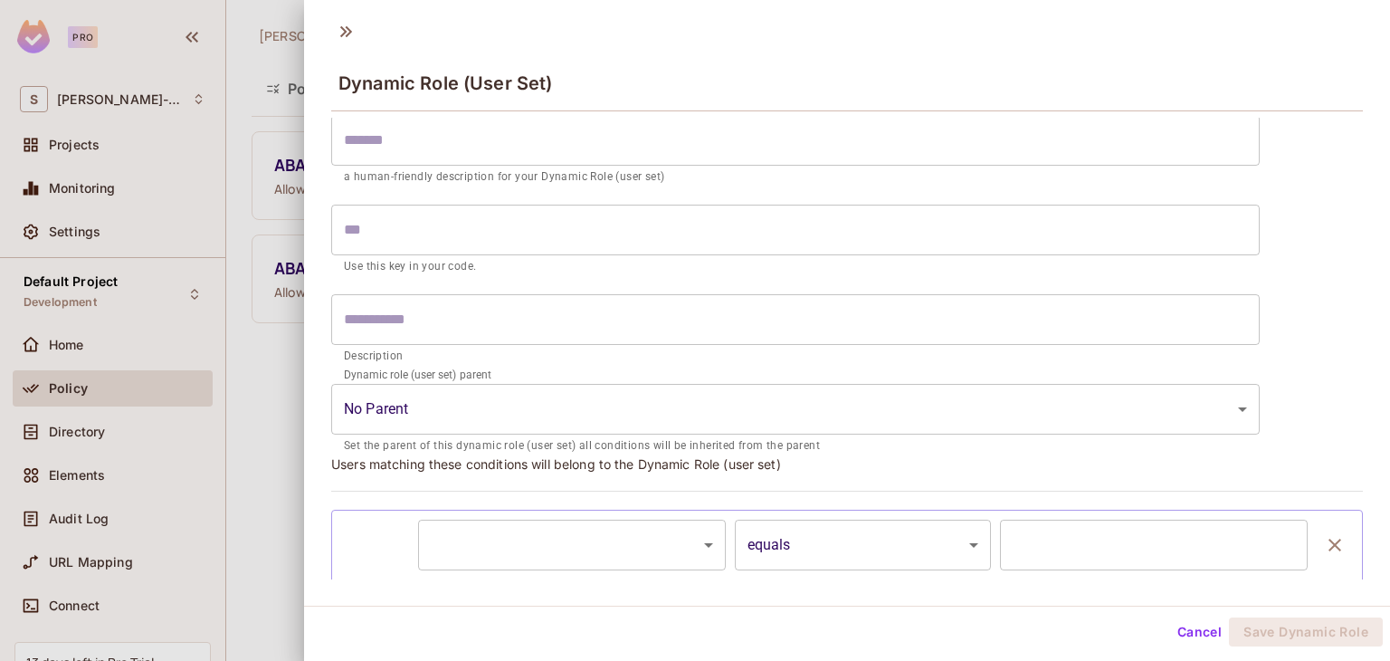
scroll to position [40, 0]
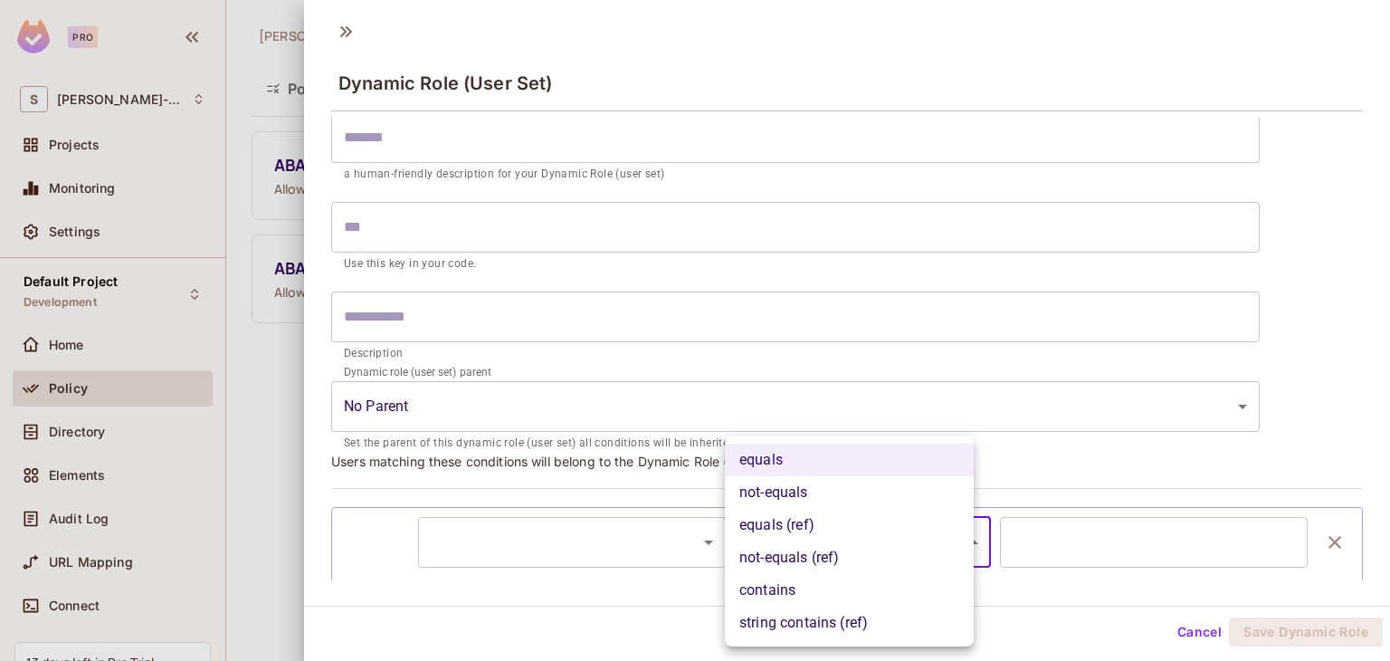
click at [945, 547] on body "Pro S Sonam-607 Projects Monitoring Settings Default Project Development Home P…" at bounding box center [695, 330] width 1390 height 661
click at [945, 547] on li "not-equals (ref)" at bounding box center [849, 557] width 249 height 33
type input "**********"
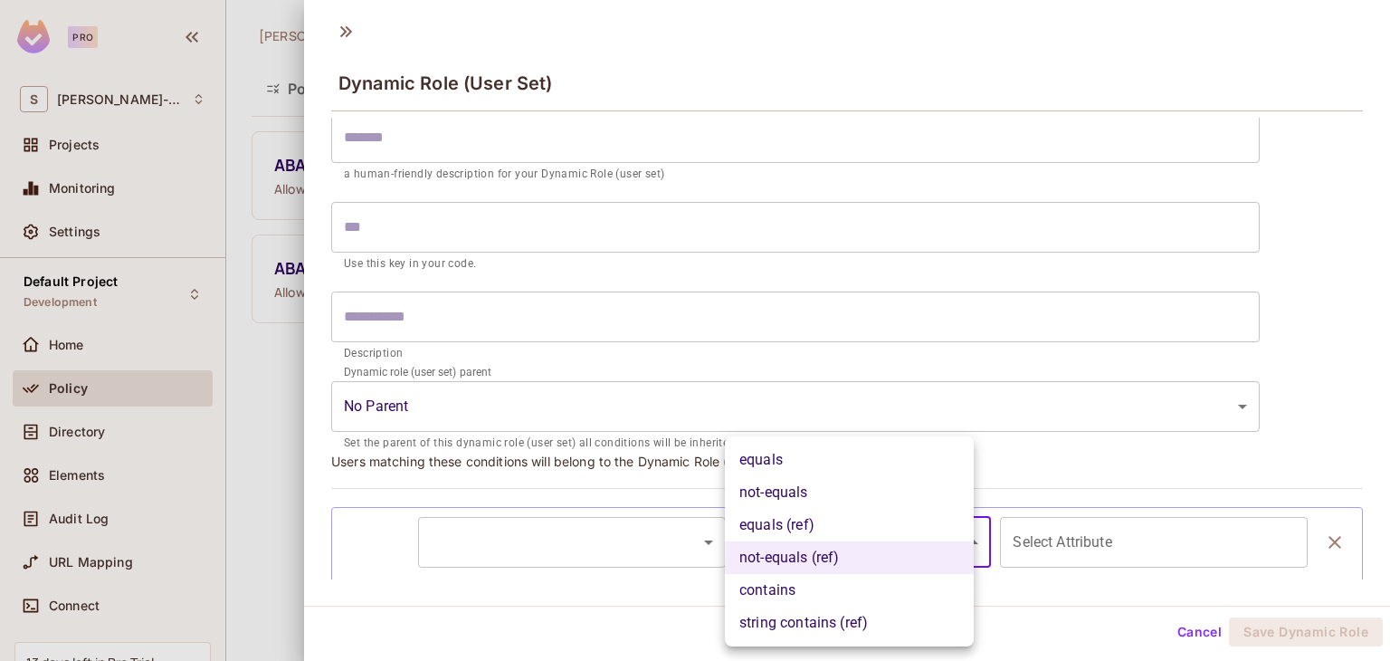
click at [945, 547] on body "Pro S Sonam-607 Projects Monitoring Settings Default Project Development Home P…" at bounding box center [695, 330] width 1390 height 661
click at [1064, 550] on div at bounding box center [695, 330] width 1390 height 661
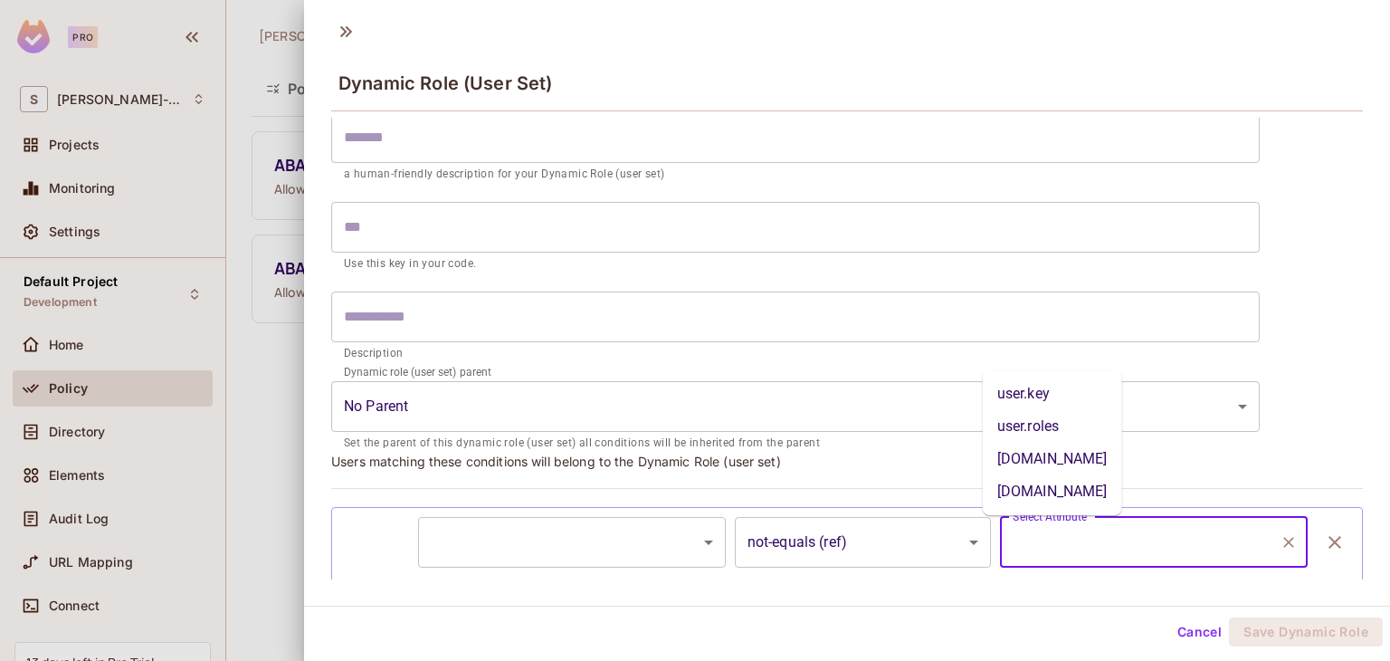
click at [1064, 550] on input "Select Attribute" at bounding box center [1140, 542] width 264 height 34
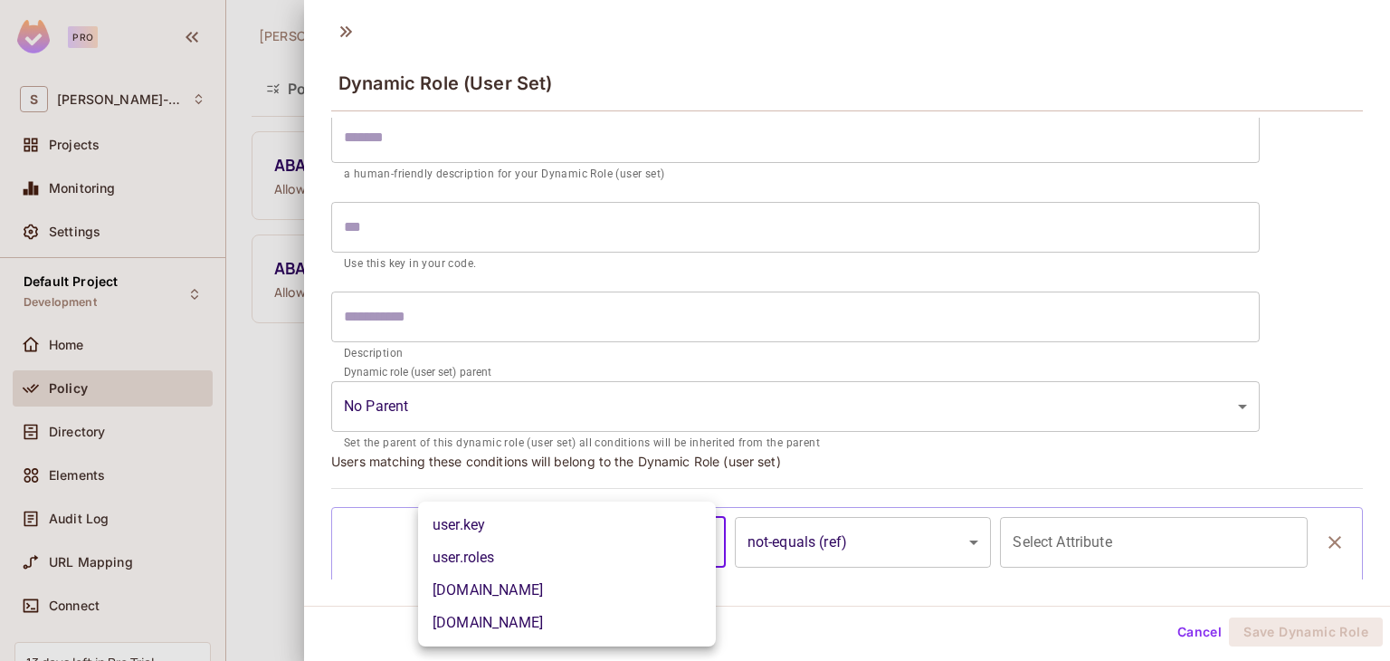
click at [632, 542] on body "Pro S Sonam-607 Projects Monitoring Settings Default Project Development Home P…" at bounding box center [695, 330] width 1390 height 661
click at [1140, 423] on div at bounding box center [695, 330] width 1390 height 661
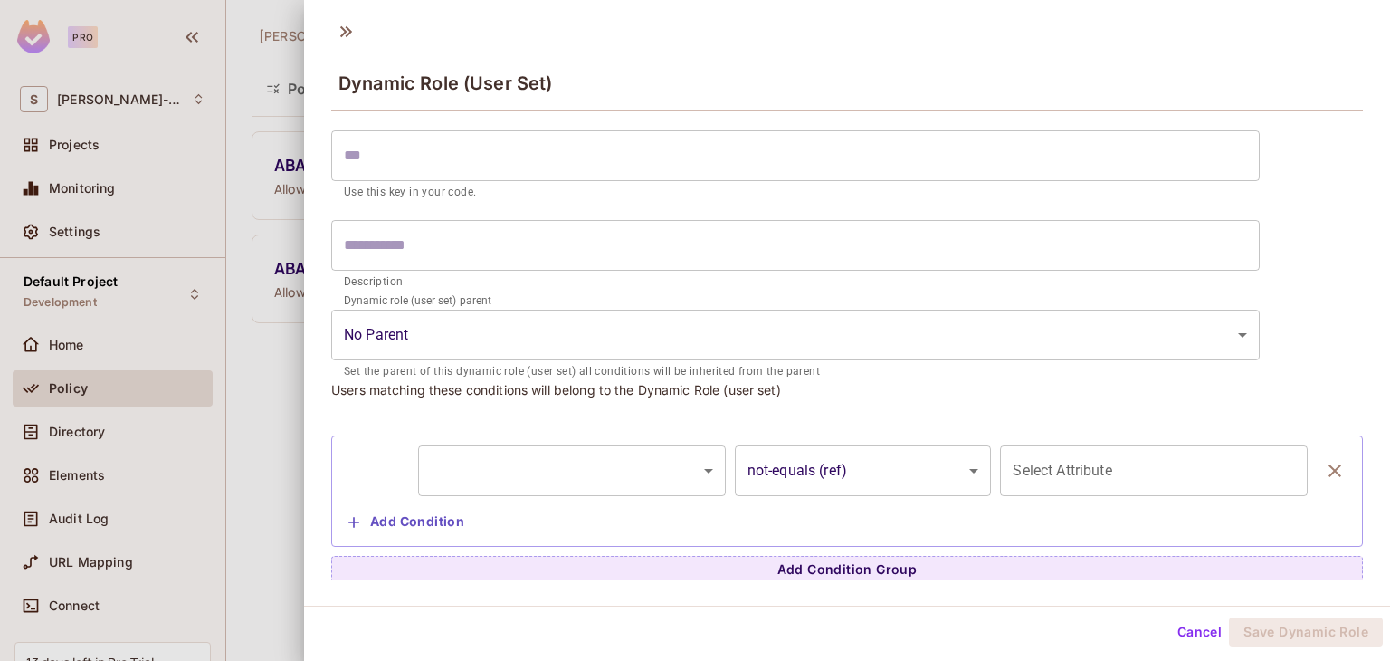
scroll to position [116, 0]
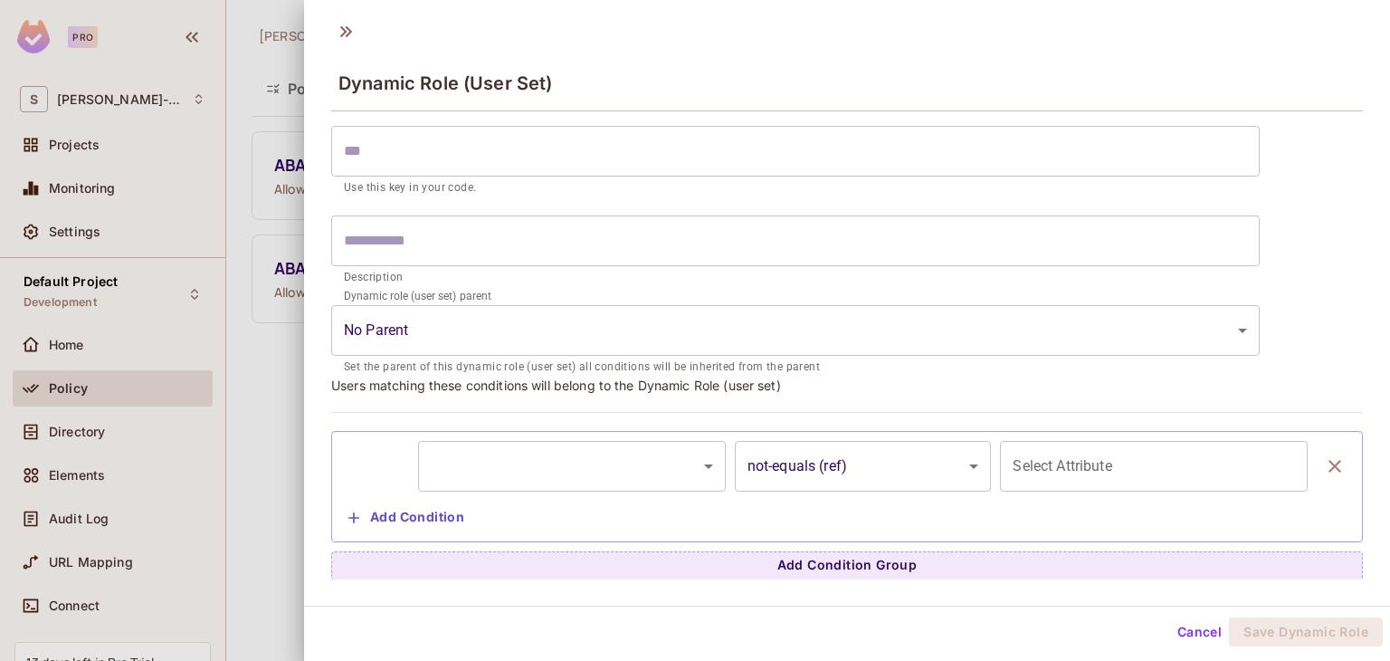
click at [248, 401] on div at bounding box center [695, 330] width 1390 height 661
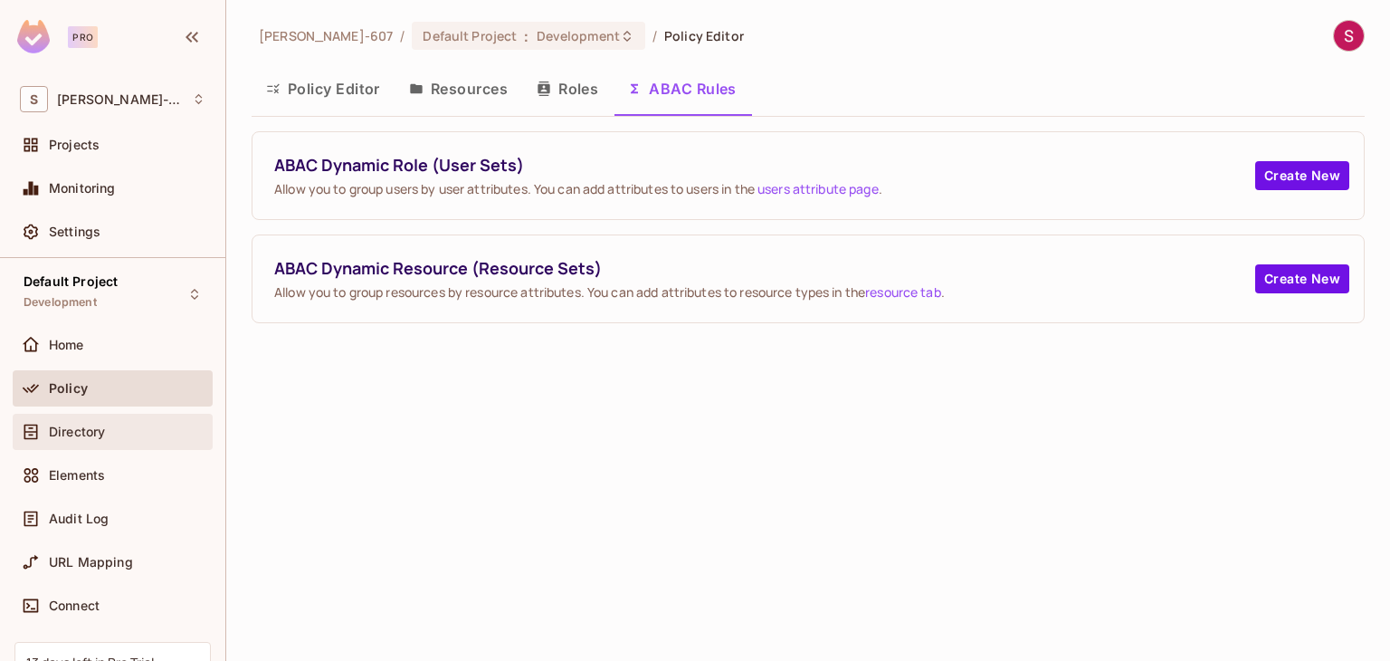
click at [116, 426] on div "Directory" at bounding box center [127, 431] width 157 height 14
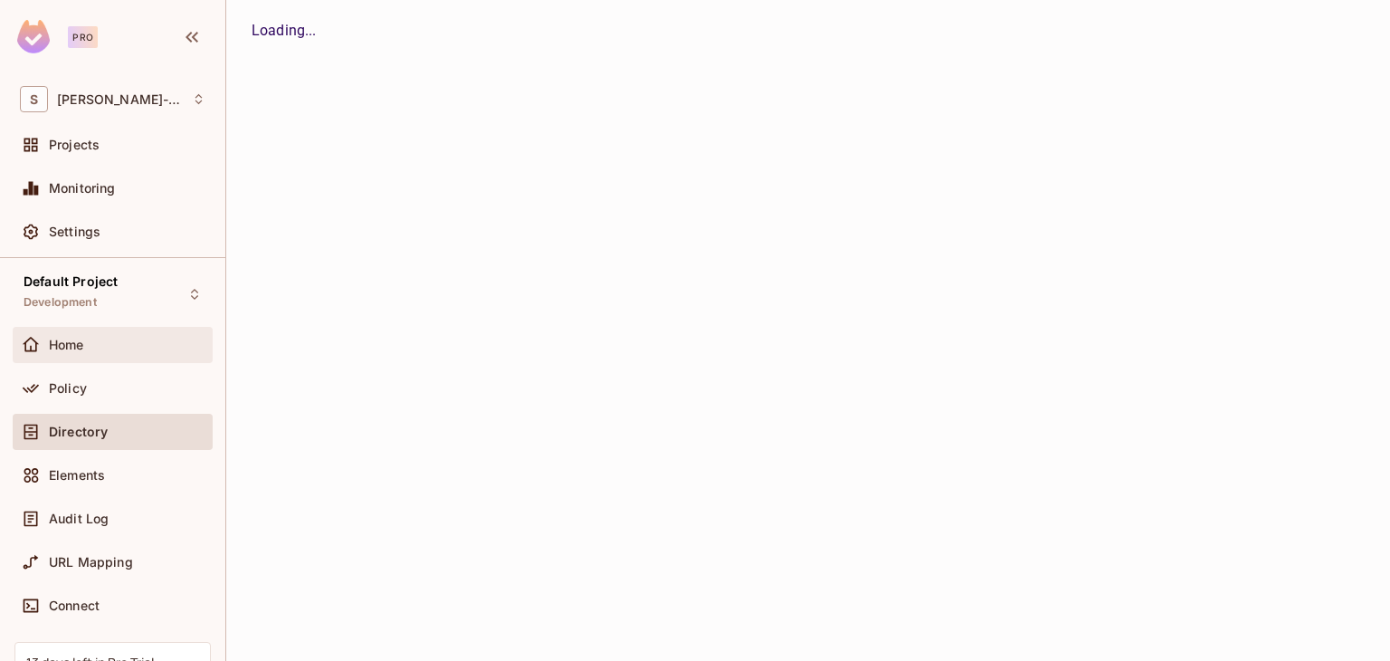
click at [80, 349] on span "Home" at bounding box center [66, 344] width 35 height 14
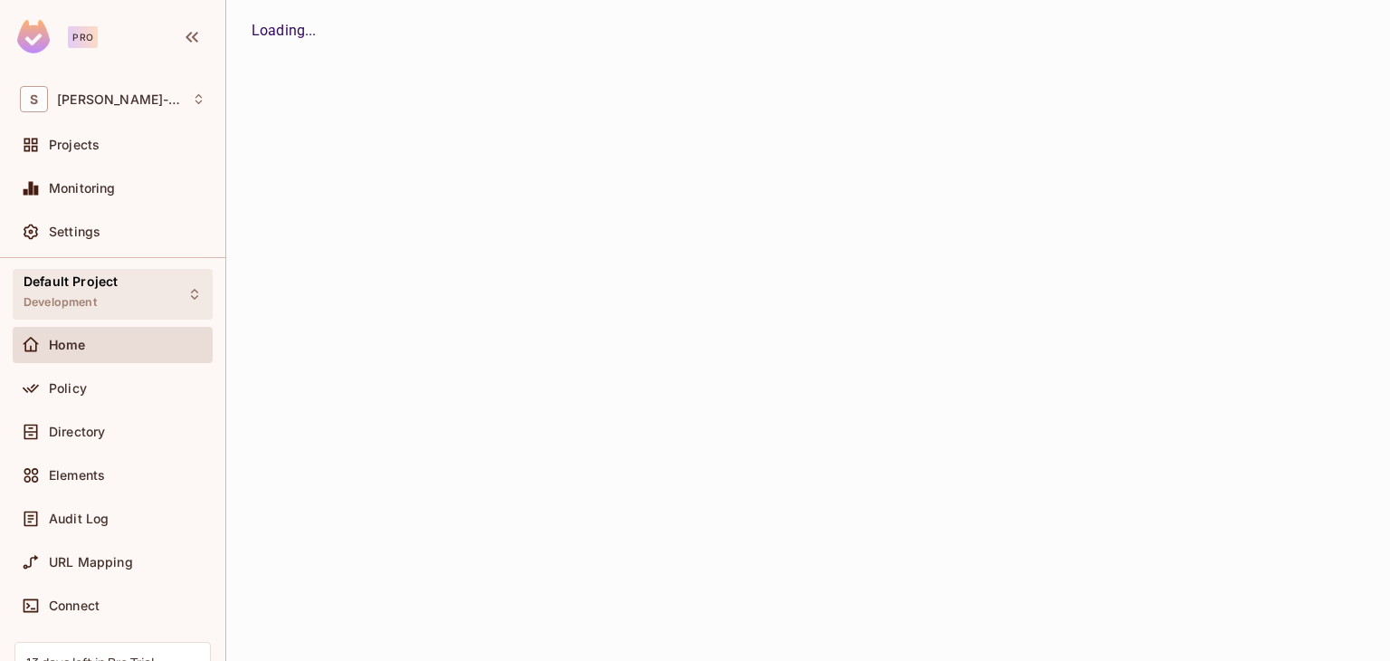
click at [169, 295] on div "Default Project Development" at bounding box center [113, 294] width 200 height 50
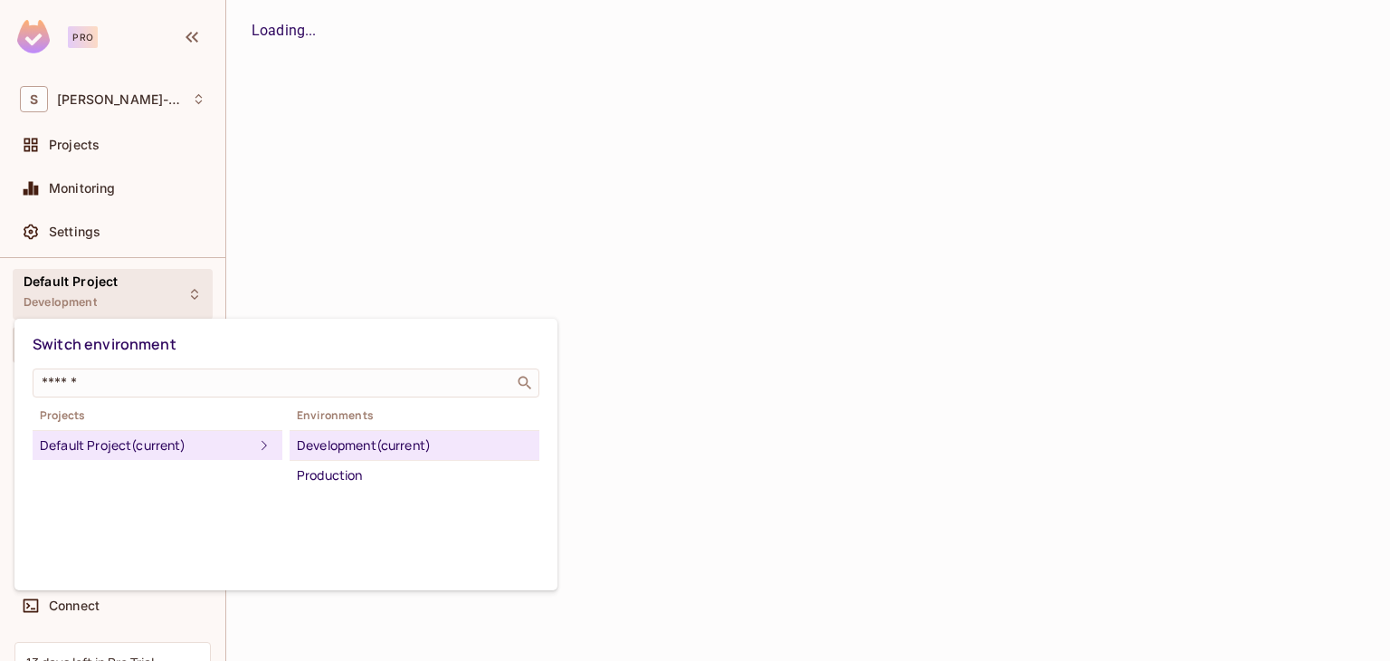
click at [169, 295] on div at bounding box center [695, 330] width 1390 height 661
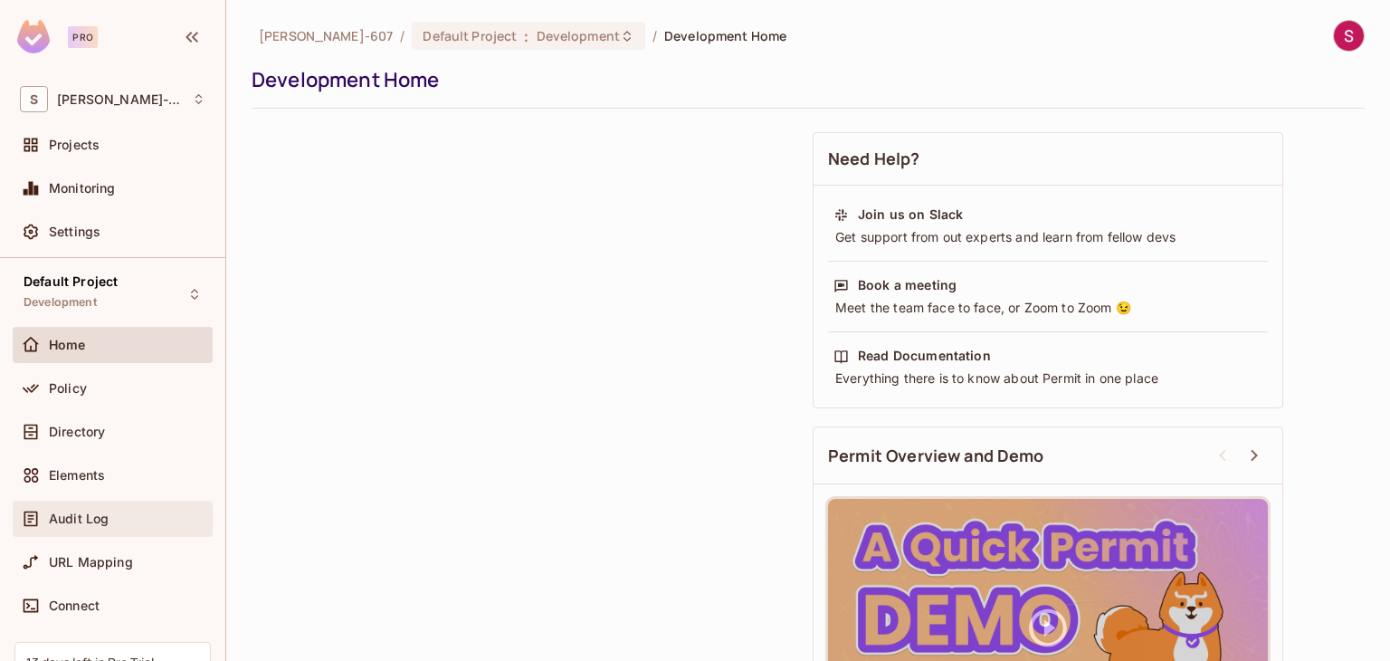
click at [97, 517] on span "Audit Log" at bounding box center [79, 518] width 60 height 14
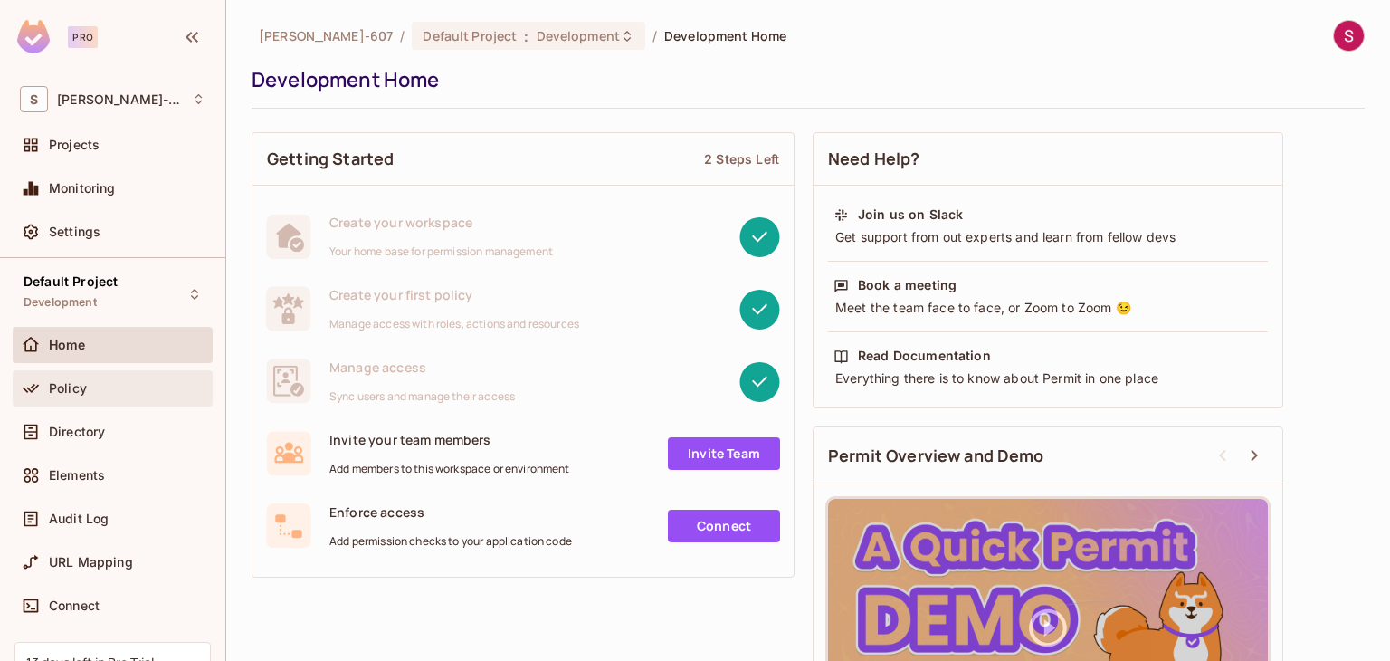
click at [82, 390] on span "Policy" at bounding box center [68, 388] width 38 height 14
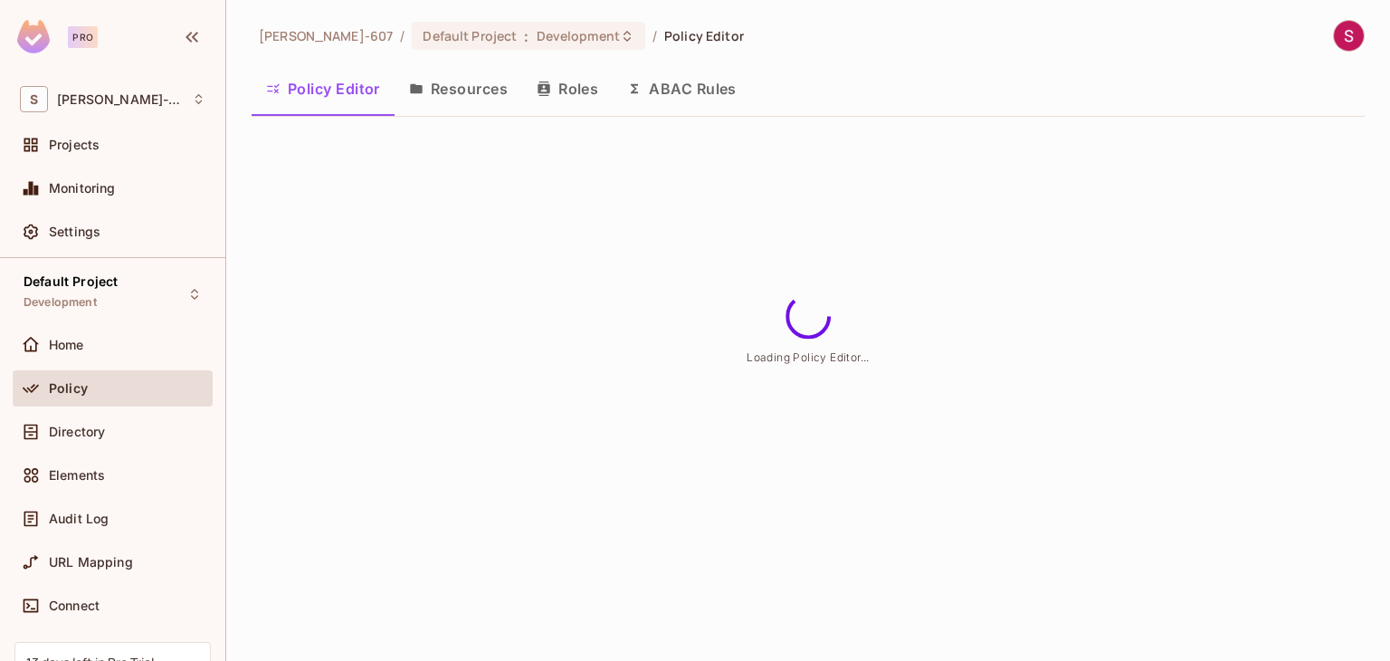
click at [434, 85] on button "Resources" at bounding box center [459, 88] width 128 height 45
click at [581, 84] on button "Roles" at bounding box center [567, 88] width 90 height 45
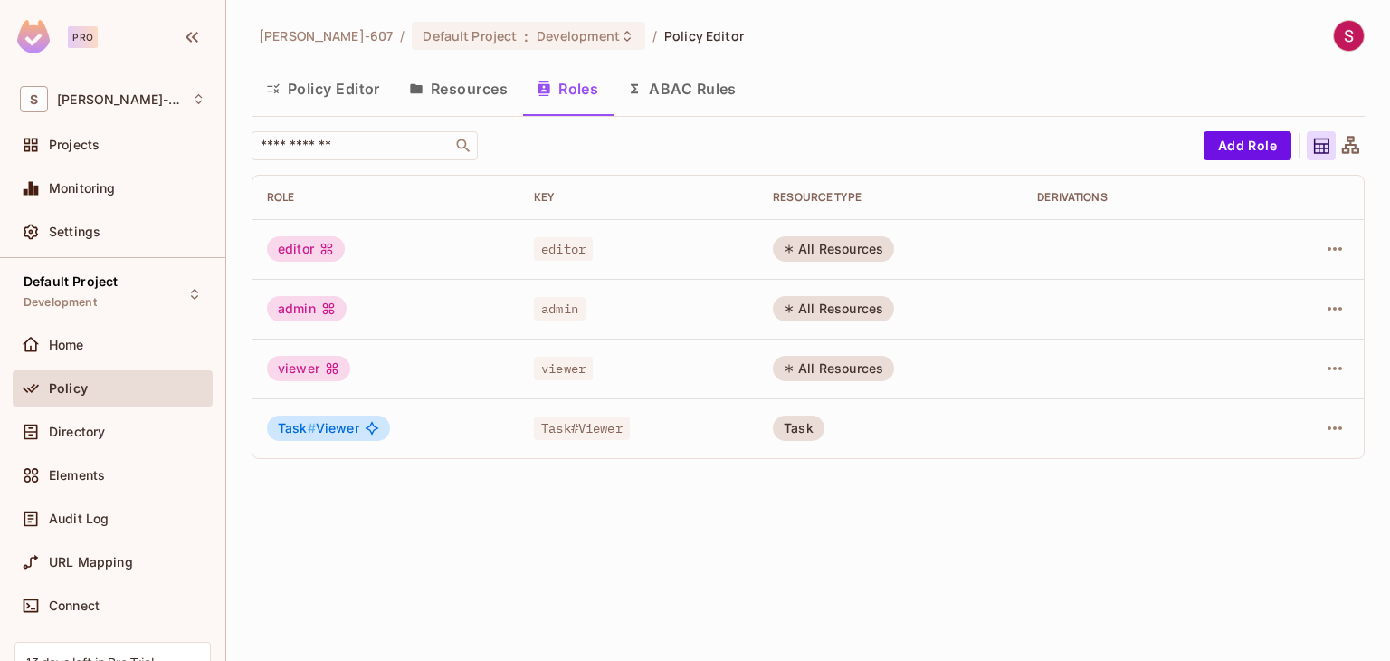
click at [1077, 199] on div "Derivations" at bounding box center [1142, 197] width 210 height 14
click at [1270, 150] on button "Add Role" at bounding box center [1247, 145] width 88 height 29
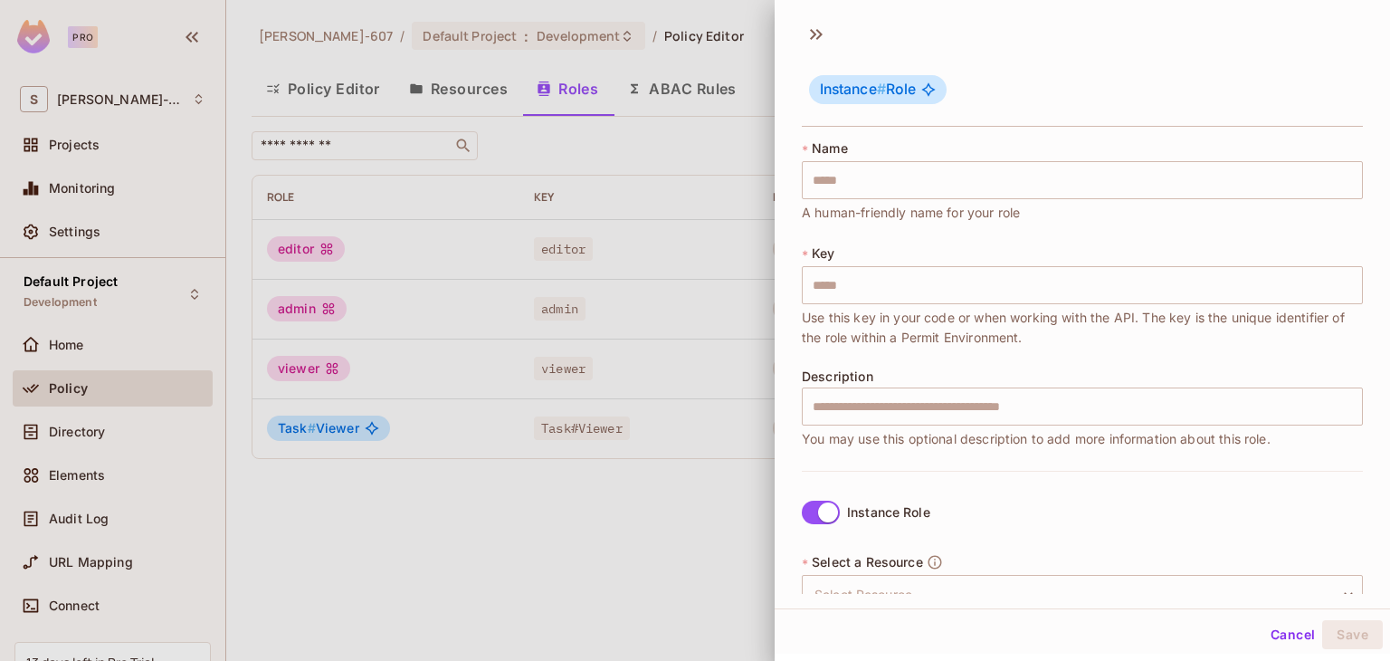
click at [692, 585] on div at bounding box center [695, 330] width 1390 height 661
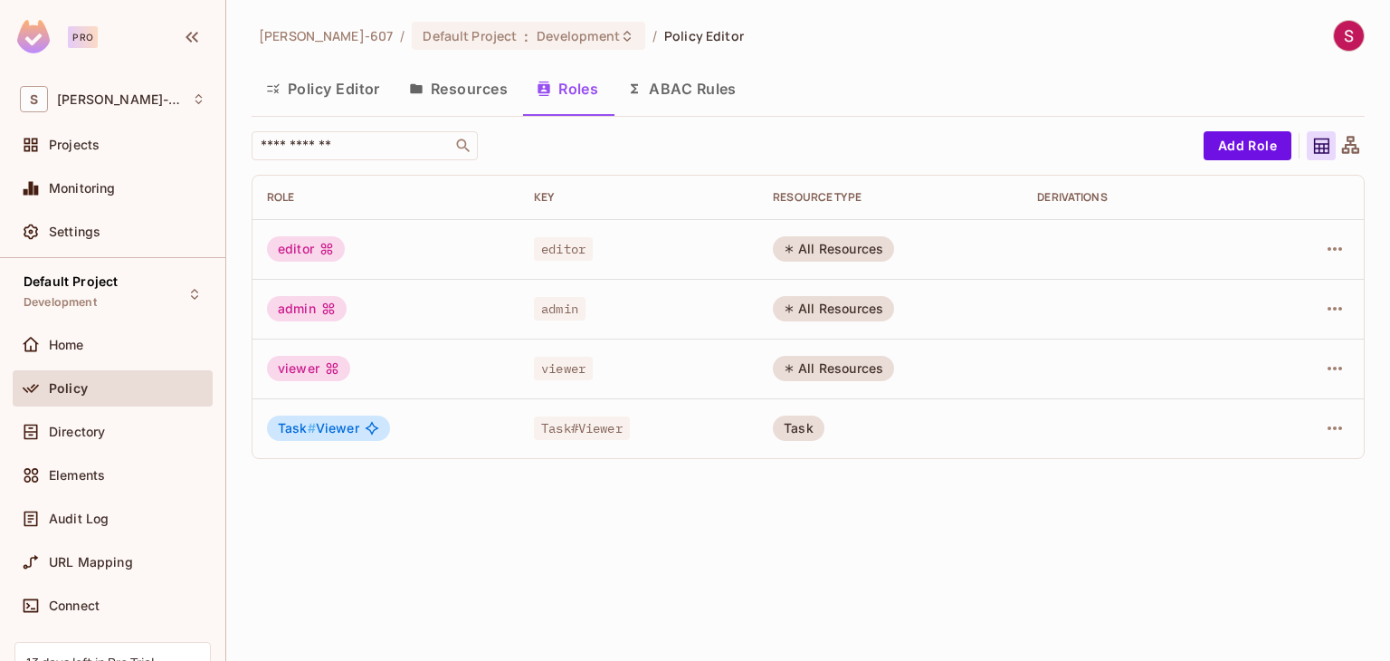
click at [679, 88] on button "ABAC Rules" at bounding box center [682, 88] width 138 height 45
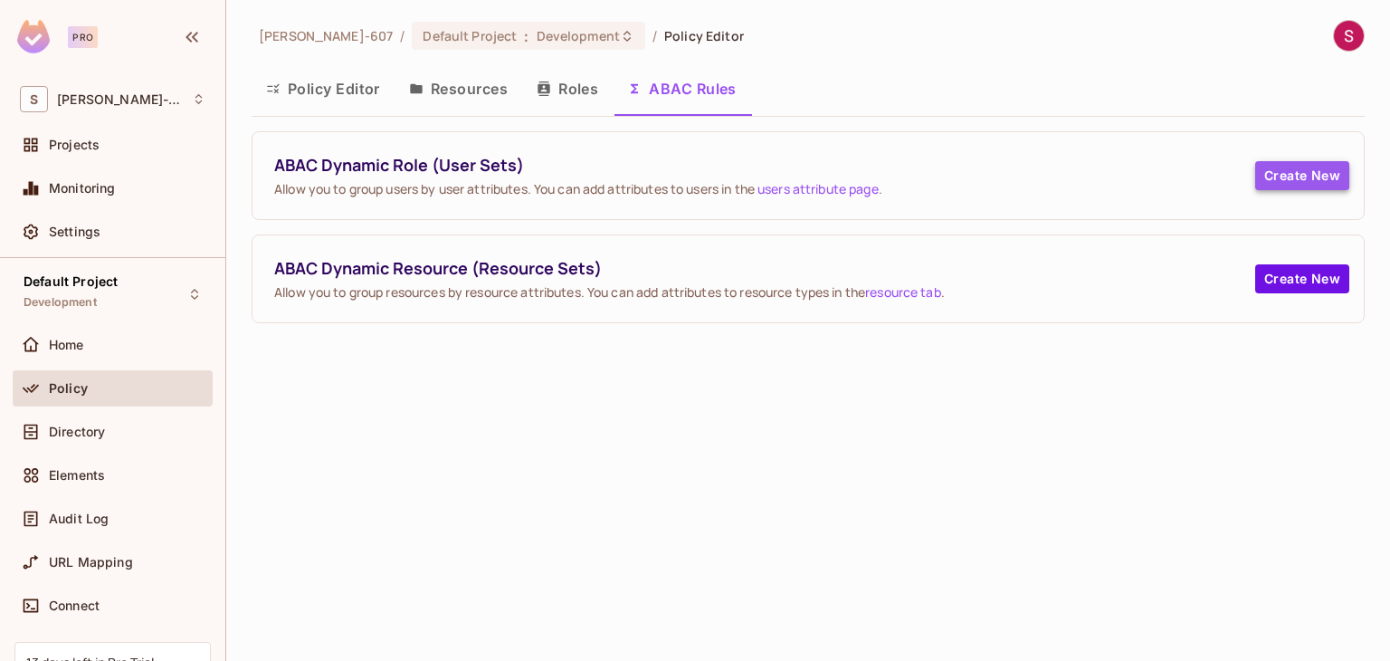
click at [1273, 176] on button "Create New" at bounding box center [1302, 175] width 94 height 29
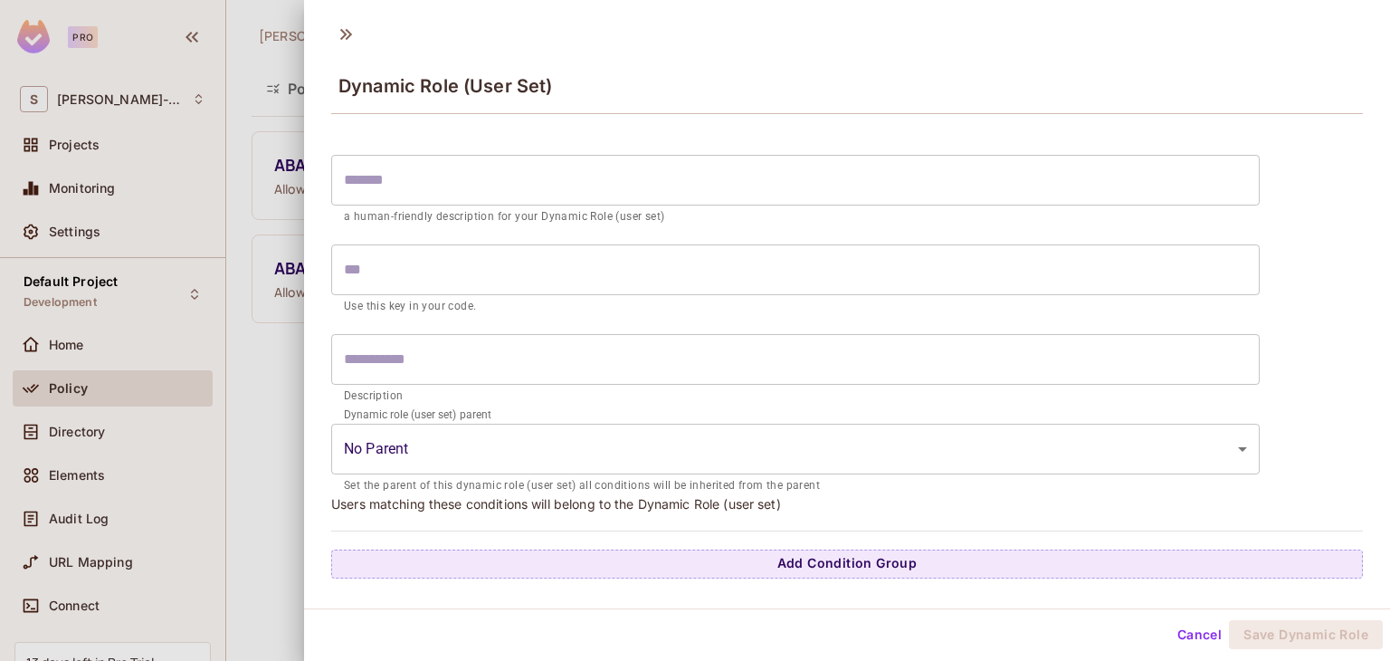
scroll to position [3, 0]
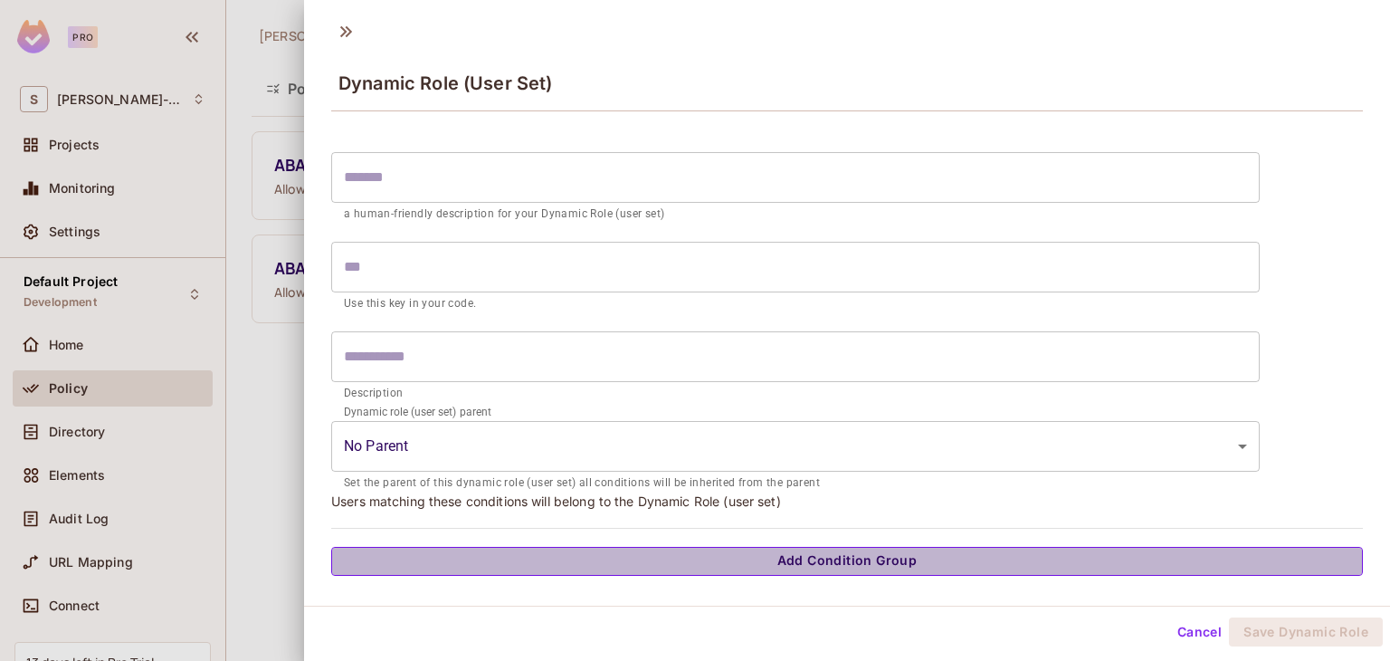
click at [879, 569] on button "Add Condition Group" at bounding box center [846, 561] width 1031 height 29
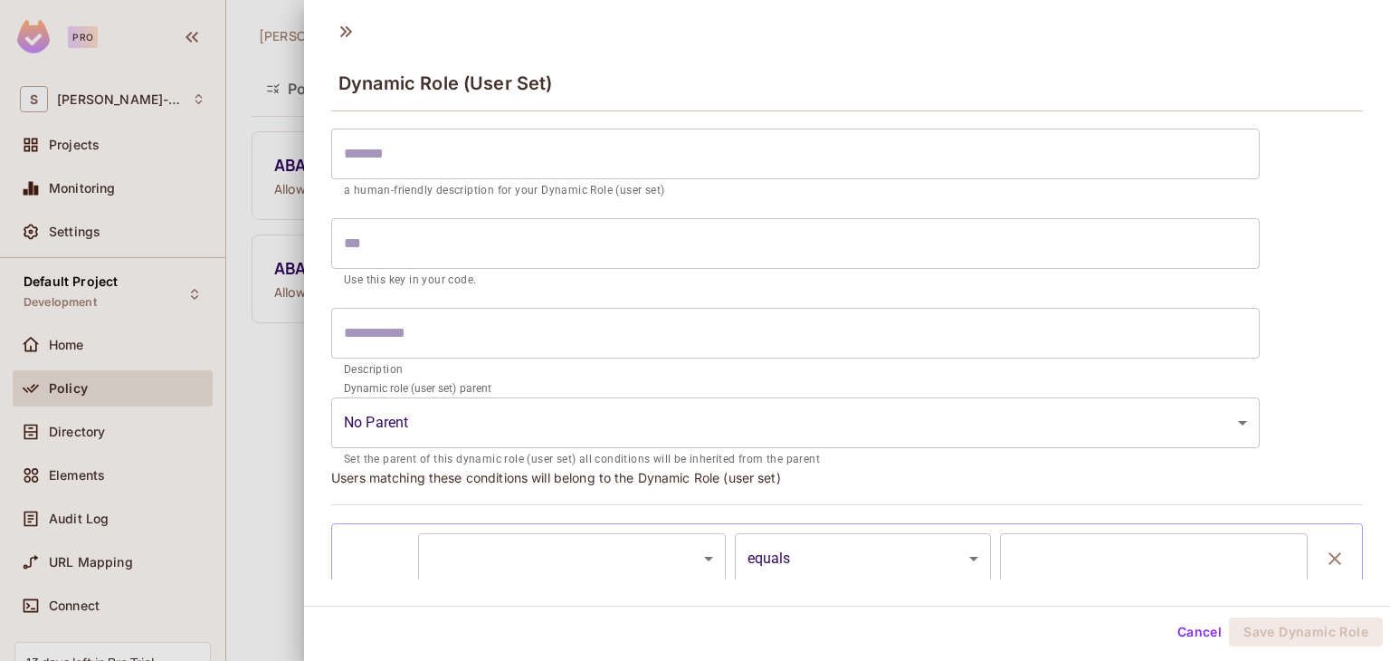
scroll to position [36, 0]
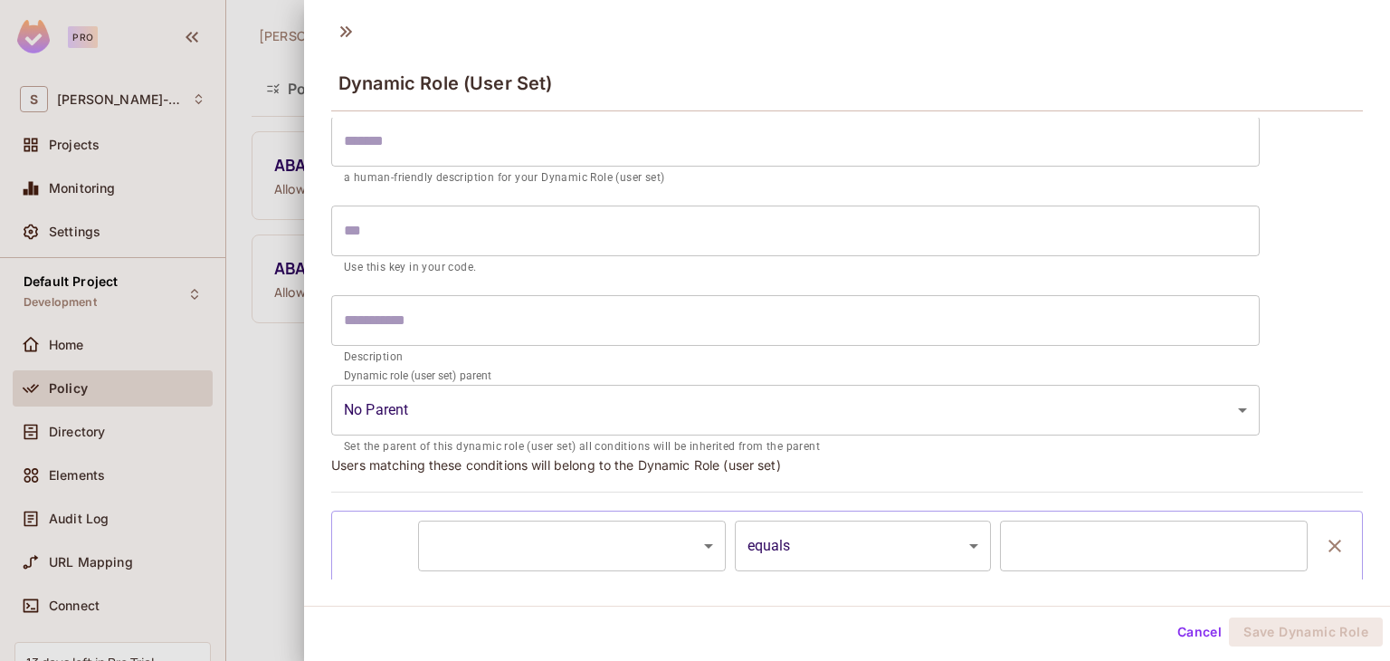
click at [262, 403] on div at bounding box center [695, 330] width 1390 height 661
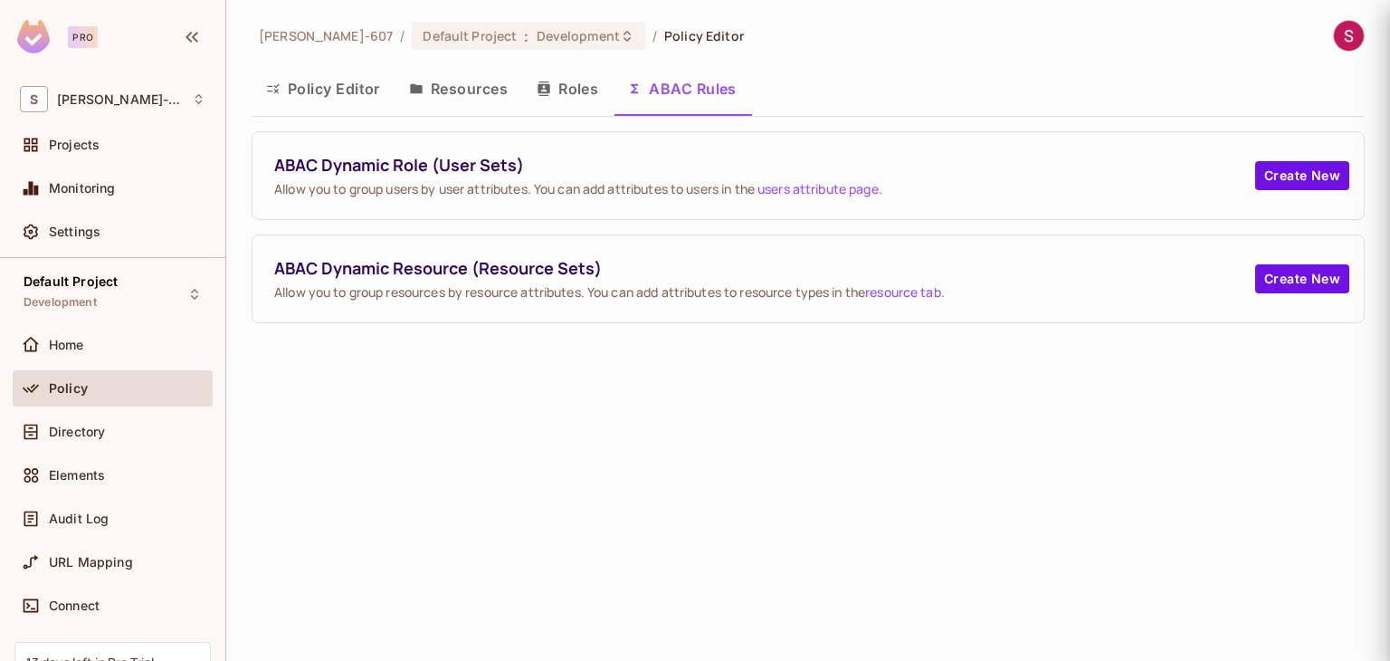
scroll to position [0, 0]
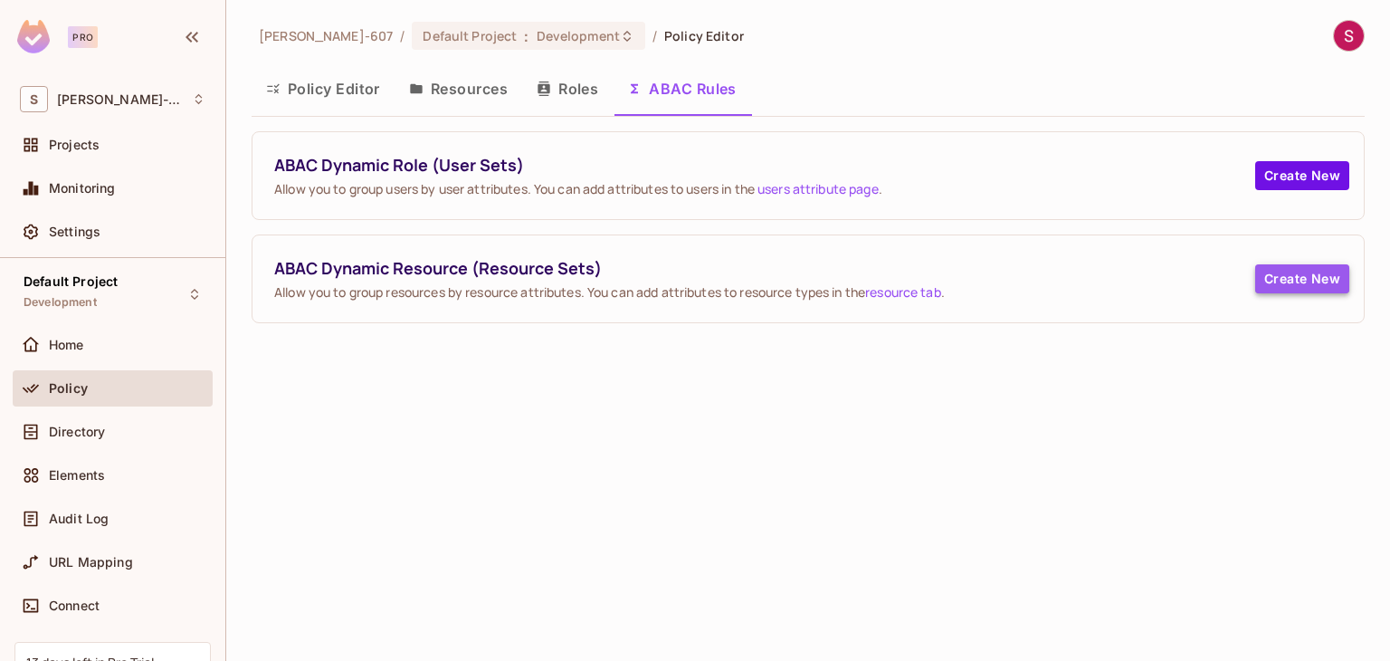
click at [1294, 280] on button "Create New" at bounding box center [1302, 278] width 94 height 29
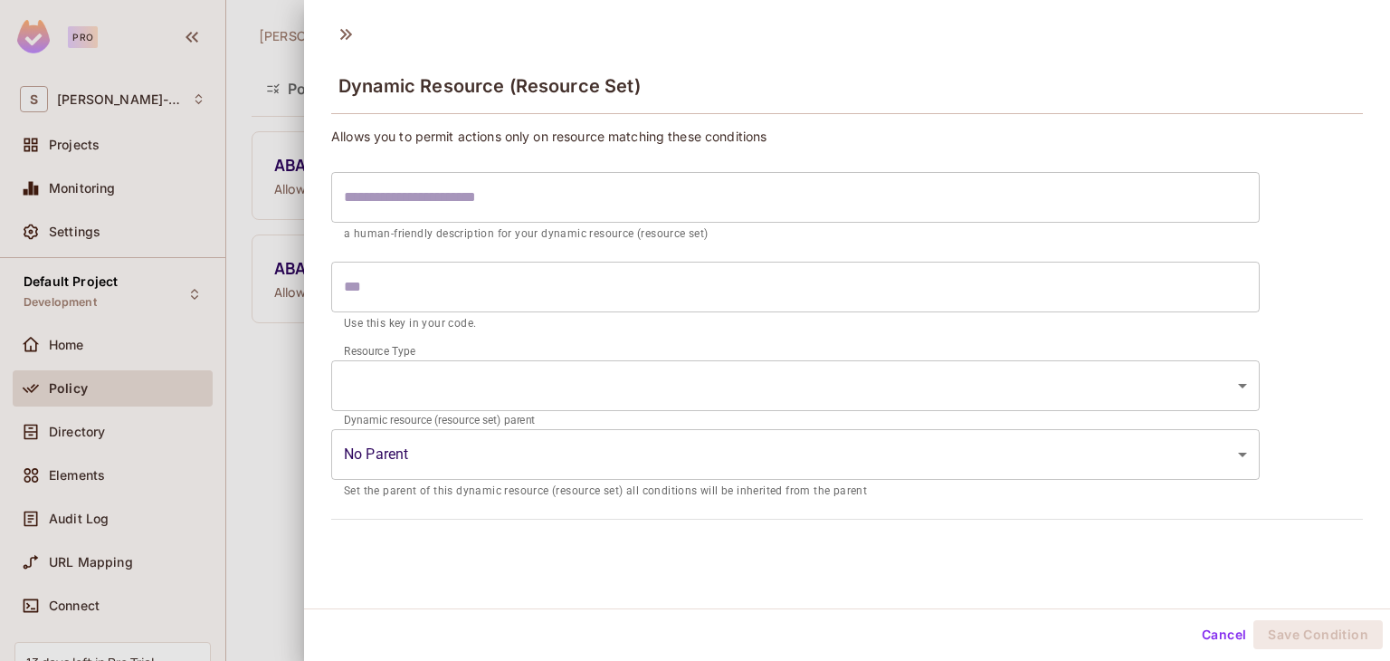
scroll to position [3, 0]
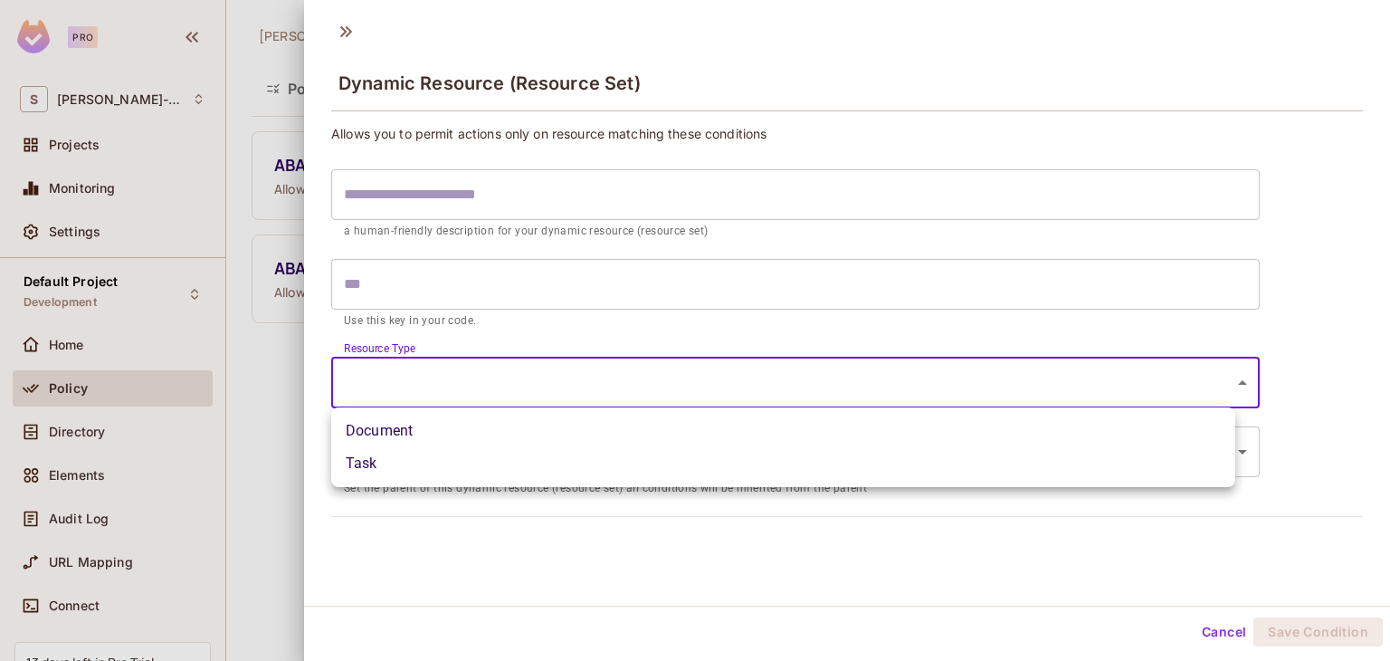
click at [1220, 381] on body "Pro S Sonam-607 Projects Monitoring Settings Default Project Development Home P…" at bounding box center [695, 330] width 1390 height 661
click at [1220, 381] on div at bounding box center [695, 330] width 1390 height 661
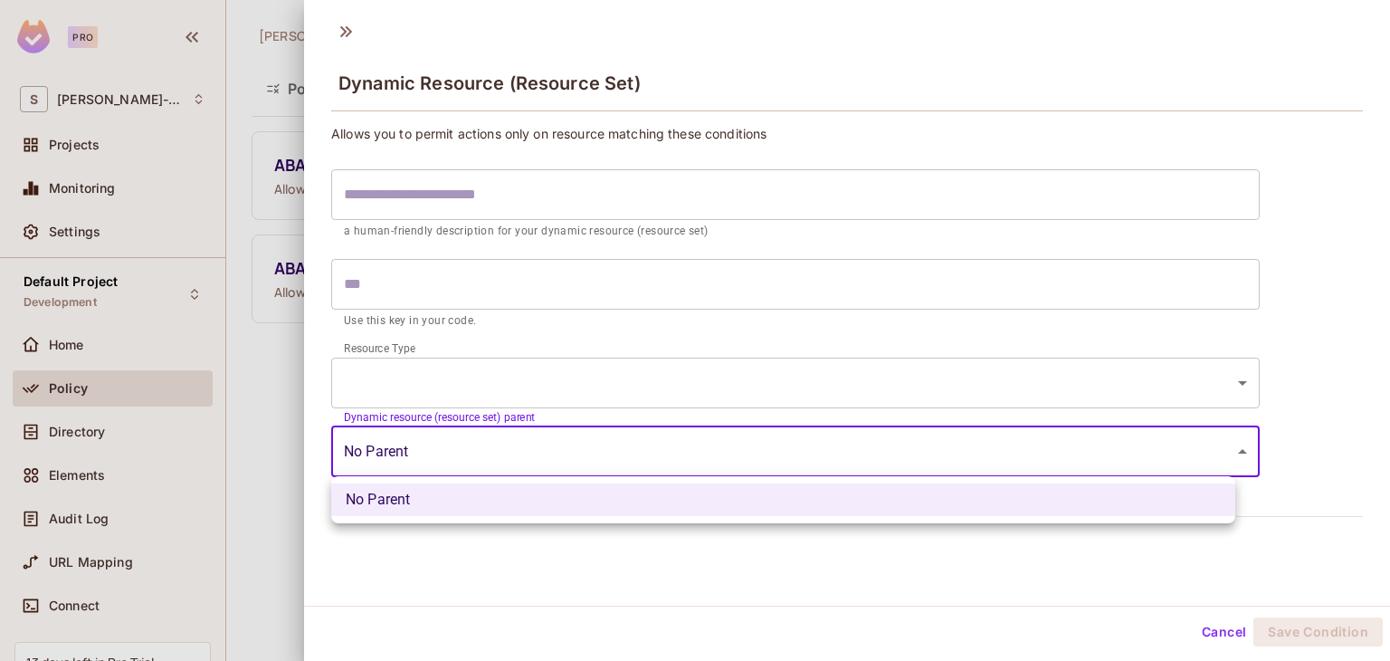
click at [1199, 452] on body "Pro S Sonam-607 Projects Monitoring Settings Default Project Development Home P…" at bounding box center [695, 330] width 1390 height 661
click at [1199, 452] on div at bounding box center [695, 330] width 1390 height 661
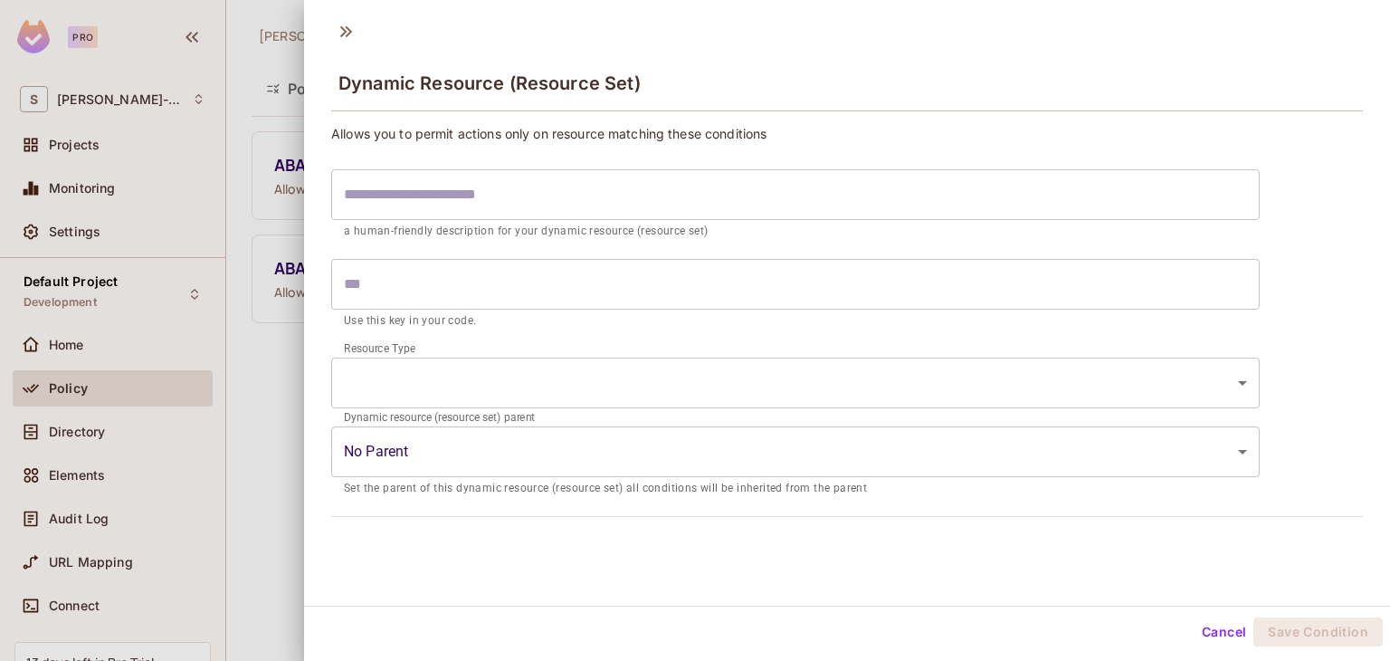
click at [264, 396] on div at bounding box center [695, 330] width 1390 height 661
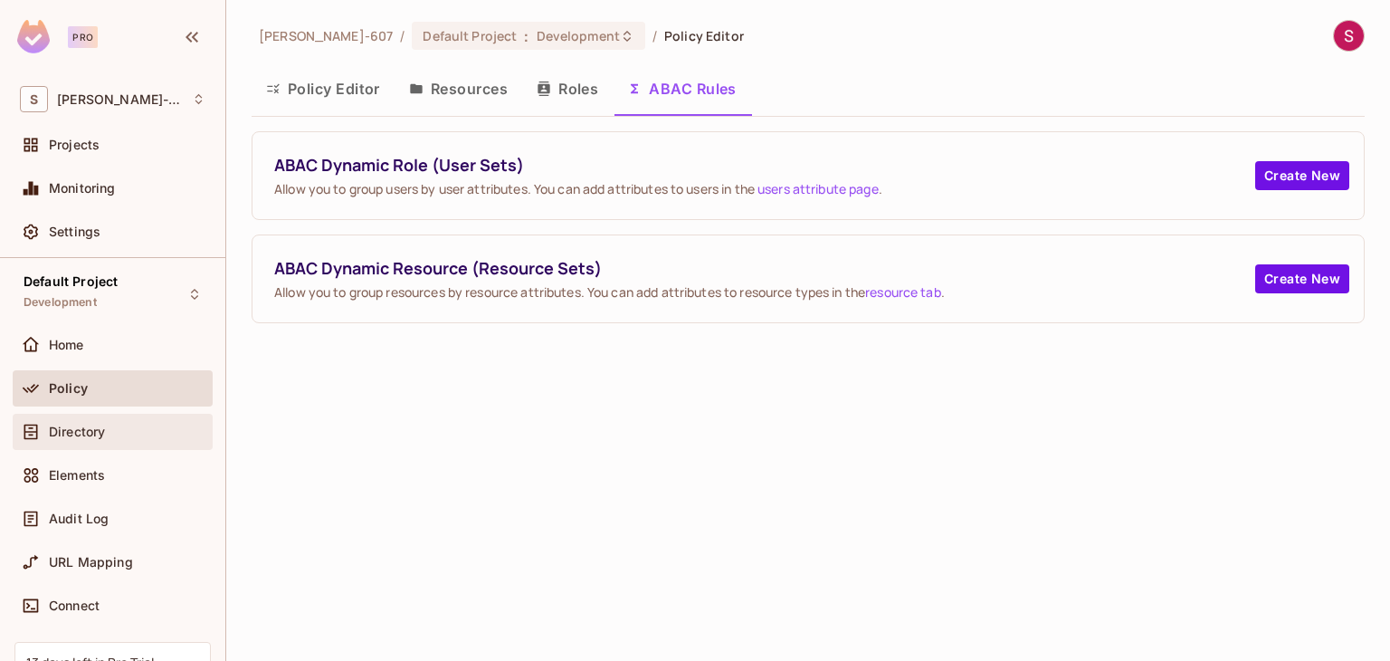
click at [74, 426] on span "Directory" at bounding box center [77, 431] width 56 height 14
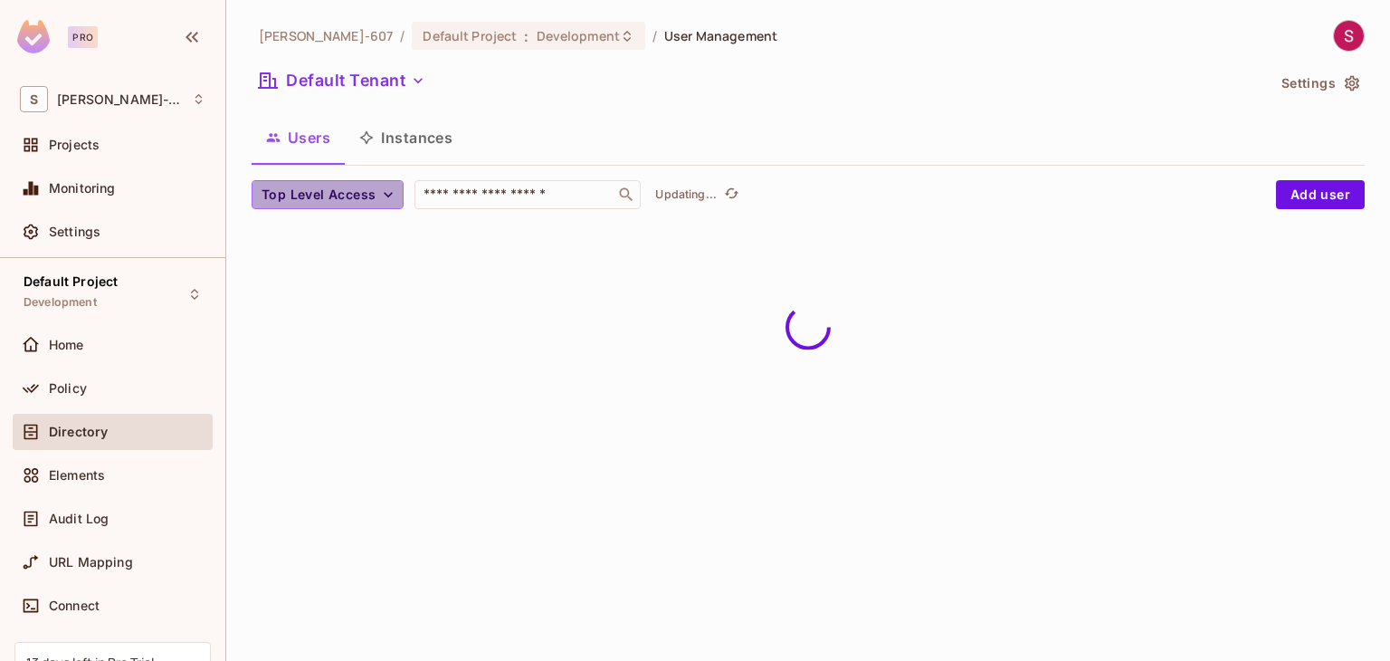
click at [371, 193] on span "Top Level Access" at bounding box center [318, 195] width 114 height 23
click at [371, 193] on div at bounding box center [695, 330] width 1390 height 661
click at [399, 147] on button "Instances" at bounding box center [406, 137] width 122 height 45
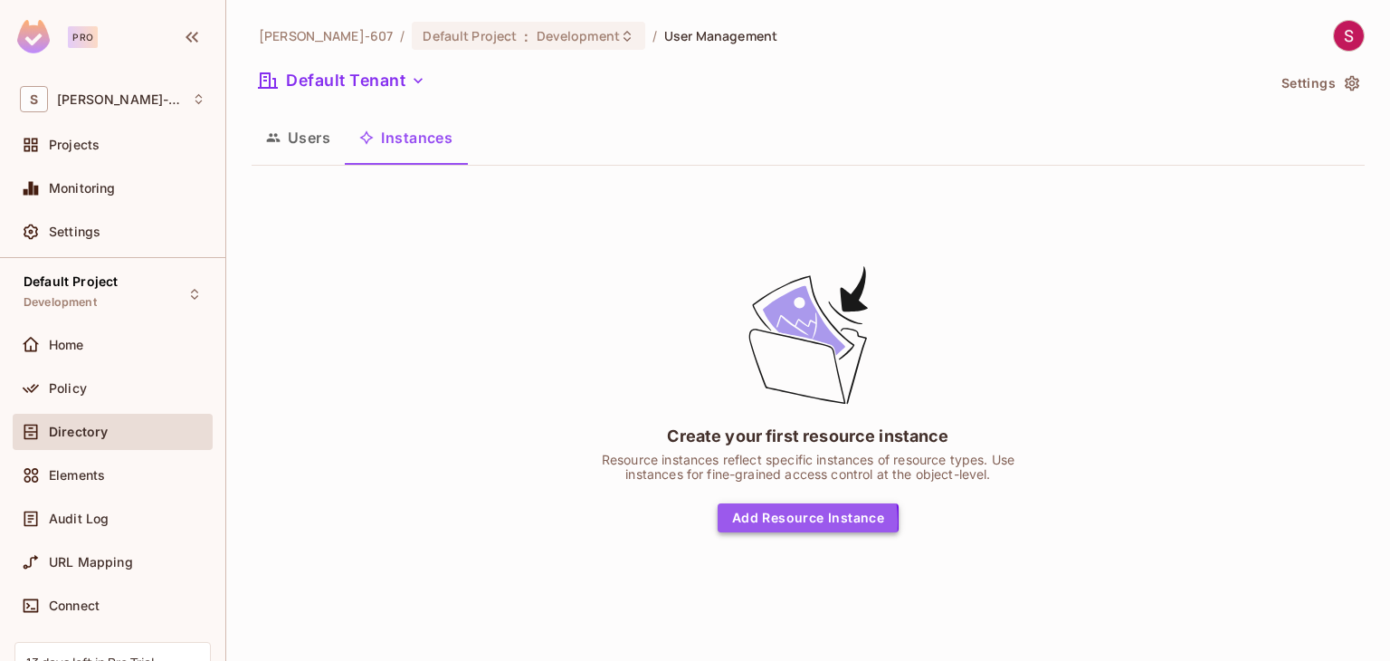
click at [760, 520] on button "Add Resource Instance" at bounding box center [808, 517] width 181 height 29
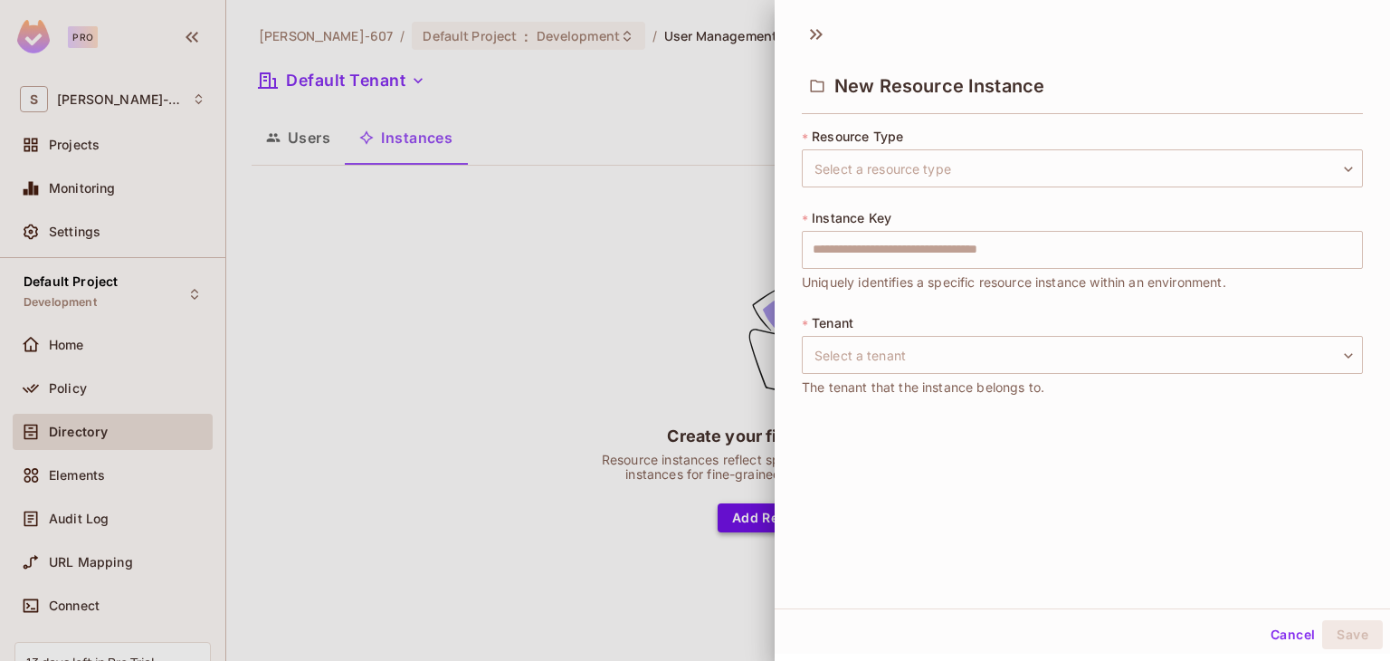
click at [760, 520] on div at bounding box center [695, 330] width 1390 height 661
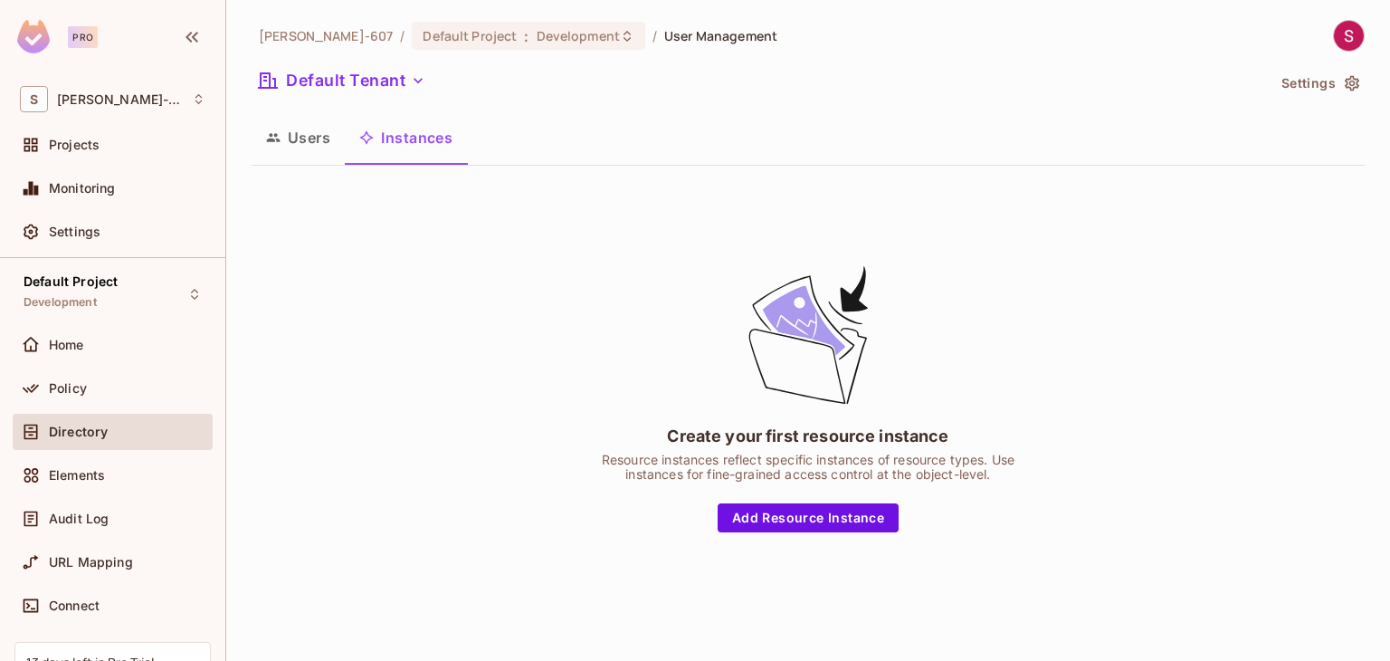
click at [309, 131] on button "Users" at bounding box center [298, 137] width 93 height 45
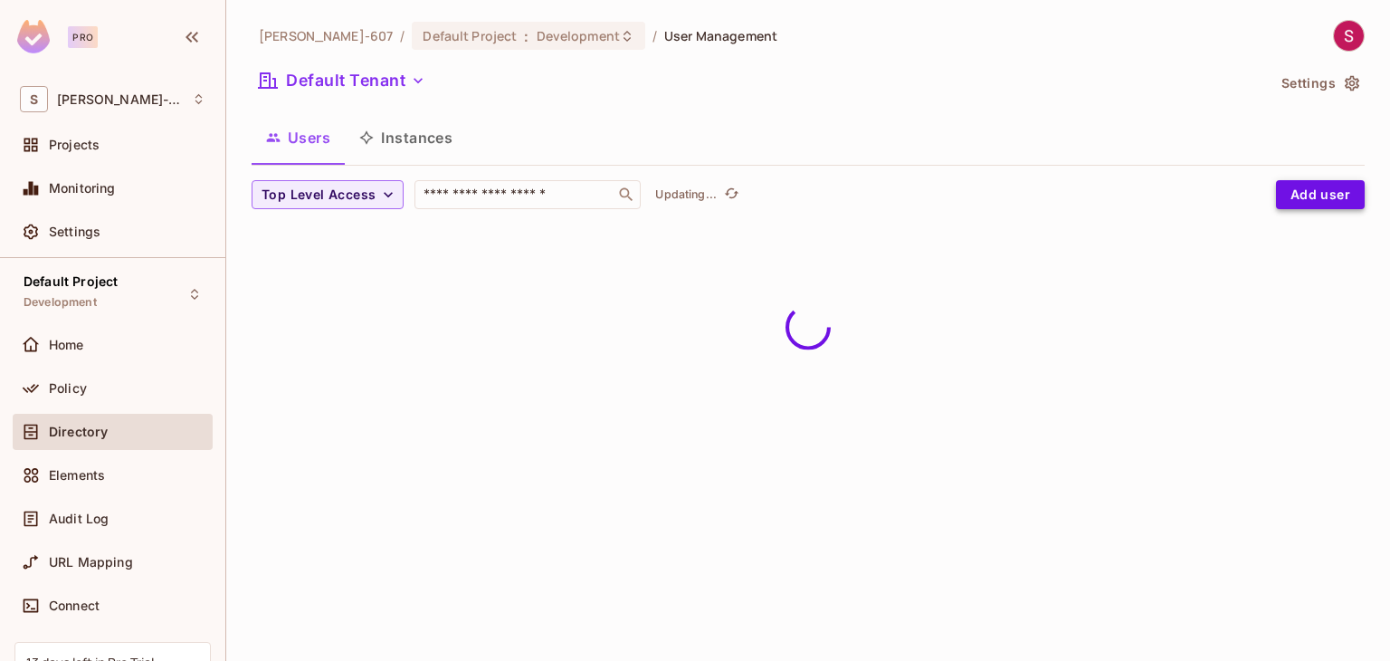
click at [1326, 191] on button "Add user" at bounding box center [1320, 194] width 89 height 29
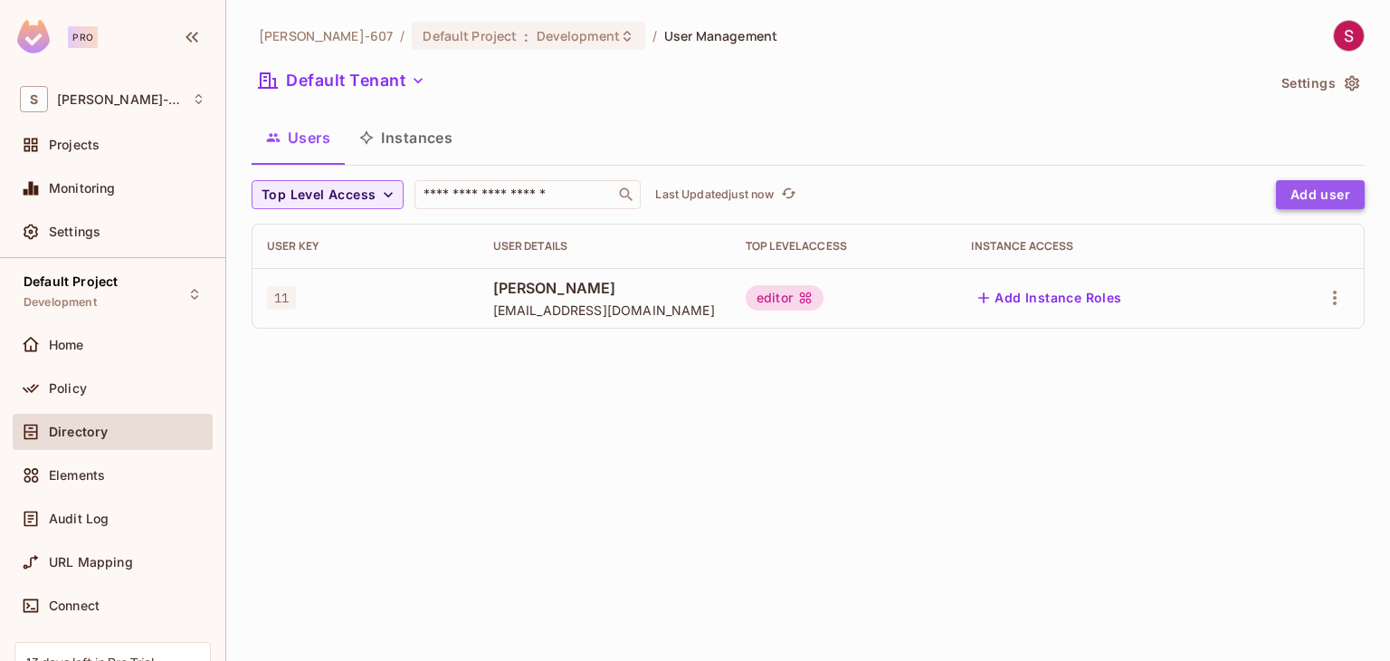
click at [1326, 191] on button "Add user" at bounding box center [1320, 194] width 89 height 29
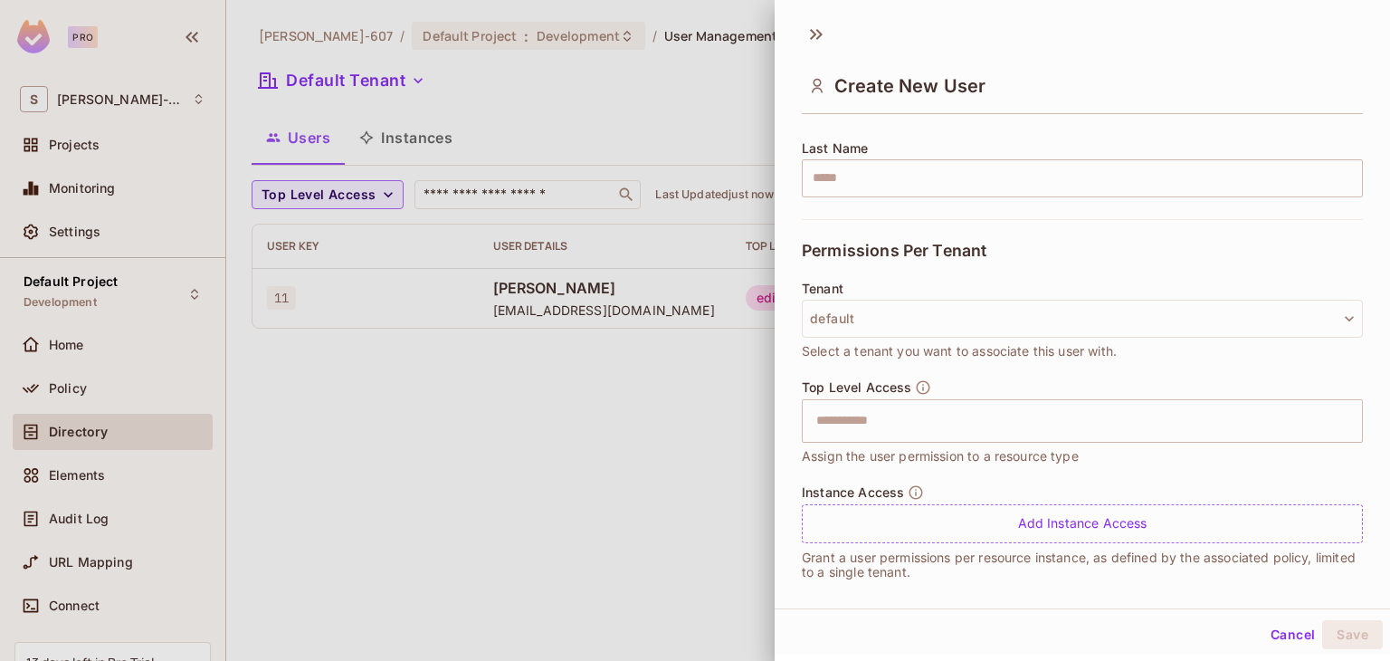
scroll to position [301, 0]
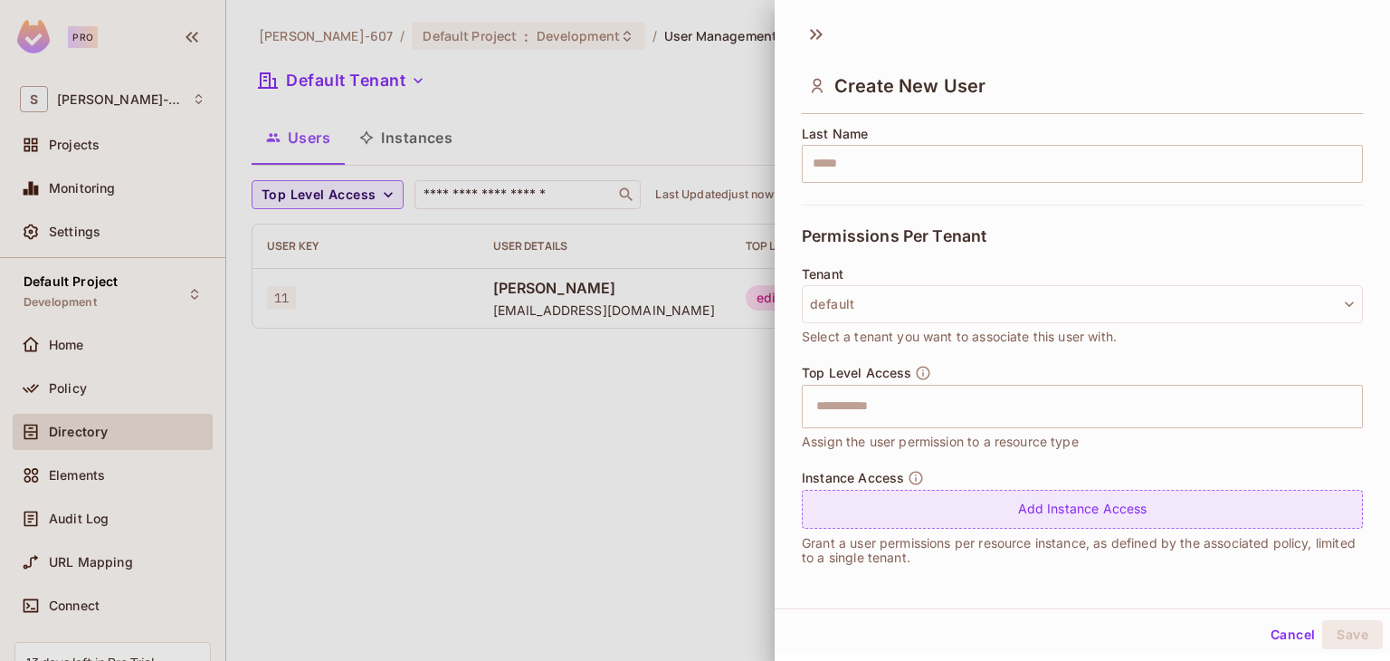
click at [1151, 500] on div "Add Instance Access" at bounding box center [1082, 509] width 561 height 39
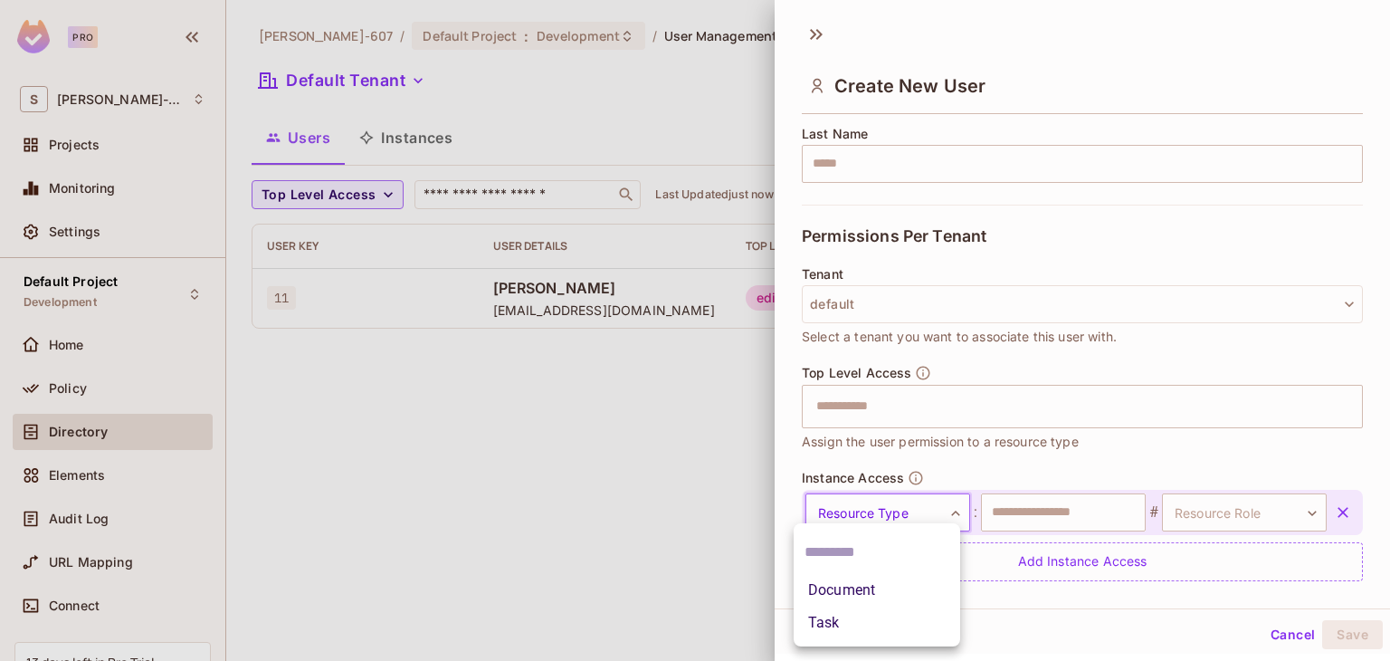
click at [941, 516] on body "Pro S Sonam-607 Projects Monitoring Settings Default Project Development Home P…" at bounding box center [695, 330] width 1390 height 661
click at [941, 516] on div at bounding box center [695, 330] width 1390 height 661
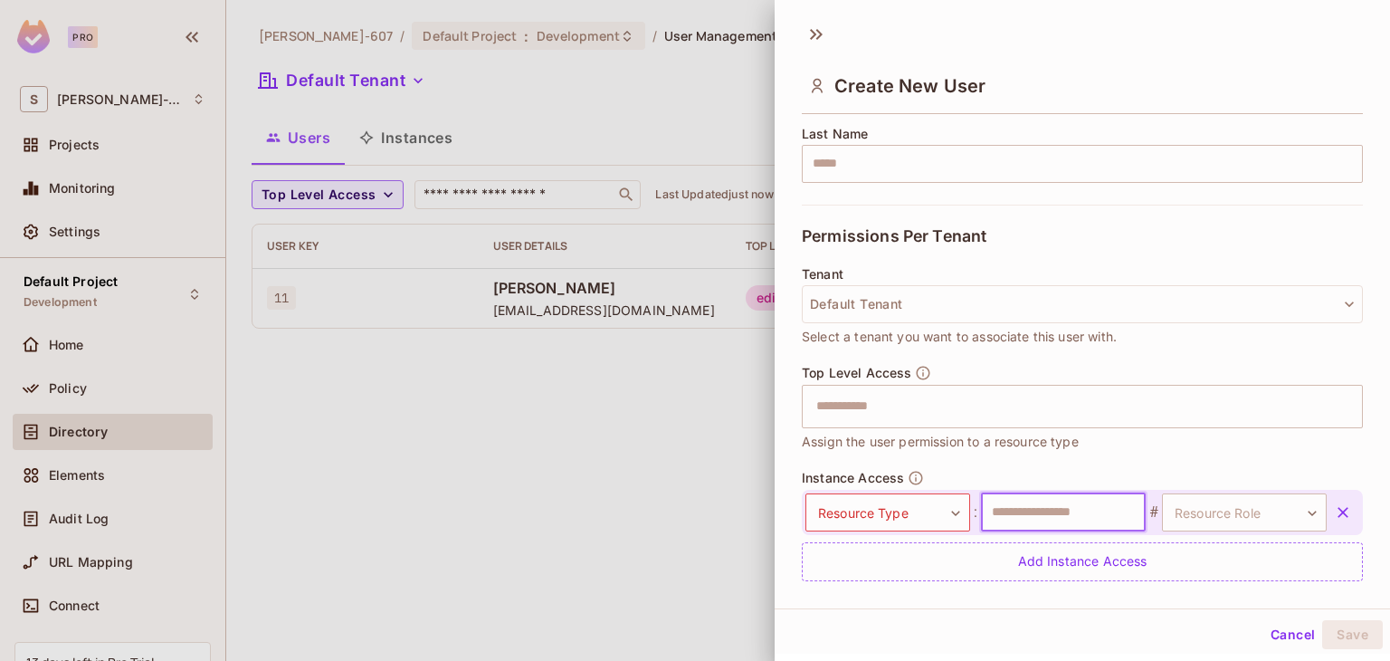
click at [1082, 508] on input "text" at bounding box center [1063, 512] width 165 height 38
click at [1191, 514] on body "Pro S Sonam-607 Projects Monitoring Settings Default Project Development Home P…" at bounding box center [695, 330] width 1390 height 661
click at [1191, 514] on div at bounding box center [695, 330] width 1390 height 661
click at [636, 396] on div at bounding box center [695, 330] width 1390 height 661
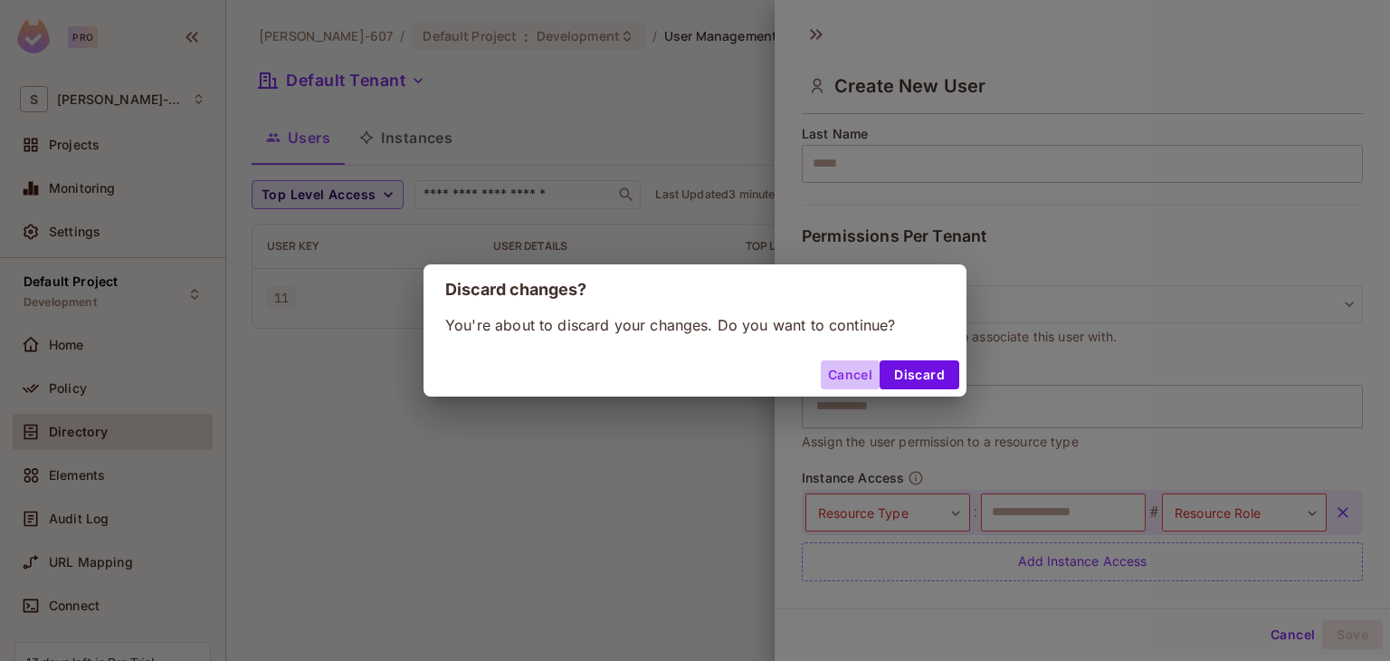
click at [848, 373] on button "Cancel" at bounding box center [850, 374] width 59 height 29
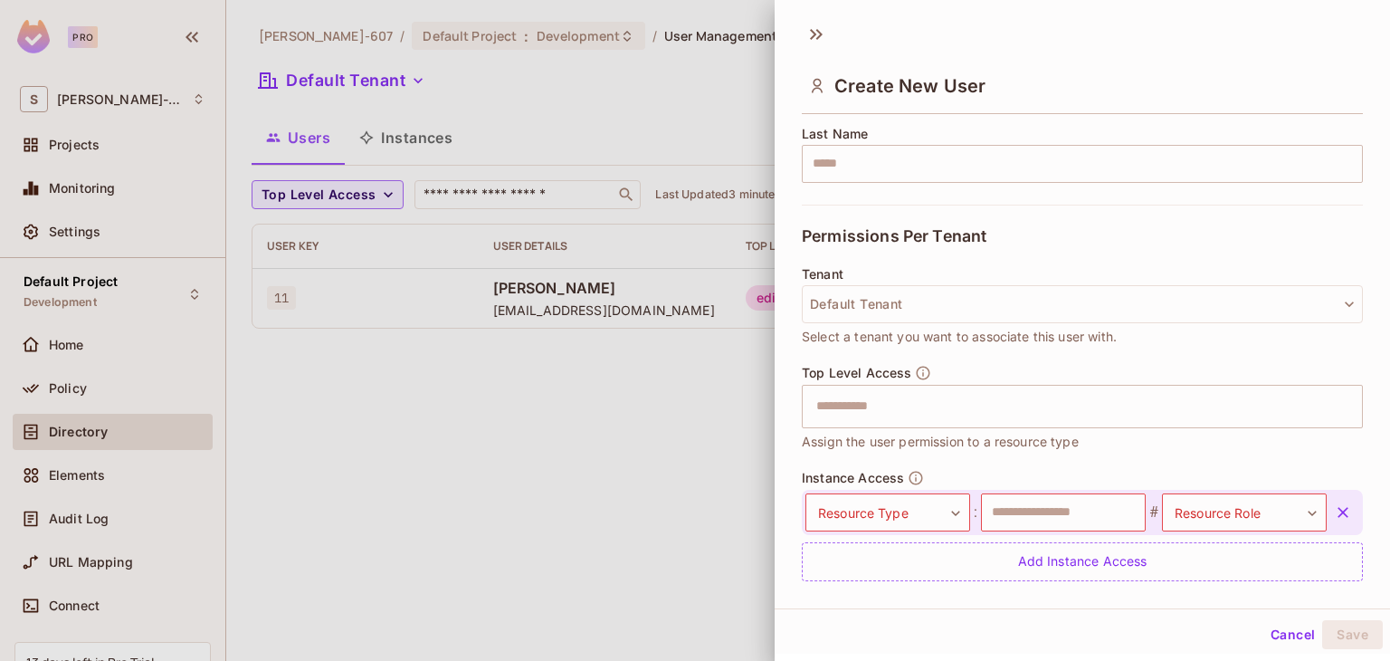
click at [604, 406] on div at bounding box center [695, 330] width 1390 height 661
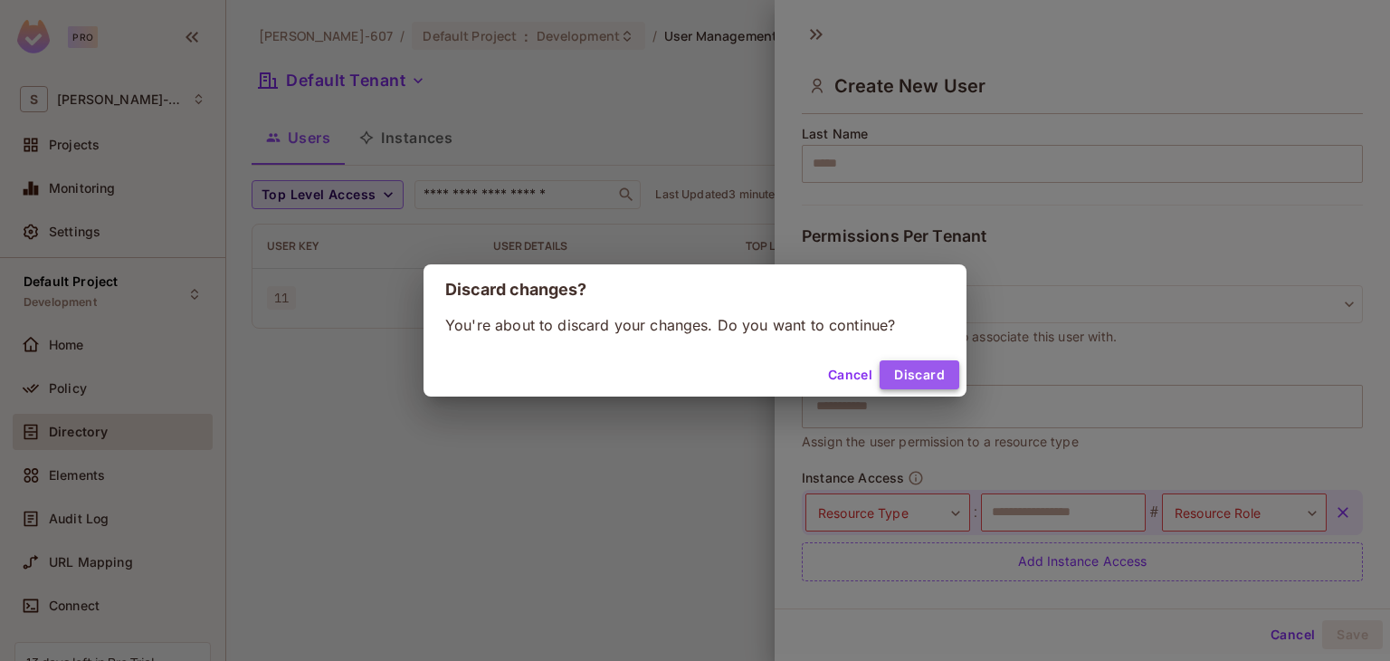
click at [906, 367] on button "Discard" at bounding box center [919, 374] width 80 height 29
